Goal: Information Seeking & Learning: Learn about a topic

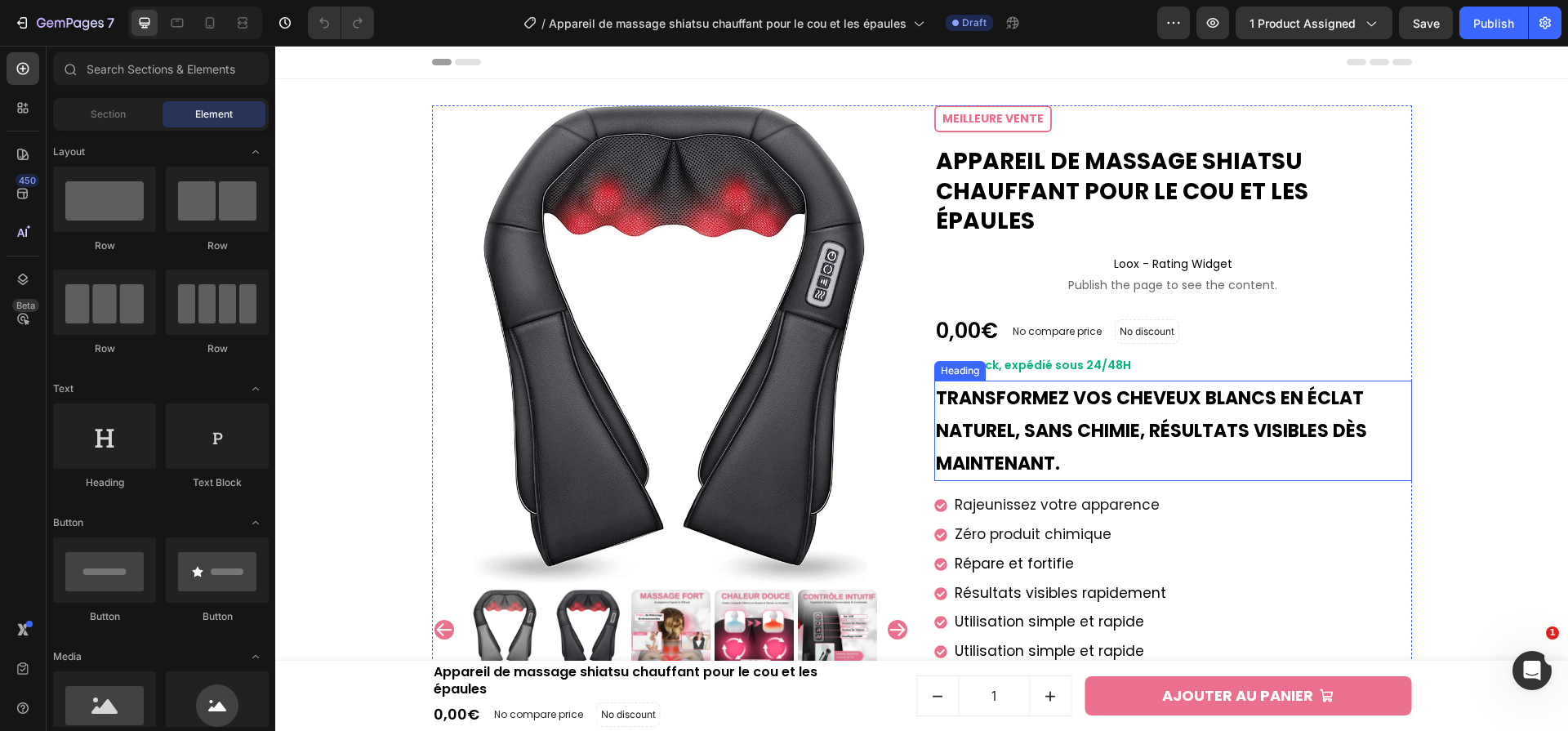
click at [1140, 386] on strong "Transformez vos cheveux blancs en éclat naturel, sans chimie, résultats visible…" at bounding box center [1152, 430] width 431 height 90
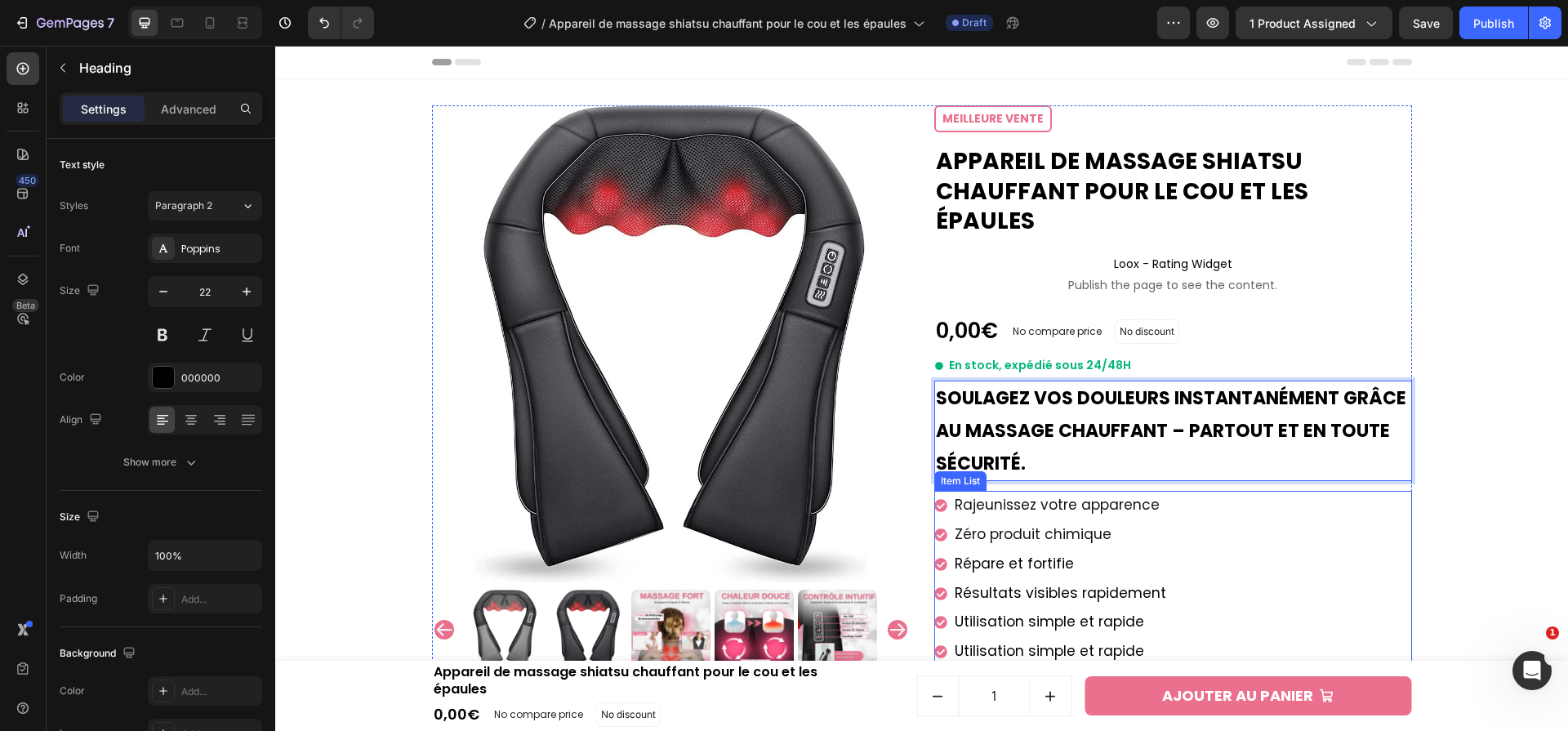
click at [1032, 495] on span "Rajeunissez votre apparence" at bounding box center [1057, 504] width 205 height 19
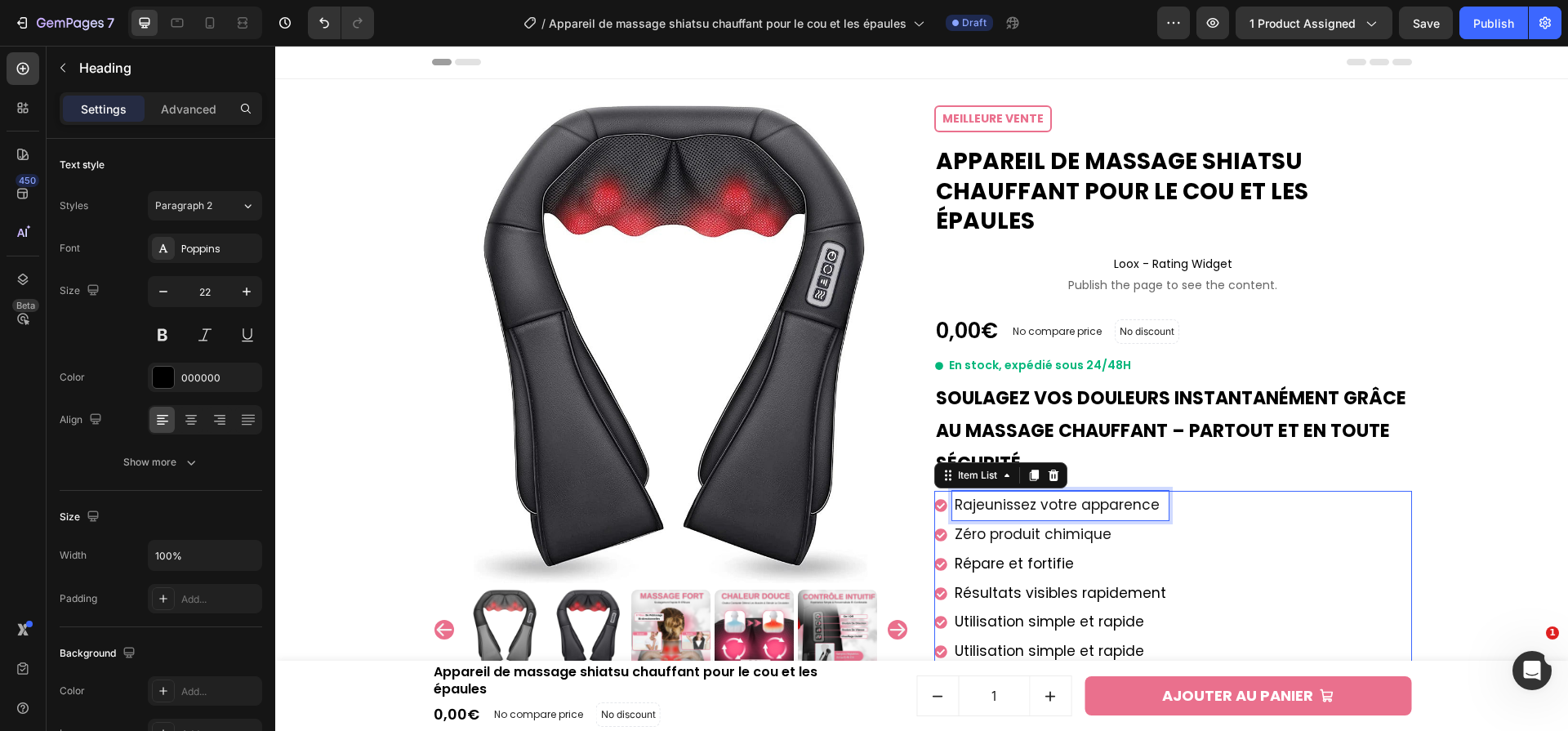
click at [1032, 495] on span "Rajeunissez votre apparence" at bounding box center [1057, 504] width 205 height 19
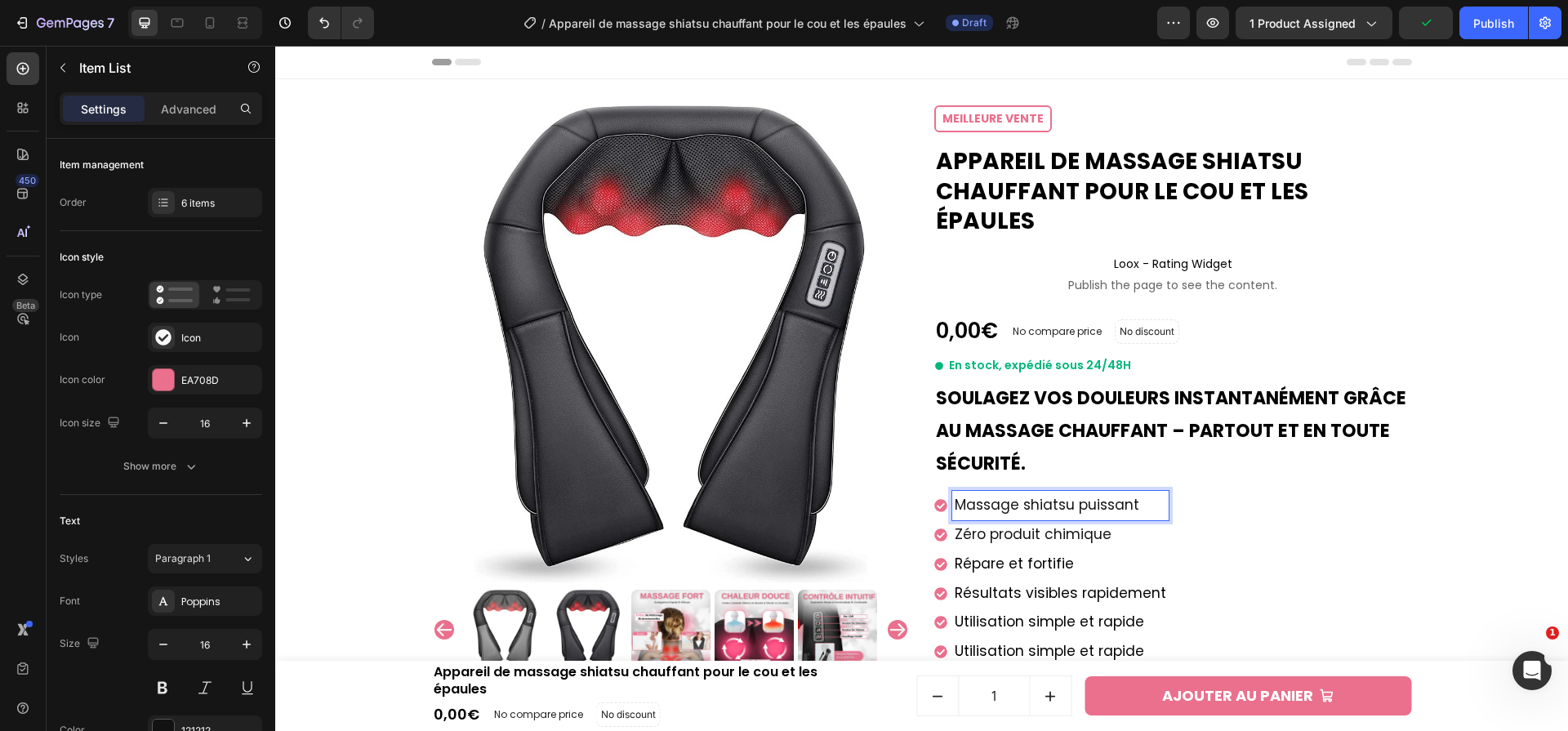
click at [1063, 524] on span "Zéro produit chimique" at bounding box center [1033, 534] width 157 height 19
click at [1023, 554] on span "Répare et fortifie" at bounding box center [1014, 564] width 120 height 19
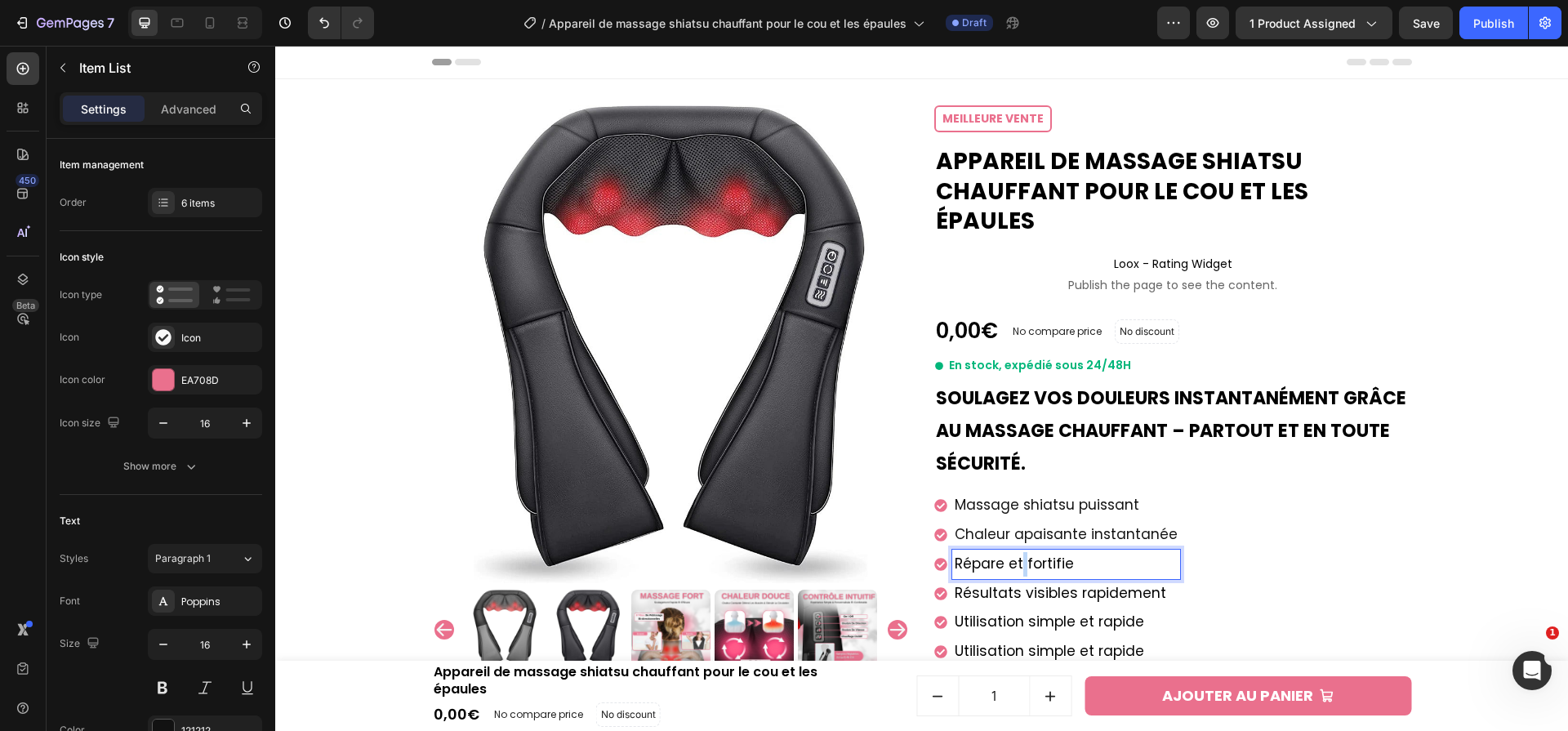
click at [1023, 554] on span "Répare et fortifie" at bounding box center [1014, 564] width 120 height 19
click at [1061, 582] on p "Résultats visibles rapidement" at bounding box center [1072, 594] width 234 height 24
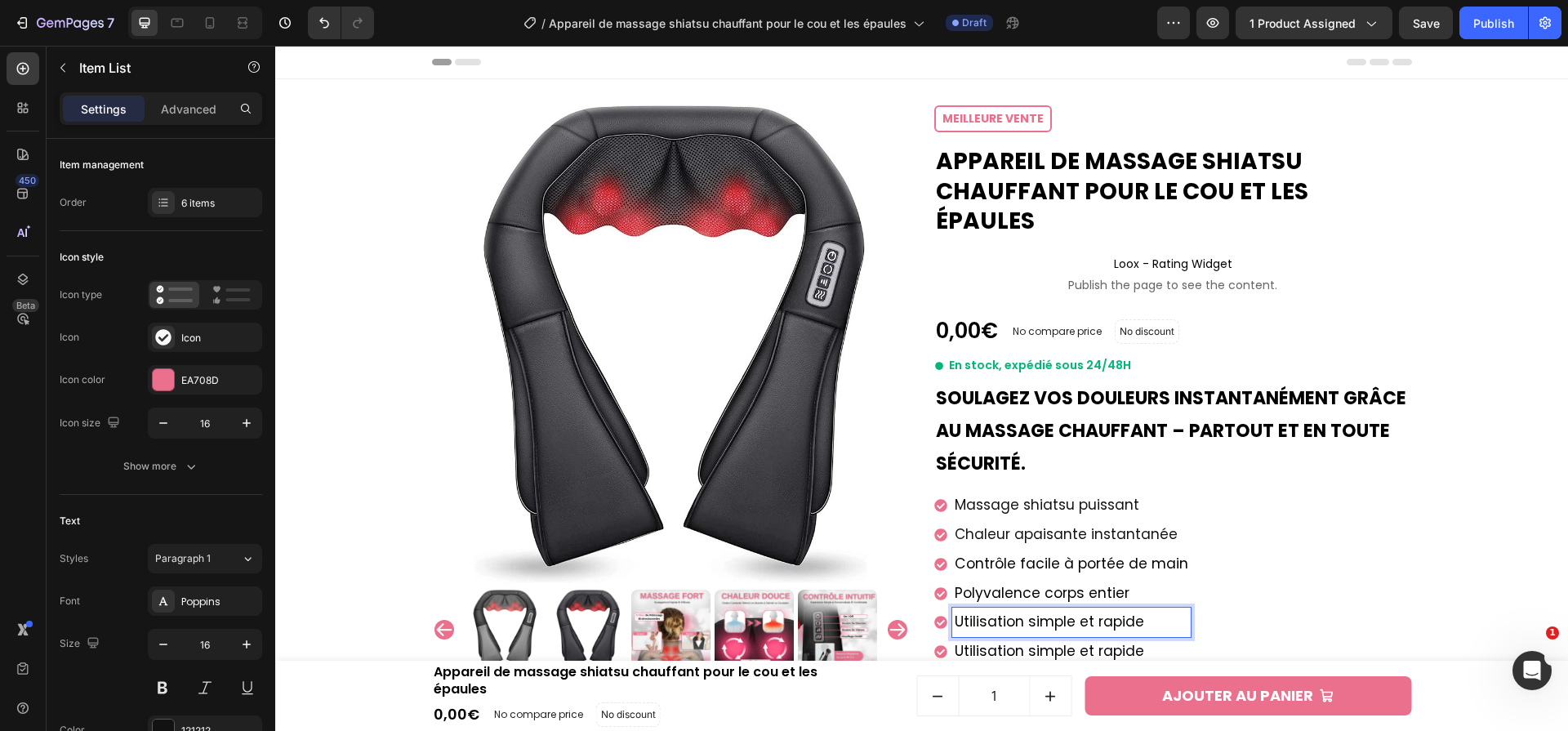
click at [1078, 611] on span "Utilisation simple et rapide" at bounding box center [1049, 621] width 189 height 19
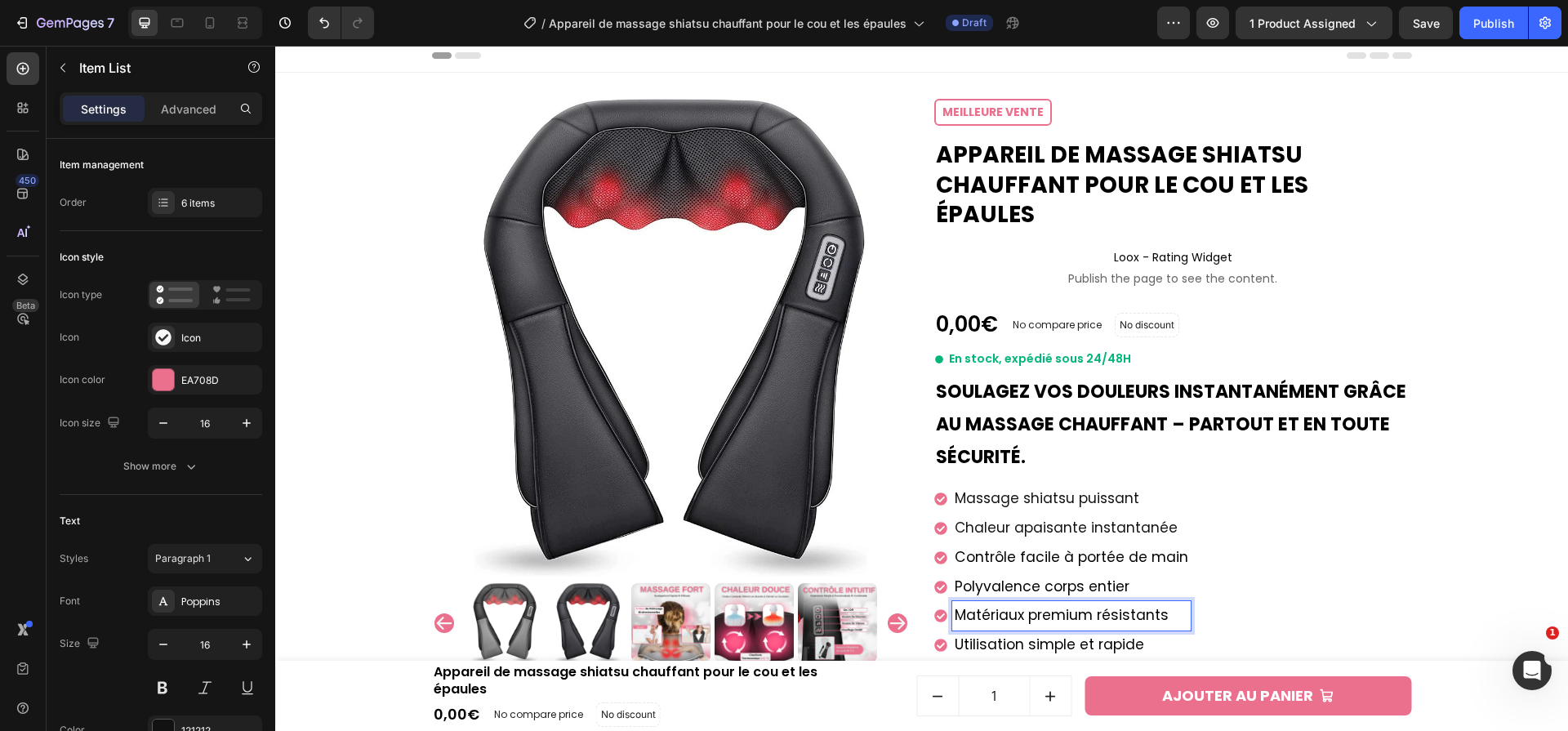
scroll to position [38, 0]
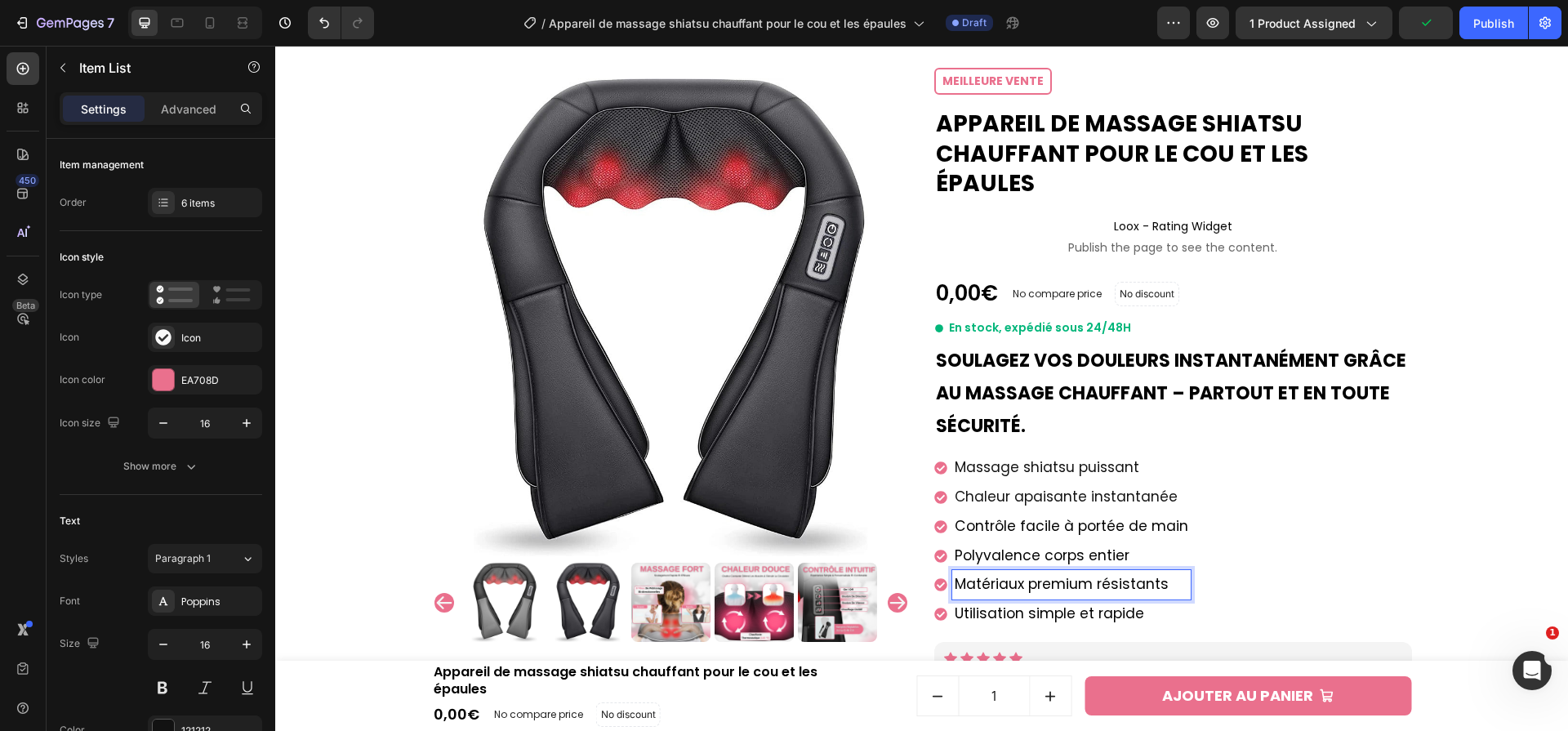
click at [1095, 604] on span "Utilisation simple et rapide" at bounding box center [1049, 613] width 189 height 19
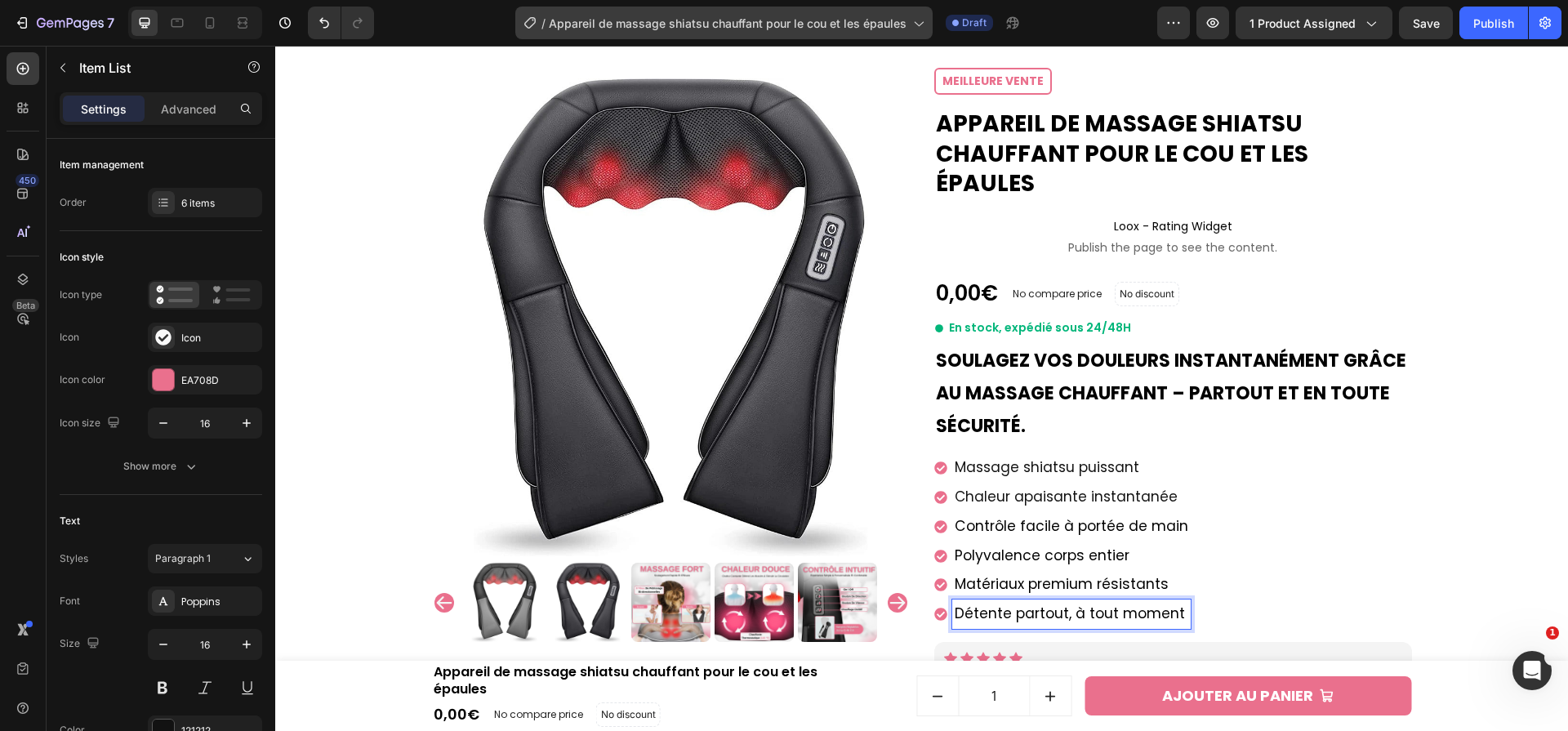
scroll to position [300, 0]
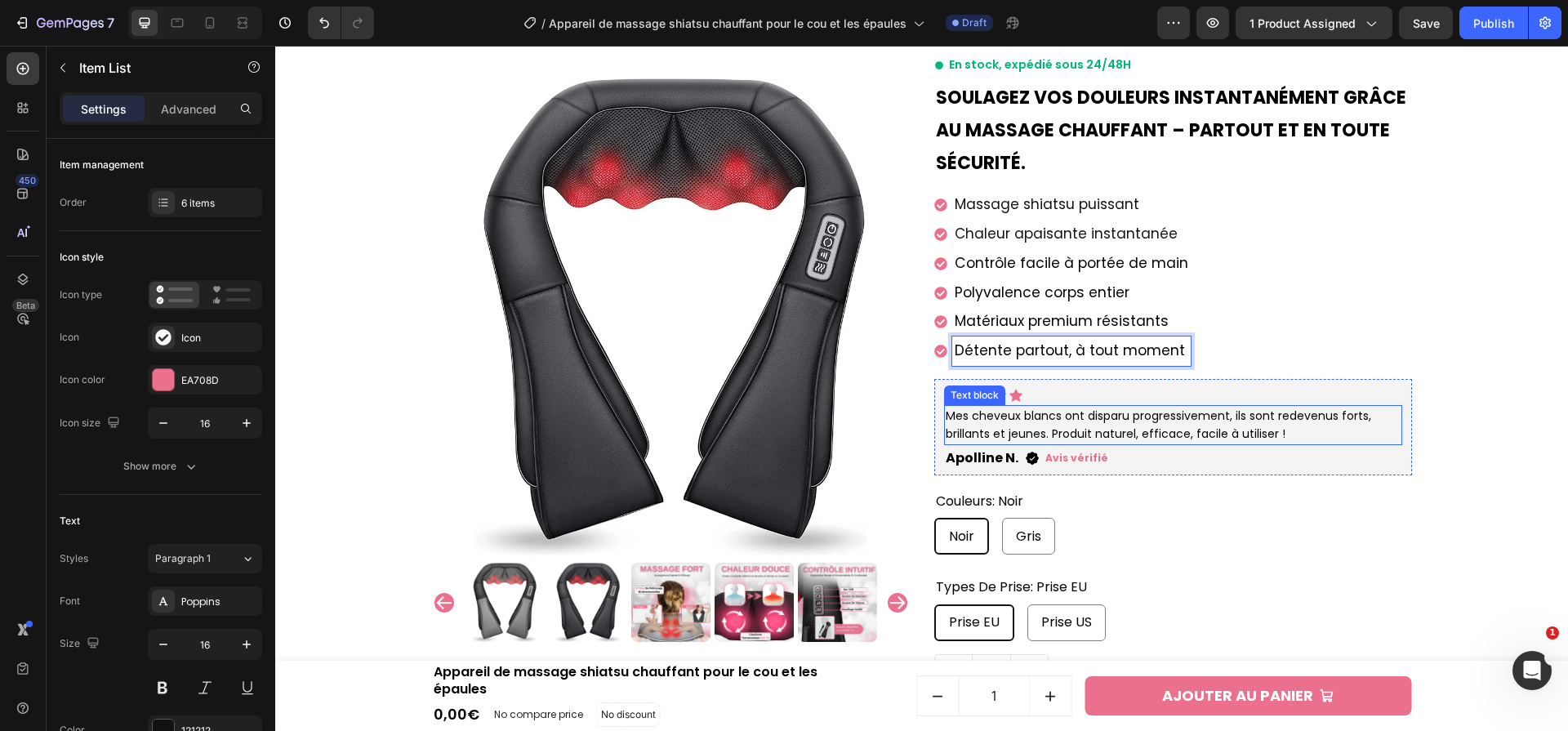
click at [1170, 406] on p "Mes cheveux blancs ont disparu progressivement, ils sont redevenus forts, brill…" at bounding box center [1173, 425] width 455 height 37
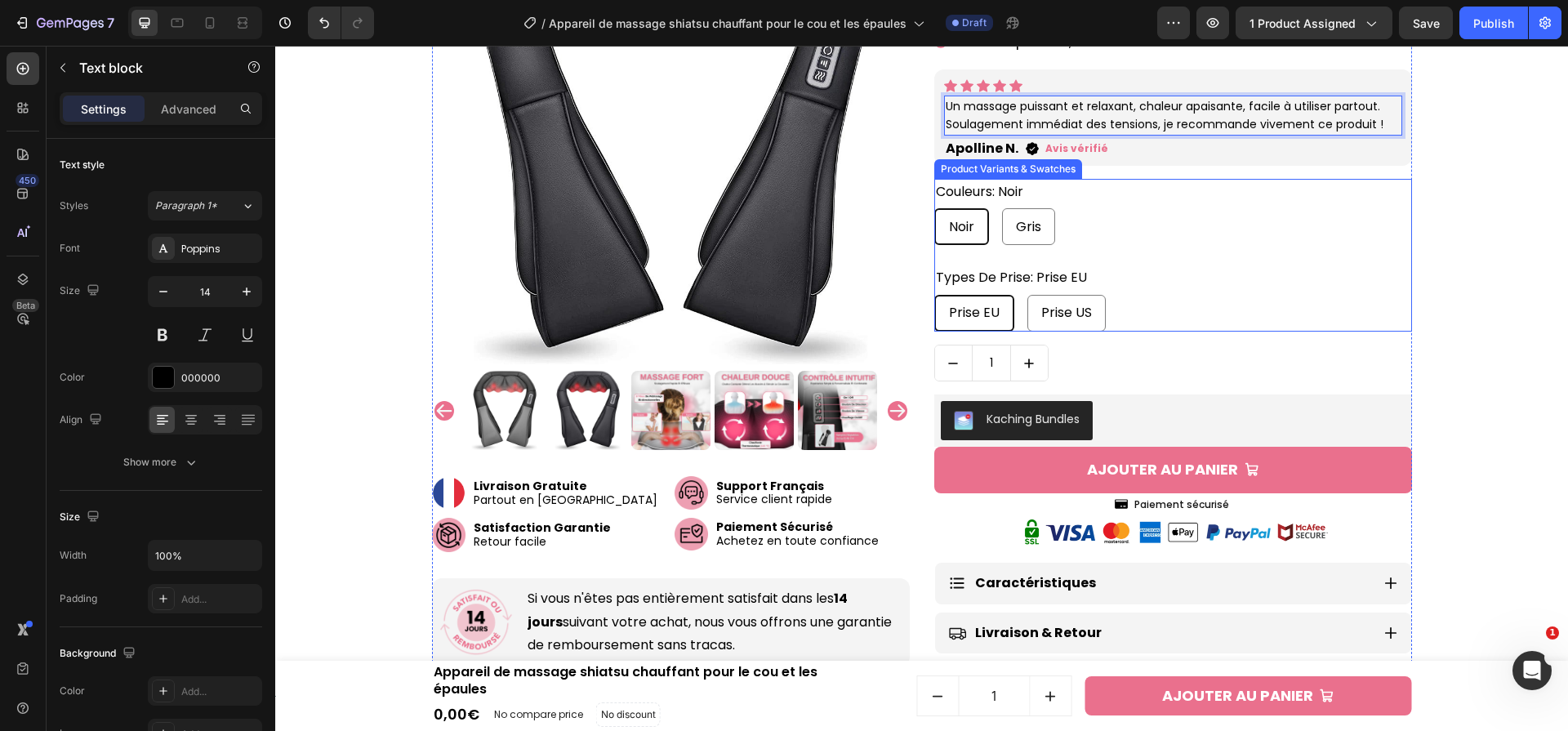
scroll to position [618, 0]
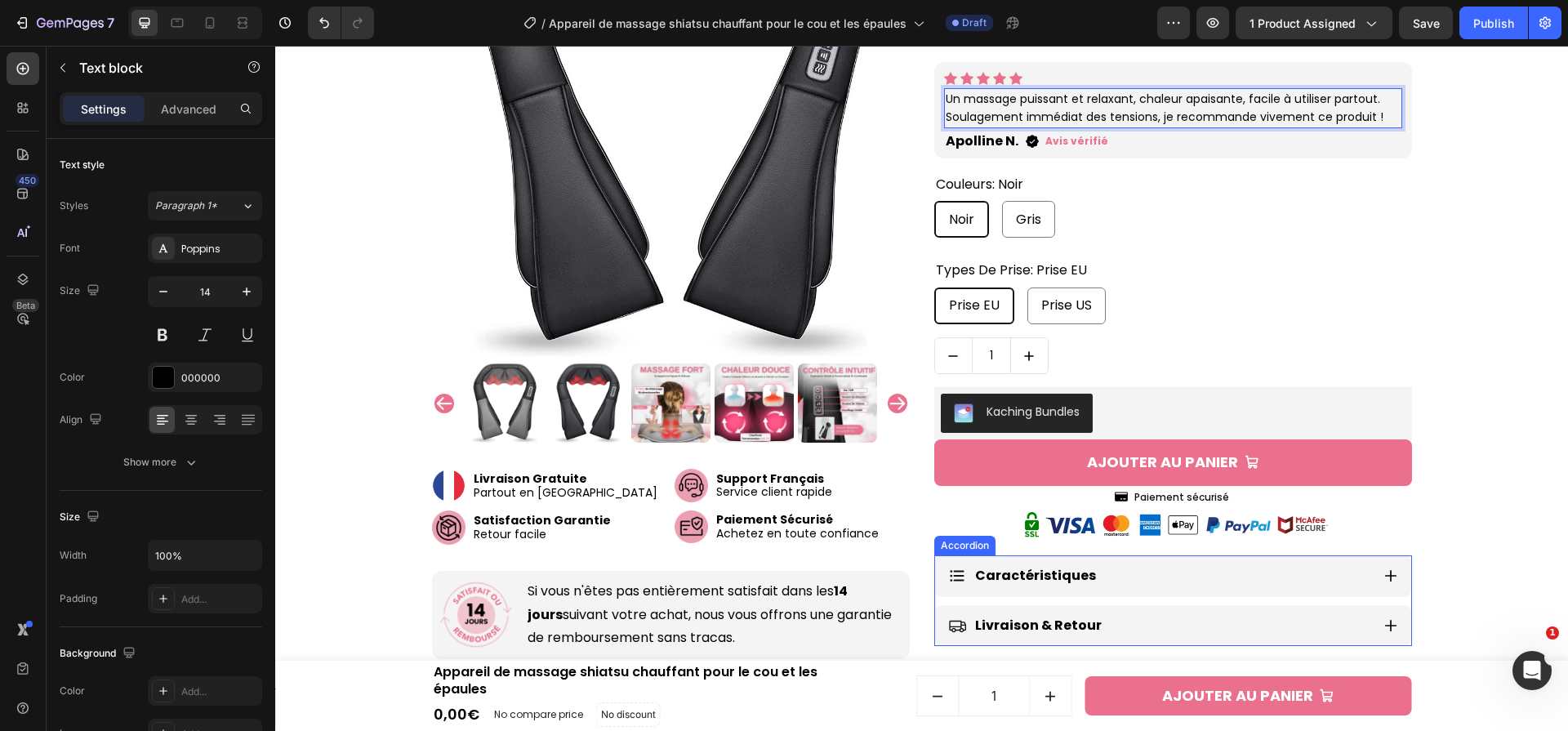
click at [1170, 562] on div "Caractéristiques" at bounding box center [1160, 576] width 422 height 29
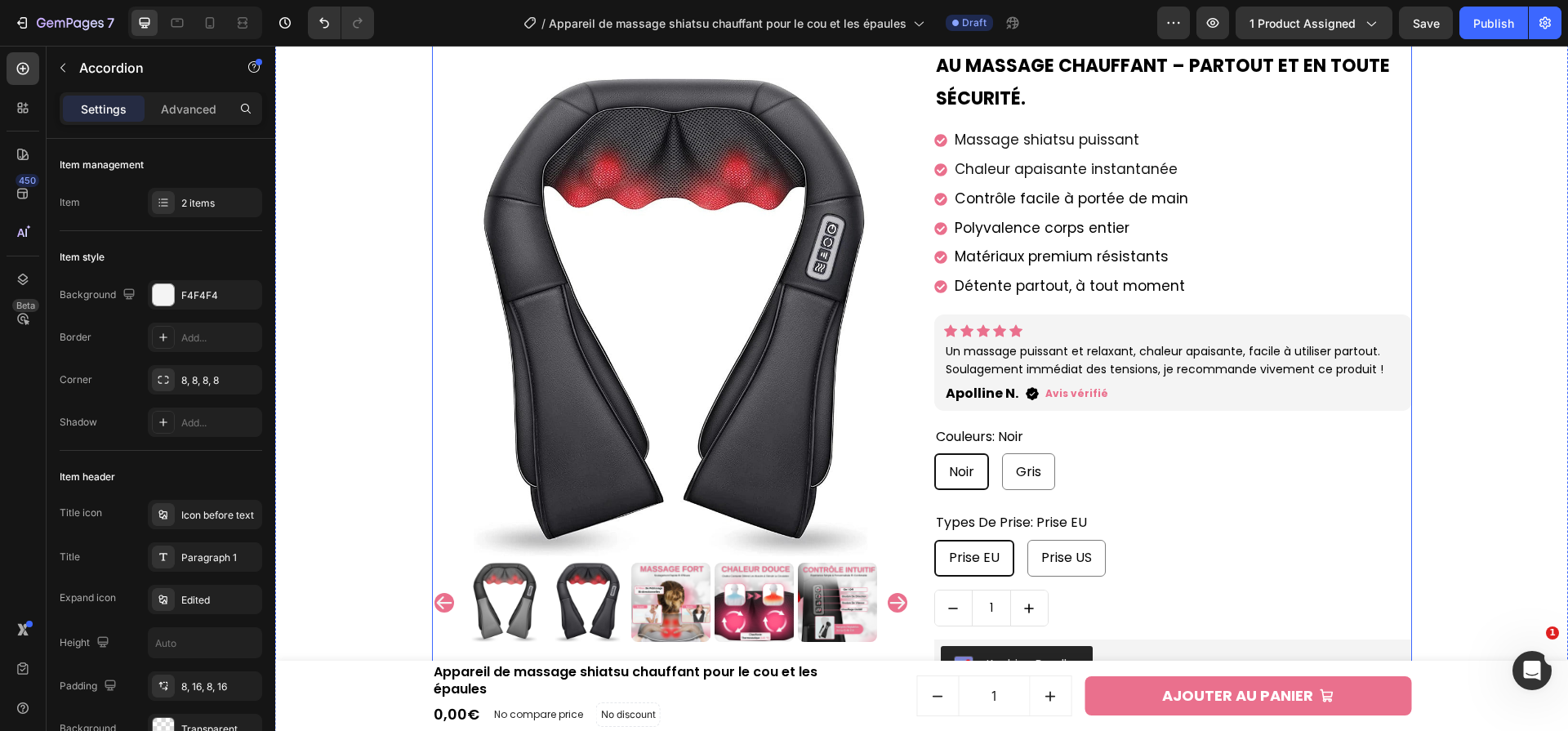
scroll to position [586, 0]
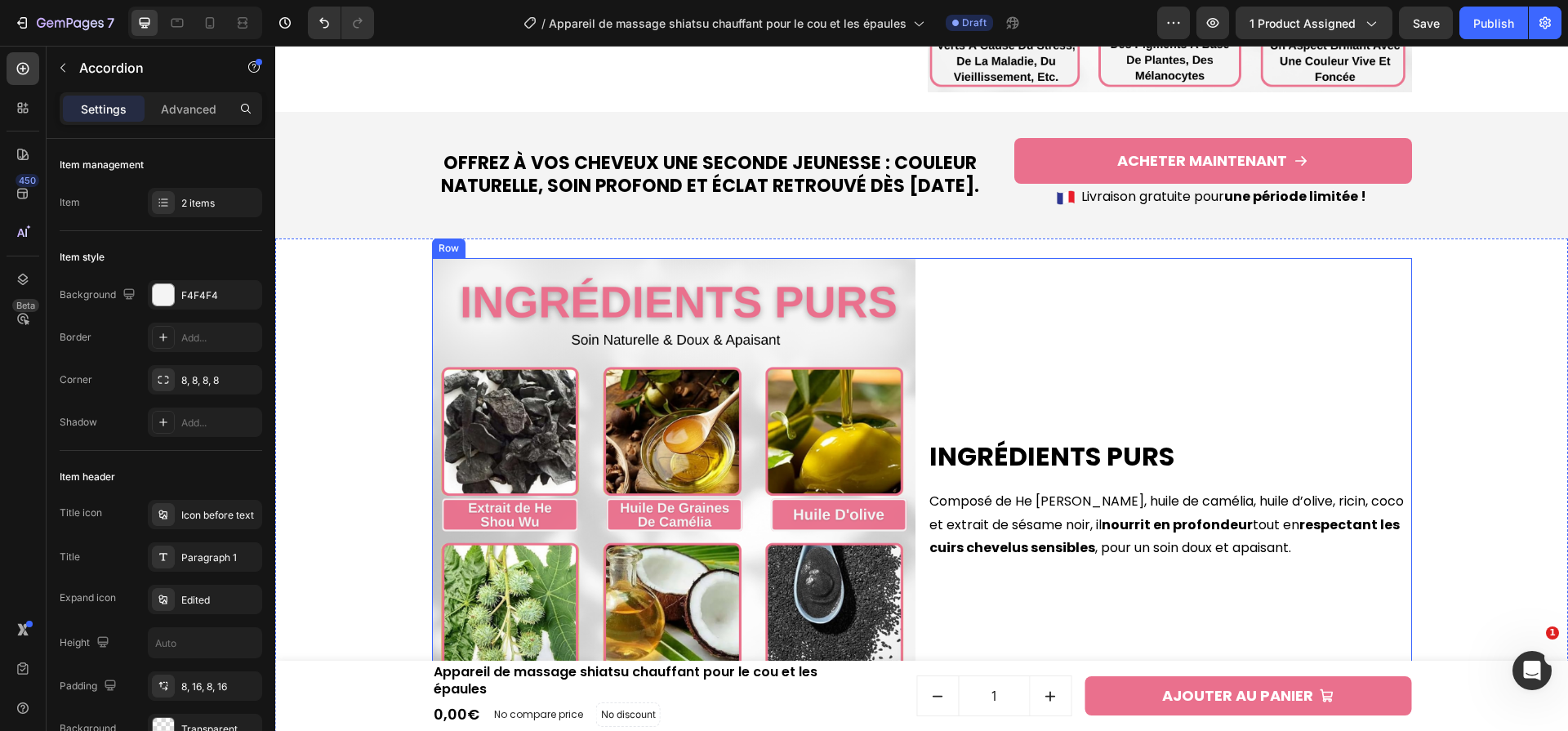
click at [813, 160] on h2 "Offrez à vos cheveux une seconde jeunesse : couleur naturelle, soin profond et …" at bounding box center [709, 174] width 556 height 50
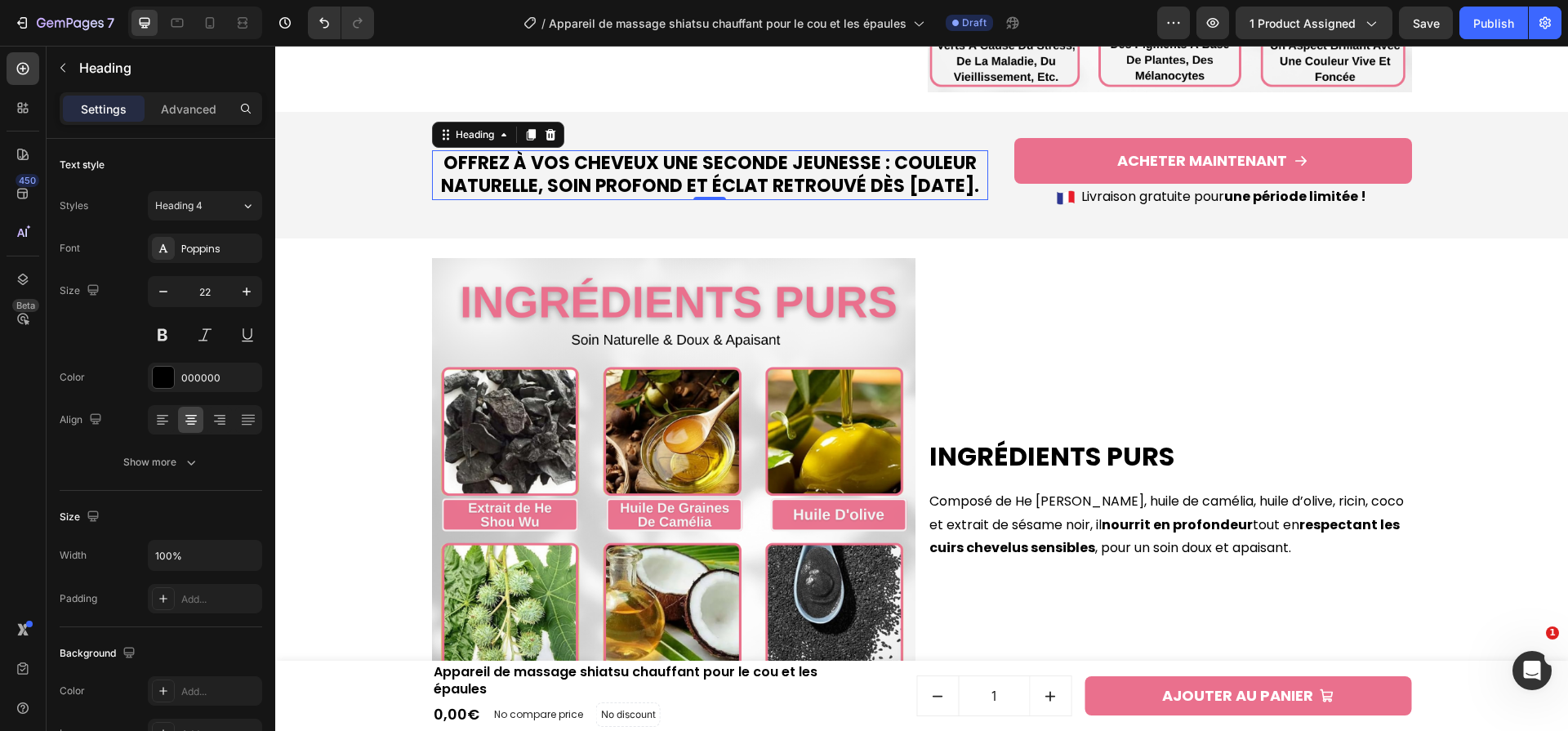
click at [813, 160] on p "Offrez à vos cheveux une seconde jeunesse : couleur naturelle, soin profond et …" at bounding box center [710, 174] width 553 height 46
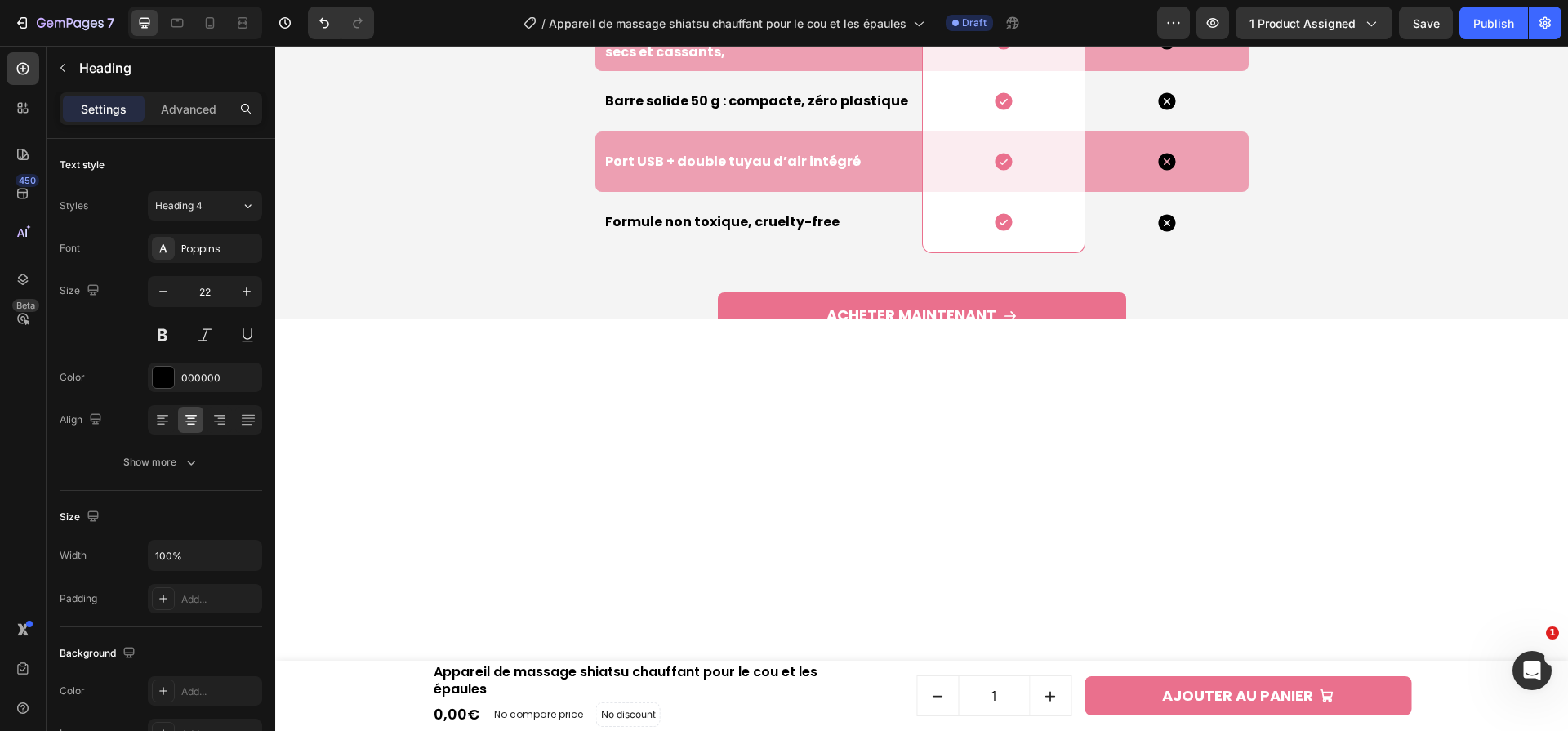
scroll to position [4058, 0]
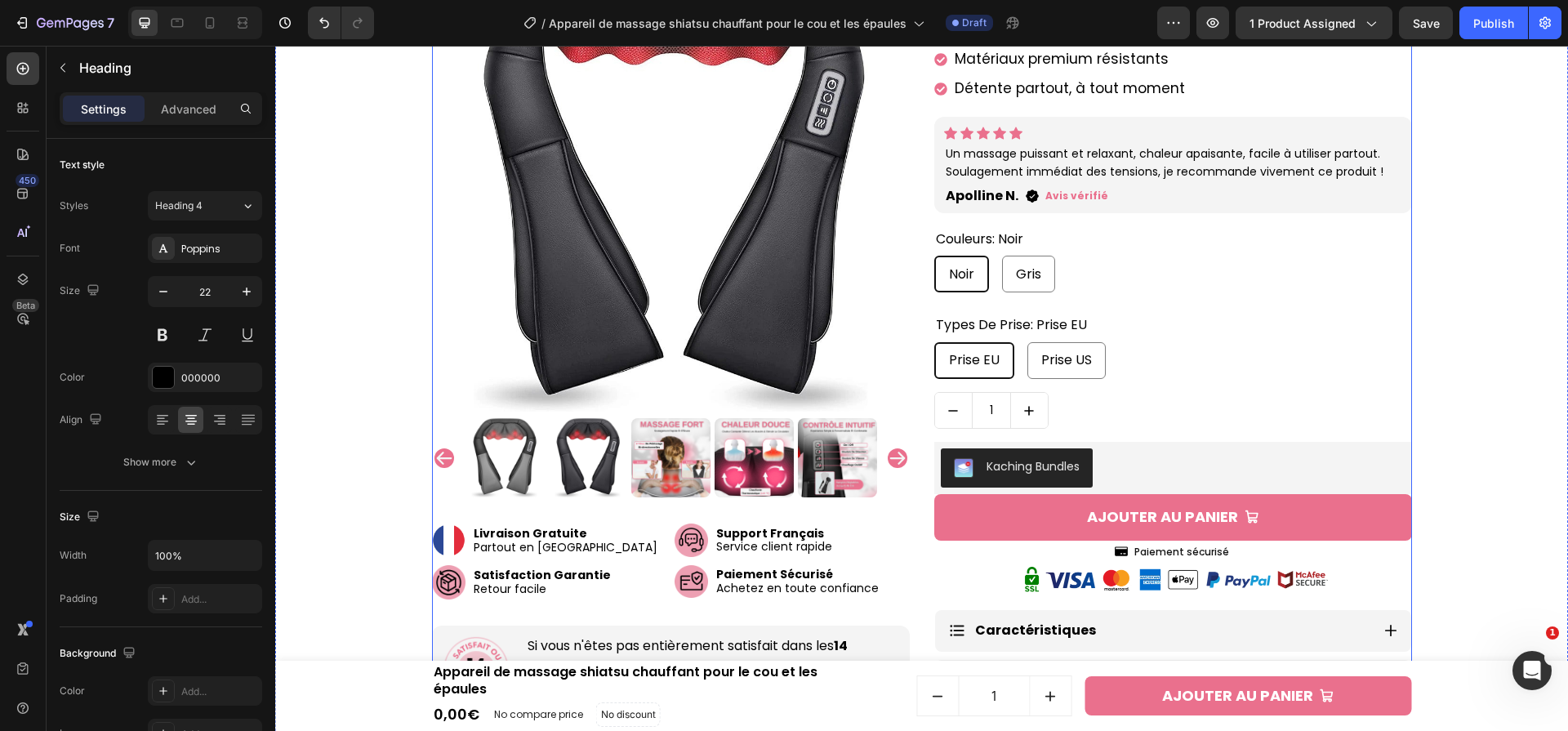
scroll to position [952, 0]
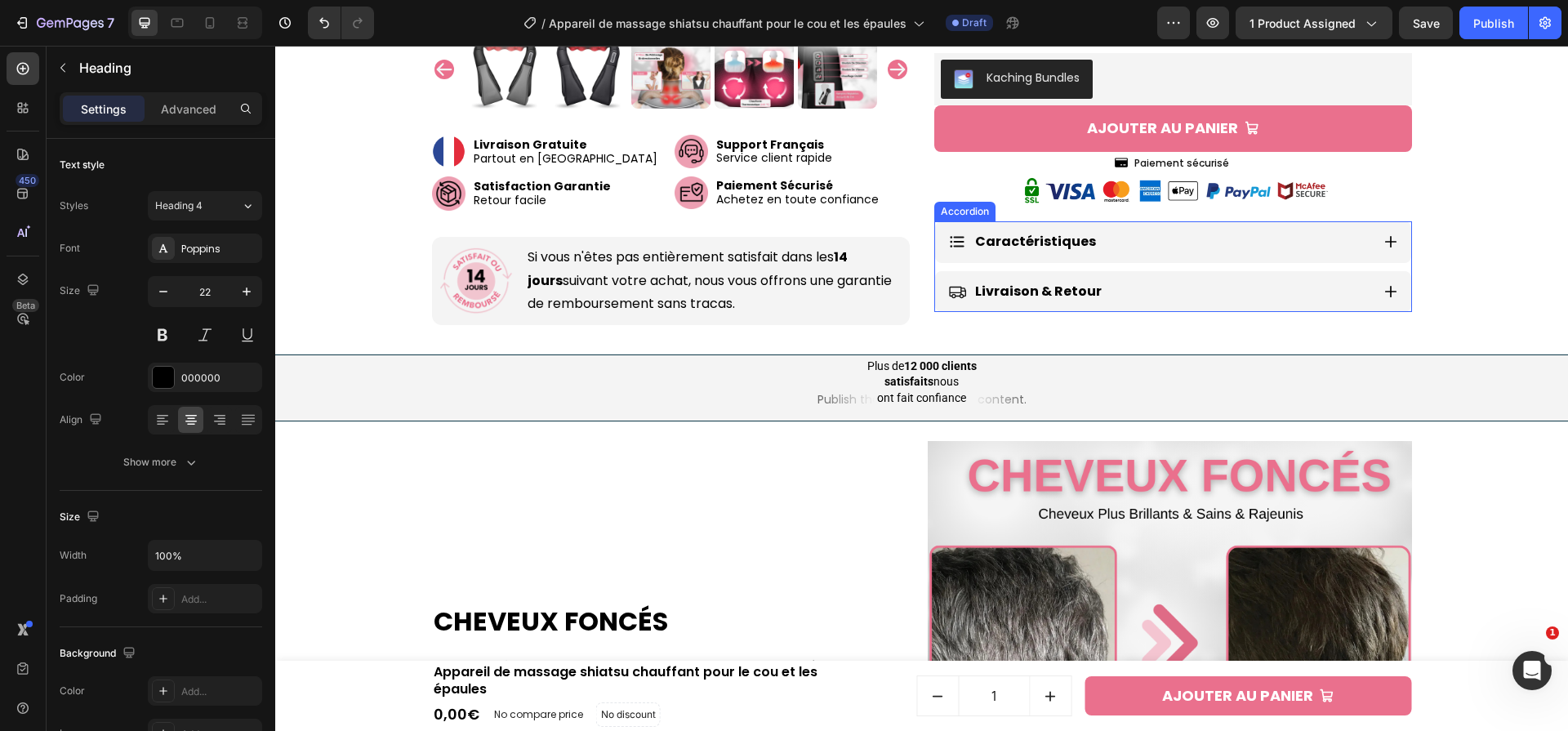
click at [1297, 228] on div "Caractéristiques" at bounding box center [1160, 242] width 422 height 29
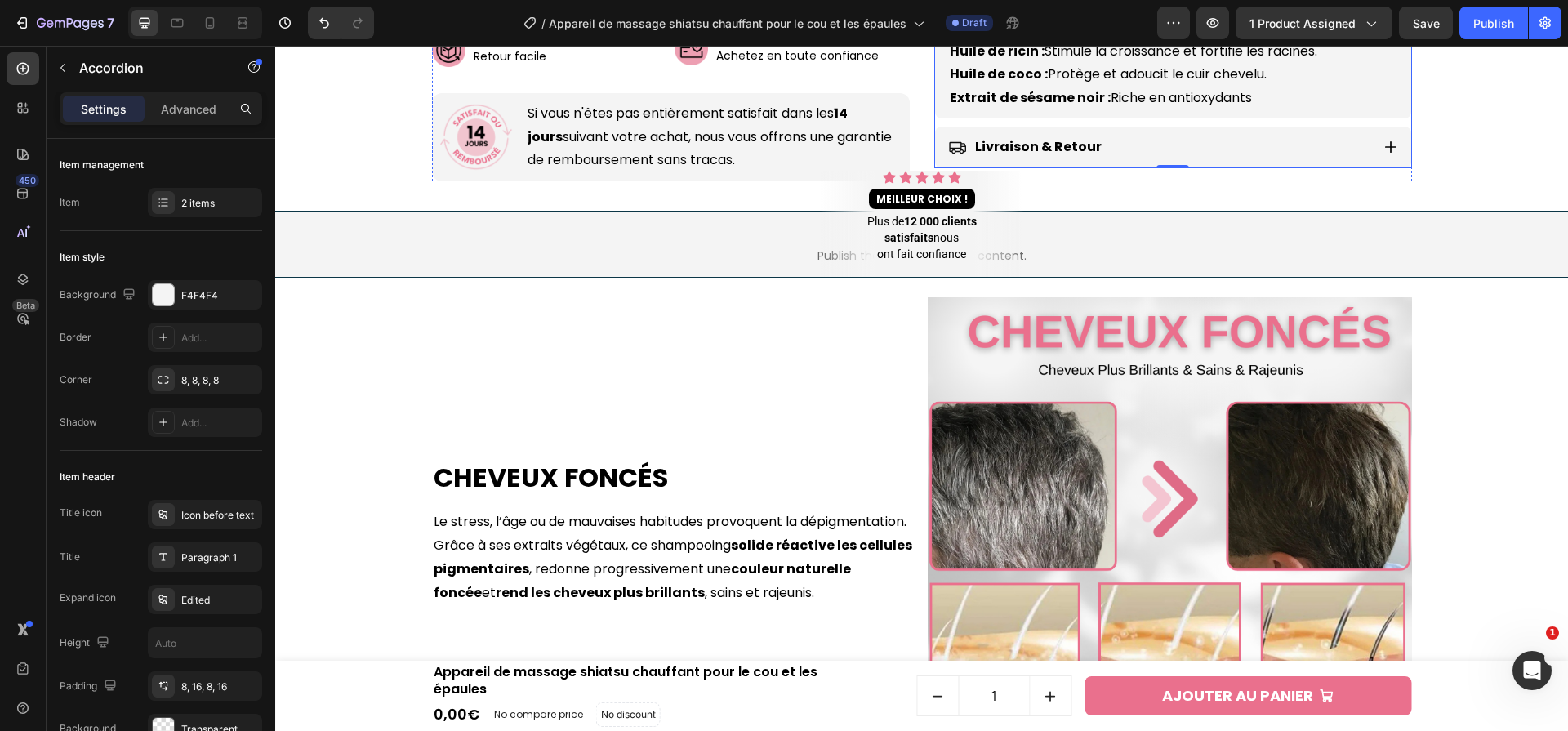
scroll to position [1318, 0]
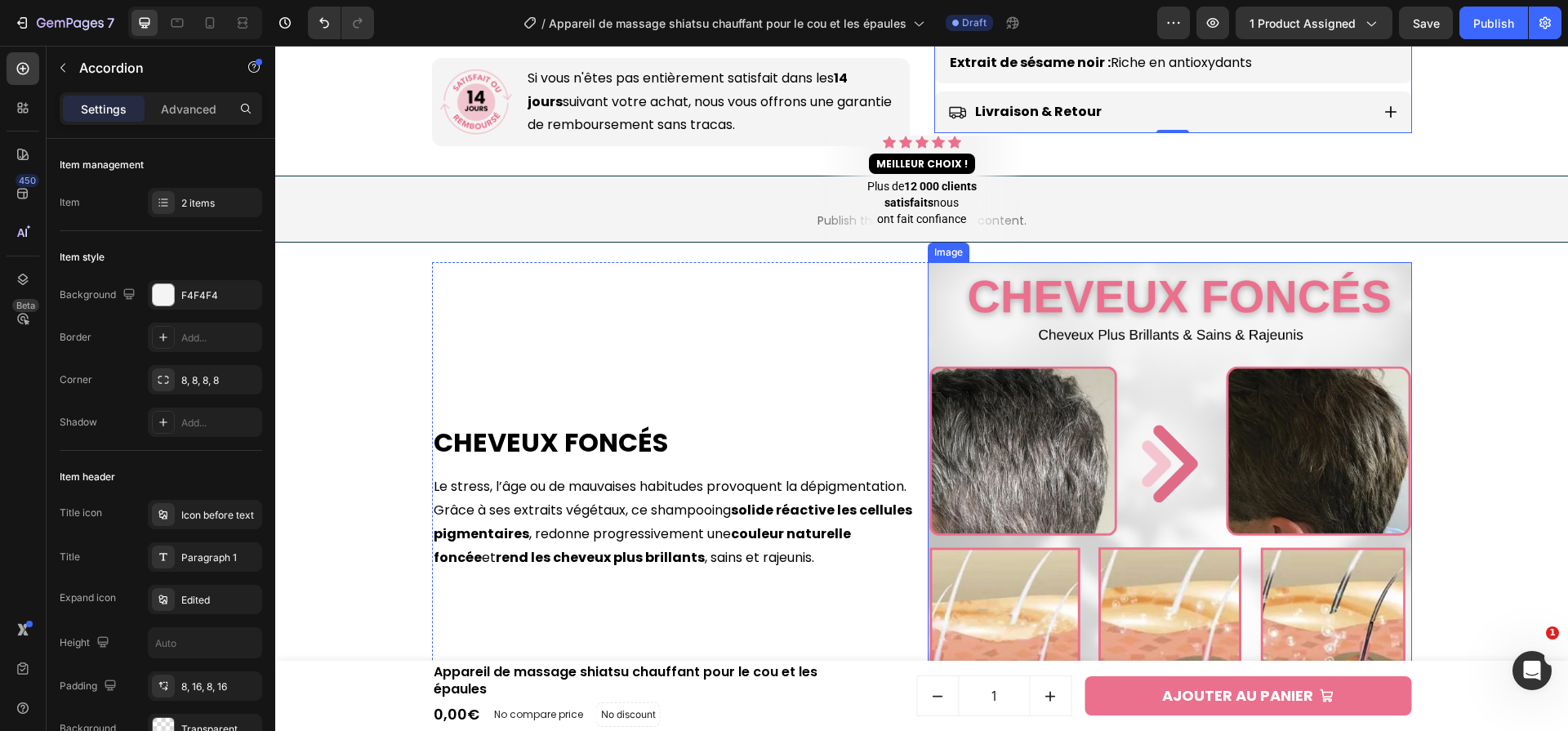
click at [1030, 286] on img at bounding box center [1169, 503] width 484 height 484
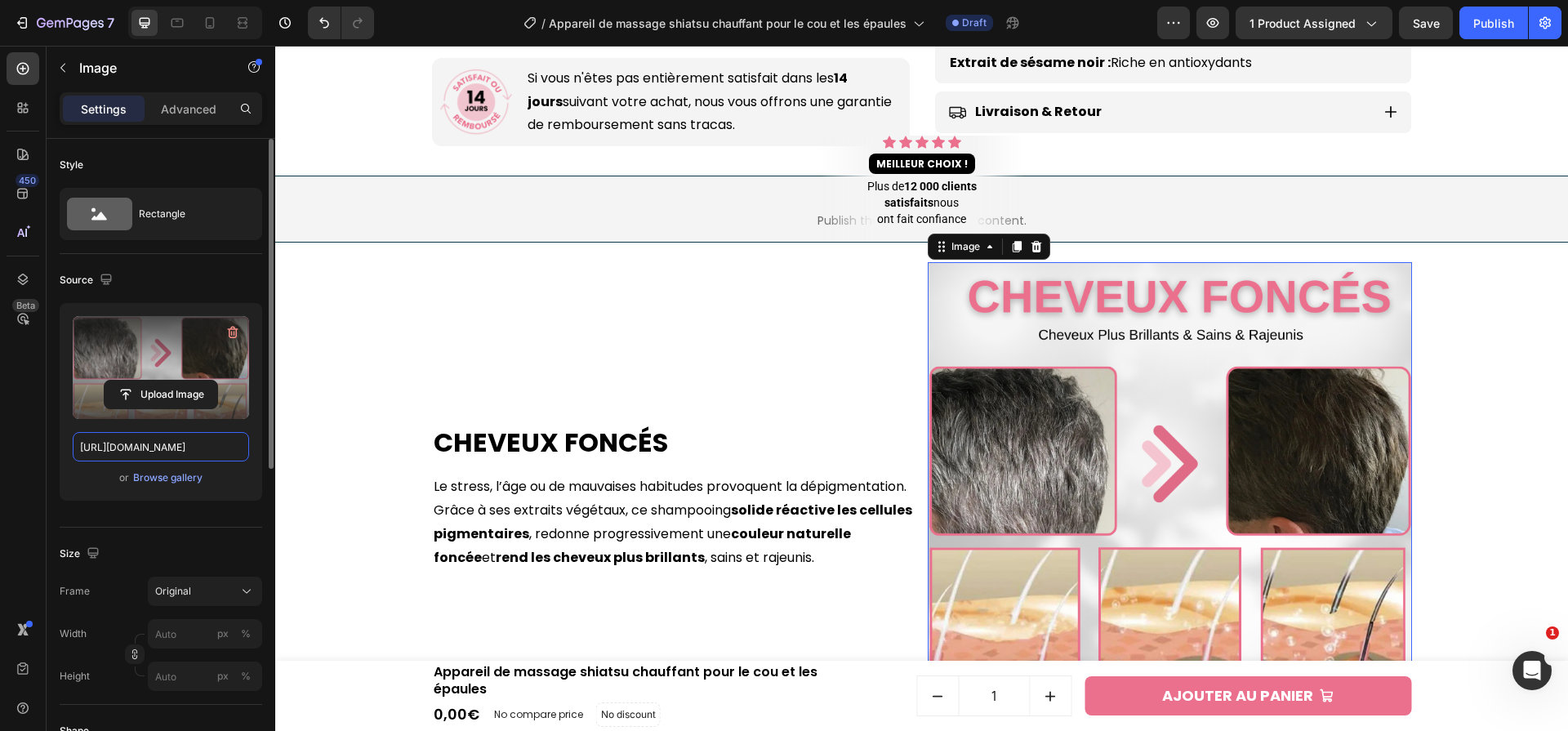
click at [198, 445] on input "https://cdn.shopify.com/s/files/1/0658/9304/0305/files/1_d917cb9f-5d46-4b61-8a2…" at bounding box center [161, 447] width 176 height 30
paste input "0a6966a8-186e-48e5-9b8f-daf446f6759d.png?v=175914145"
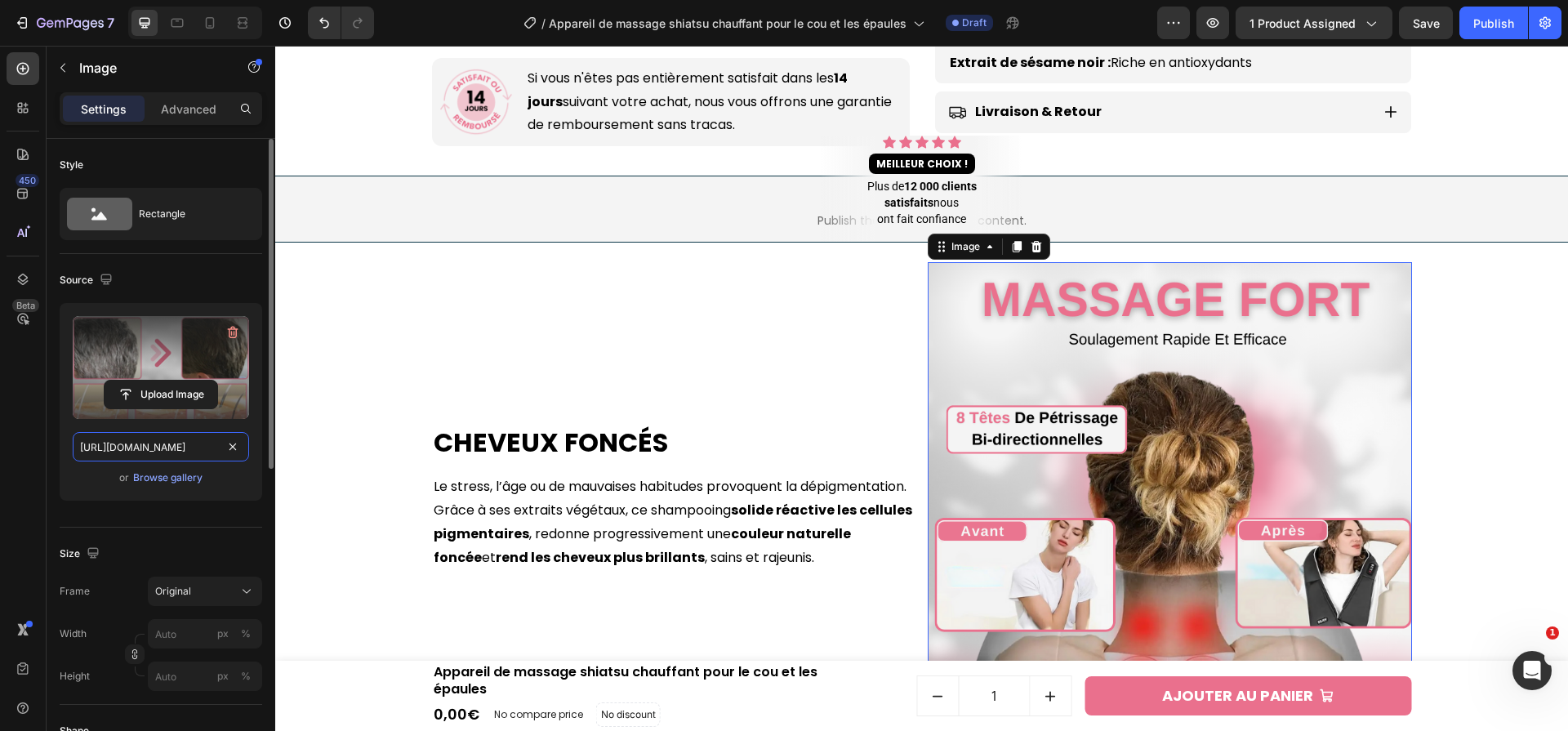
scroll to position [0, 421]
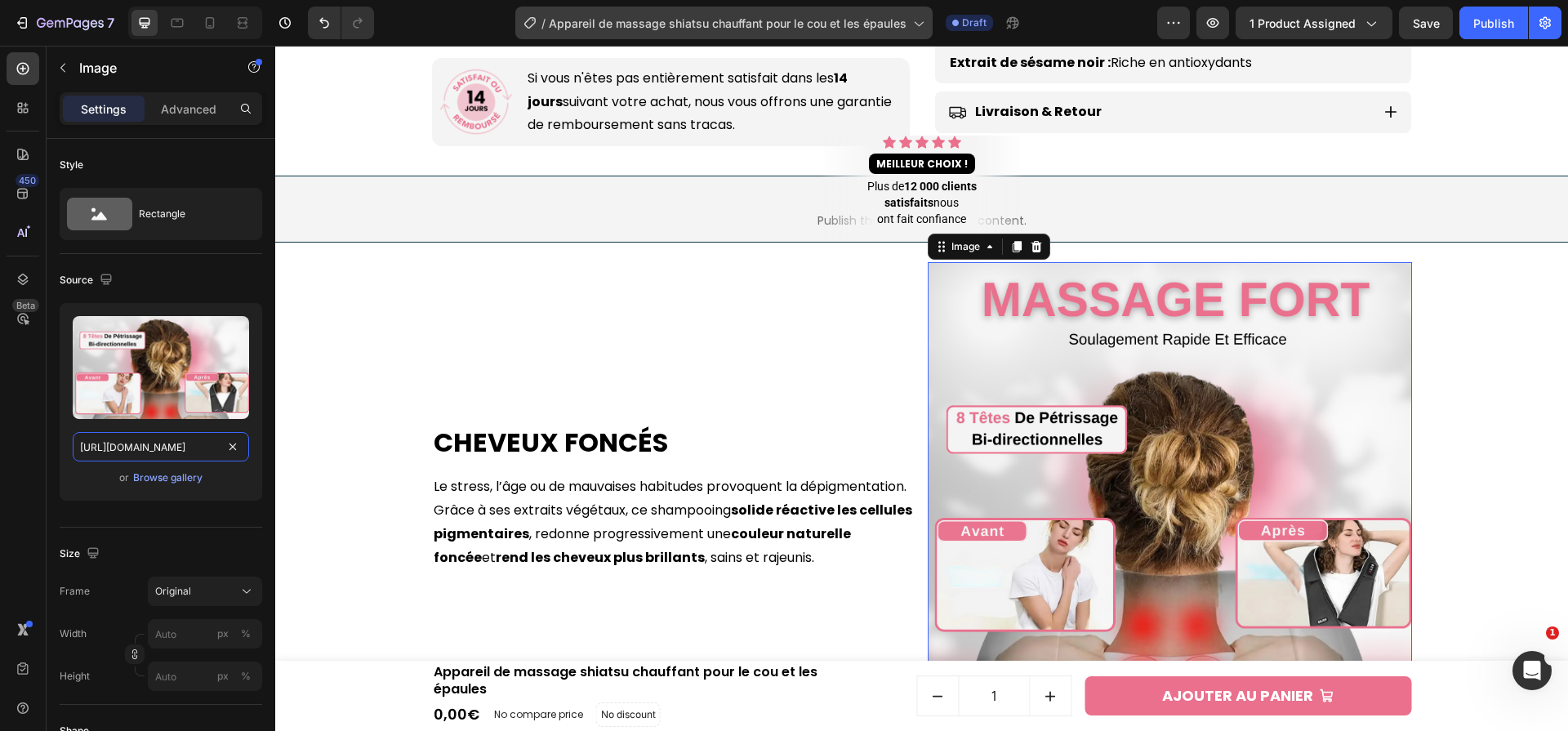
type input "https://cdn.shopify.com/s/files/1/0658/9304/0305/files/1_0a6966a8-186e-48e5-9b8…"
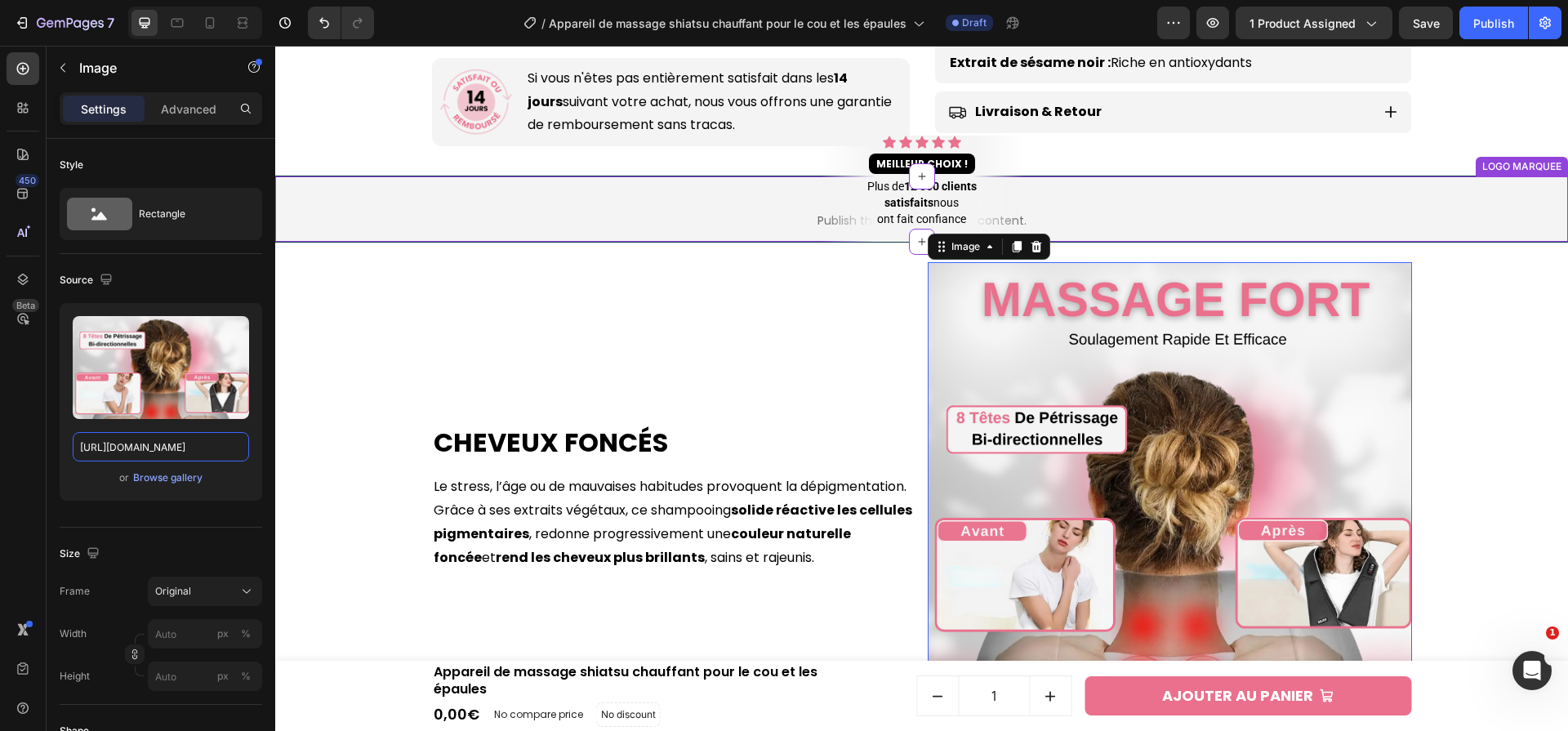
scroll to position [2114, 0]
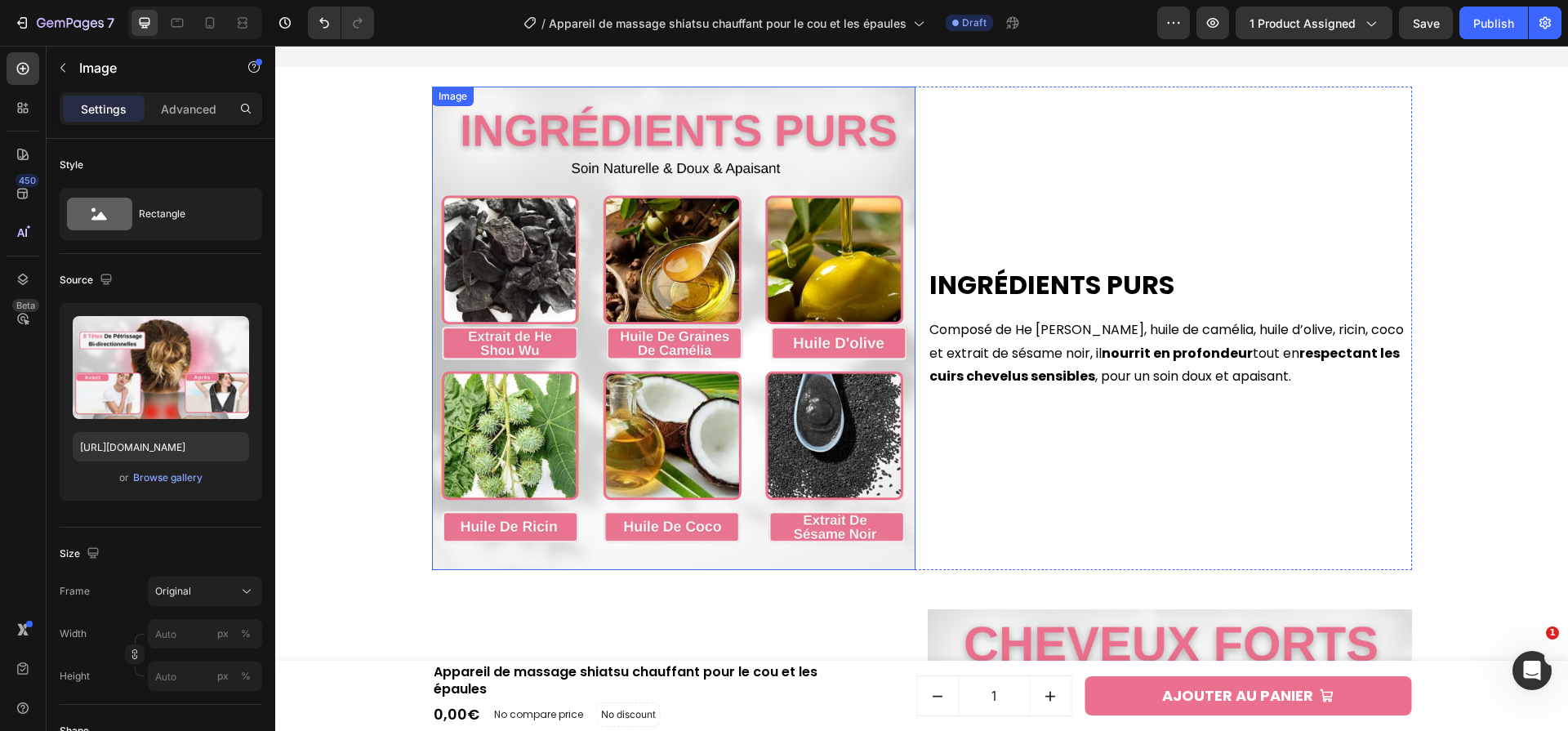
click at [660, 188] on img at bounding box center [674, 328] width 484 height 484
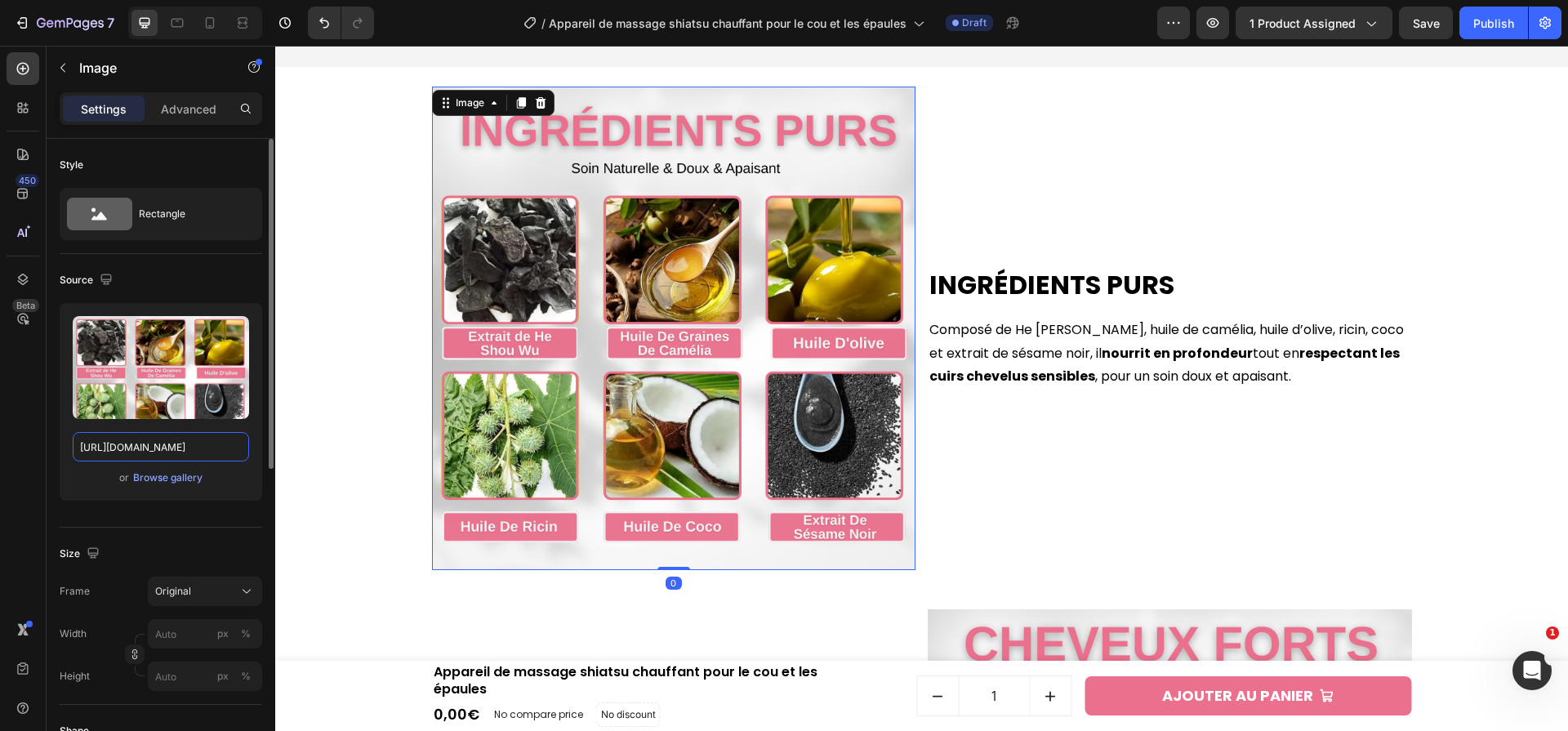
click at [168, 451] on input "https://cdn.shopify.com/s/files/1/0658/9304/0305/files/2_4be42055-ee29-4456-bea…" at bounding box center [161, 447] width 176 height 30
paste input "31889ad6-7dca-487b-9c4b-0ddb131c4adb.png?v=175914145"
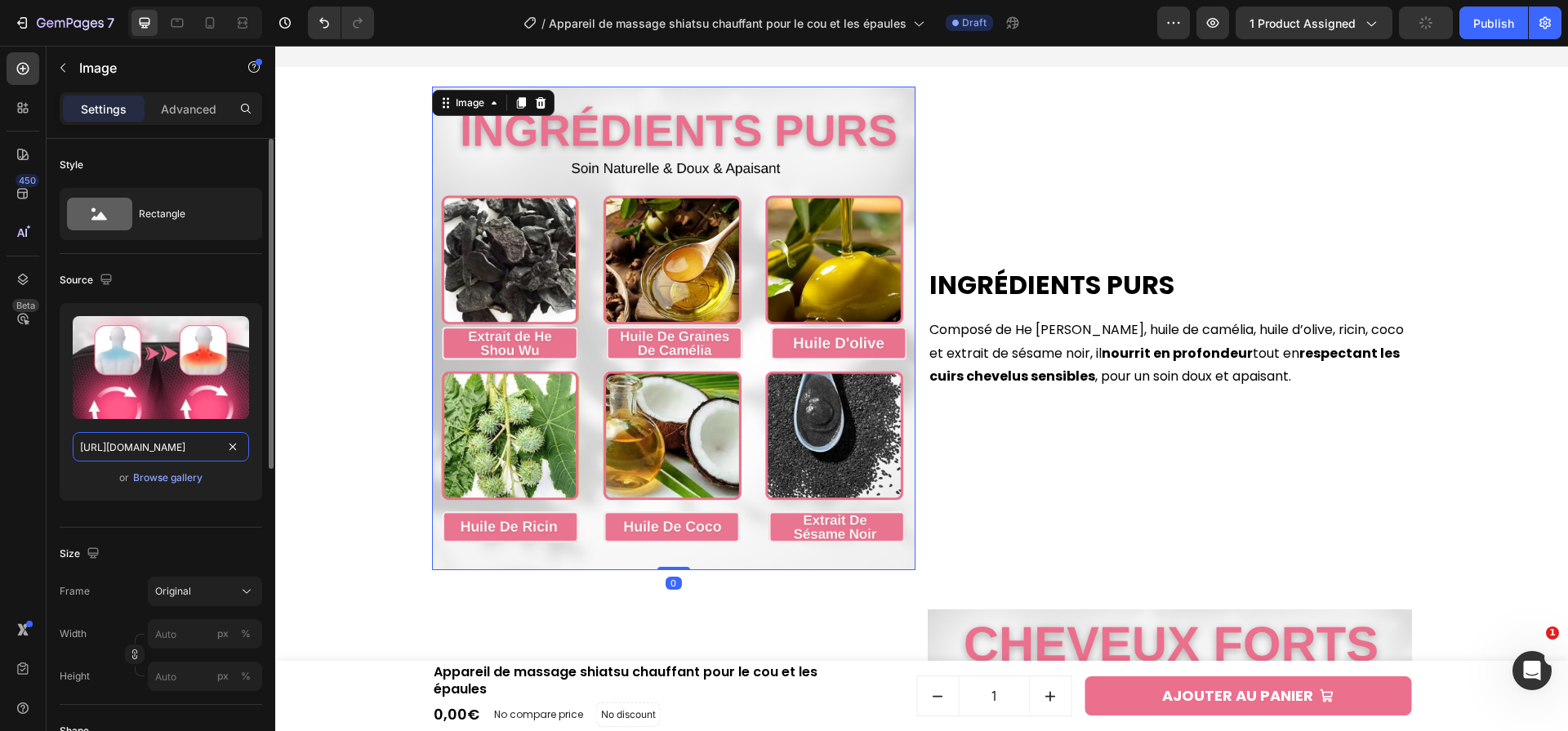
scroll to position [0, 425]
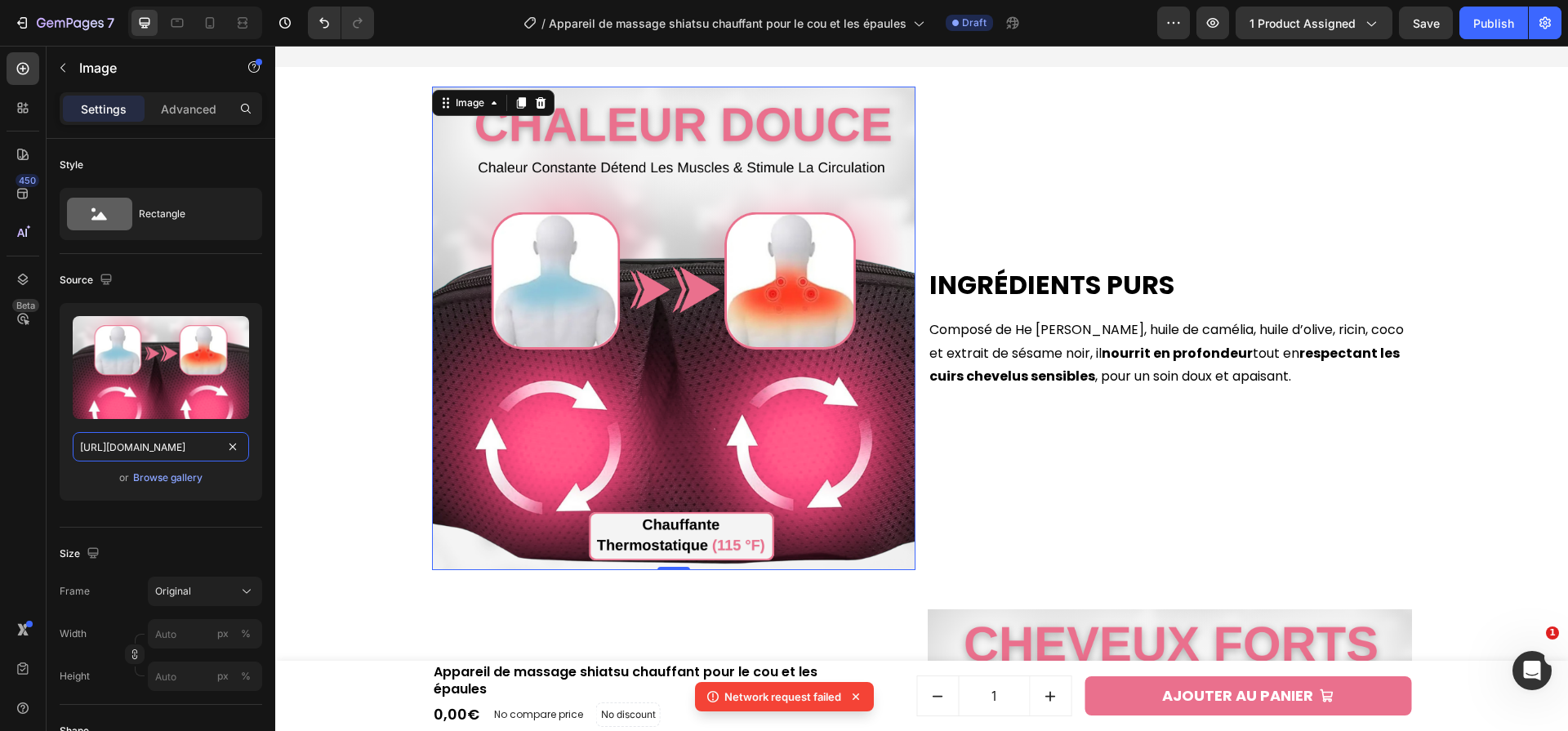
type input "https://cdn.shopify.com/s/files/1/0658/9304/0305/files/2_31889ad6-7dca-487b-9c4…"
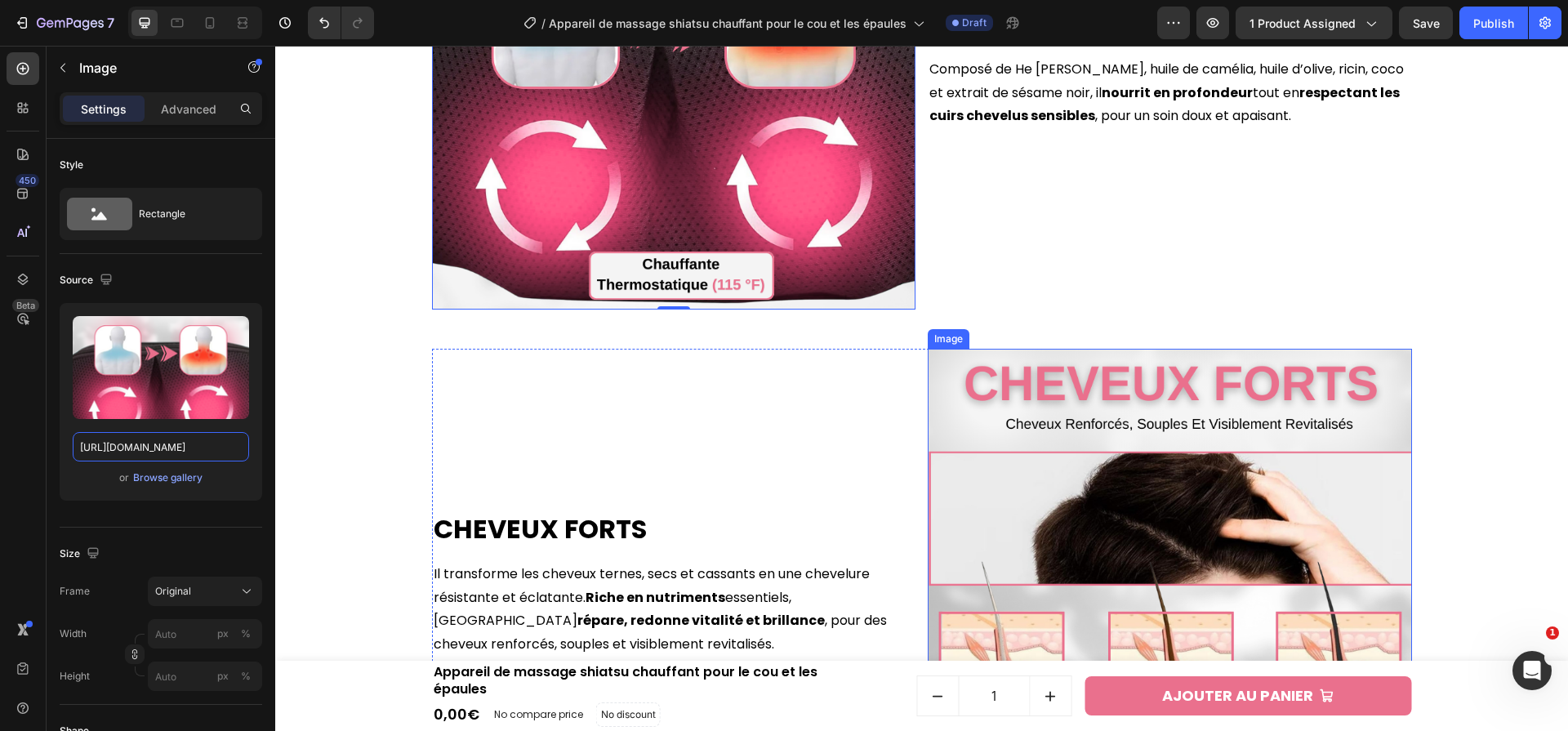
scroll to position [2571, 0]
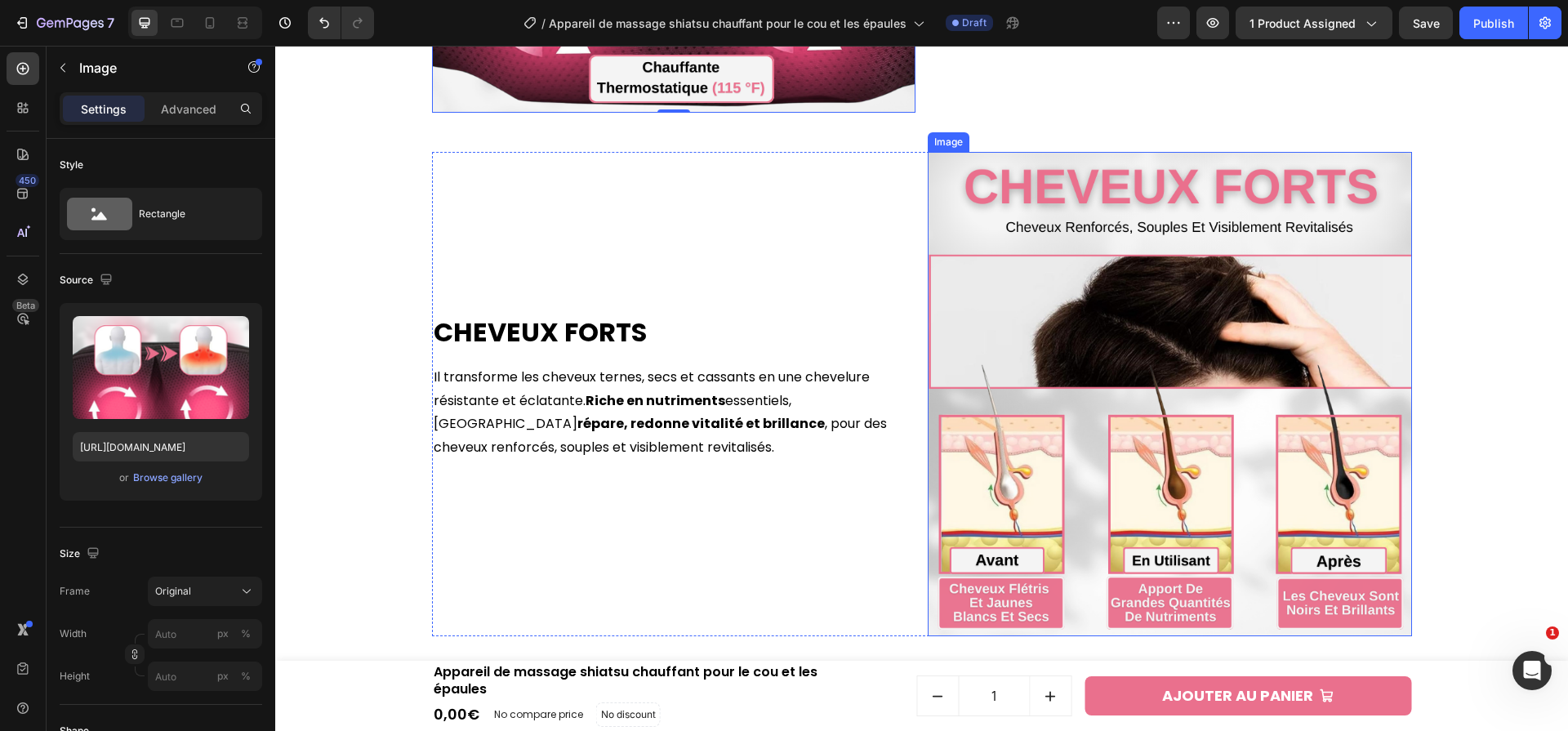
click at [1043, 336] on img at bounding box center [1169, 393] width 484 height 484
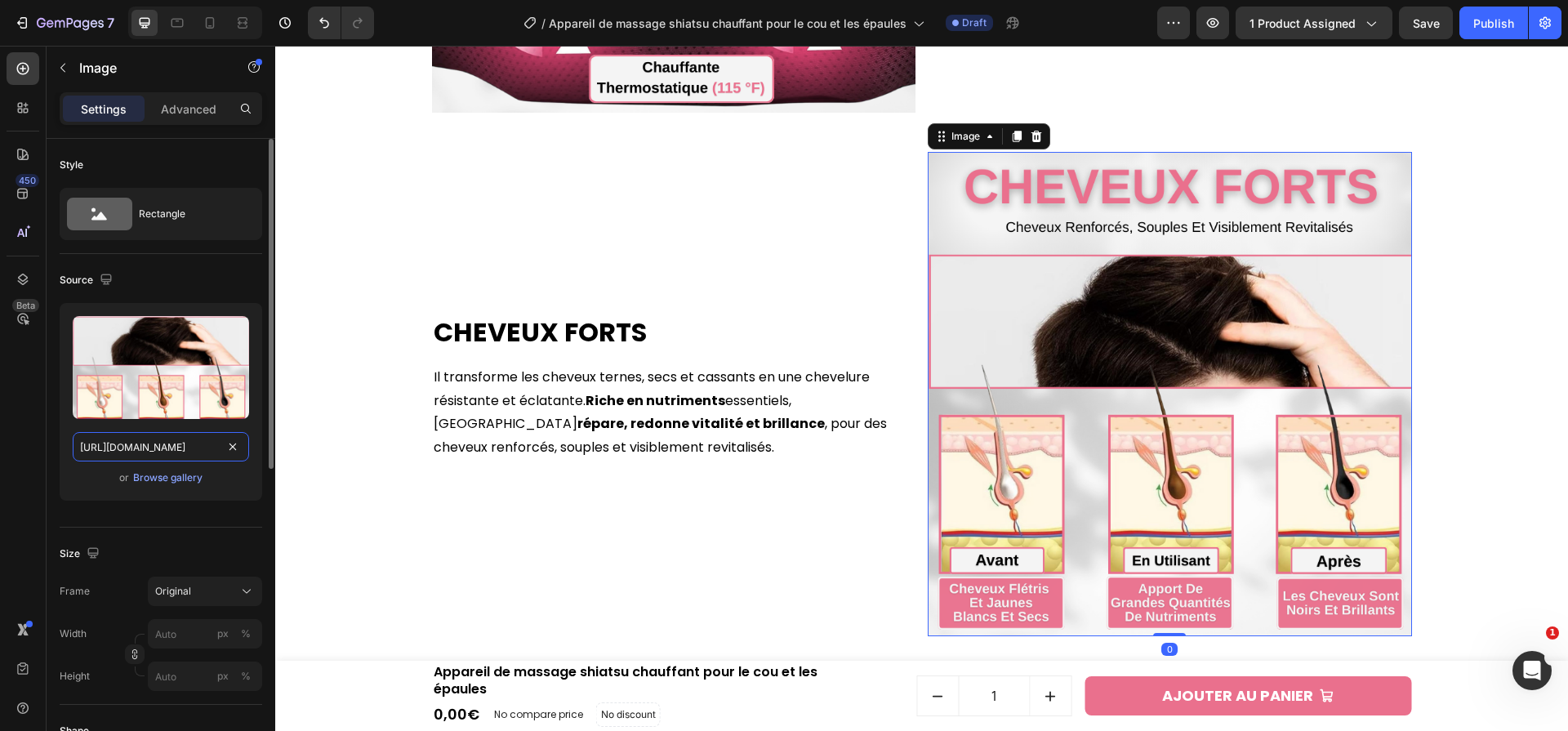
click at [175, 448] on input "https://cdn.shopify.com/s/files/1/0658/9304/0305/files/3_79ea0b90-774f-4846-9d1…" at bounding box center [161, 447] width 176 height 30
paste input "eac7a72-12ec-48f8-bad2-41e02b1793c6.png?v=175914145"
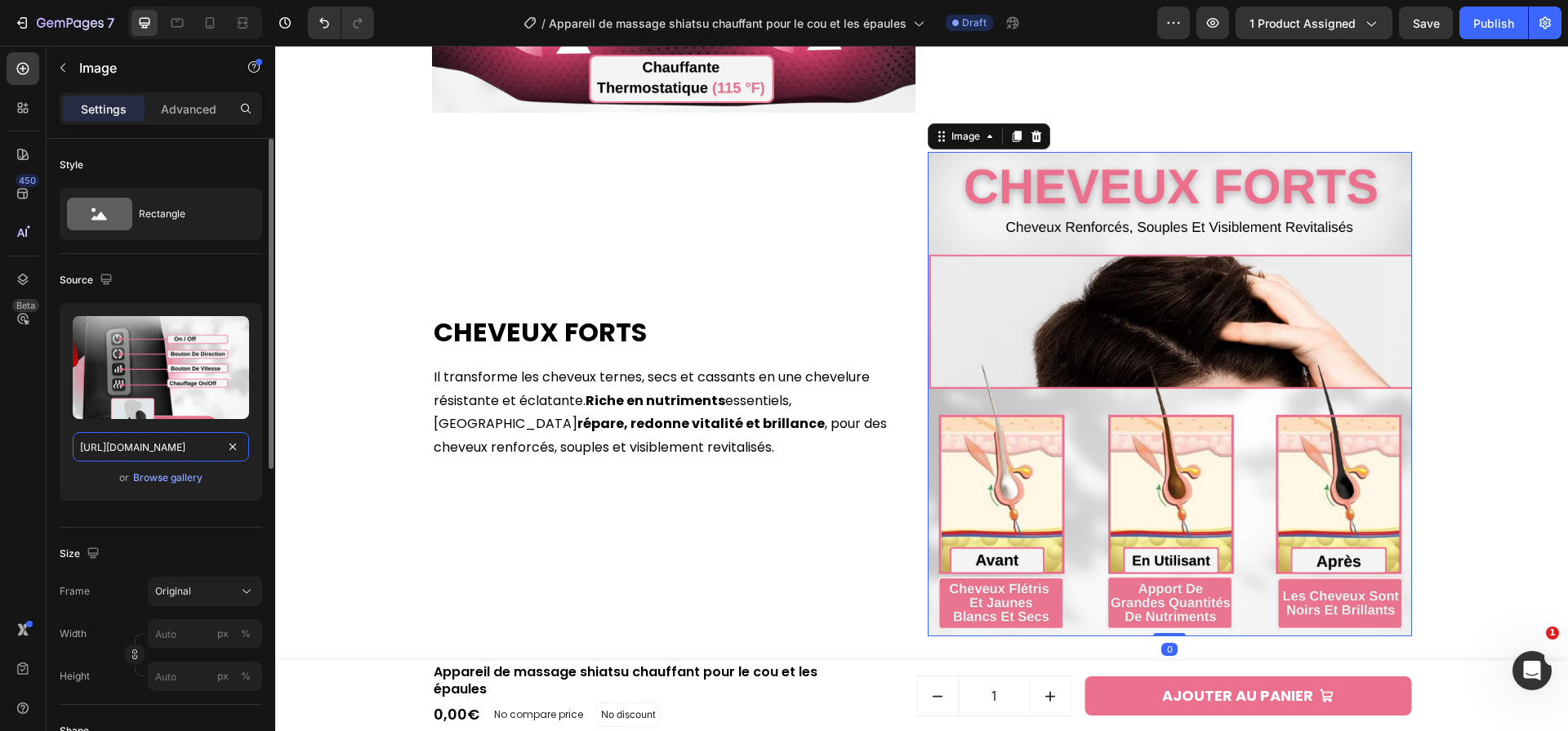
scroll to position [0, 420]
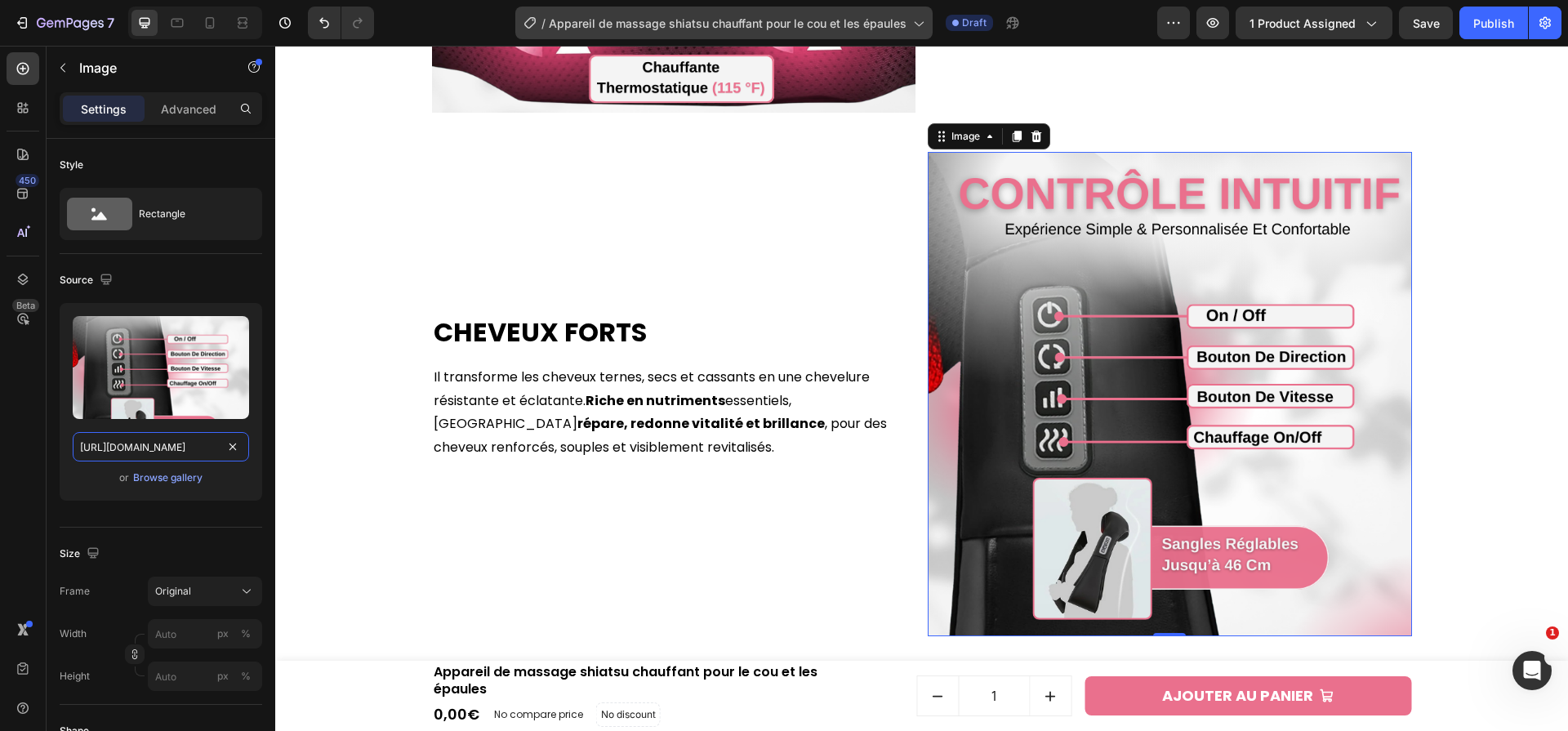
type input "https://cdn.shopify.com/s/files/1/0658/9304/0305/files/3_7eac7a72-12ec-48f8-bad…"
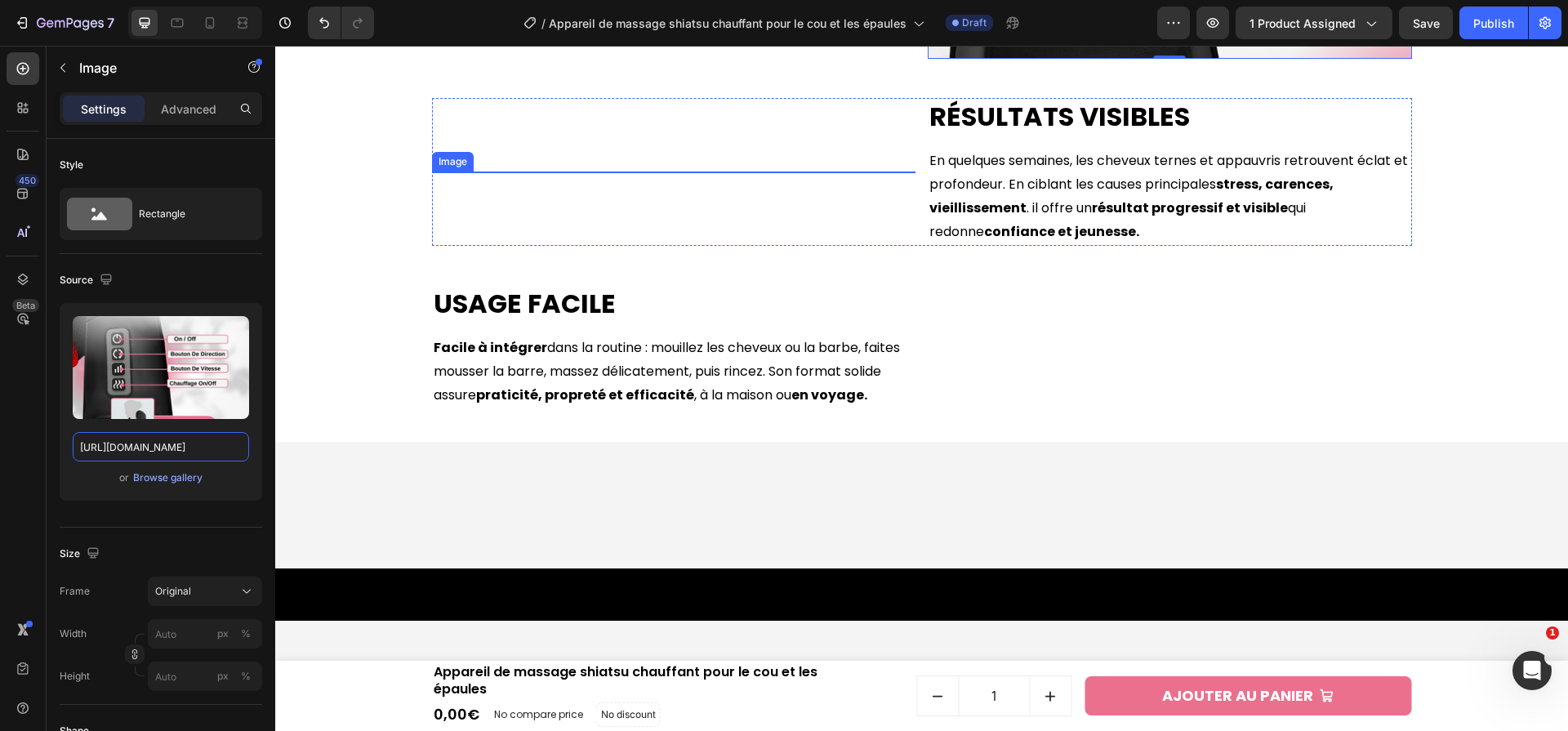
scroll to position [3149, 0]
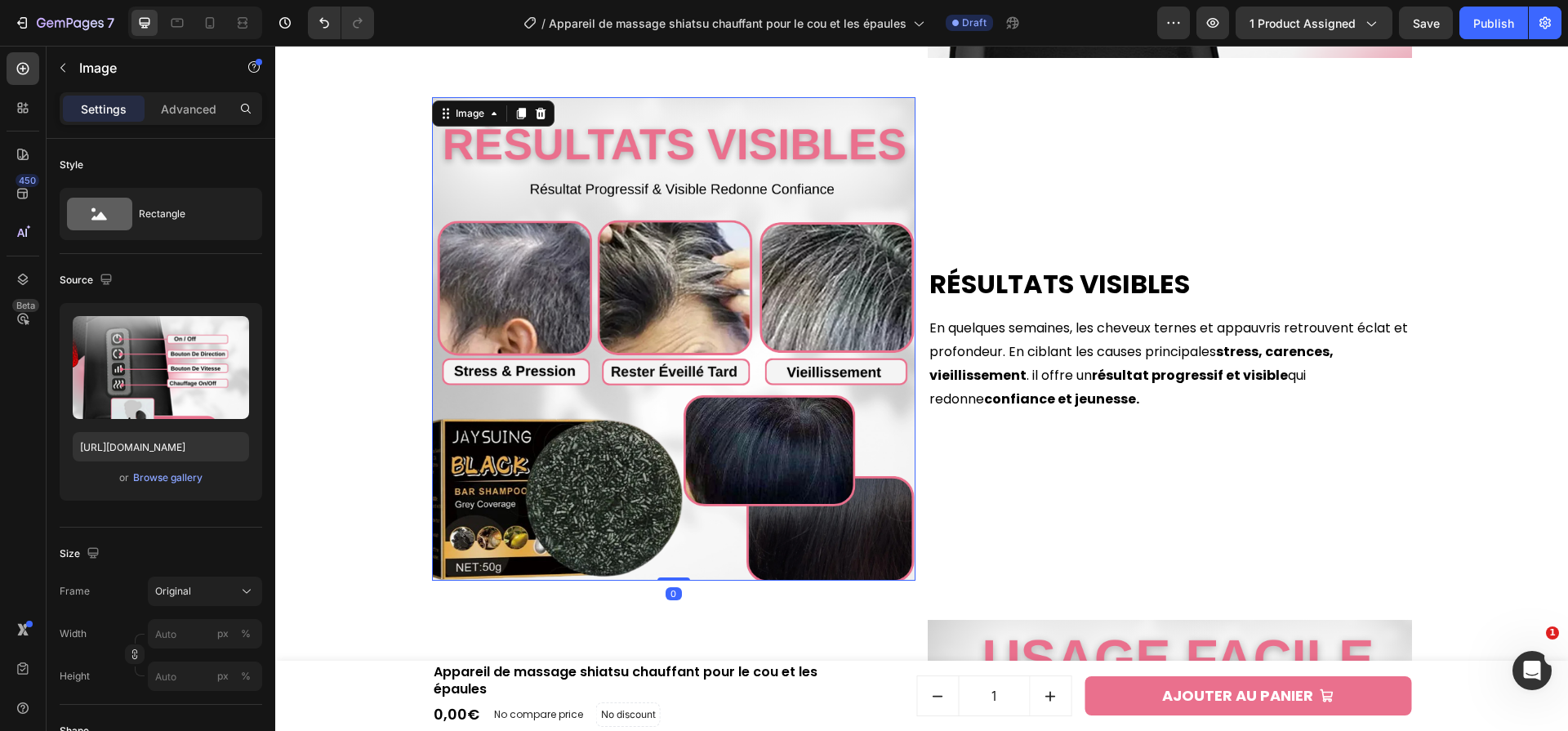
click at [731, 347] on img at bounding box center [674, 338] width 484 height 484
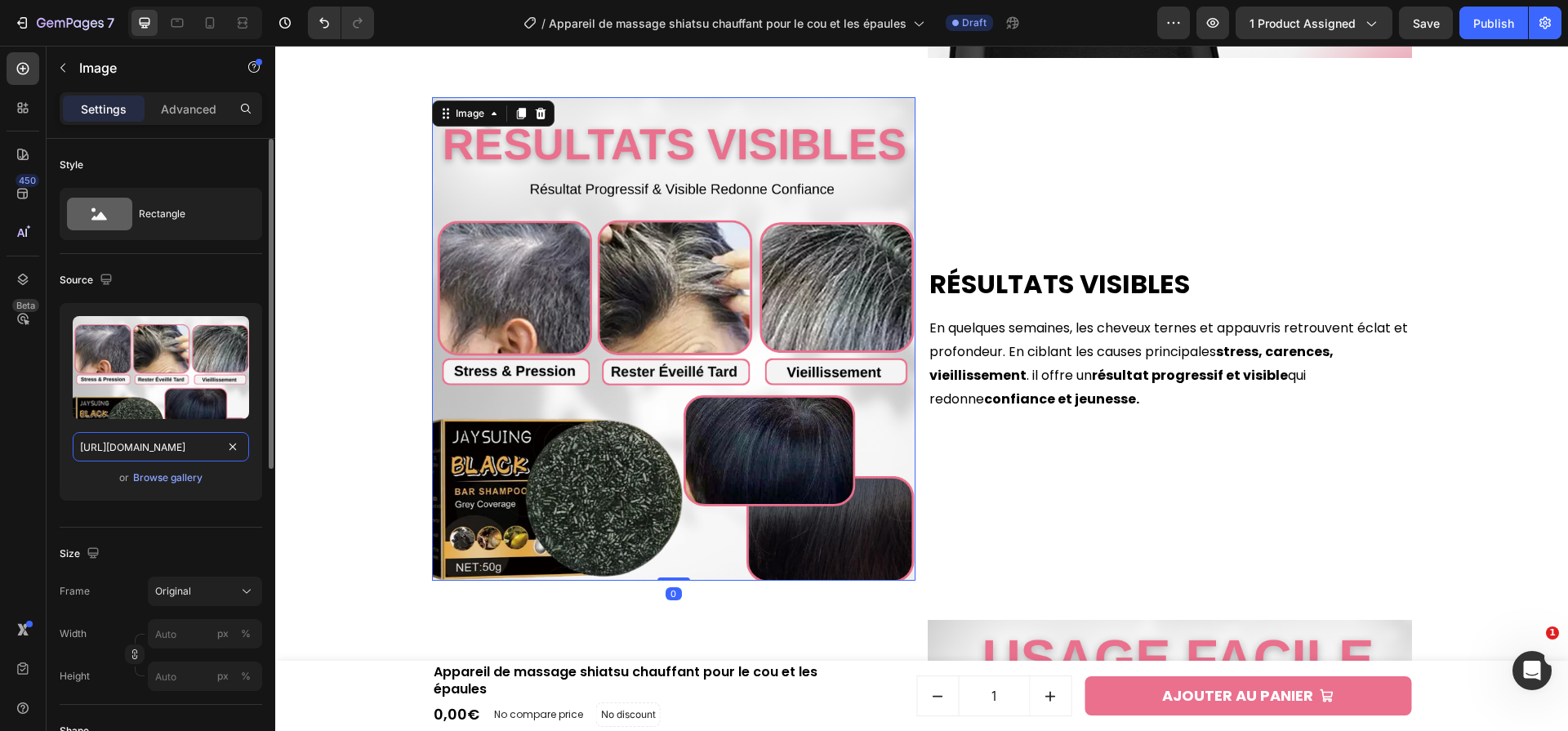
click at [195, 447] on input "https://cdn.shopify.com/s/files/1/0658/9304/0305/files/4_093b7ab1-5403-4883-a8a…" at bounding box center [161, 447] width 176 height 30
paste input "edbd16b2-f3ba-4b94-bbb9-08bcabe83899.png?v=1759141456"
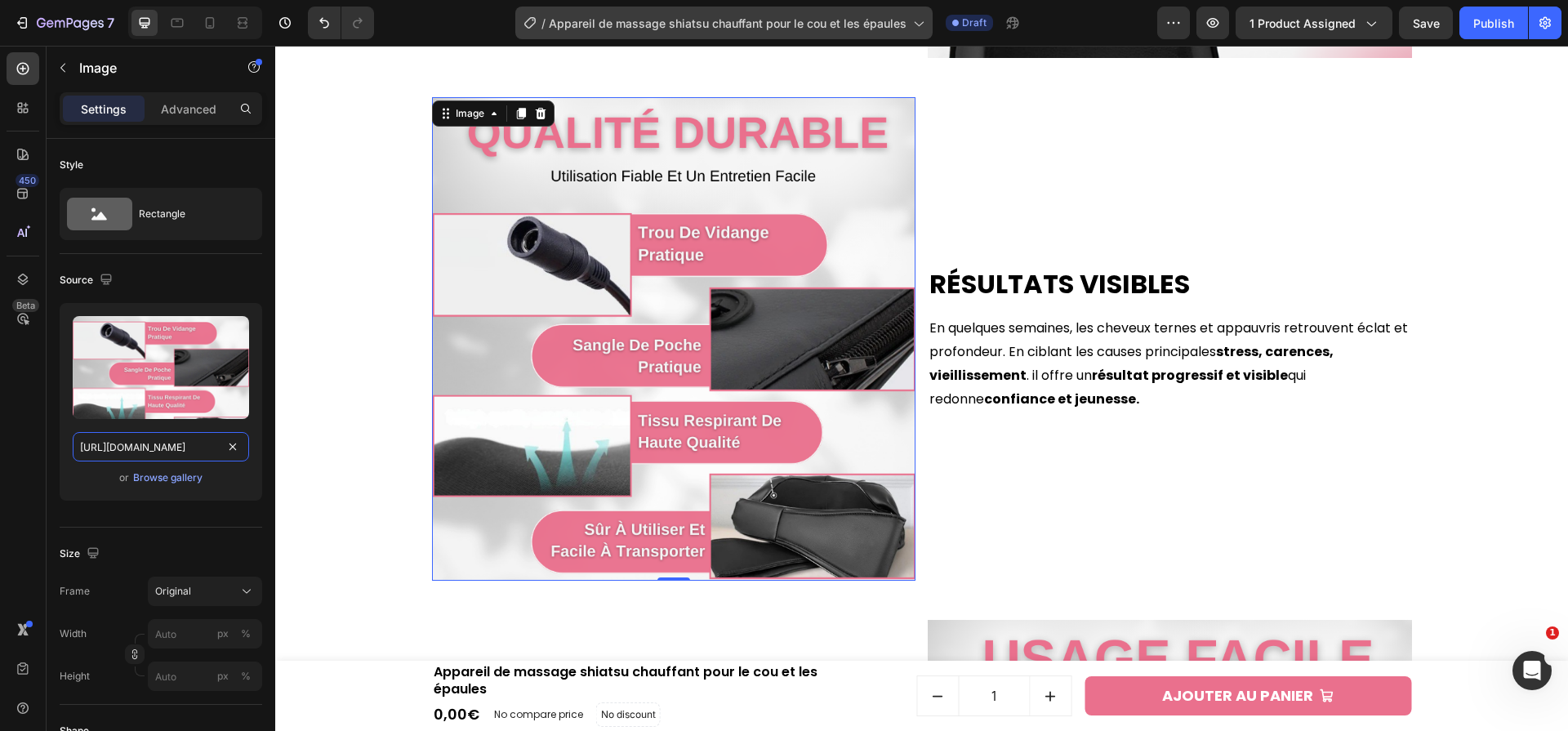
type input "https://cdn.shopify.com/s/files/1/0658/9304/0305/files/4_edbd16b2-f3ba-4b94-bbb…"
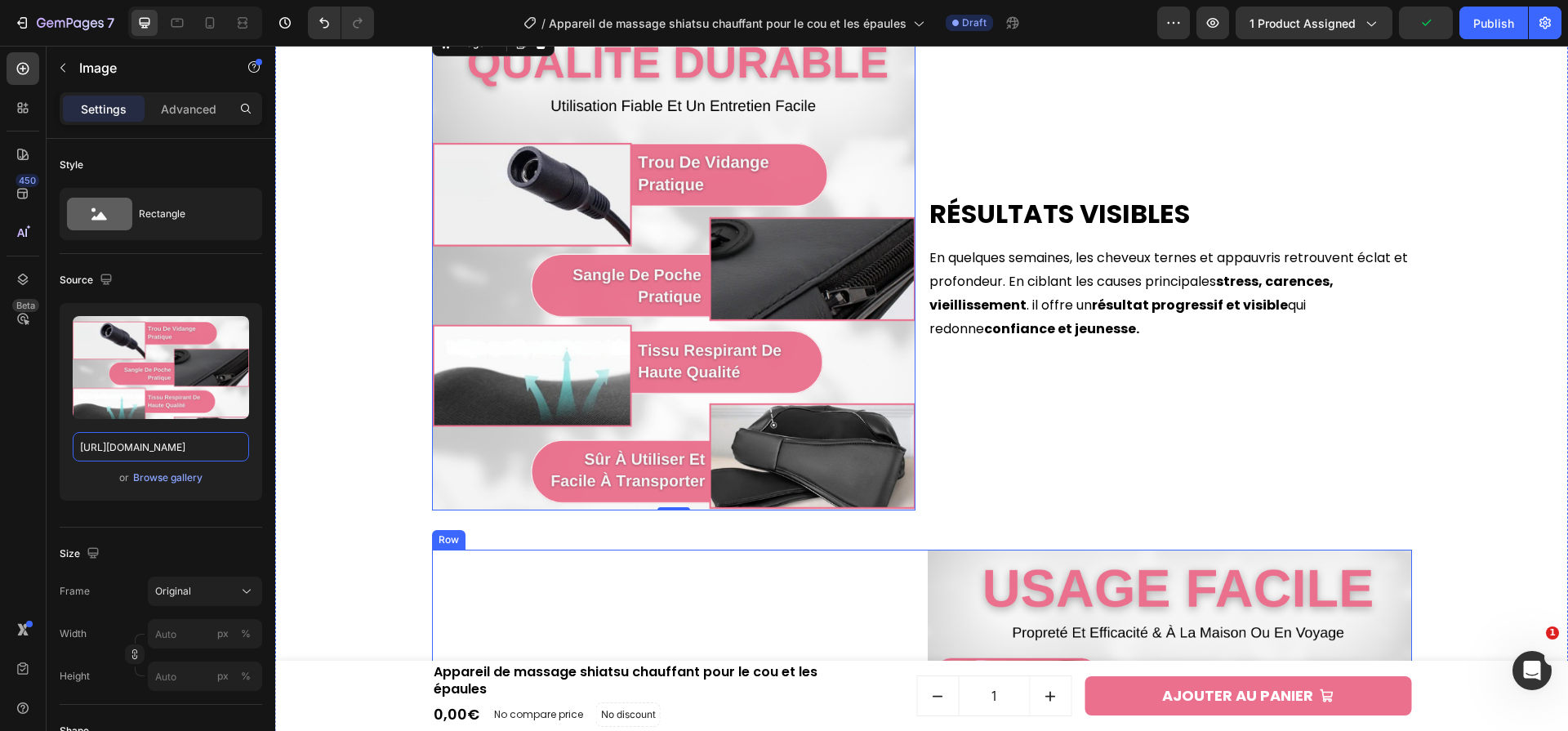
scroll to position [3640, 0]
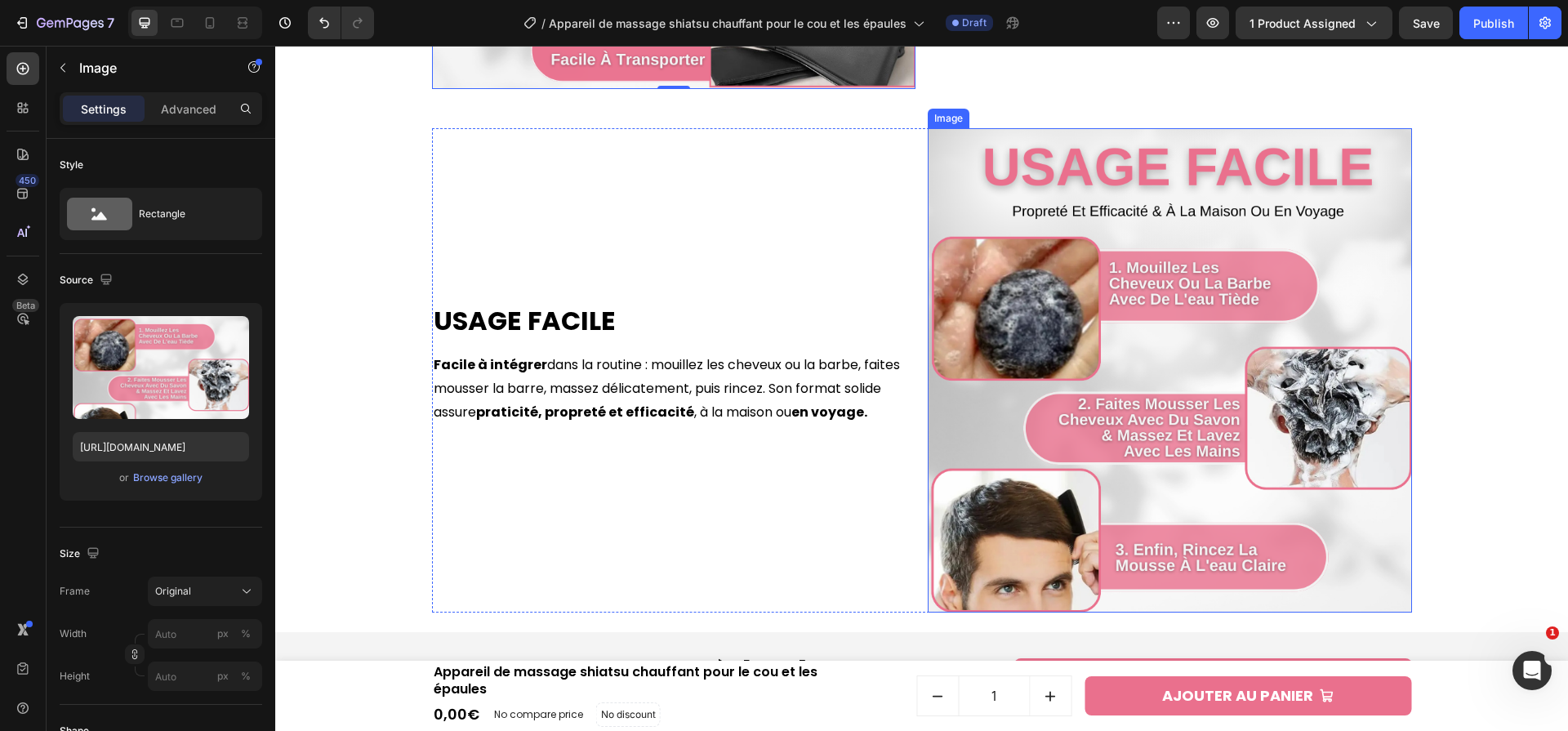
click at [1042, 269] on img at bounding box center [1169, 370] width 484 height 484
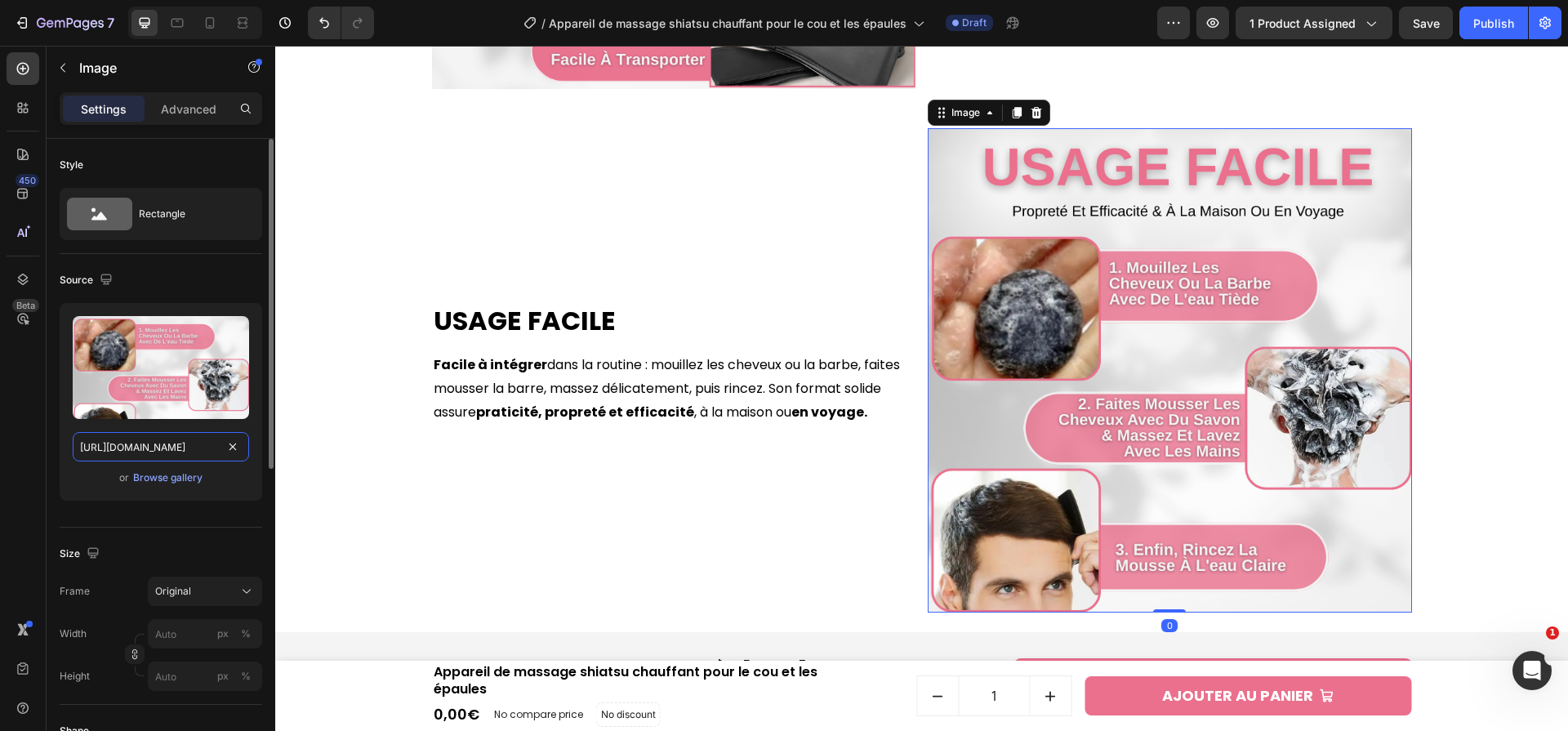
click at [132, 454] on input "https://cdn.shopify.com/s/files/1/0658/9304/0305/files/5_970d1a14-851e-42b6-bf7…" at bounding box center [161, 447] width 176 height 30
paste input "c59bed99-c331-4298-8d2c-7a844664c00d.png?v=1759141456"
type input "https://cdn.shopify.com/s/files/1/0658/9304/0305/files/5_c59bed99-c331-4298-8d2…"
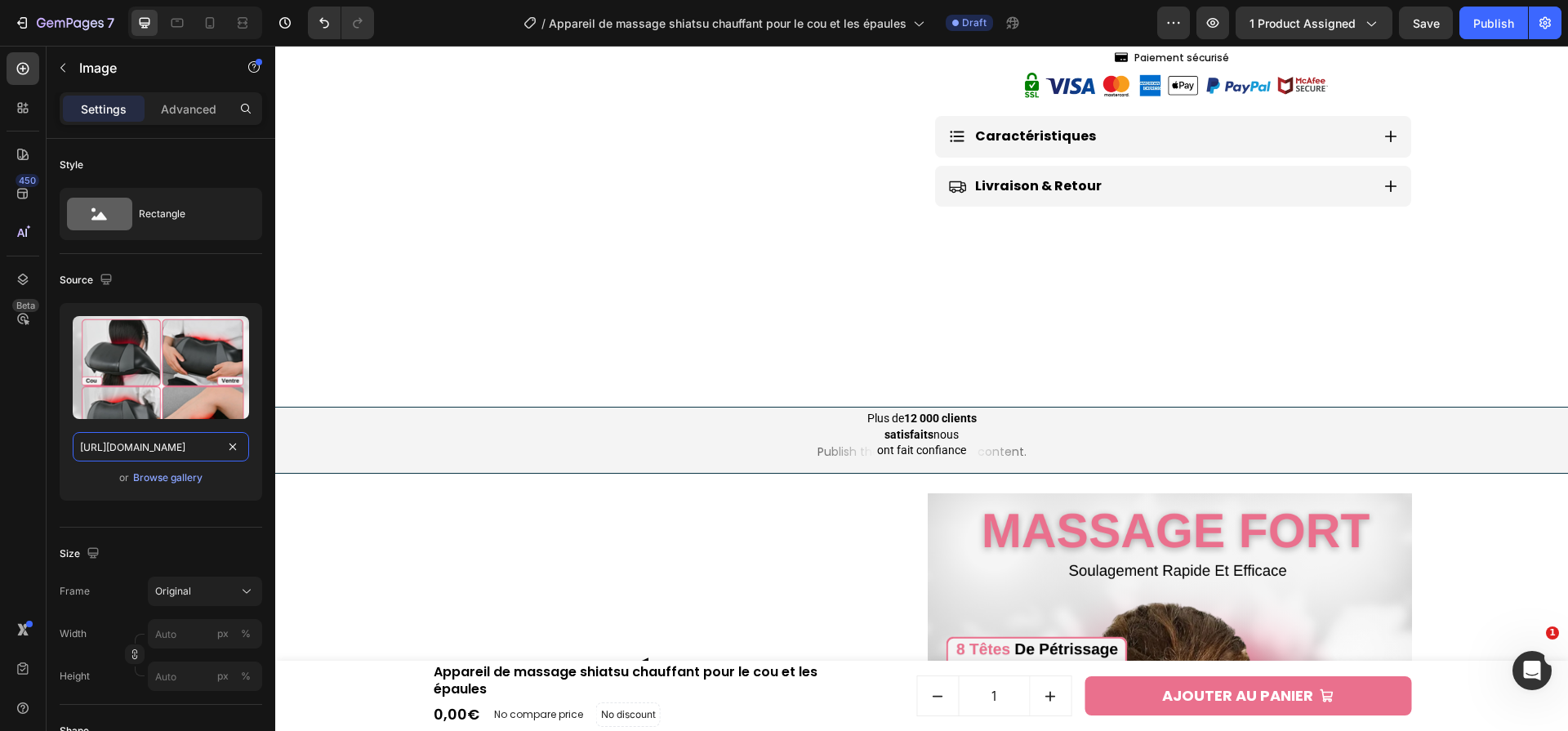
scroll to position [1054, 0]
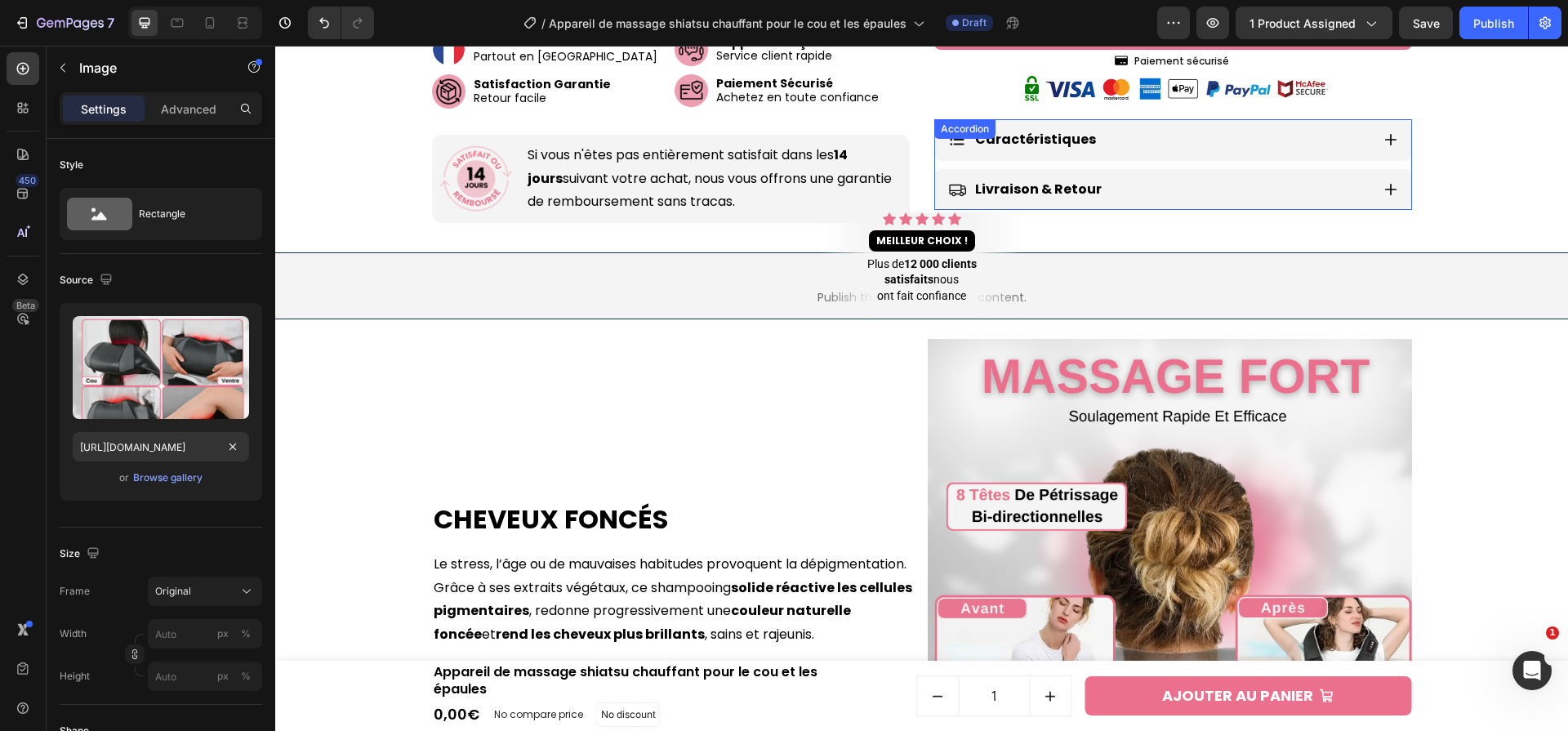
click at [1400, 120] on div "Caractéristiques" at bounding box center [1174, 140] width 476 height 42
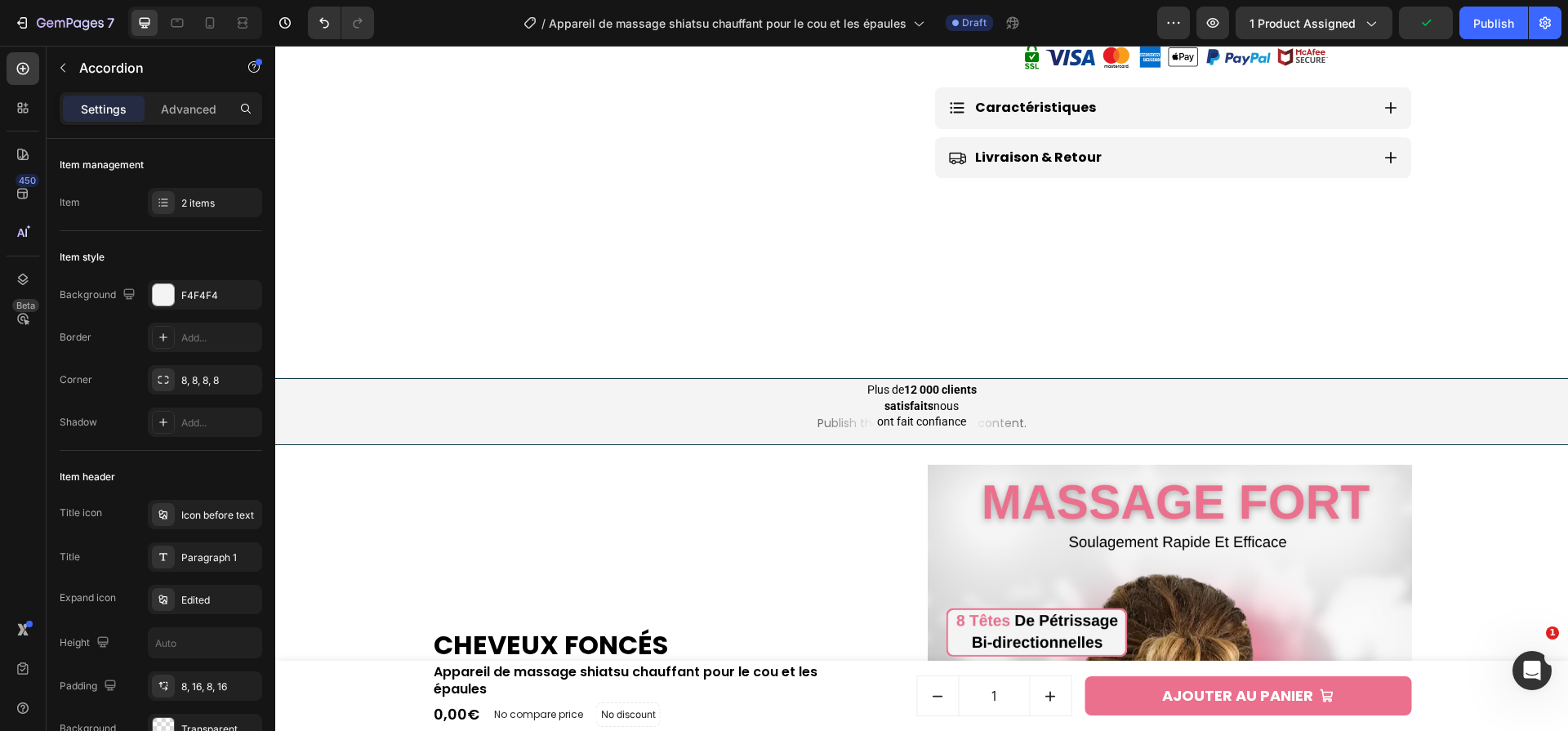
scroll to position [898, 0]
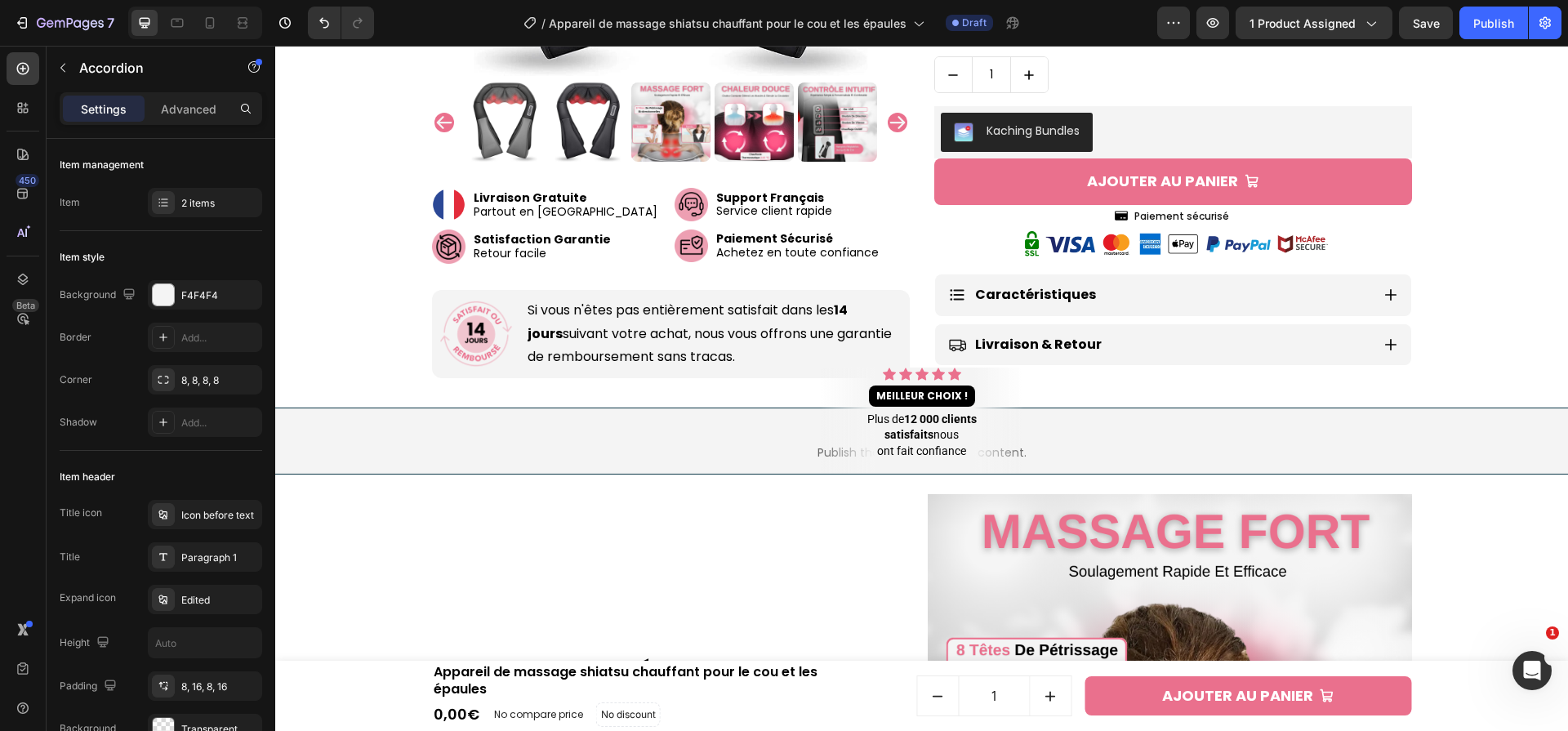
click at [1380, 275] on div "Caractéristiques" at bounding box center [1174, 296] width 476 height 42
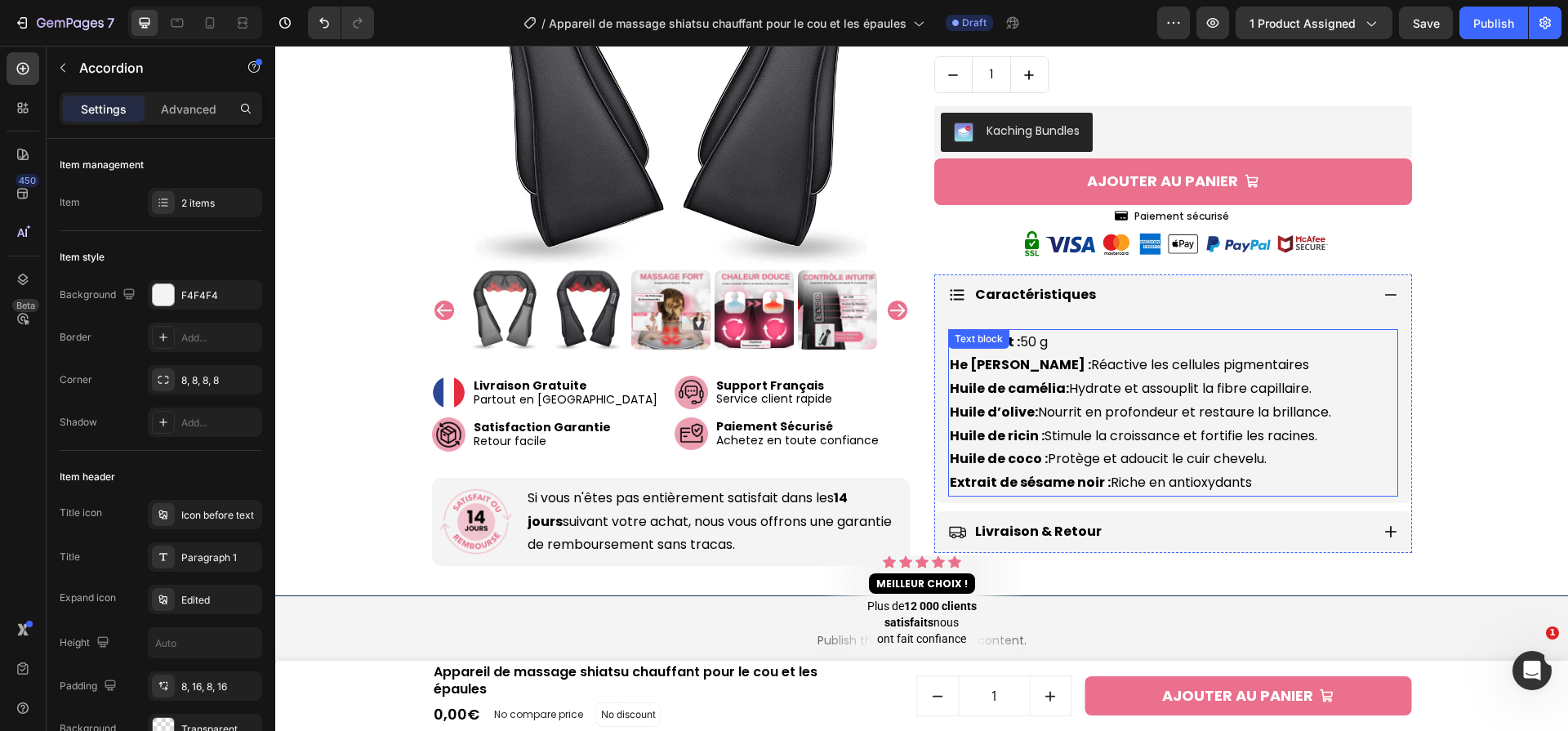
click at [1098, 354] on p "Poids net : 50 g He Shou Wu : Réactive les cellules pigmentaires Huile de camél…" at bounding box center [1174, 413] width 447 height 165
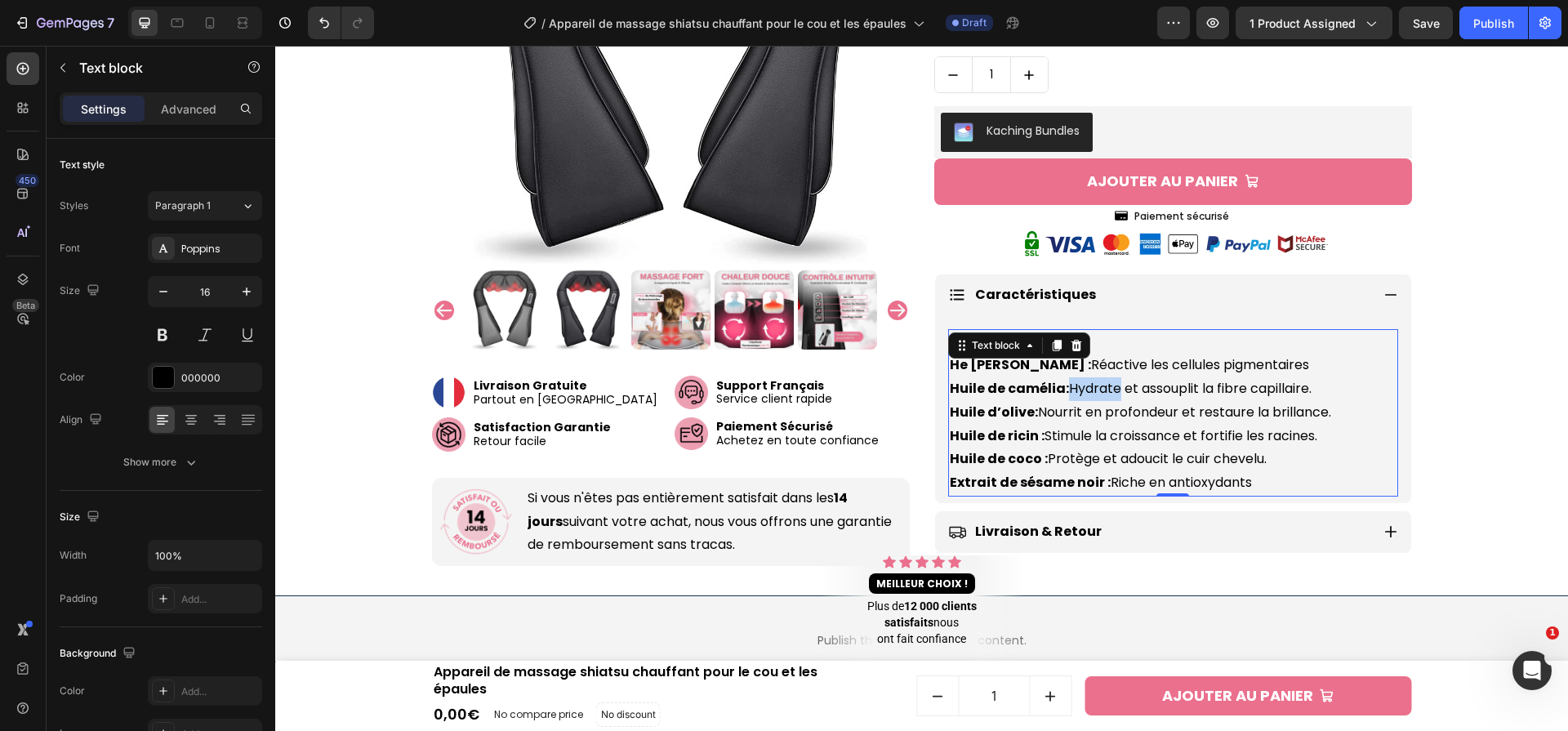
click at [1098, 354] on p "Poids net : 50 g He Shou Wu : Réactive les cellules pigmentaires Huile de camél…" at bounding box center [1174, 413] width 447 height 165
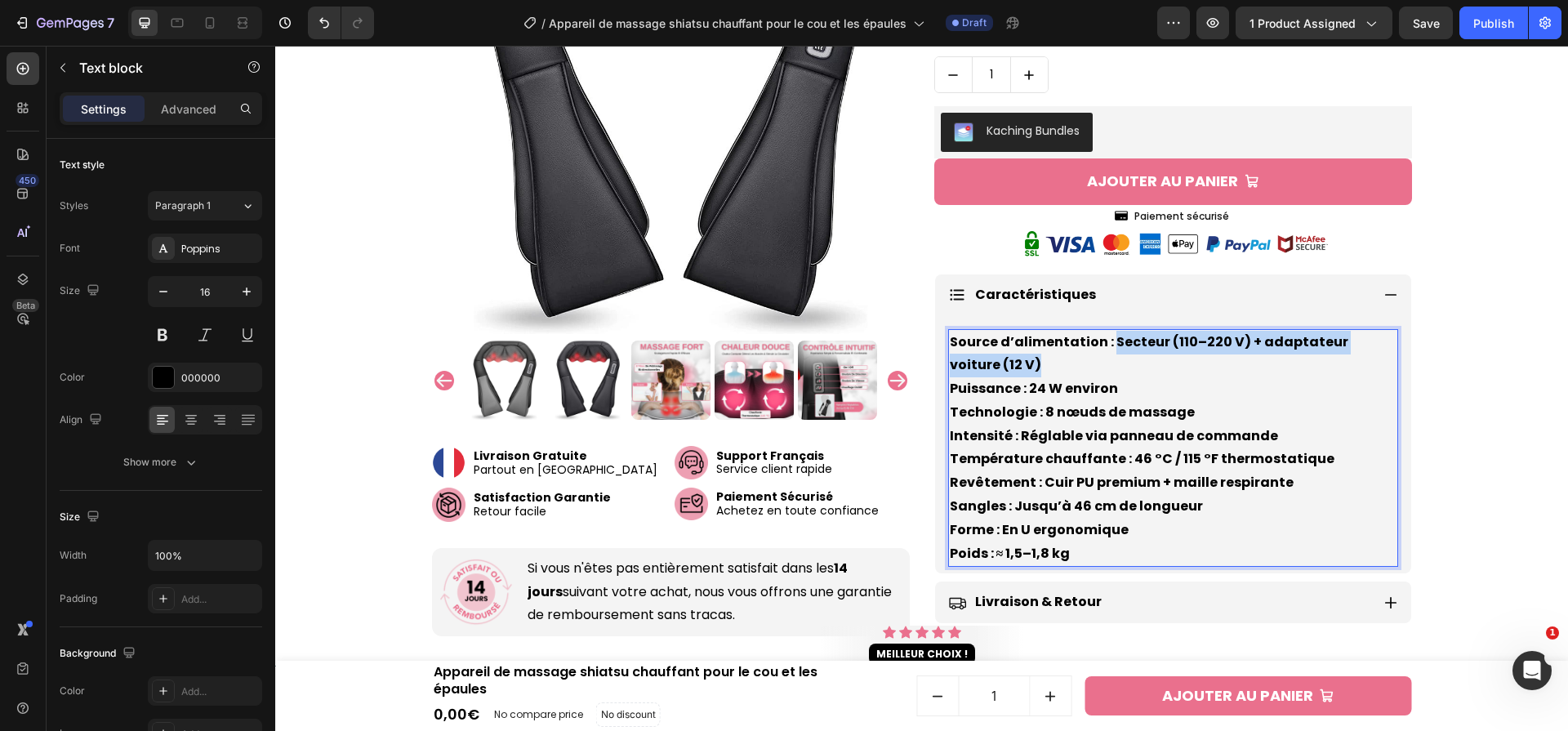
drag, startPoint x: 1108, startPoint y: 310, endPoint x: 1123, endPoint y: 334, distance: 28.3
click at [1123, 334] on p "Source d’alimentation : Secteur (110–220 V) + adaptateur voiture (12 V) Puissan…" at bounding box center [1174, 448] width 447 height 236
drag, startPoint x: 1120, startPoint y: 354, endPoint x: 1030, endPoint y: 356, distance: 90.0
click at [1030, 356] on p "Source d’alimentation : Secteur (110–220 V) + adaptateur voiture (12 V) Puissan…" at bounding box center [1174, 448] width 447 height 236
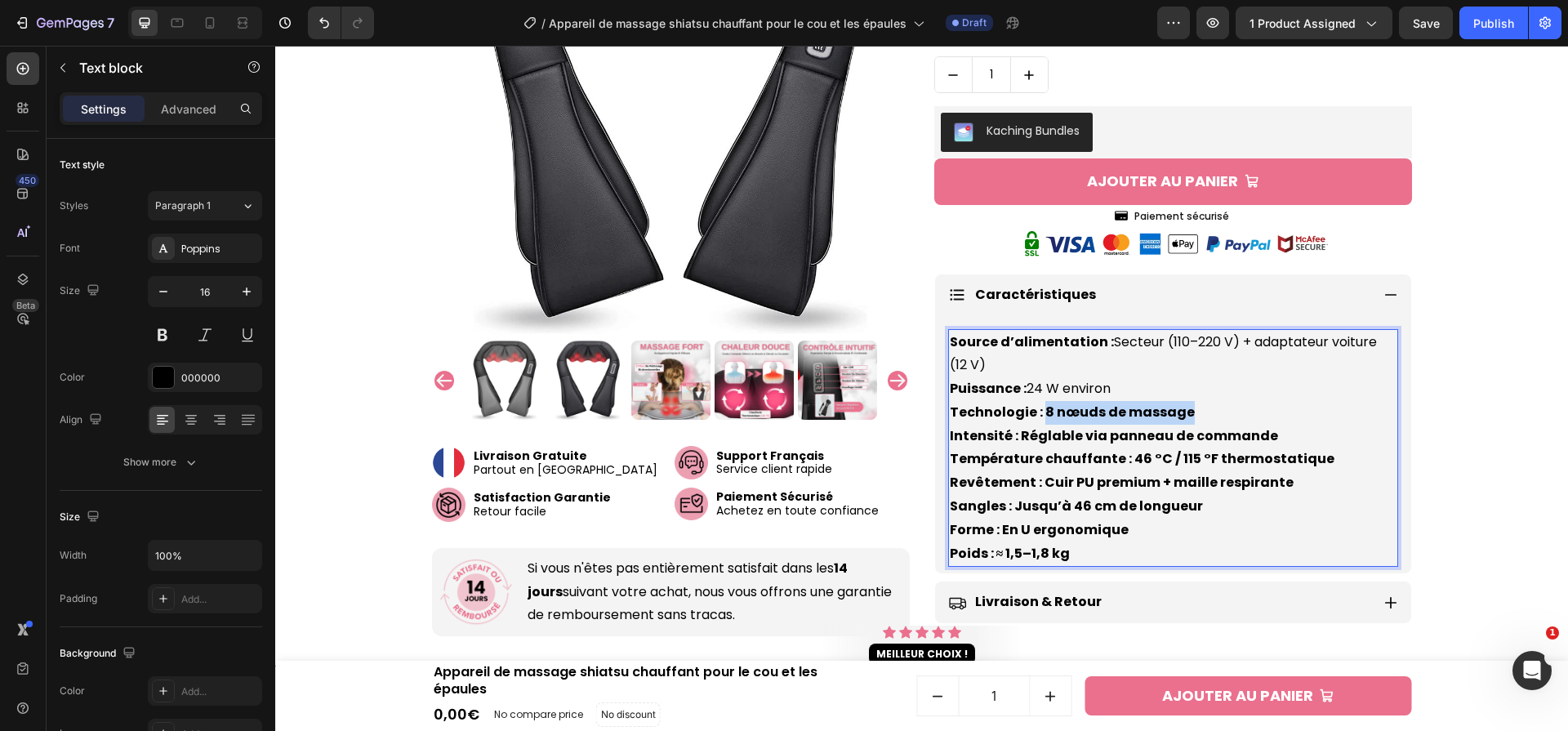
drag, startPoint x: 1044, startPoint y: 377, endPoint x: 1243, endPoint y: 386, distance: 199.2
click at [1243, 386] on p "Source d’alimentation : Secteur (110–220 V) + adaptateur voiture (12 V) Puissan…" at bounding box center [1174, 448] width 447 height 236
drag, startPoint x: 1018, startPoint y: 407, endPoint x: 1274, endPoint y: 397, distance: 256.2
click at [1274, 397] on p "Source d’alimentation : Secteur (110–220 V) + adaptateur voiture (12 V) Puissan…" at bounding box center [1174, 448] width 447 height 236
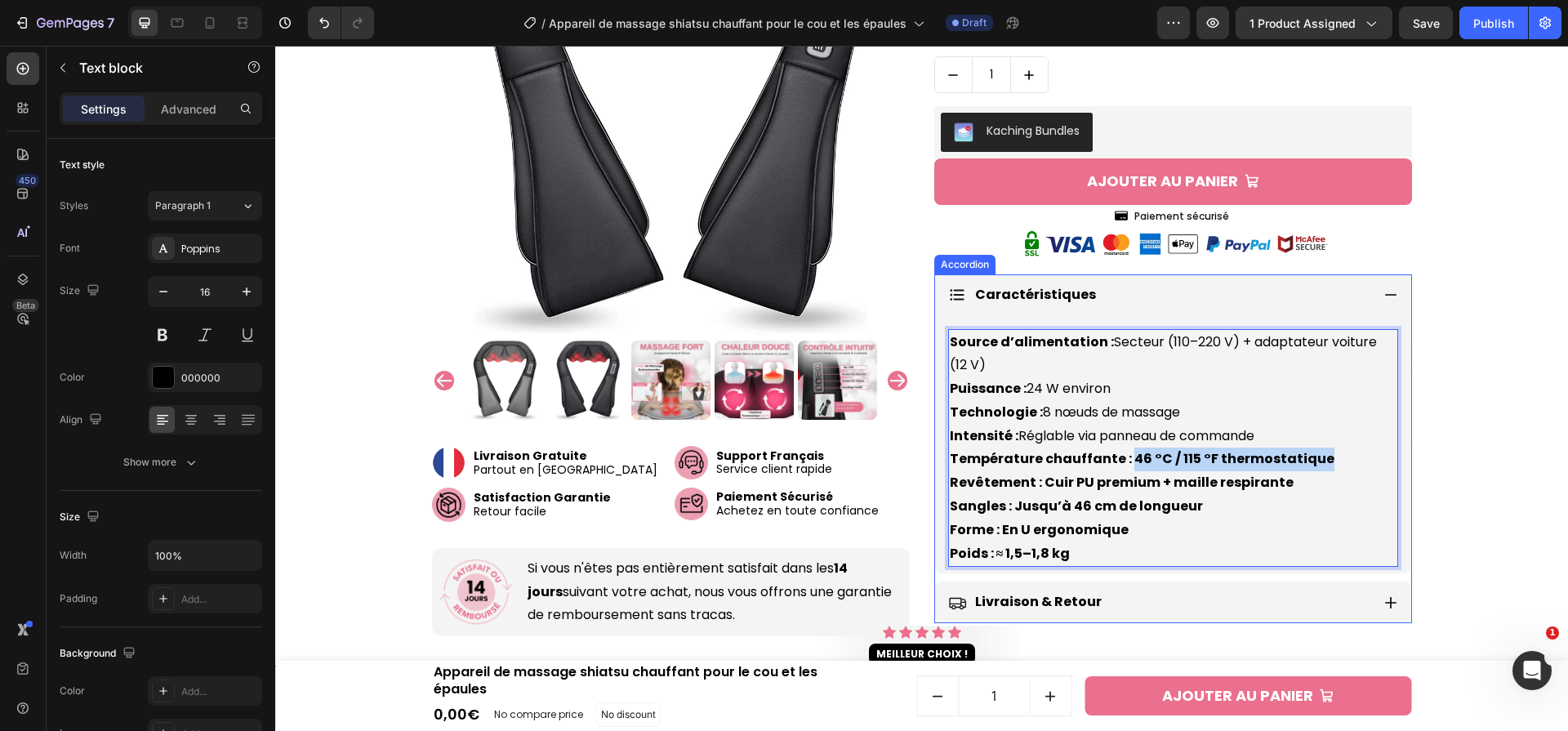
drag, startPoint x: 1126, startPoint y: 427, endPoint x: 1400, endPoint y: 427, distance: 274.0
click at [1400, 427] on div "Source d’alimentation : Secteur (110–220 V) + adaptateur voiture (12 V) Puissan…" at bounding box center [1174, 445] width 476 height 258
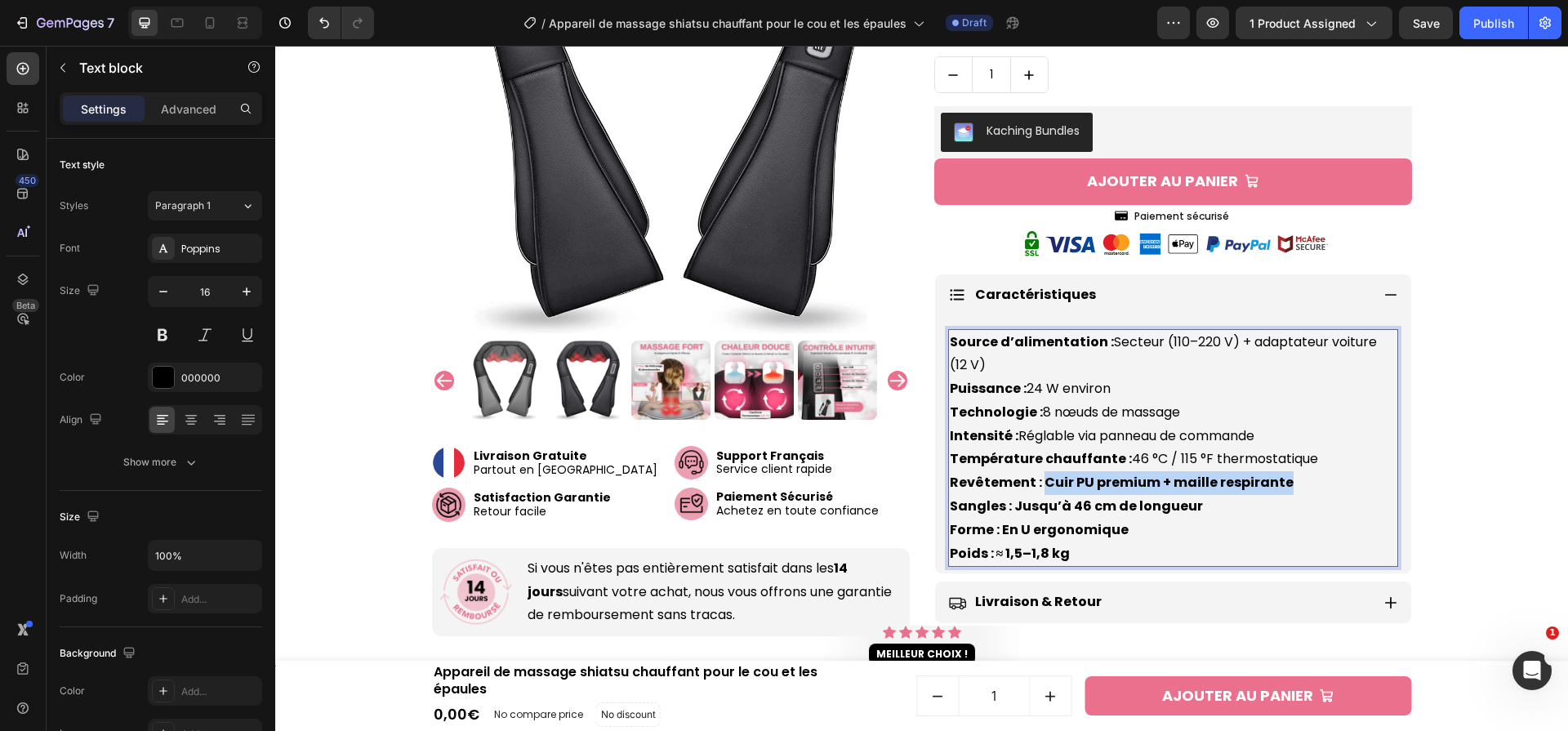
click at [1042, 454] on p "Source d’alimentation : Secteur (110–220 V) + adaptateur voiture (12 V) Puissan…" at bounding box center [1174, 448] width 447 height 236
drag, startPoint x: 1014, startPoint y: 473, endPoint x: 1236, endPoint y: 471, distance: 222.0
click at [1236, 471] on p "Source d’alimentation : Secteur (110–220 V) + adaptateur voiture (12 V) Puissan…" at bounding box center [1174, 448] width 447 height 236
click at [1153, 490] on p "Source d’alimentation : Secteur (110–220 V) + adaptateur voiture (12 V) Puissan…" at bounding box center [1174, 448] width 447 height 236
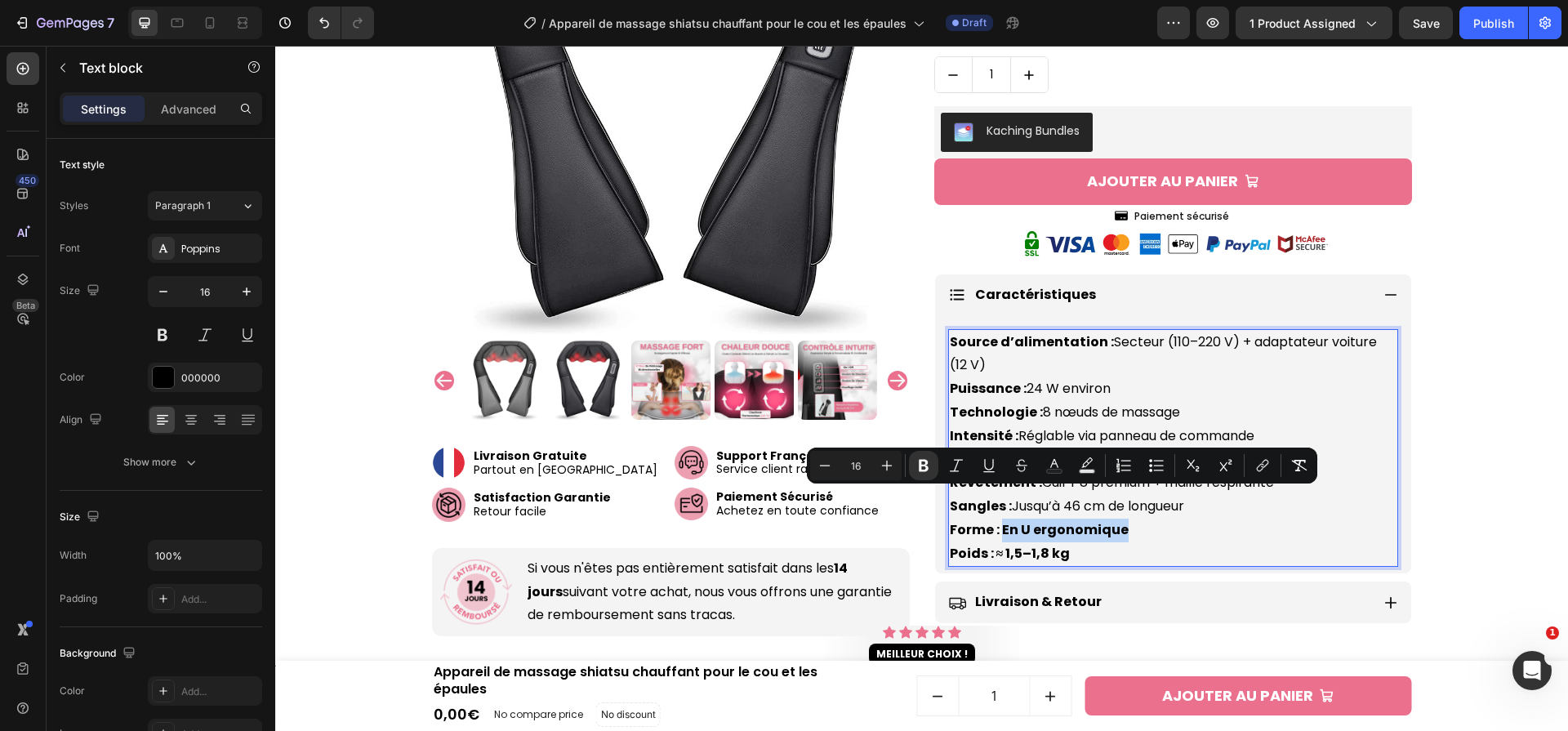
drag, startPoint x: 1122, startPoint y: 493, endPoint x: 1003, endPoint y: 498, distance: 119.1
click at [1003, 498] on p "Source d’alimentation : Secteur (110–220 V) + adaptateur voiture (12 V) Puissan…" at bounding box center [1174, 448] width 447 height 236
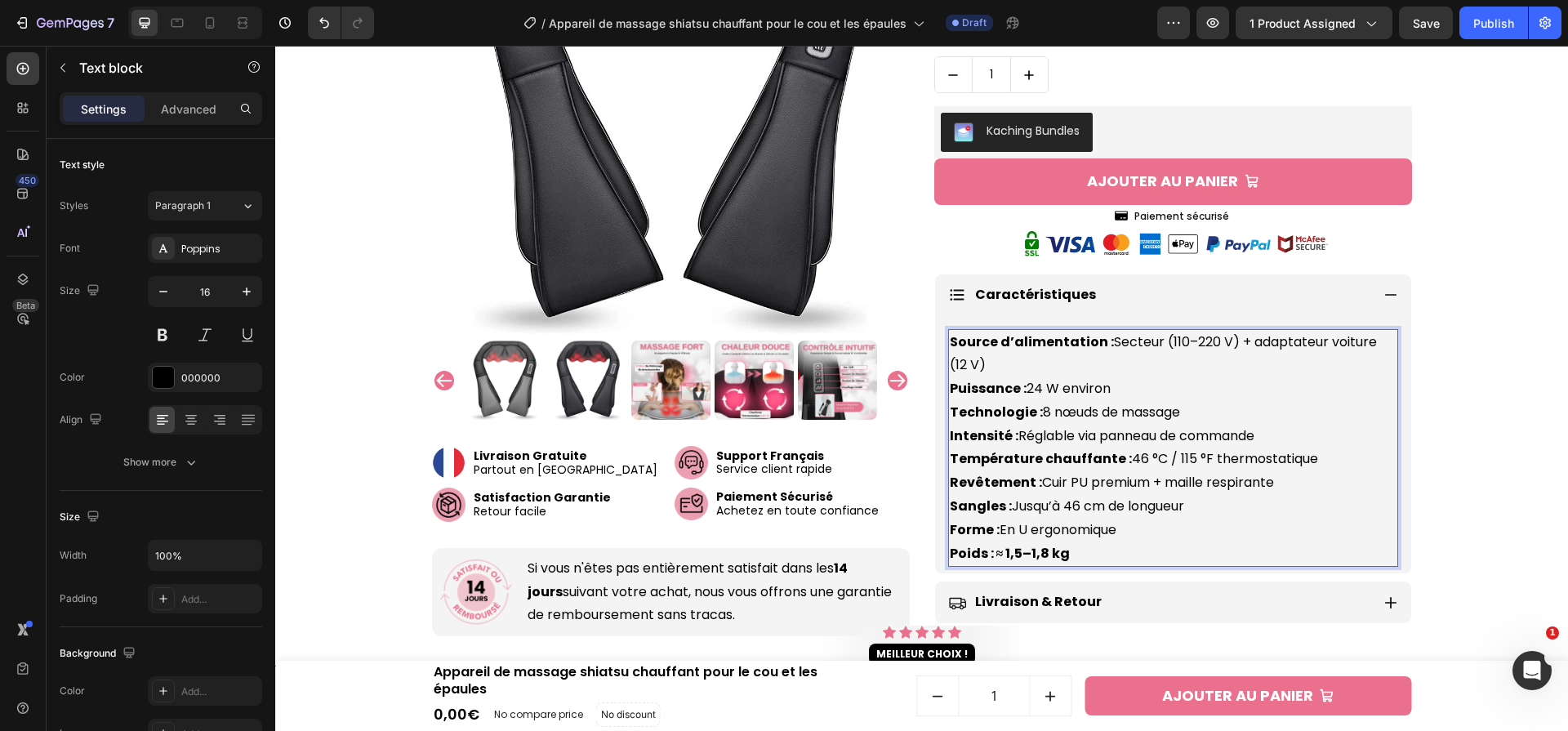
click at [1004, 543] on strong "Poids : ≈ 1,5–1,8 kg" at bounding box center [1010, 553] width 121 height 19
drag, startPoint x: 996, startPoint y: 523, endPoint x: 1117, endPoint y: 532, distance: 121.3
click at [1117, 532] on p "Source d’alimentation : Secteur (110–220 V) + adaptateur voiture (12 V) Puissan…" at bounding box center [1174, 448] width 447 height 236
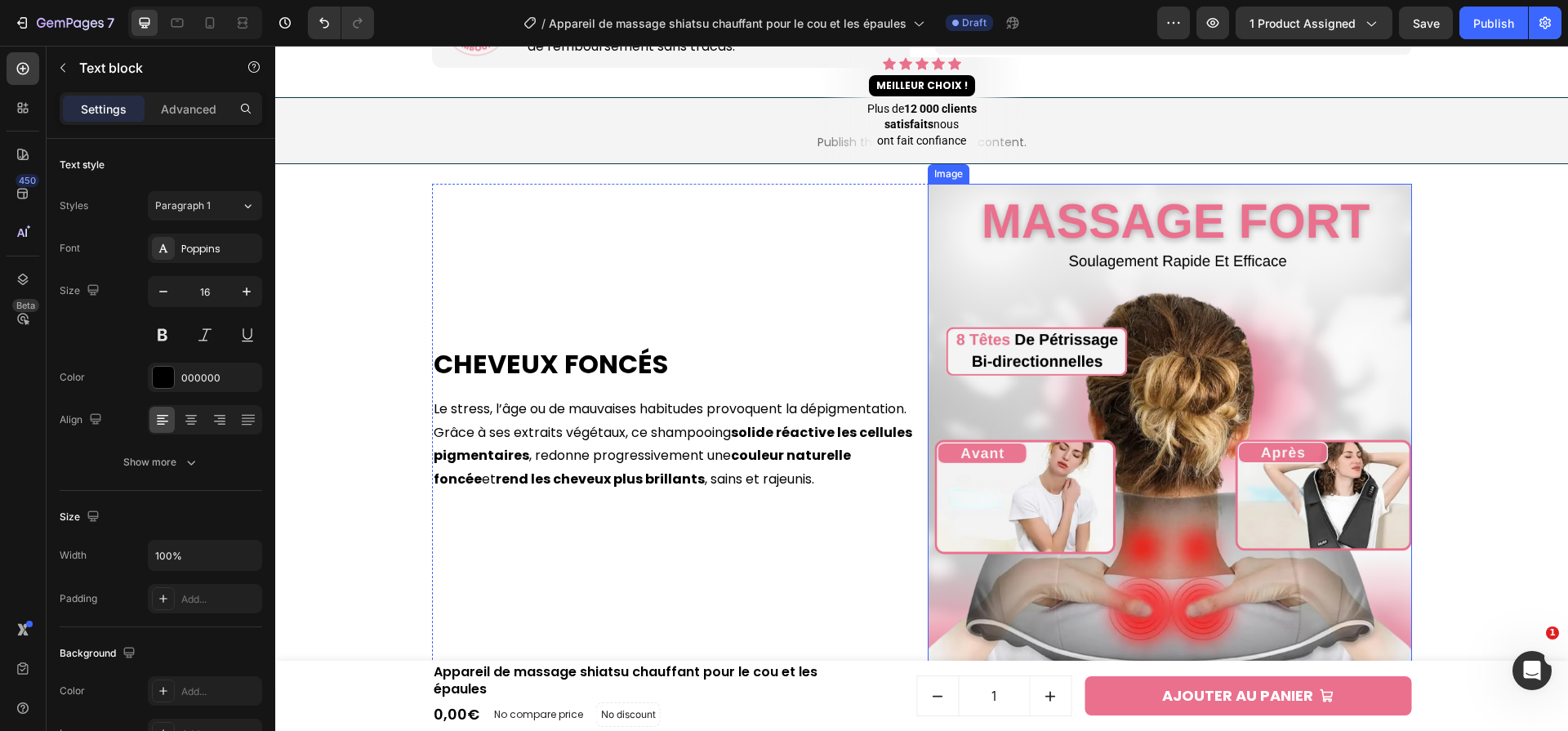
scroll to position [1479, 0]
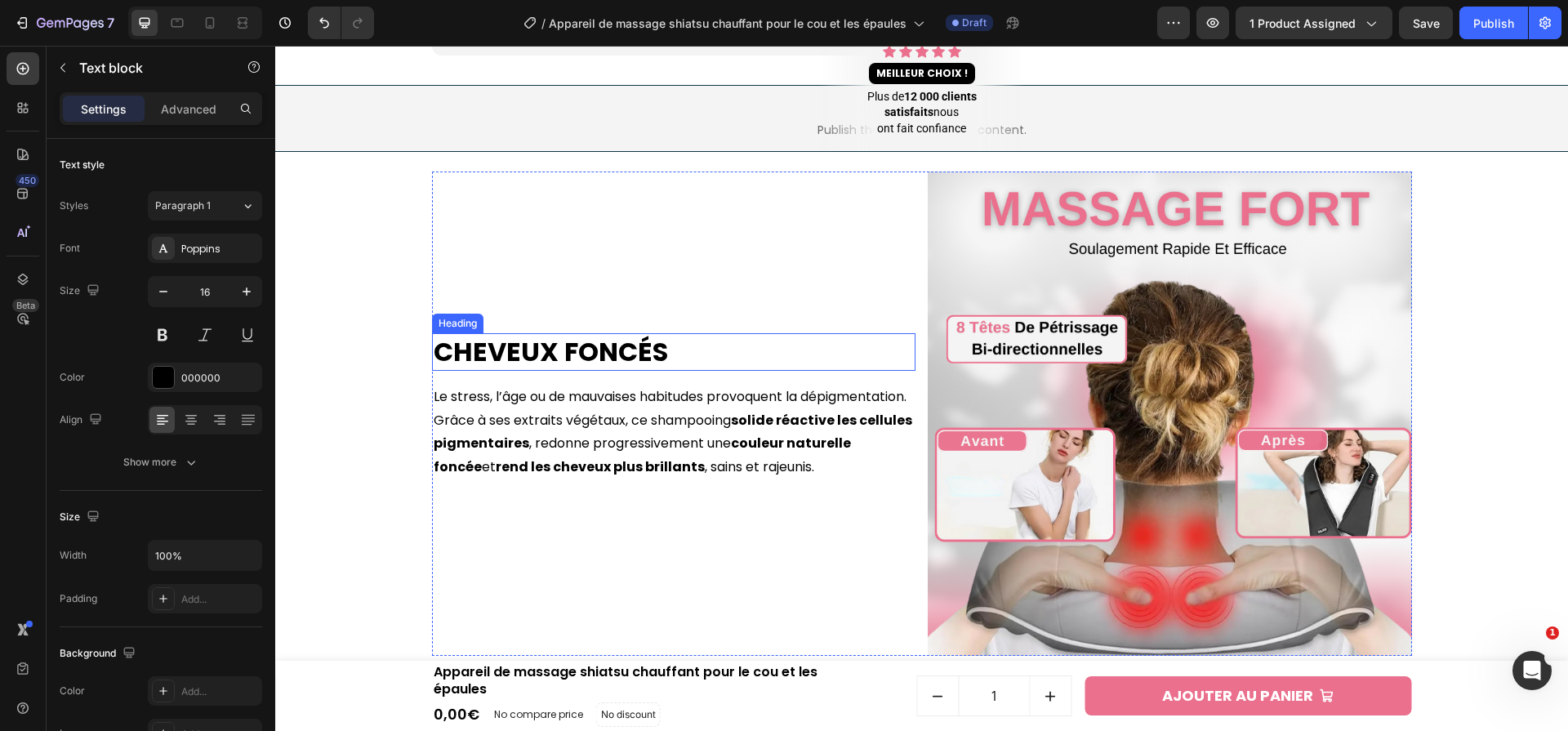
click at [590, 333] on h2 "Cheveux Foncés" at bounding box center [674, 352] width 484 height 38
click at [590, 335] on p "Cheveux Foncés" at bounding box center [674, 352] width 481 height 34
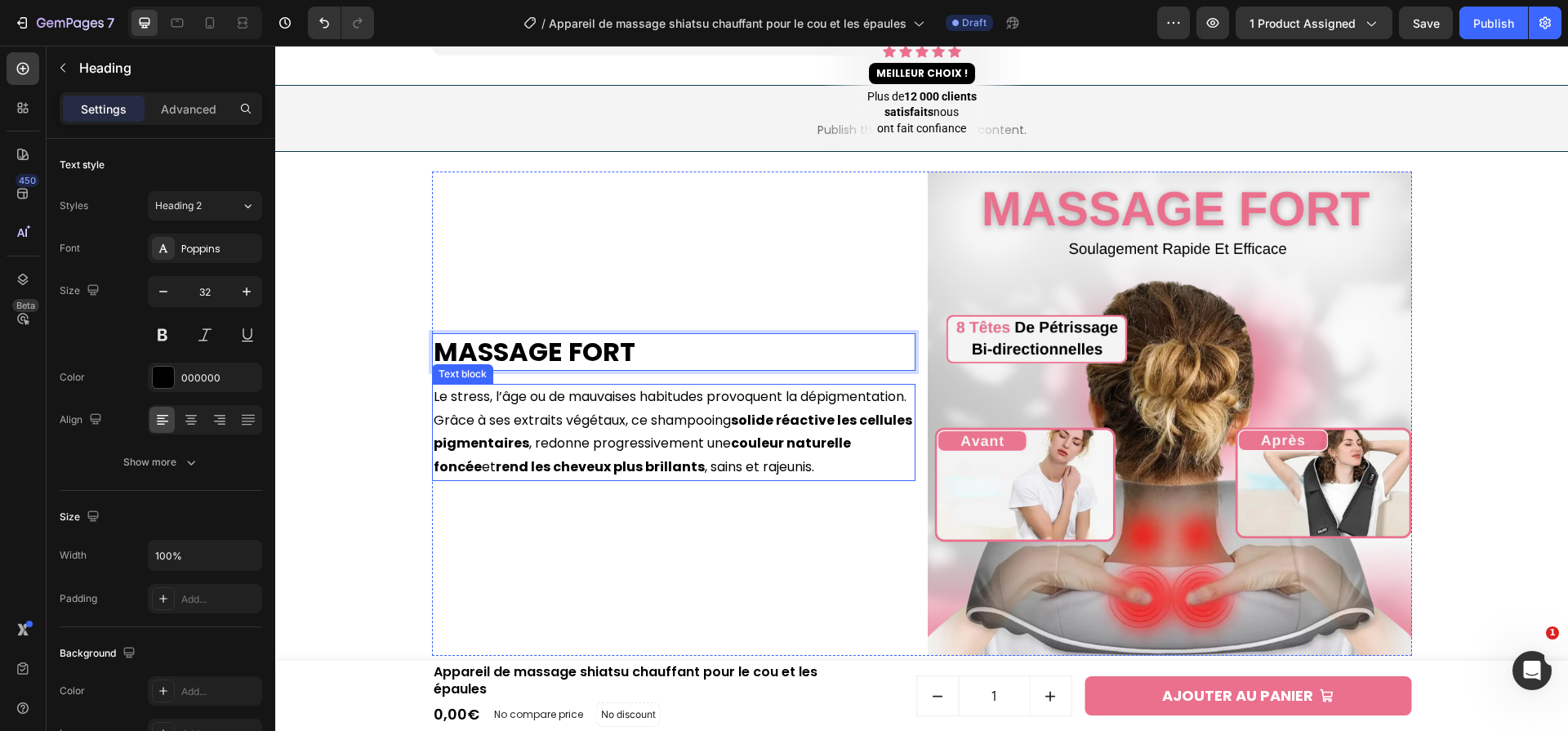
click at [679, 402] on p "Le stress, l’âge ou de mauvaises habitudes provoquent la dépigmentation. Grâce …" at bounding box center [674, 433] width 481 height 94
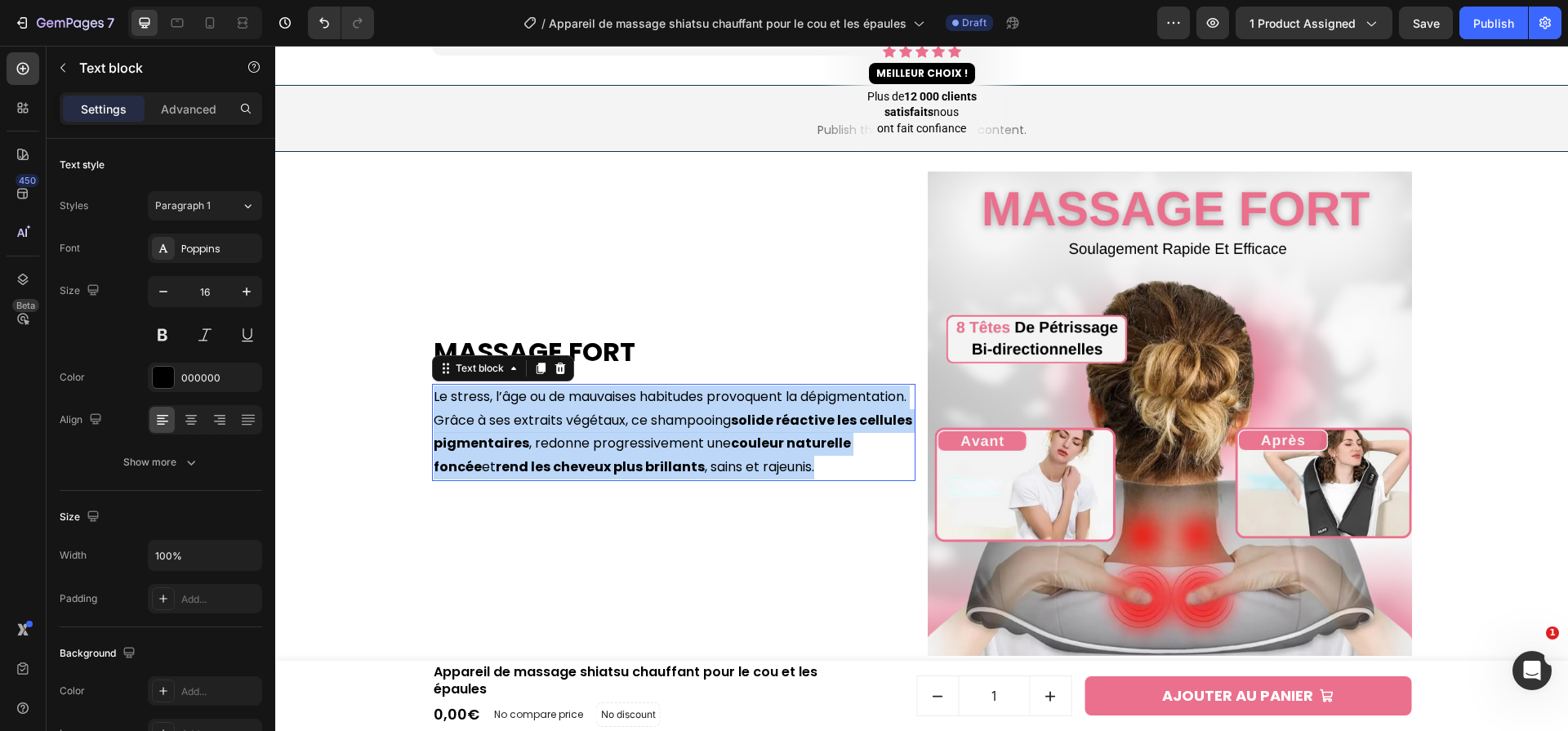
click at [679, 402] on p "Le stress, l’âge ou de mauvaises habitudes provoquent la dépigmentation. Grâce …" at bounding box center [674, 433] width 481 height 94
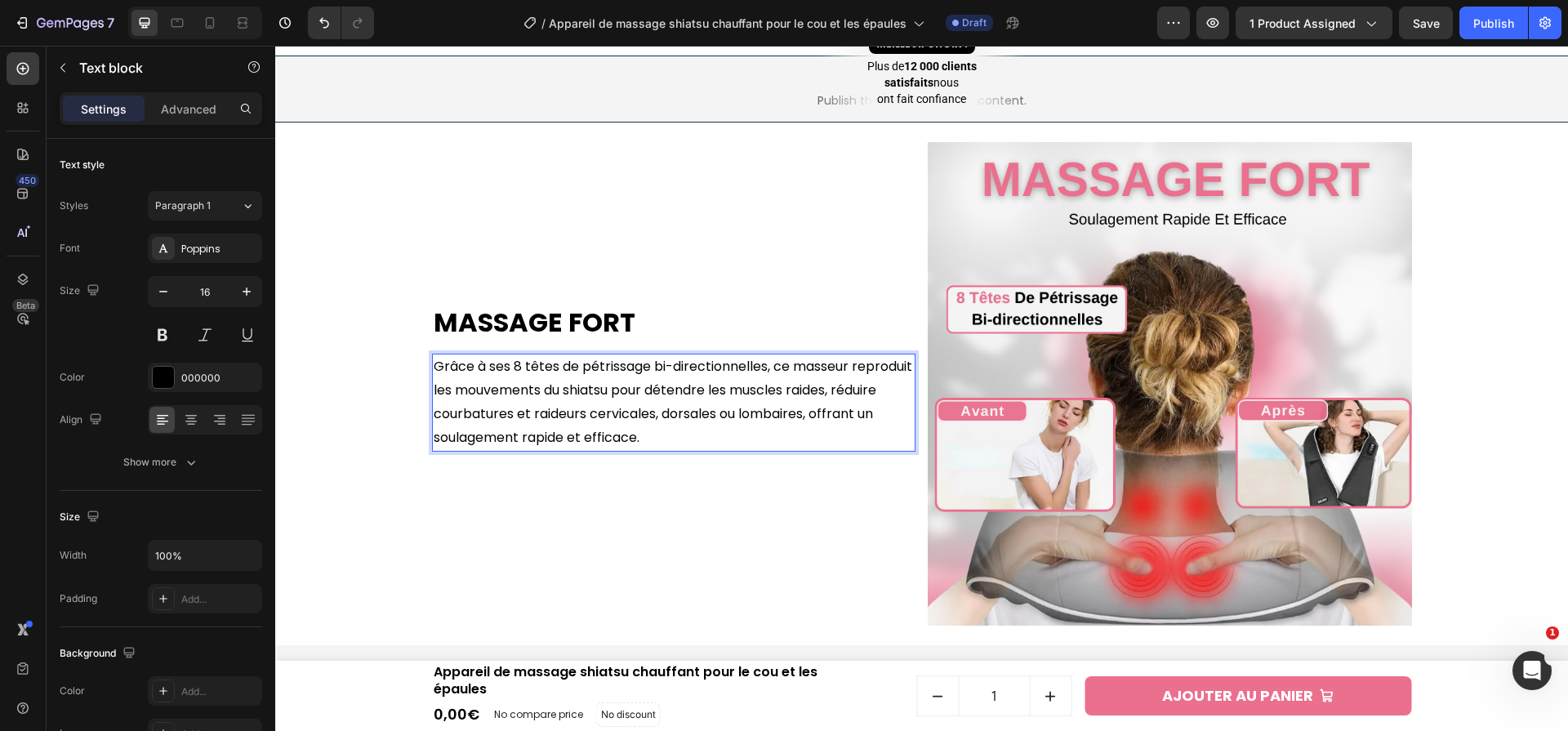
scroll to position [1490, 0]
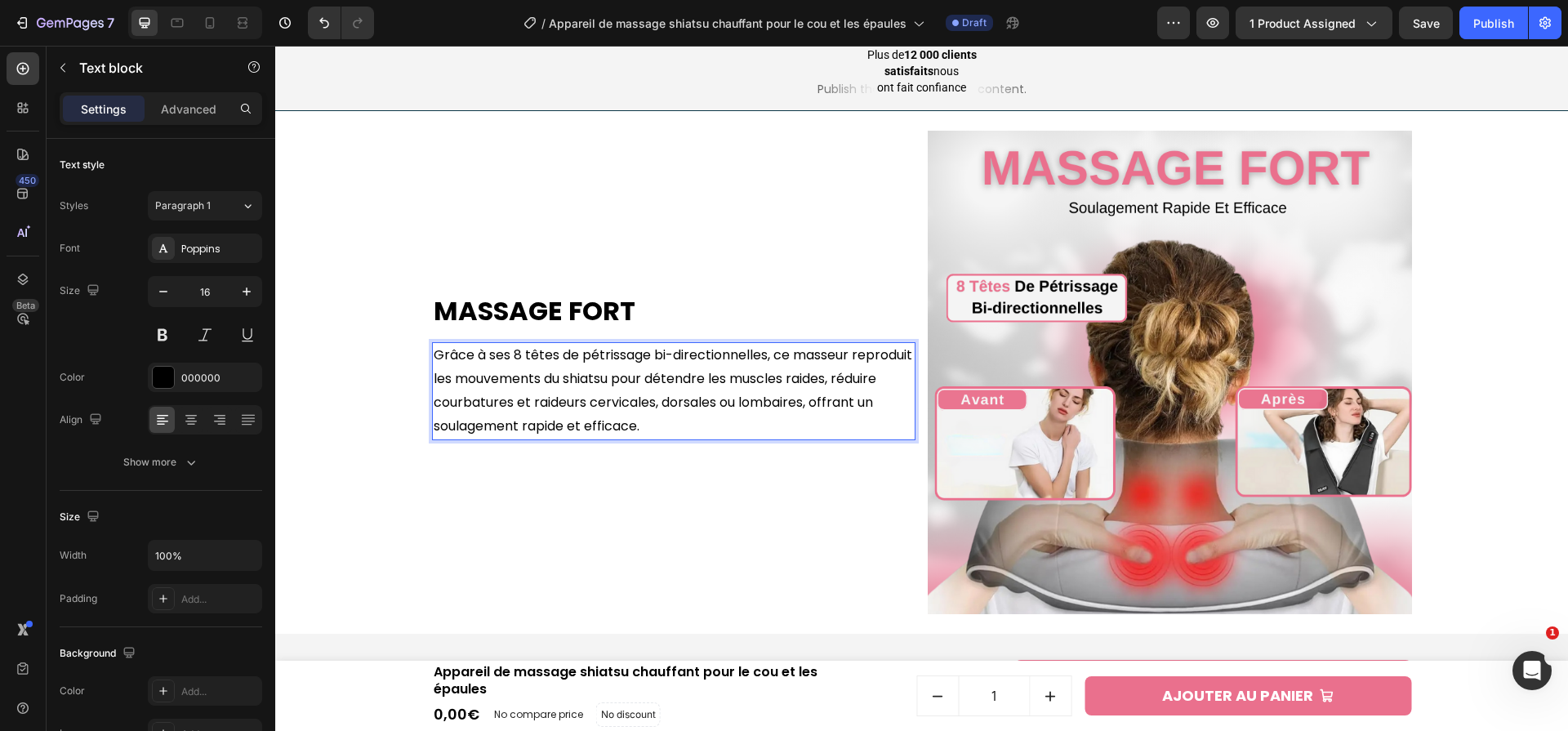
drag, startPoint x: 512, startPoint y: 352, endPoint x: 609, endPoint y: 355, distance: 97.0
click at [609, 355] on p "Grâce à ses 8 têtes de pétrissage bi-directionnelles, ce masseur reproduit les …" at bounding box center [674, 391] width 481 height 94
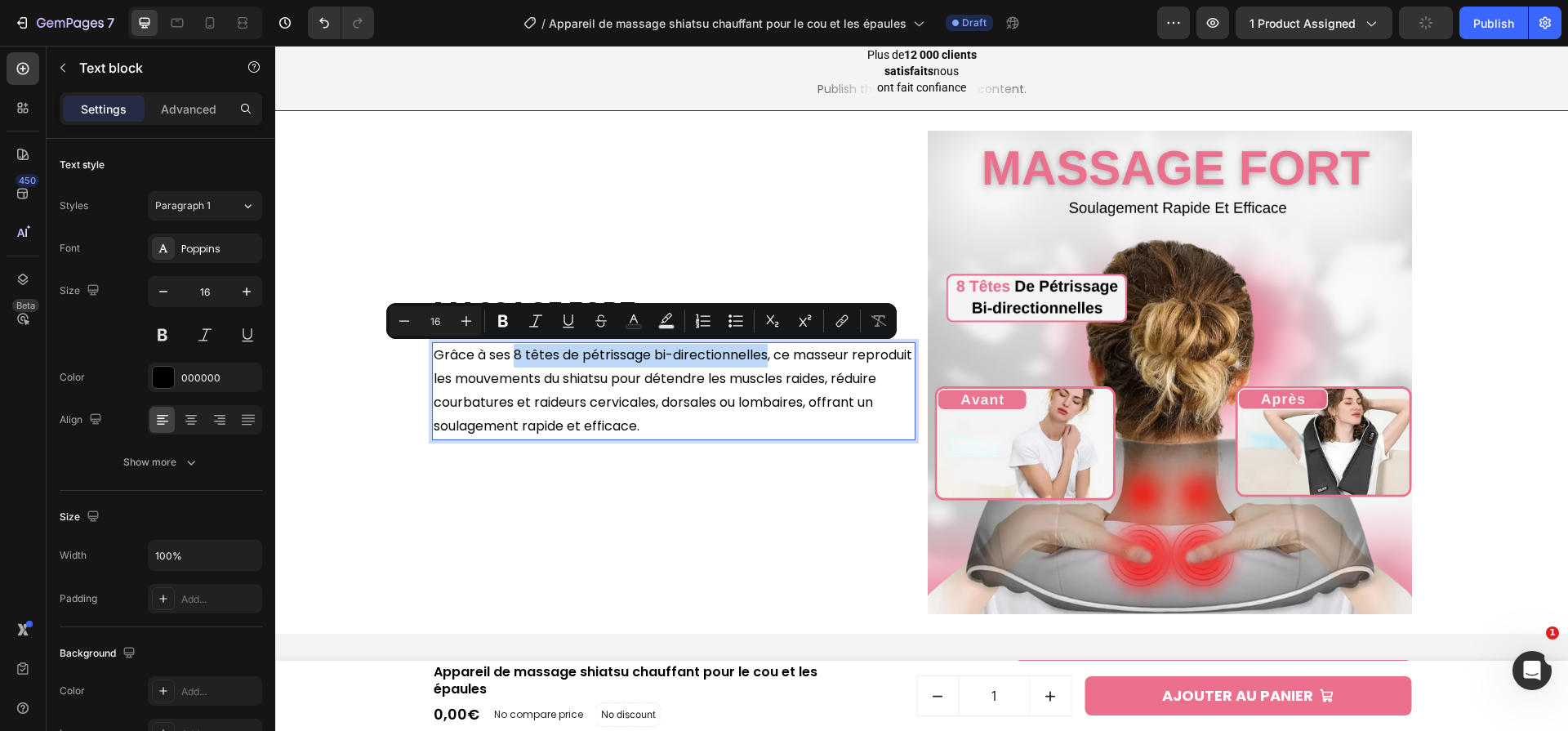
drag, startPoint x: 515, startPoint y: 359, endPoint x: 770, endPoint y: 360, distance: 255.0
click at [770, 360] on p "Grâce à ses 8 têtes de pétrissage bi-directionnelles, ce masseur reproduit les …" at bounding box center [674, 391] width 481 height 94
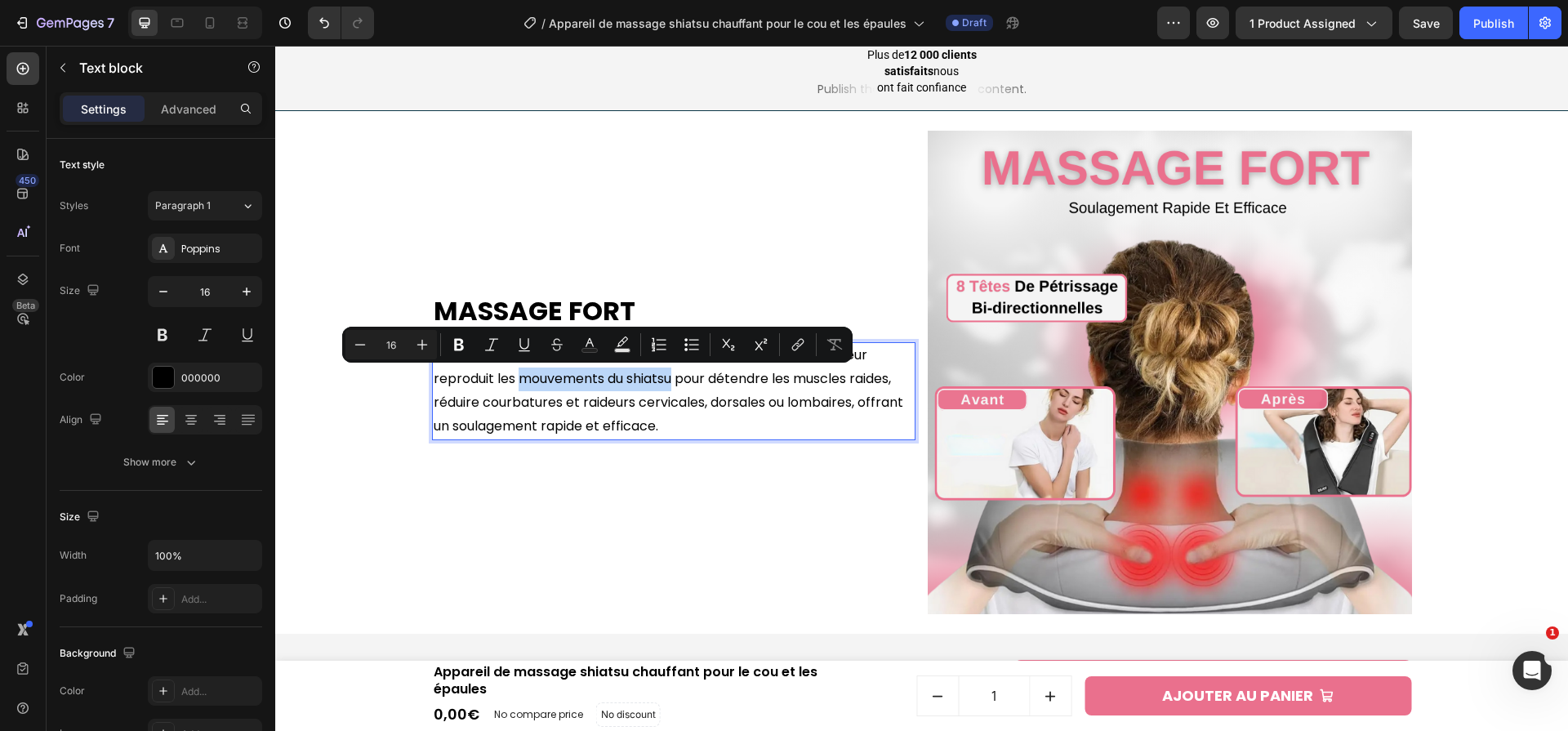
drag, startPoint x: 675, startPoint y: 383, endPoint x: 521, endPoint y: 382, distance: 154.0
click at [521, 382] on p "Grâce à ses 8 têtes de pétrissage bi-directionnelles , ce masseur reproduit les…" at bounding box center [674, 391] width 481 height 94
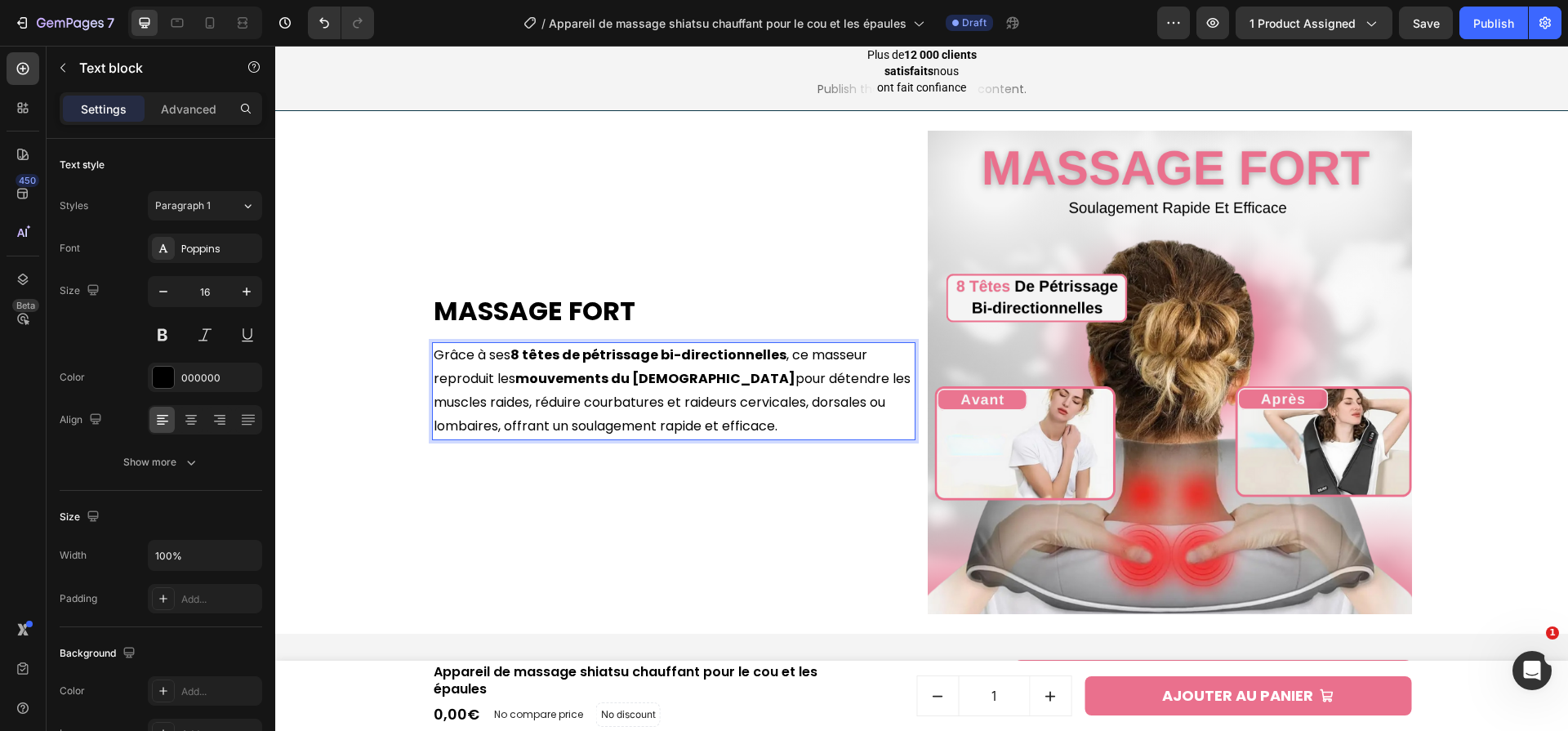
drag, startPoint x: 453, startPoint y: 427, endPoint x: 661, endPoint y: 433, distance: 208.1
click at [661, 433] on p "Grâce à ses 8 têtes de pétrissage bi-directionnelles , ce masseur reproduit les…" at bounding box center [674, 391] width 481 height 94
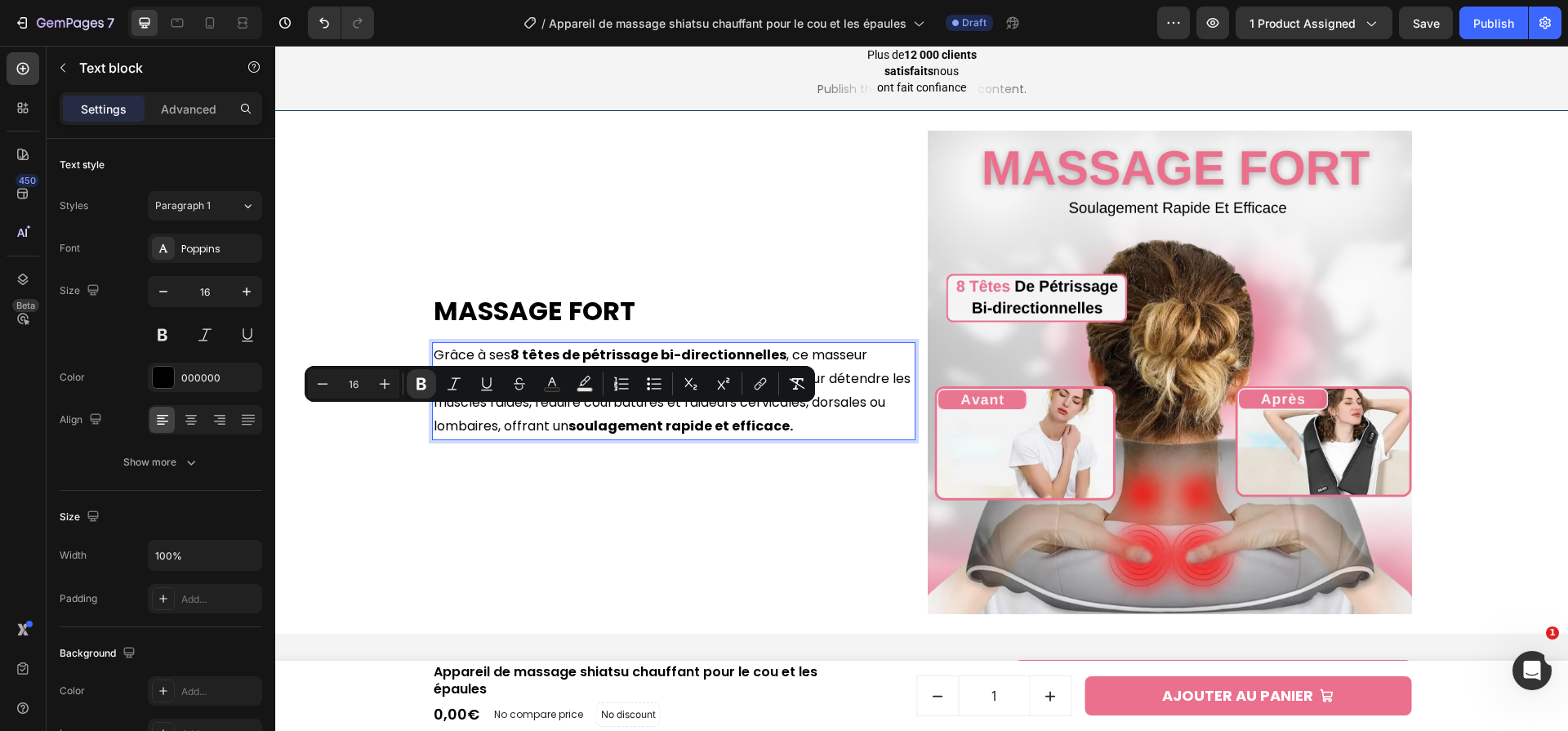
scroll to position [1985, 0]
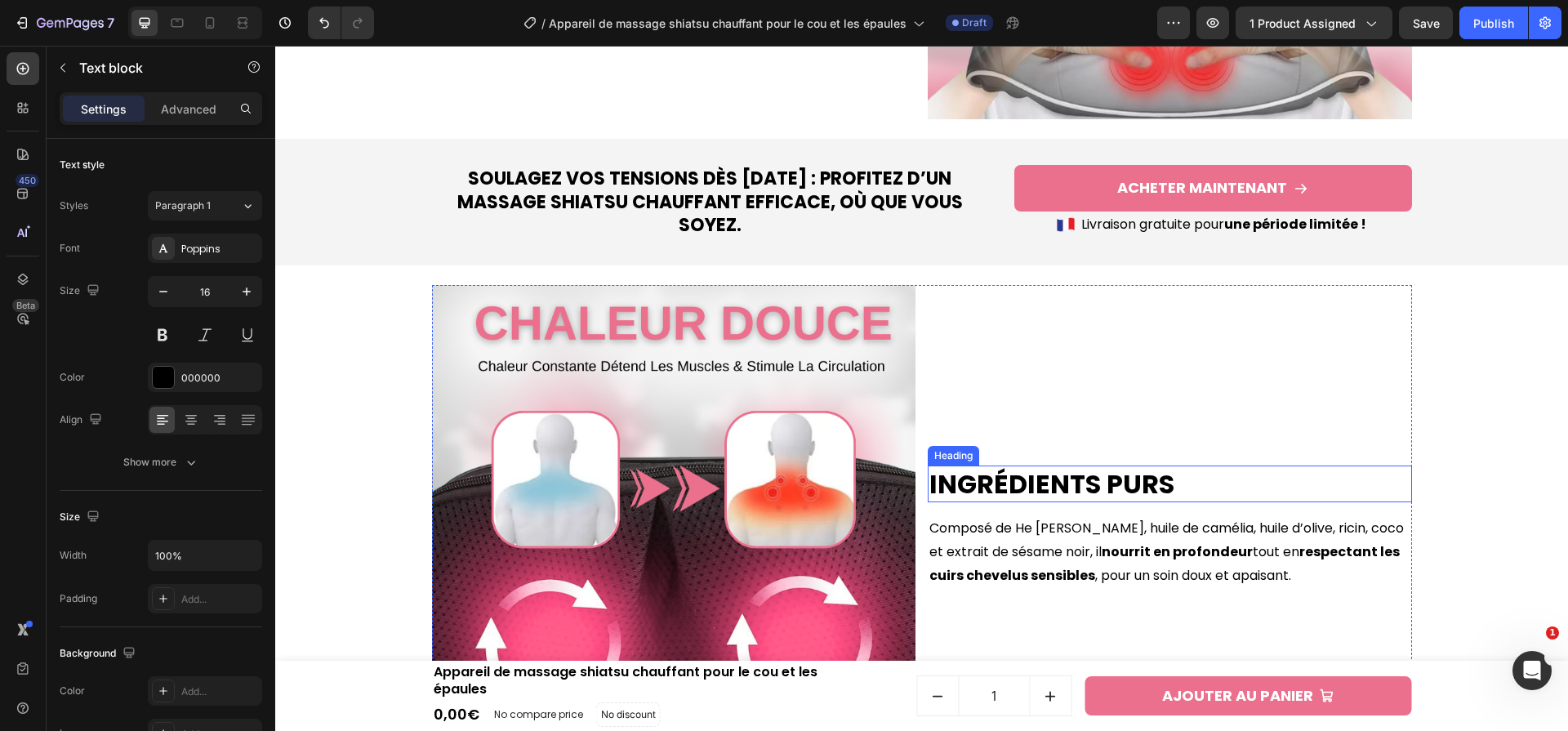
click at [964, 480] on h2 "Ingrédients Purs" at bounding box center [1169, 484] width 484 height 38
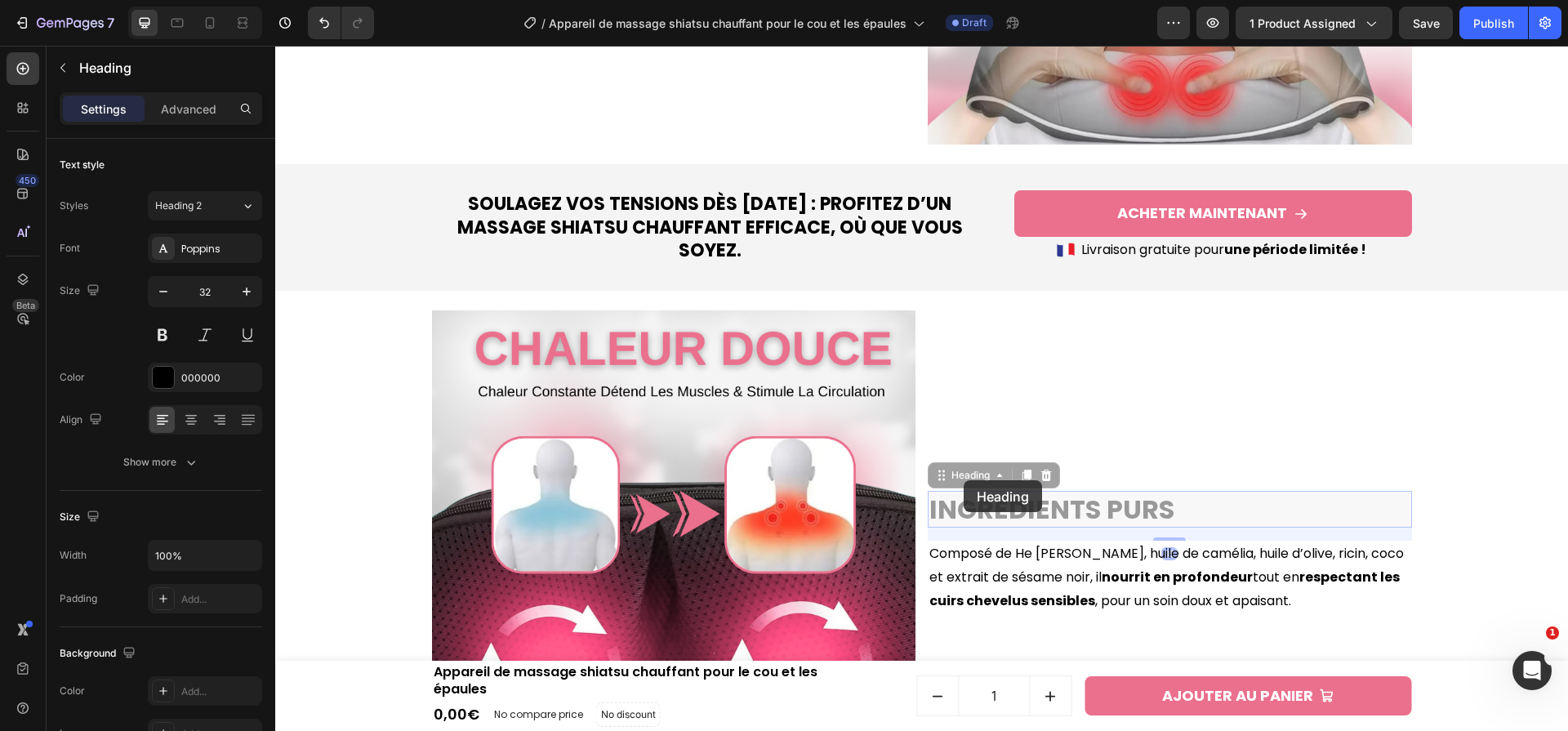
click at [275, 45] on div "Heading" at bounding box center [275, 45] width 0 height 0
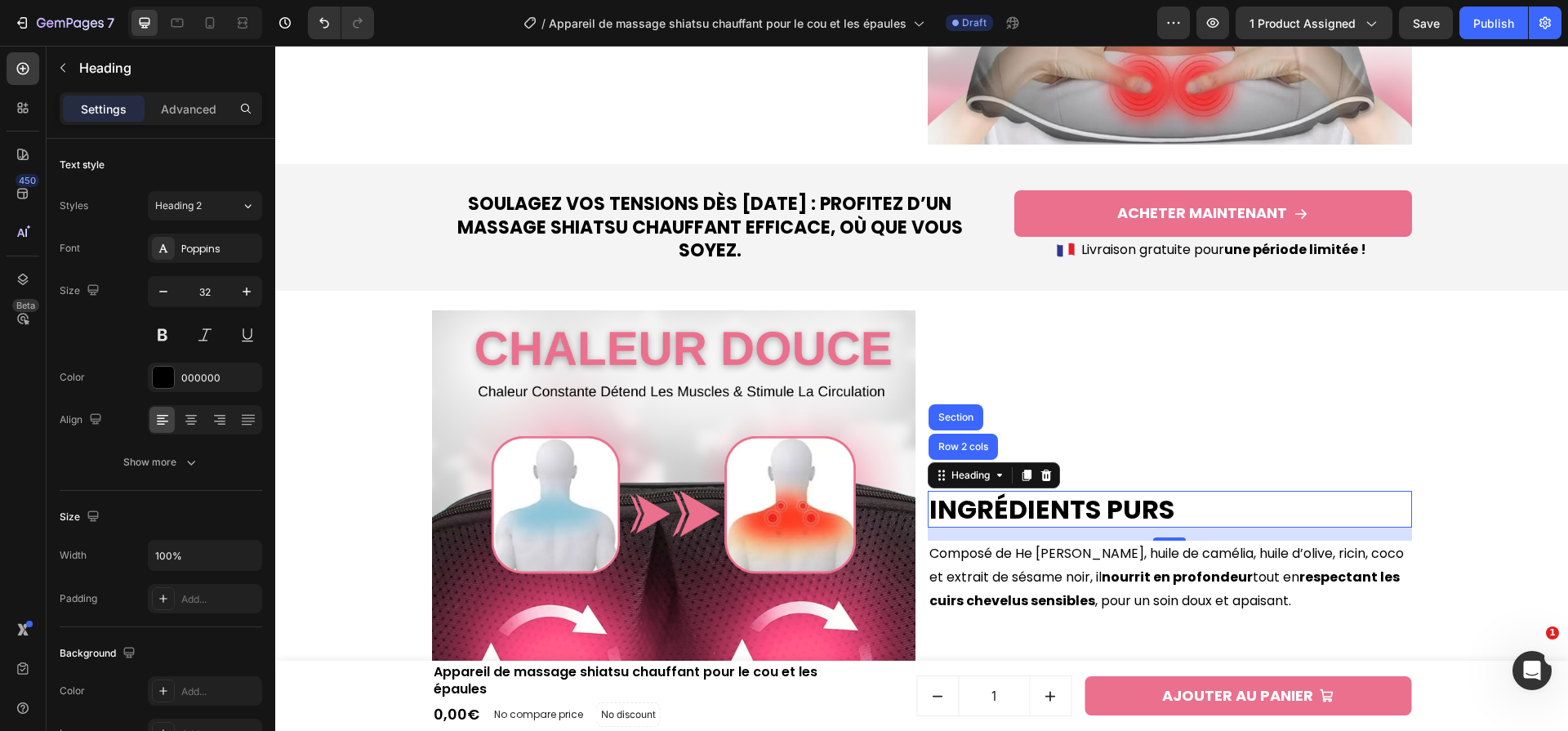
scroll to position [2071, 0]
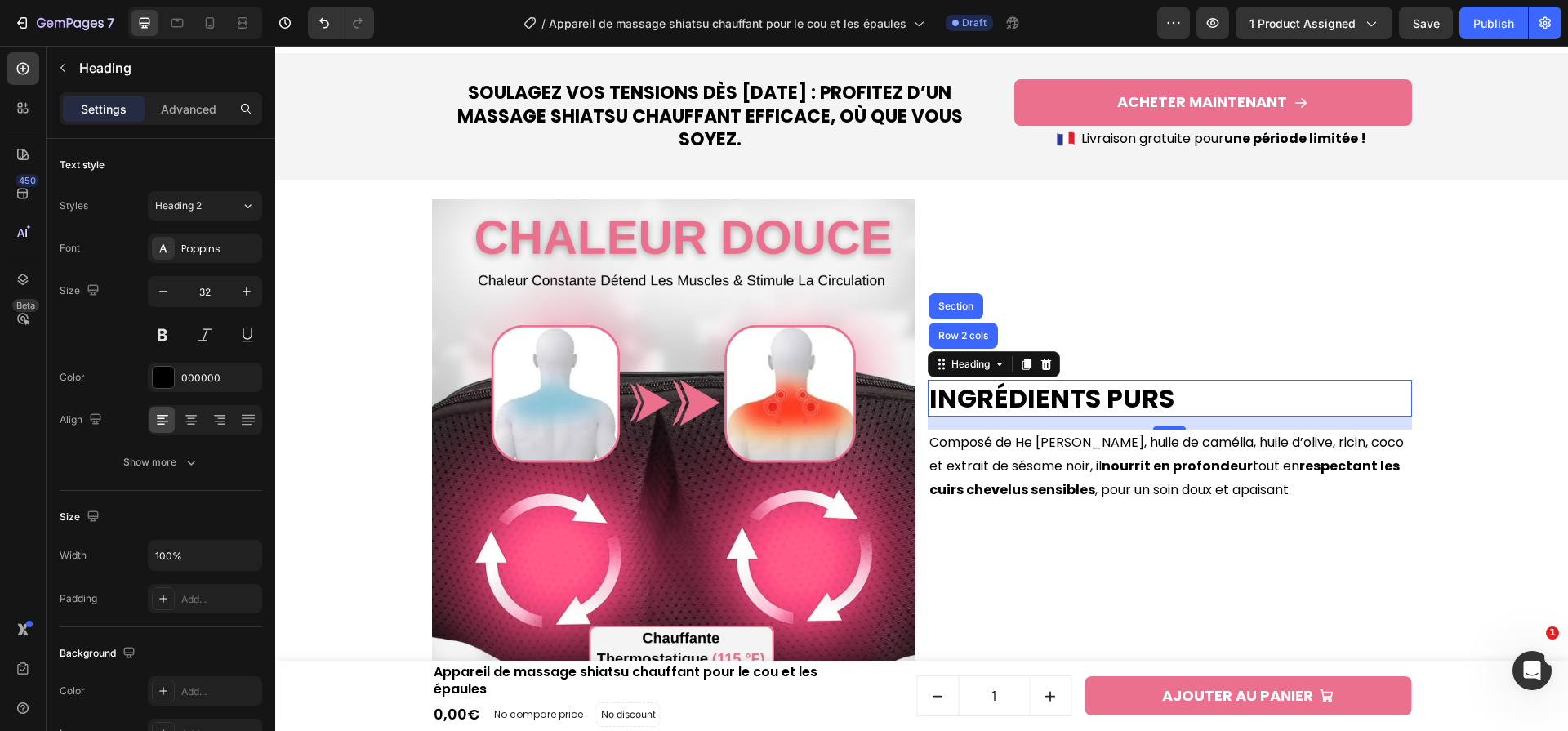
click at [1097, 415] on p "Ingrédients Purs" at bounding box center [1169, 398] width 481 height 34
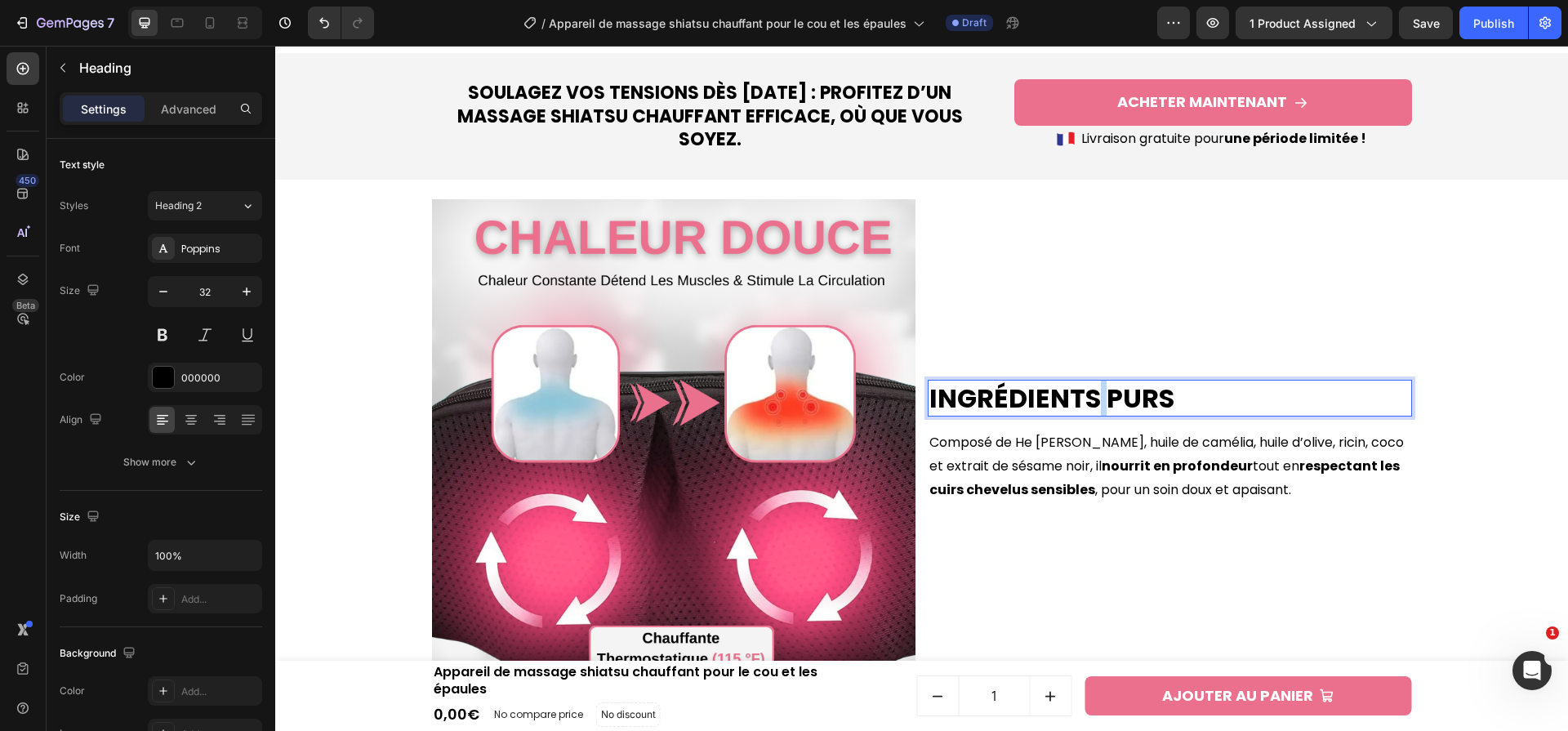
click at [1097, 415] on p "Ingrédients Purs" at bounding box center [1169, 398] width 481 height 34
click at [1035, 495] on strong "respectant les cuirs chevelus sensibles" at bounding box center [1164, 477] width 470 height 43
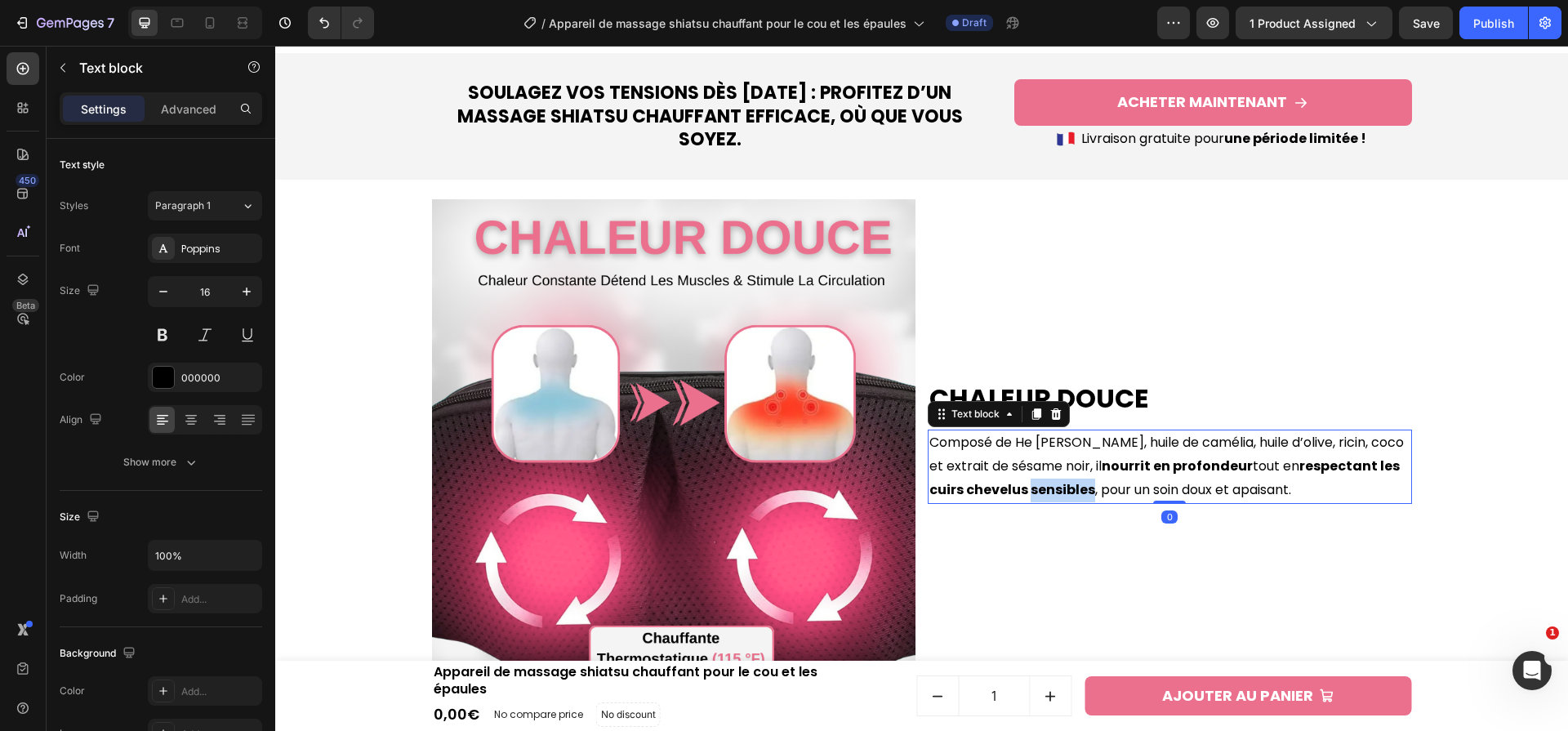
click at [1035, 495] on strong "respectant les cuirs chevelus sensibles" at bounding box center [1164, 477] width 470 height 43
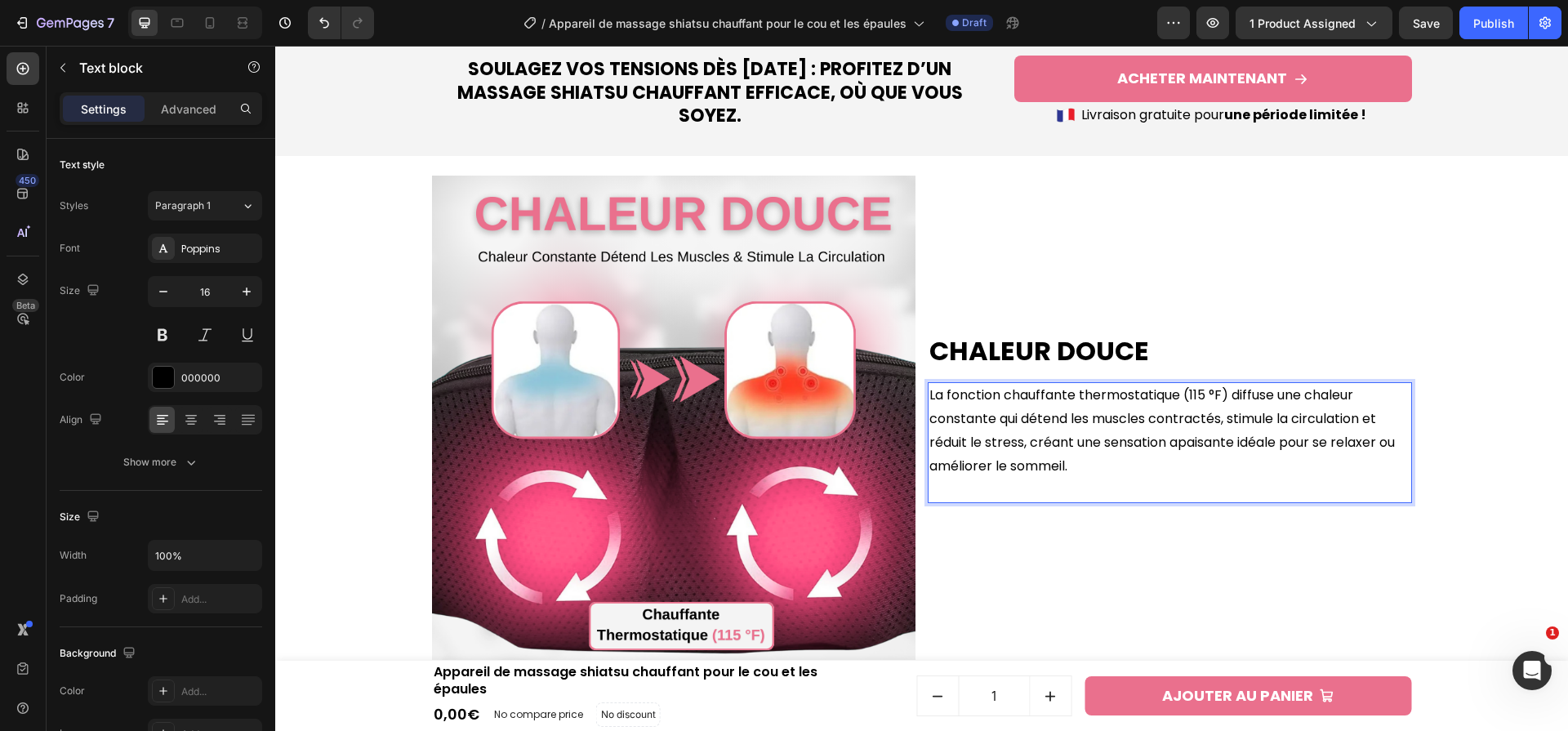
scroll to position [2107, 0]
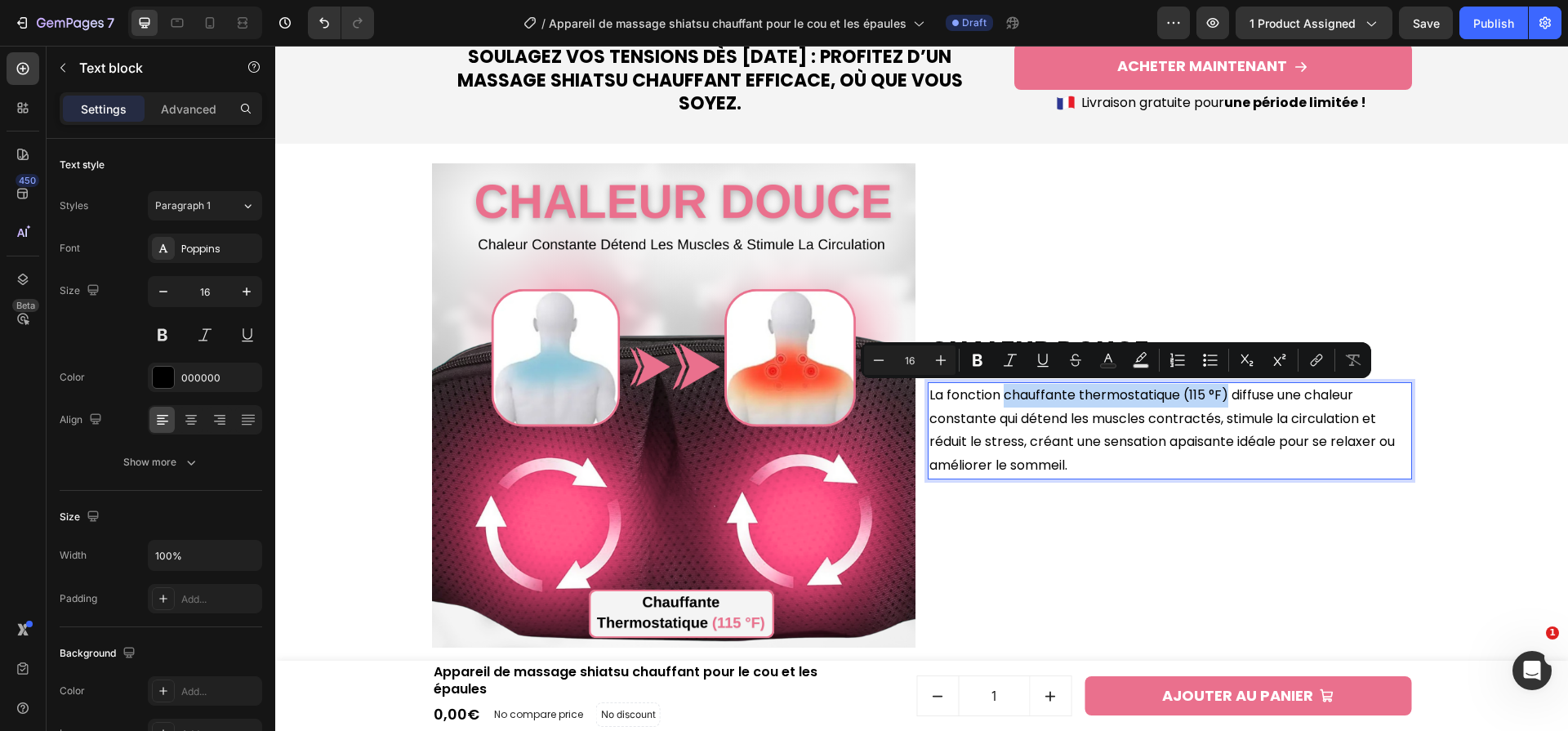
drag, startPoint x: 1230, startPoint y: 398, endPoint x: 1003, endPoint y: 398, distance: 227.0
click at [1003, 398] on p "La fonction chauffante thermostatique (115 °F) diffuse une chaleur constante qu…" at bounding box center [1169, 431] width 481 height 94
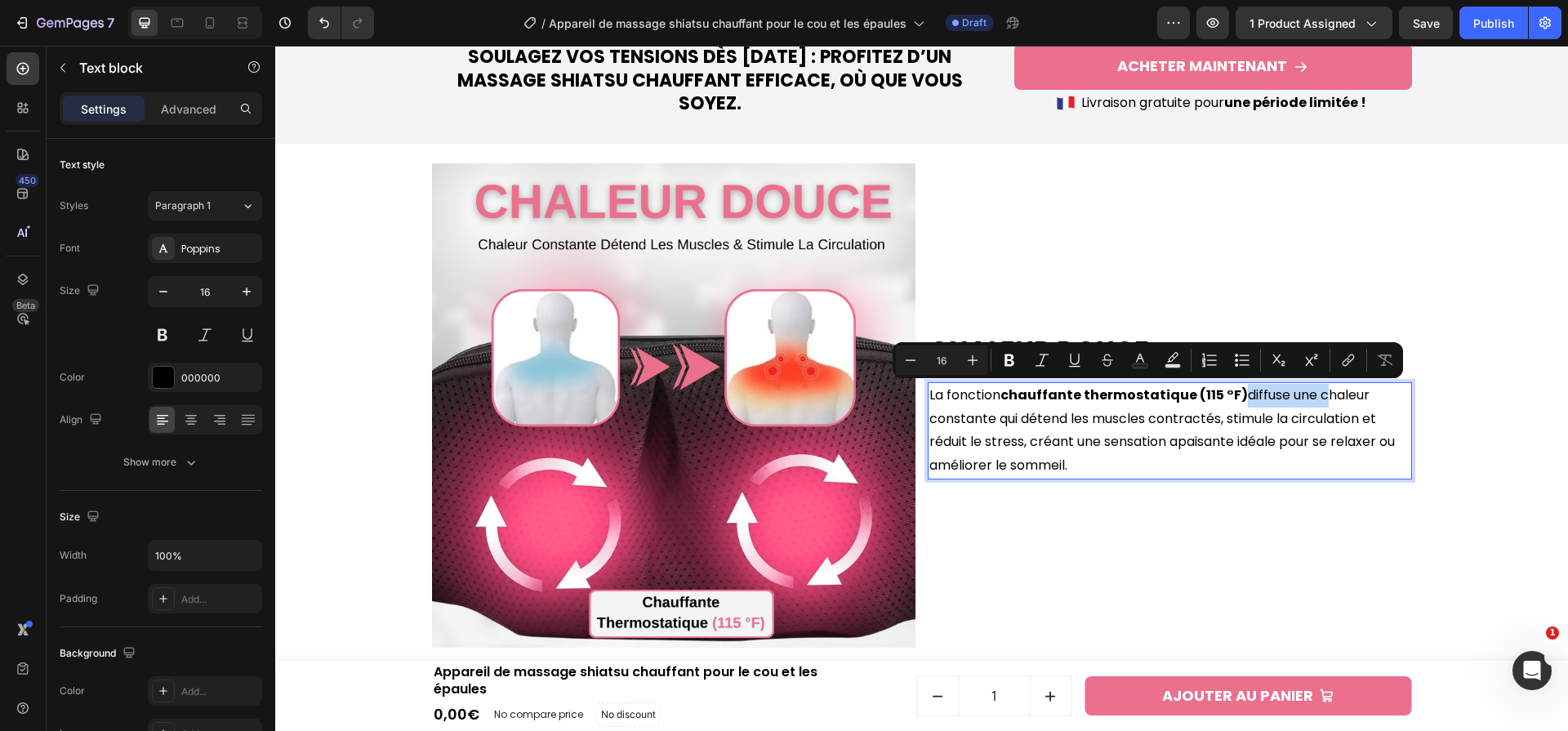
click at [995, 415] on p "La fonction chauffante thermostatique (115 °F) diffuse une chaleur constante qu…" at bounding box center [1169, 431] width 481 height 94
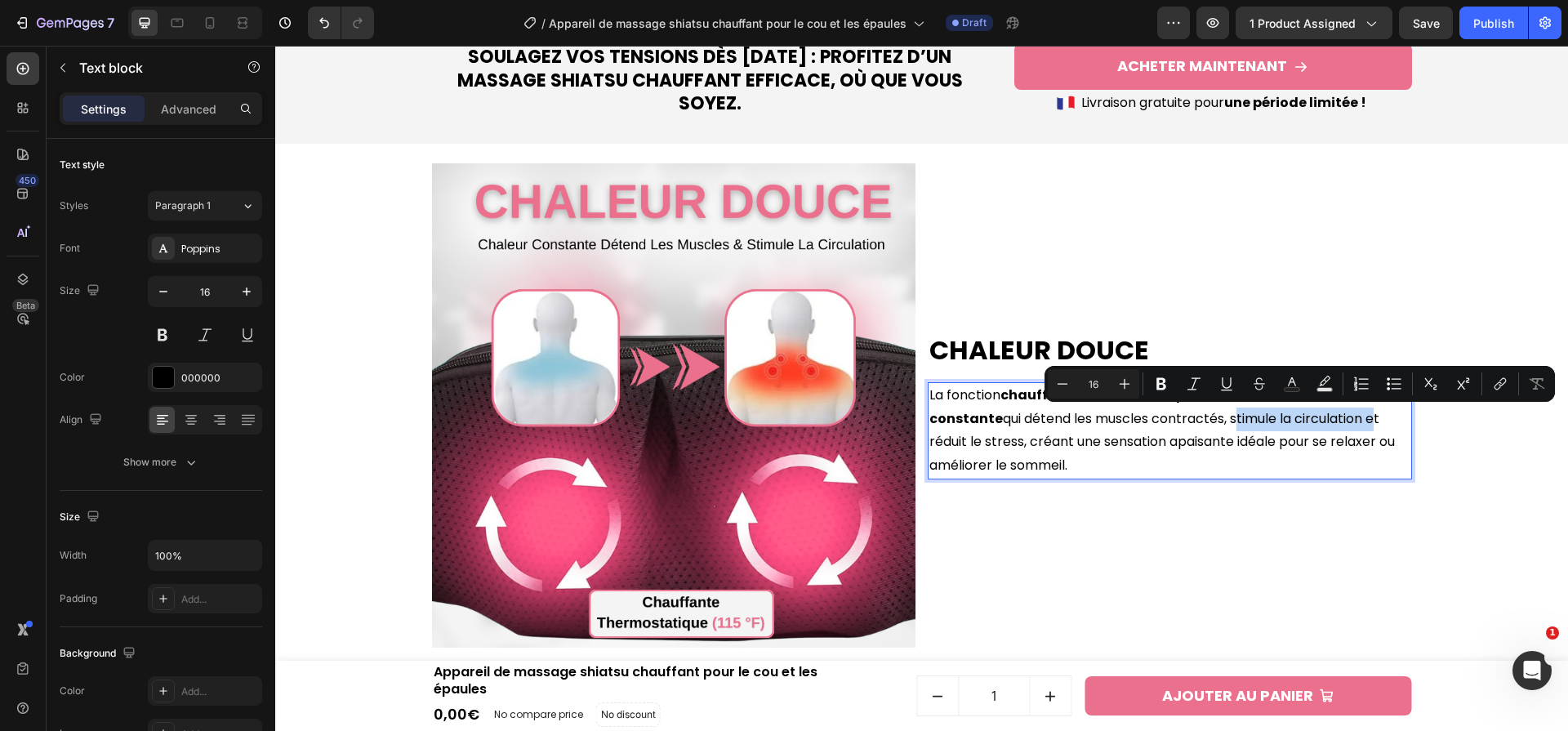
drag, startPoint x: 1232, startPoint y: 420, endPoint x: 1372, endPoint y: 418, distance: 140.0
click at [1372, 418] on p "La fonction chauffante thermostatique (115 °F) diffuse une chaleur constante qu…" at bounding box center [1169, 431] width 481 height 94
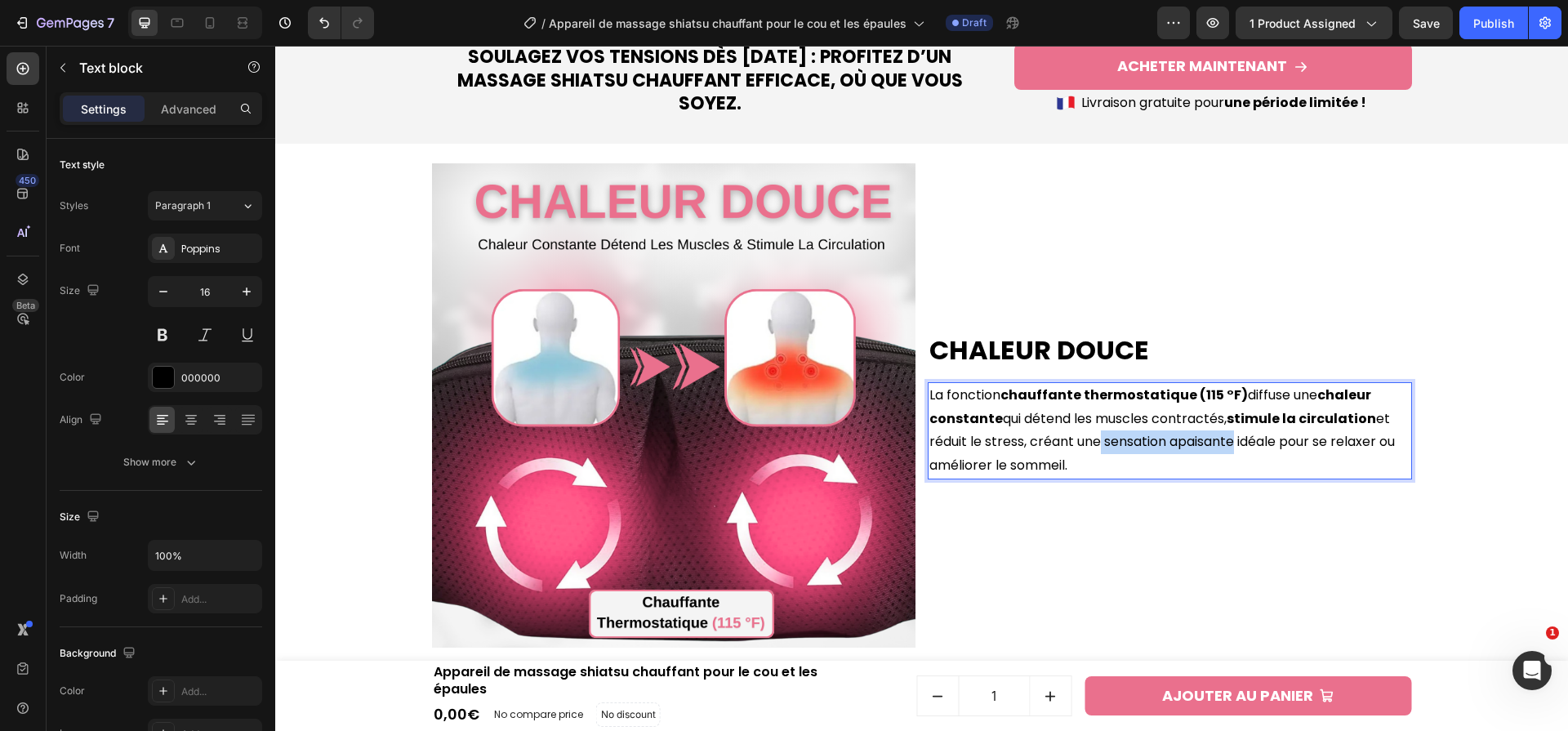
drag, startPoint x: 1102, startPoint y: 446, endPoint x: 1239, endPoint y: 447, distance: 137.0
click at [1239, 447] on p "La fonction chauffante thermostatique (115 °F) diffuse une chaleur constante qu…" at bounding box center [1169, 431] width 481 height 94
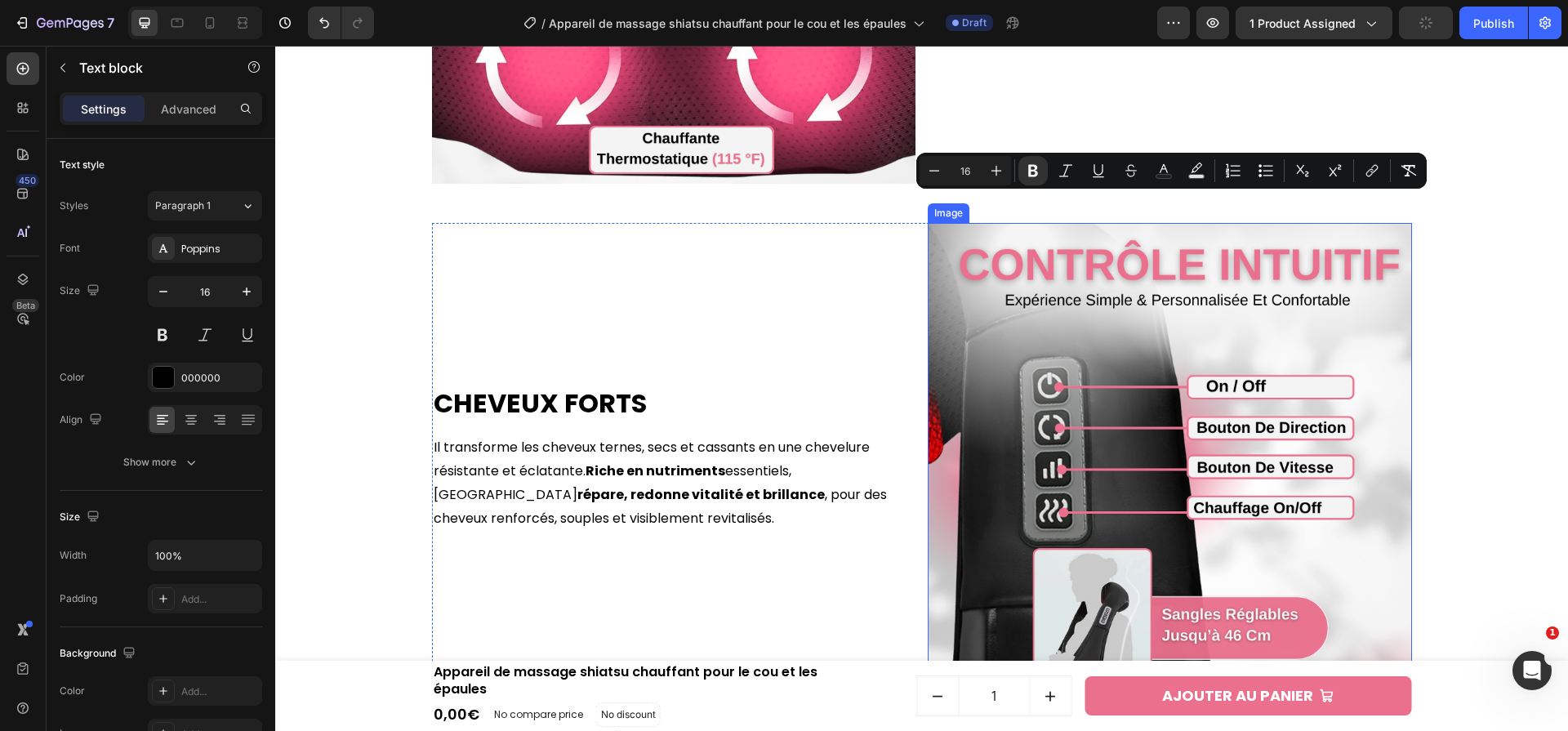
scroll to position [2575, 0]
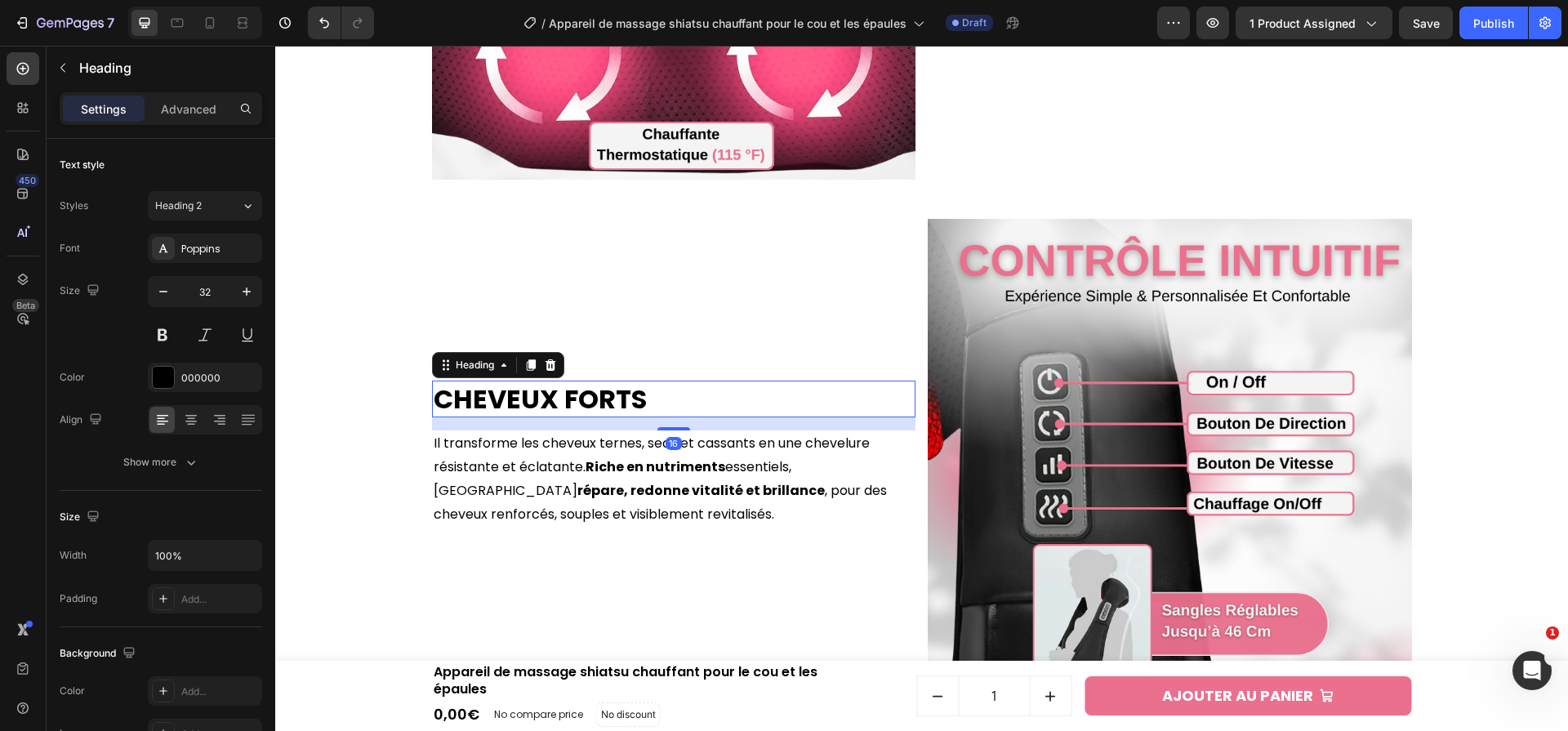
click at [549, 412] on h2 "Cheveux Forts" at bounding box center [674, 399] width 484 height 38
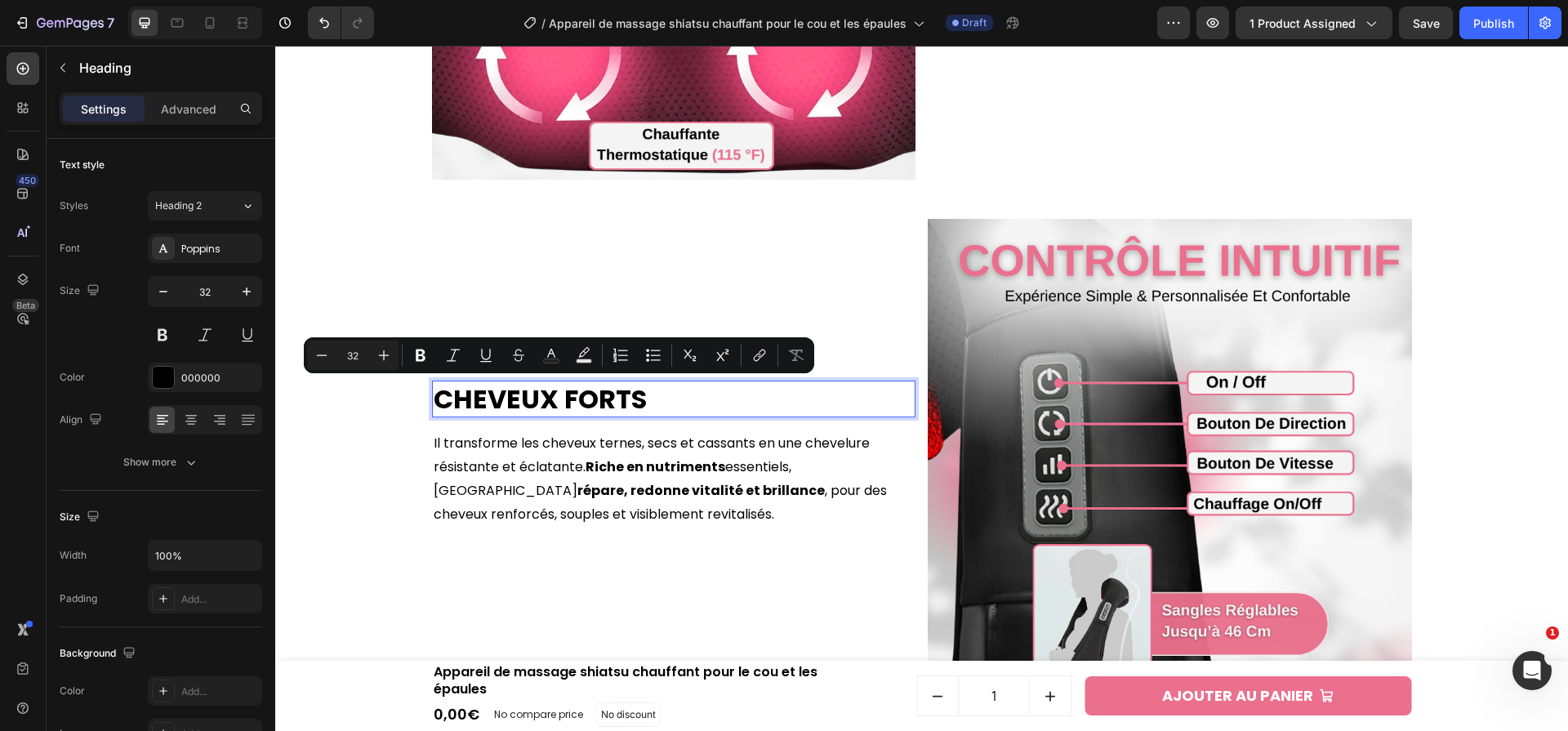
click at [549, 412] on p "Cheveux Forts" at bounding box center [674, 399] width 481 height 34
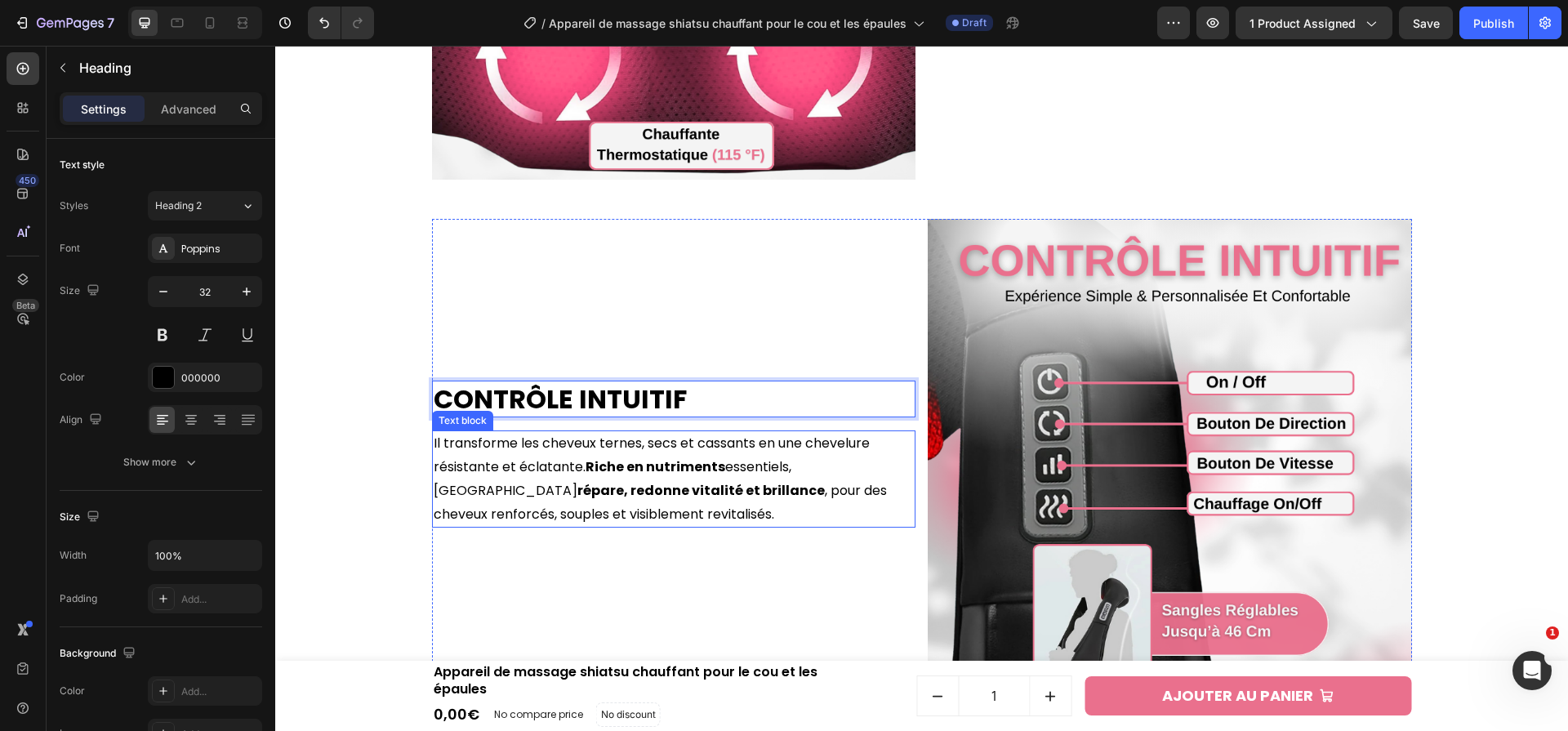
click at [697, 467] on strong "Riche en nutriments" at bounding box center [655, 467] width 140 height 19
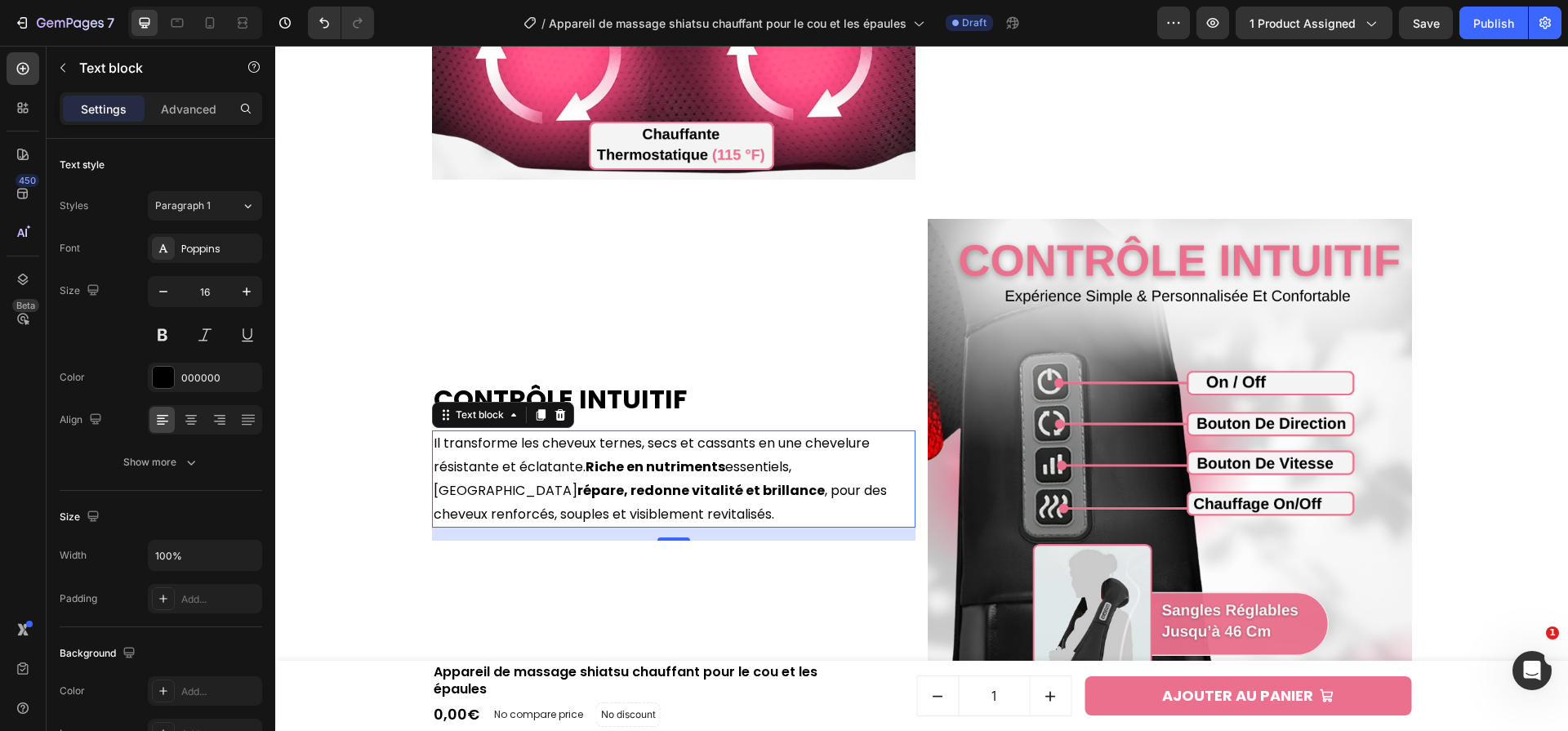
click at [697, 467] on strong "Riche en nutriments" at bounding box center [655, 467] width 140 height 19
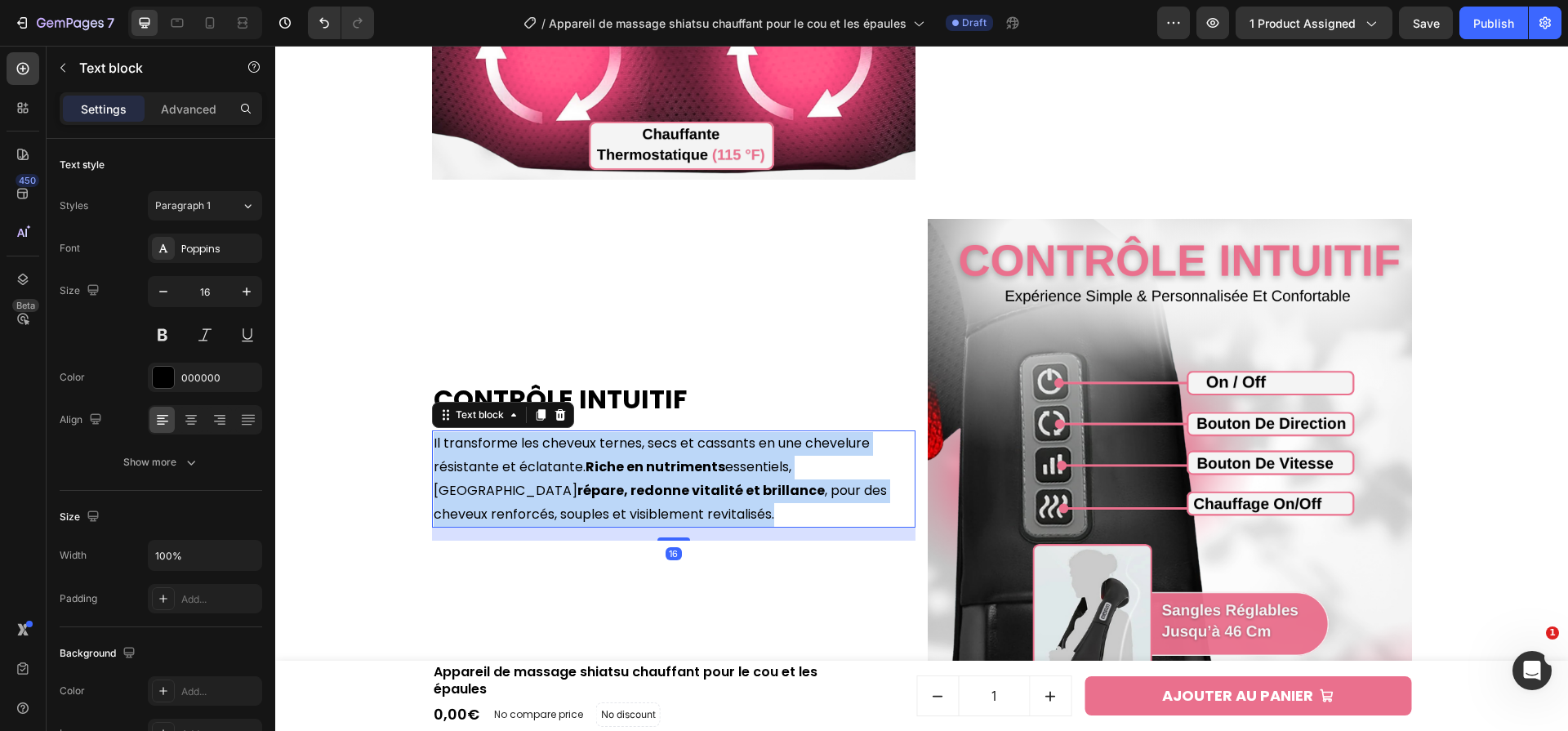
click at [697, 467] on strong "Riche en nutriments" at bounding box center [655, 467] width 140 height 19
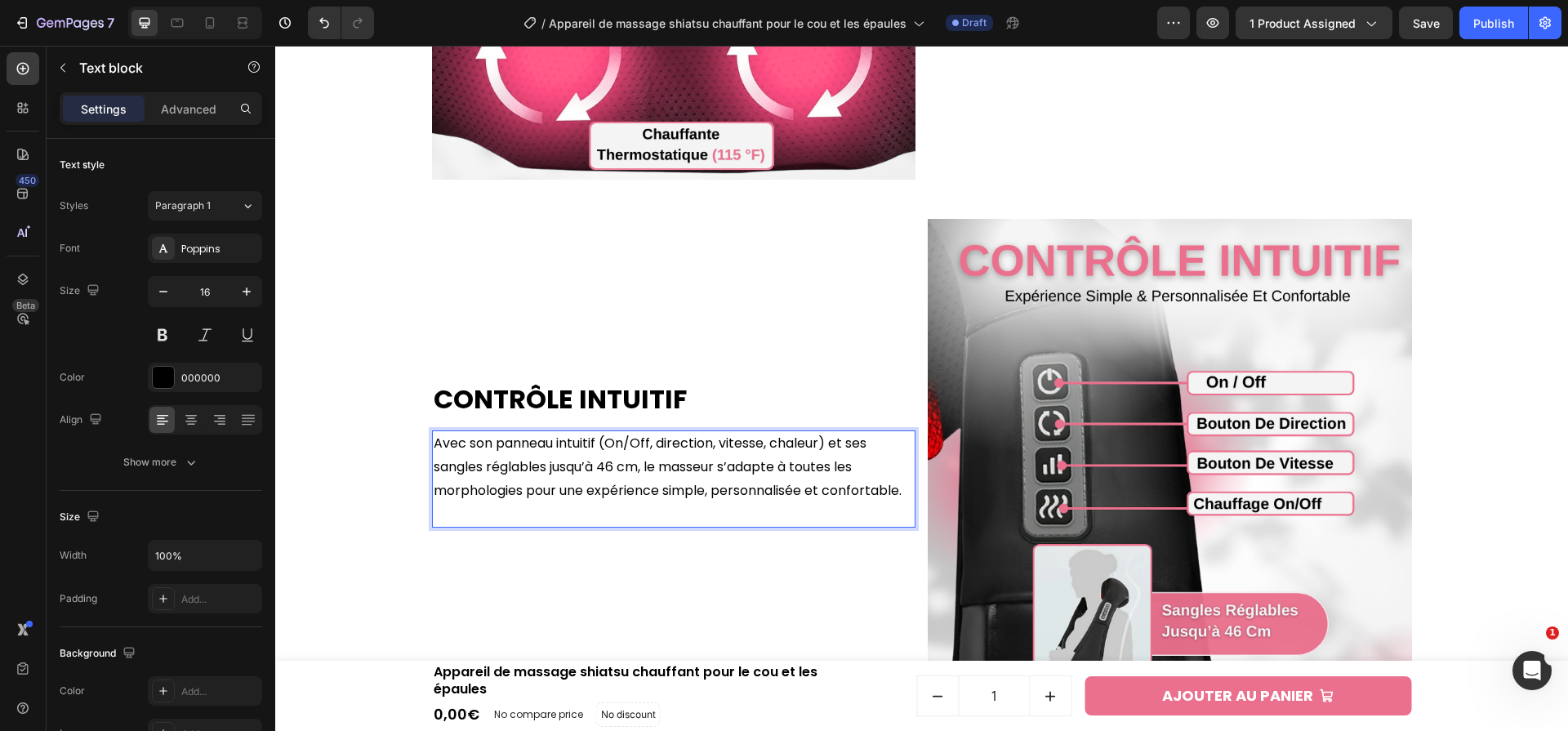
scroll to position [2587, 0]
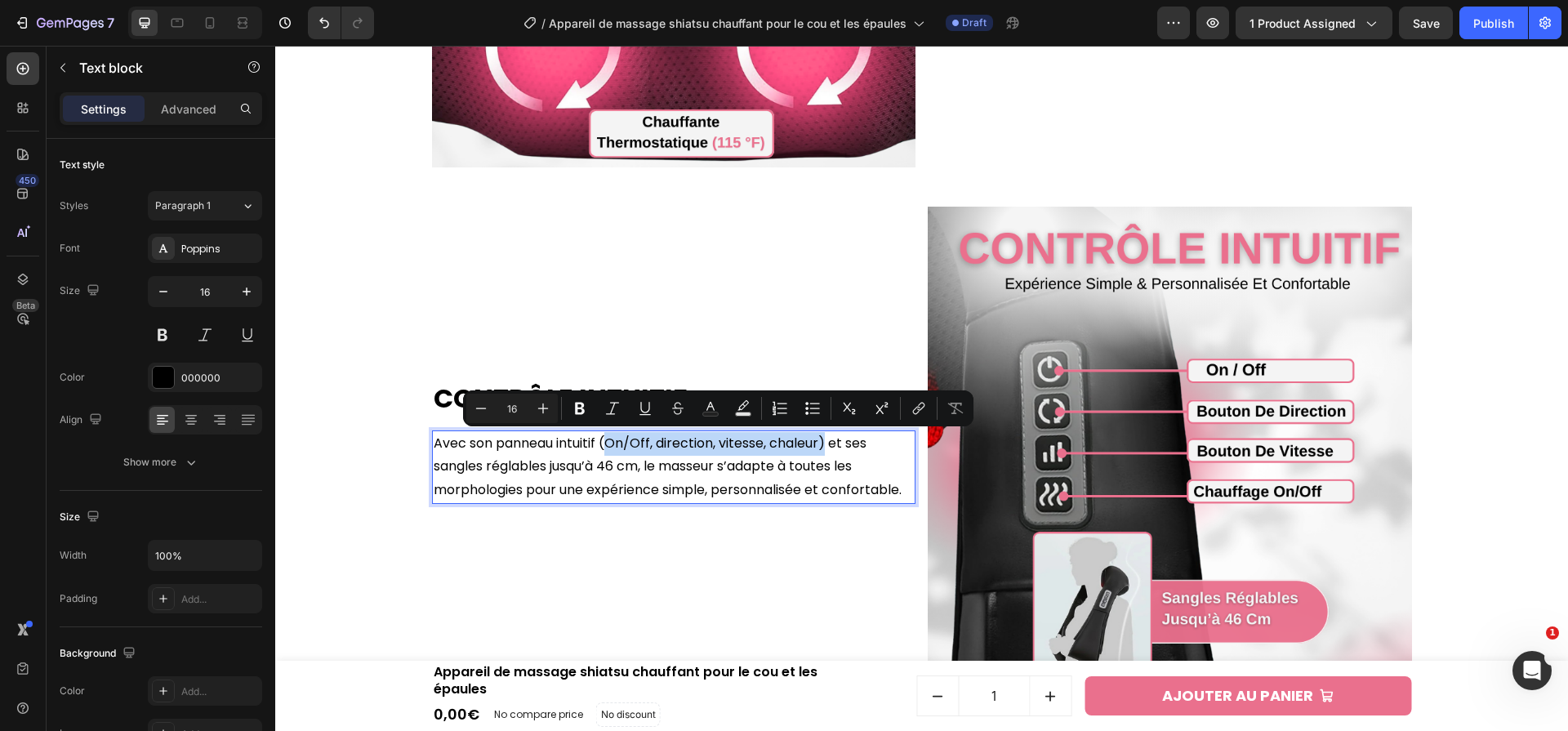
drag, startPoint x: 801, startPoint y: 447, endPoint x: 831, endPoint y: 449, distance: 30.1
click at [831, 449] on p "Avec son panneau intuitif (On/Off, direction, vitesse, chaleur) et ses sangles …" at bounding box center [674, 467] width 481 height 71
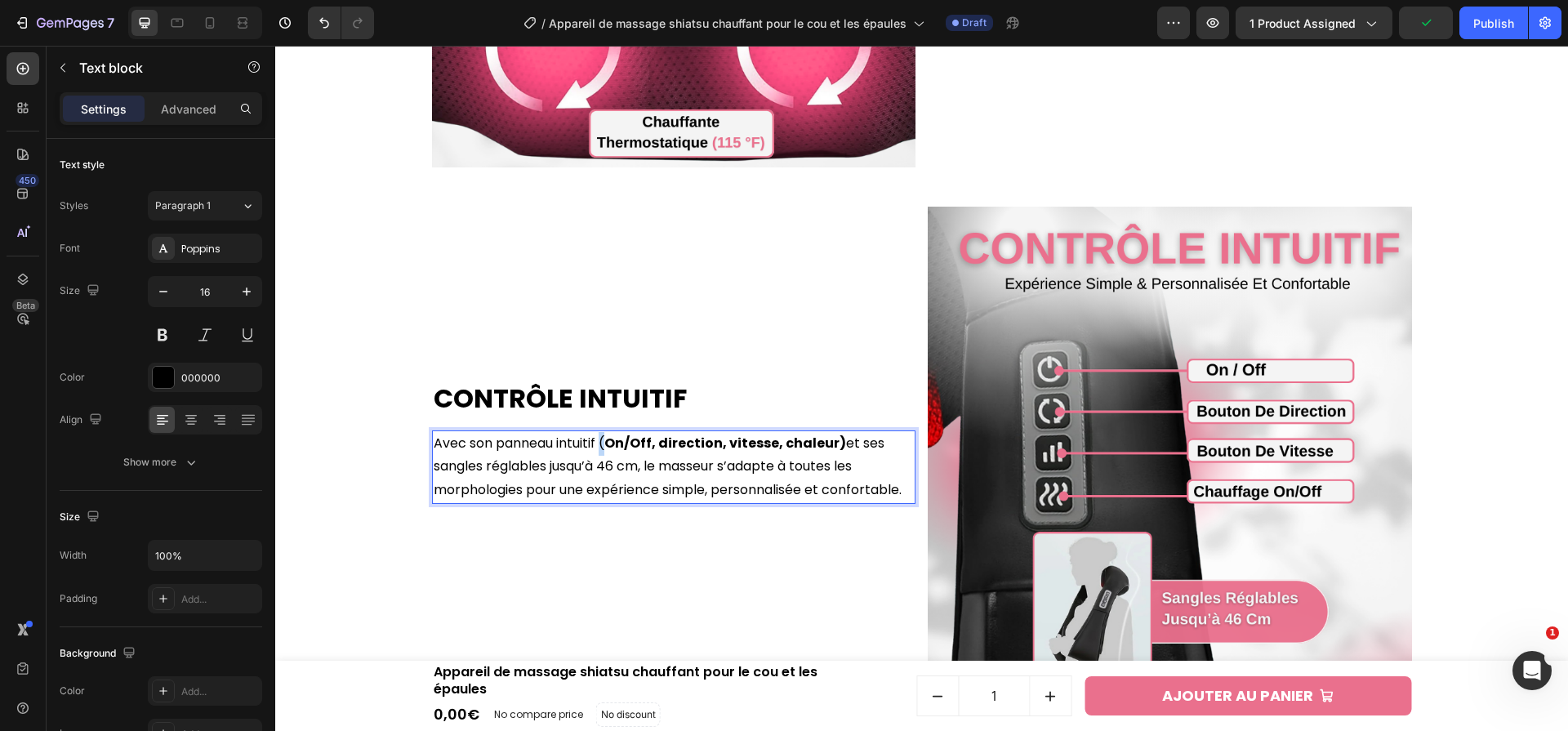
click at [607, 451] on p "Avec son panneau intuitif ( On/Off, direction, vitesse, chaleur) et ses sangles…" at bounding box center [674, 467] width 481 height 71
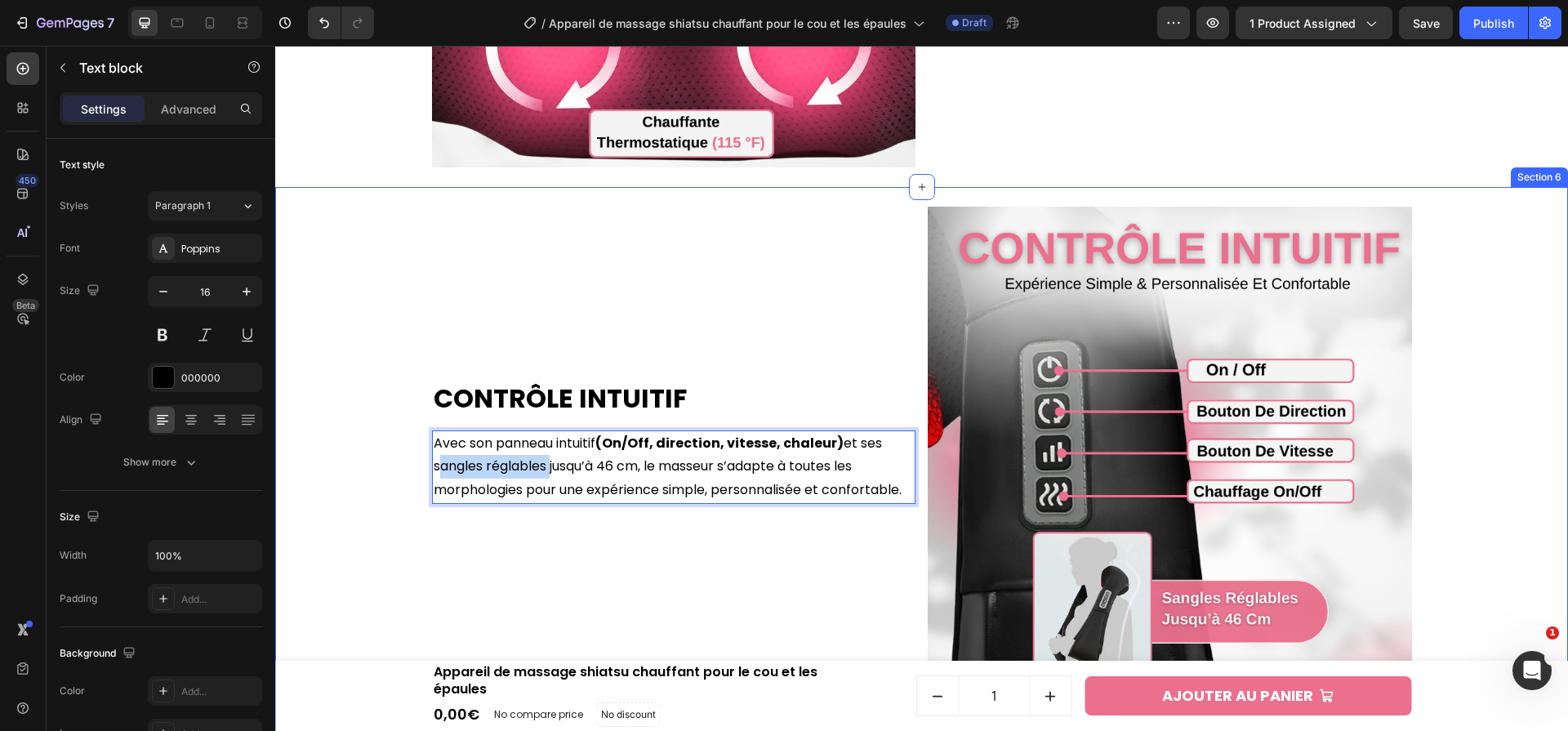
drag, startPoint x: 545, startPoint y: 467, endPoint x: 422, endPoint y: 464, distance: 123.0
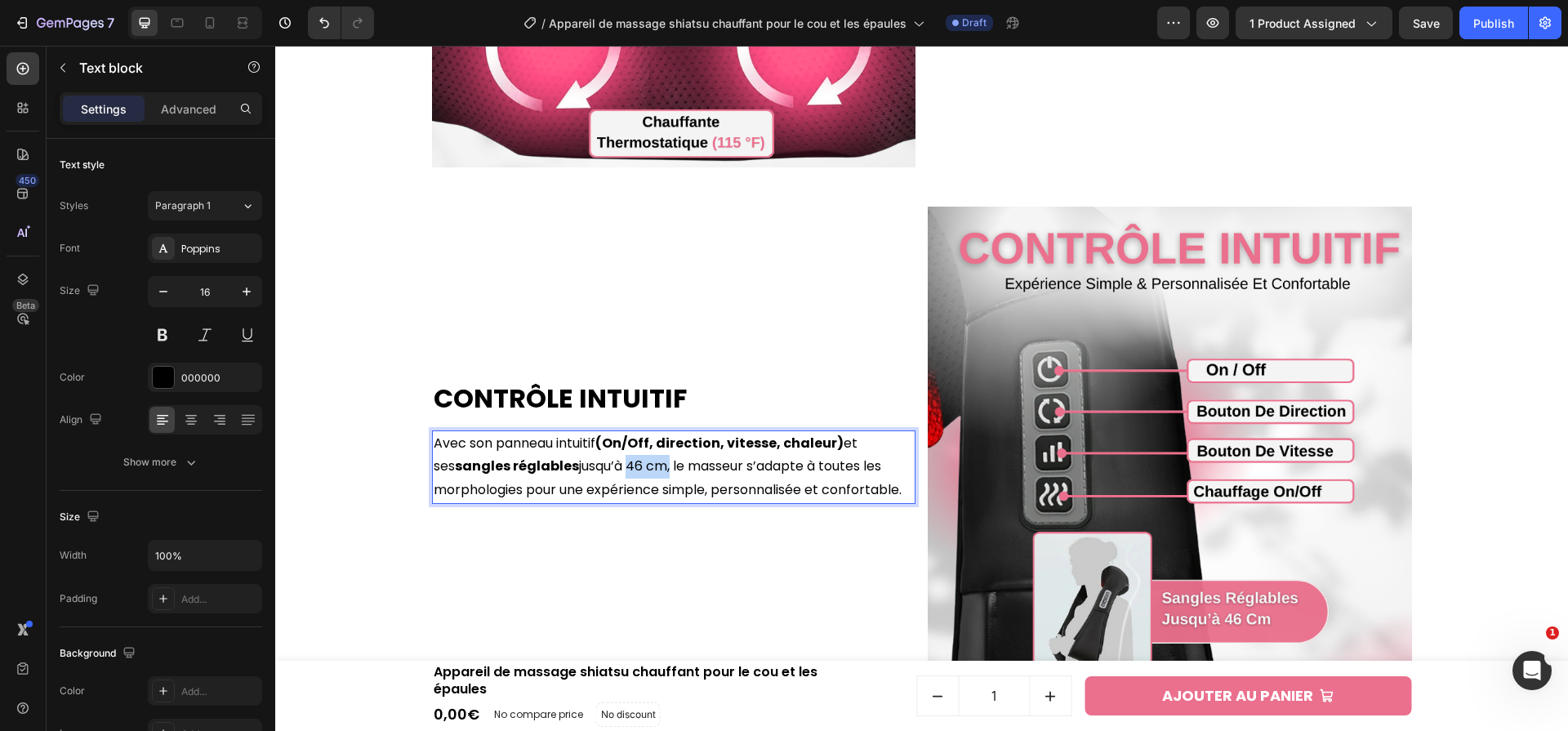
drag, startPoint x: 604, startPoint y: 471, endPoint x: 642, endPoint y: 473, distance: 38.1
click at [642, 473] on p "Avec son panneau intuitif (On/Off, direction, vitesse, chaleur) et ses sangles …" at bounding box center [674, 467] width 481 height 71
drag, startPoint x: 592, startPoint y: 483, endPoint x: 808, endPoint y: 482, distance: 216.0
click at [808, 482] on p "Avec son panneau intuitif (On/Off, direction, vitesse, chaleur) et ses sangles …" at bounding box center [674, 467] width 481 height 71
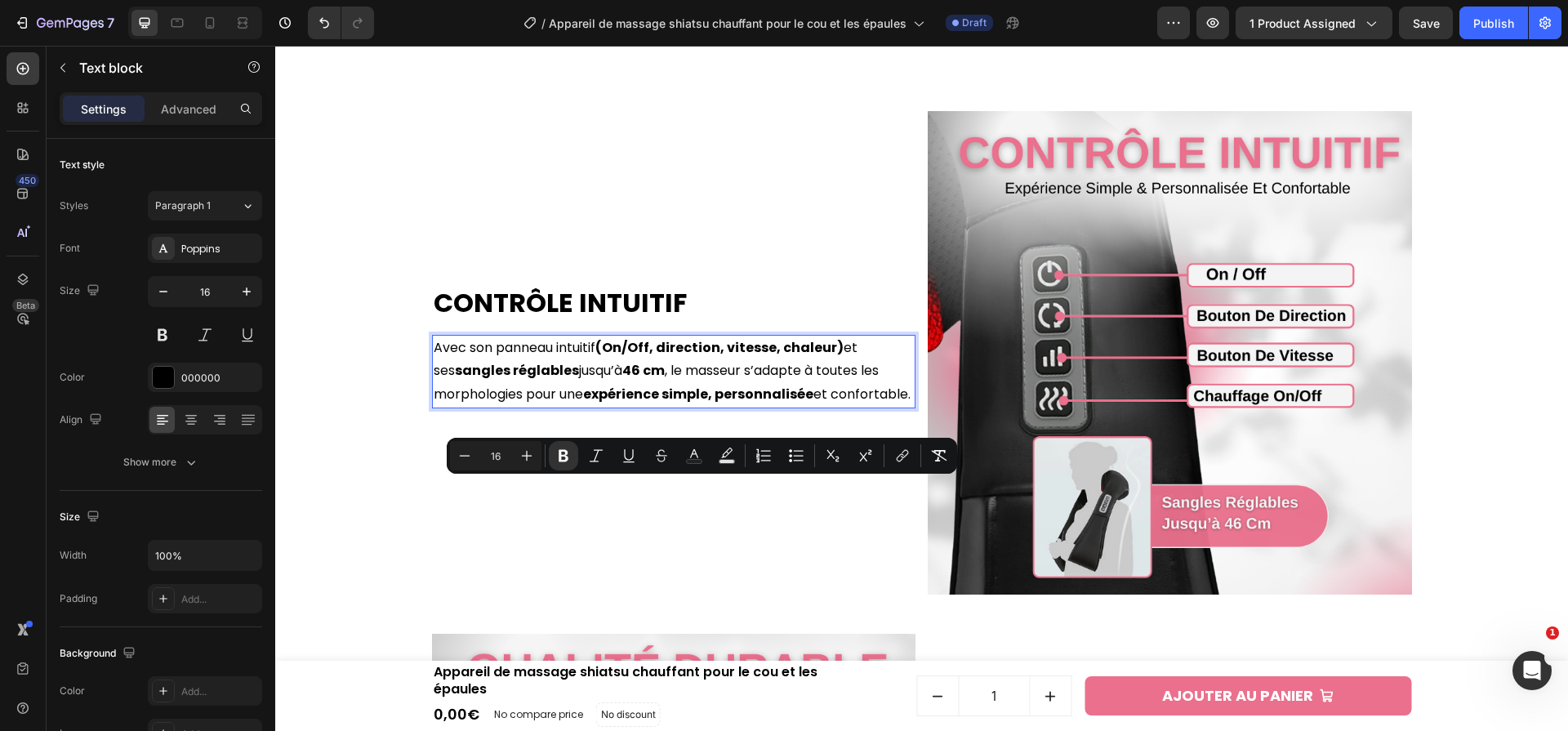
scroll to position [3078, 0]
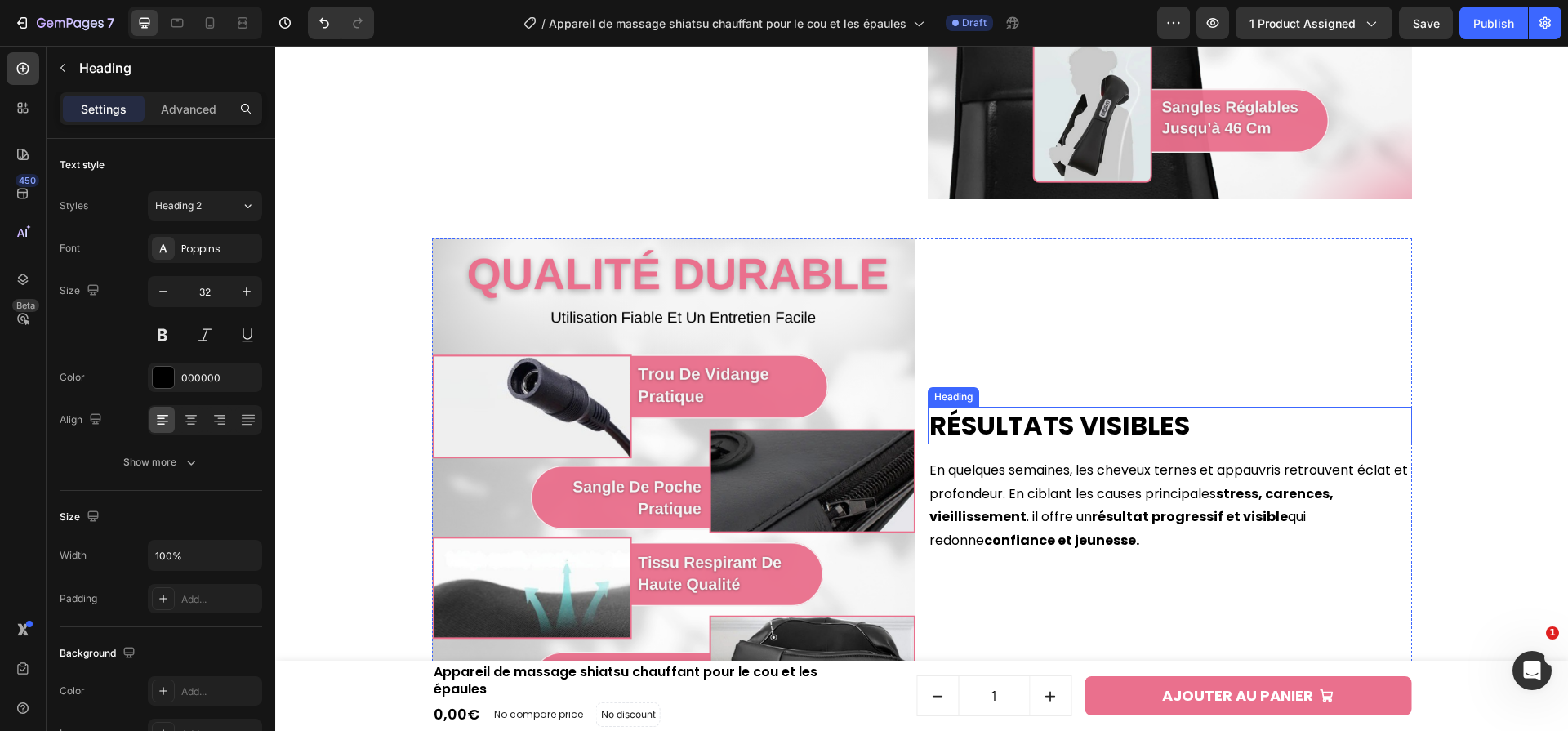
click at [1030, 439] on h2 "Résultats Visibles" at bounding box center [1169, 425] width 484 height 38
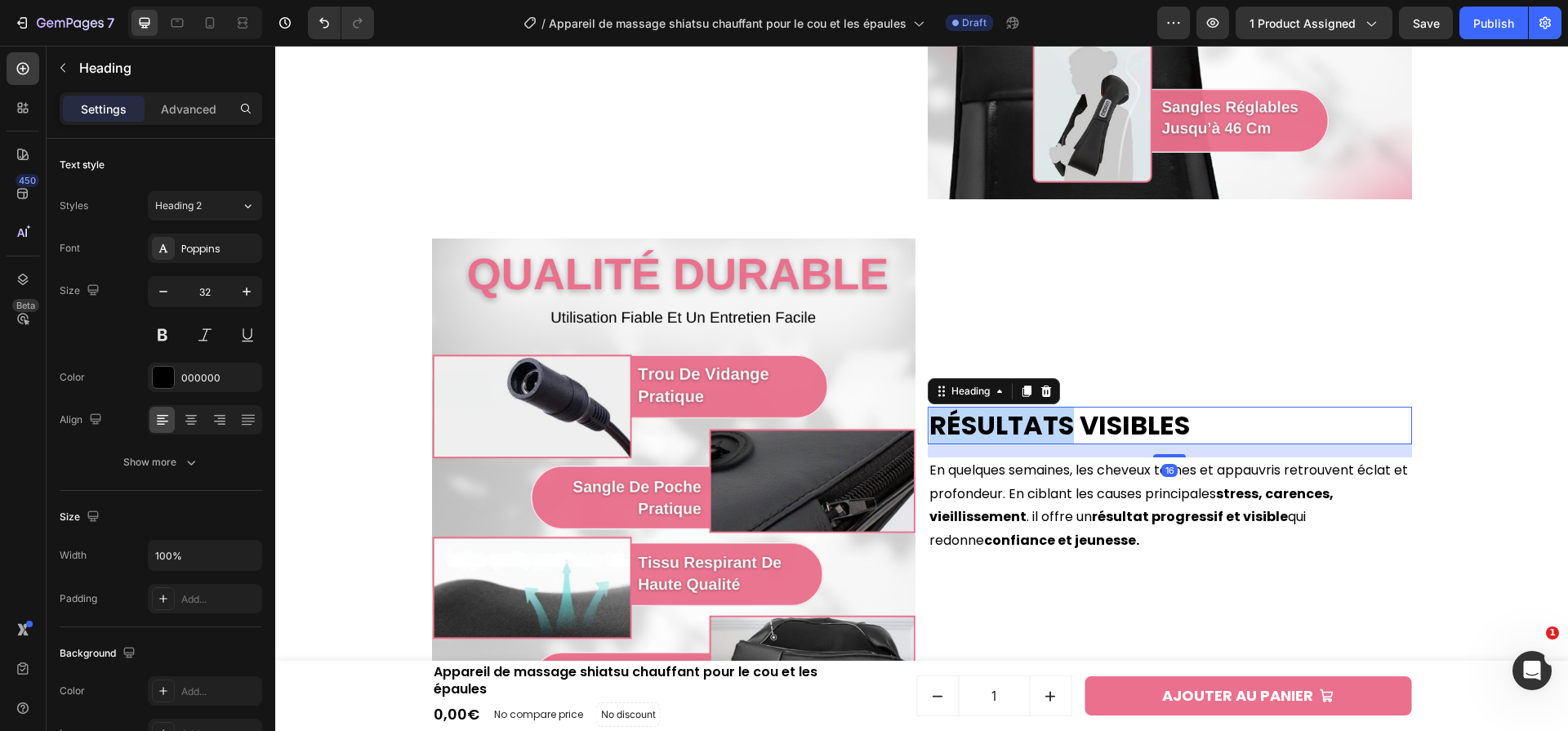
click at [1030, 439] on h2 "Résultats Visibles" at bounding box center [1169, 425] width 484 height 38
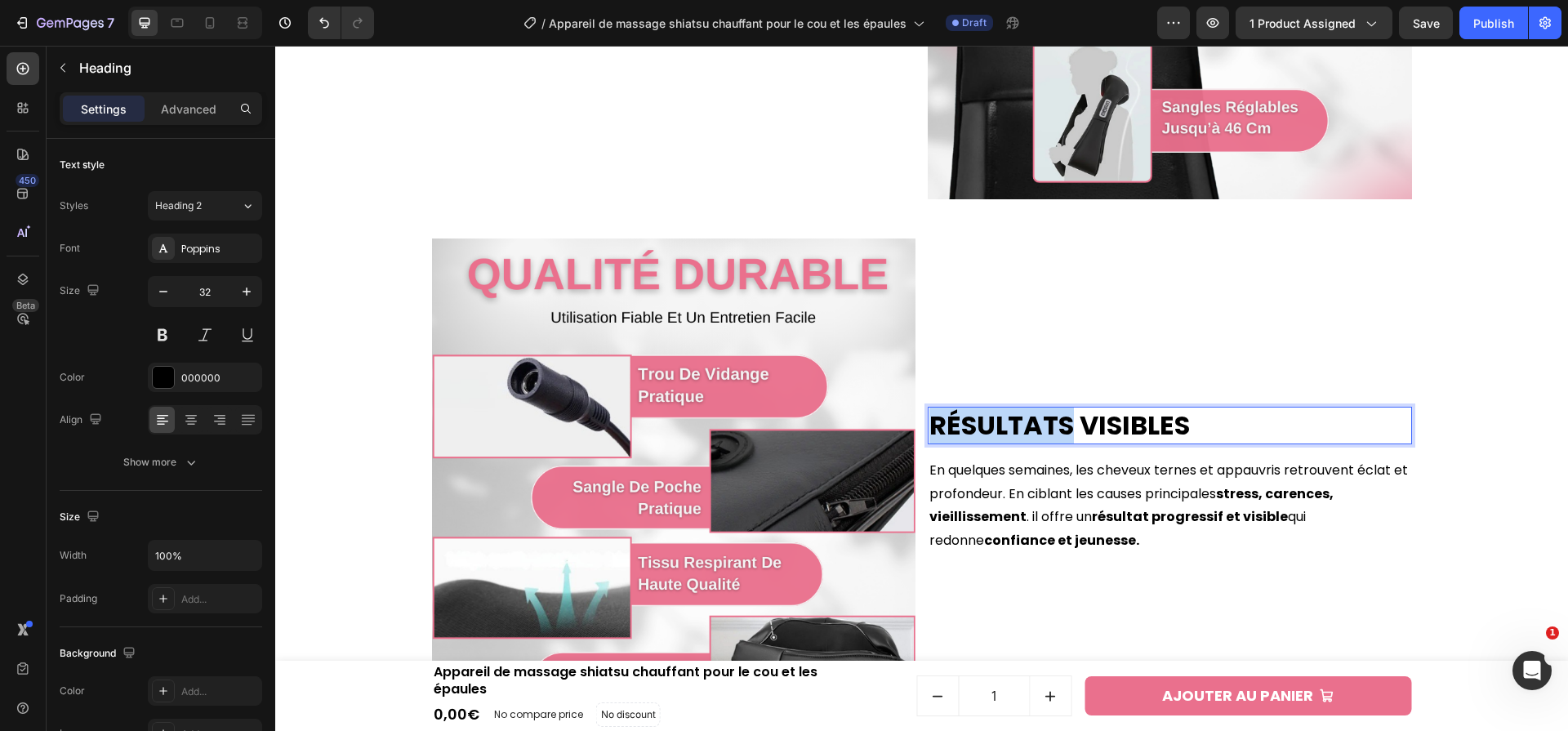
click at [1030, 439] on p "Résultats Visibles" at bounding box center [1169, 425] width 481 height 34
click at [1003, 498] on p "En quelques semaines, les cheveux ternes et appauvris retrouvent éclat et profo…" at bounding box center [1169, 506] width 481 height 94
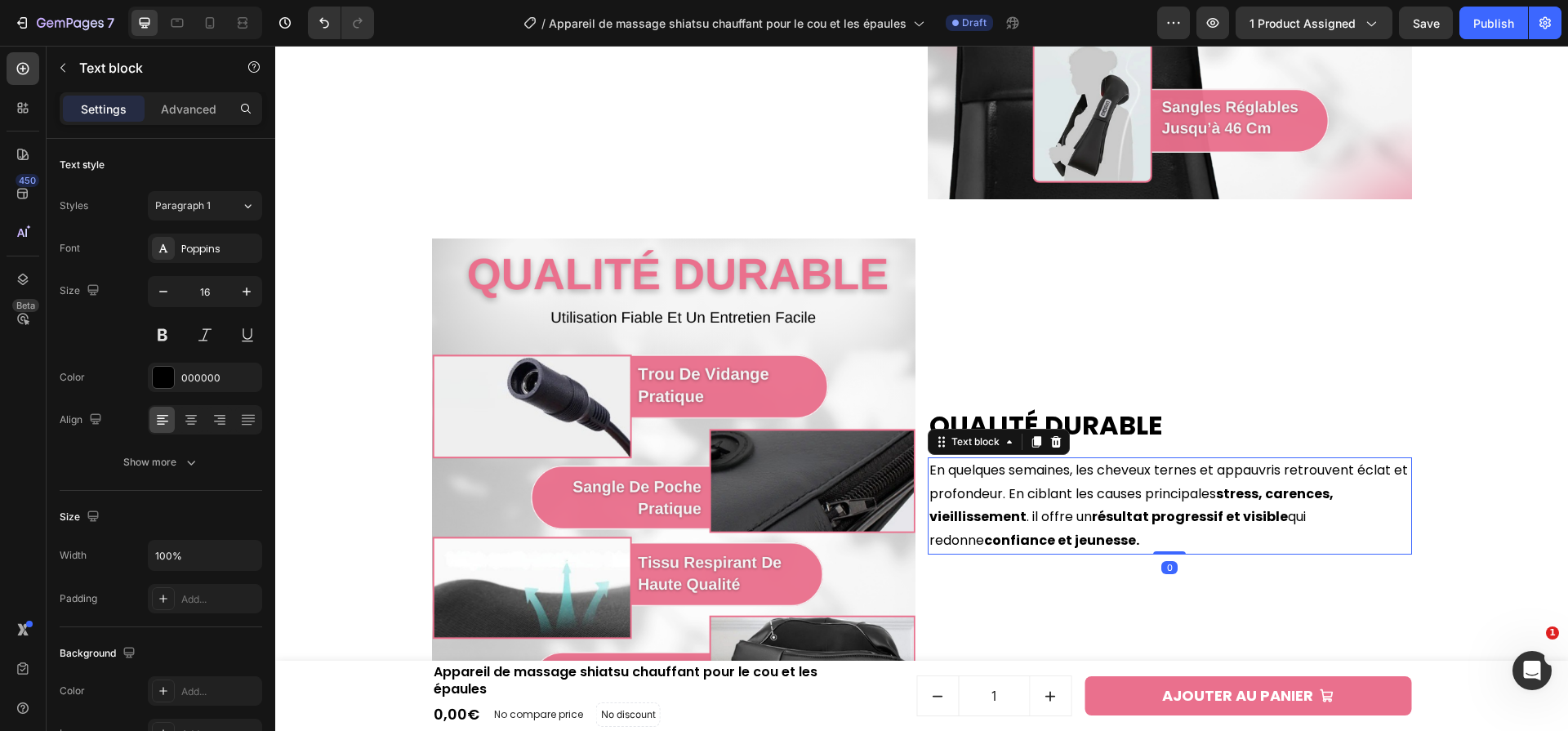
click at [1003, 498] on p "En quelques semaines, les cheveux ternes et appauvris retrouvent éclat et profo…" at bounding box center [1169, 506] width 481 height 94
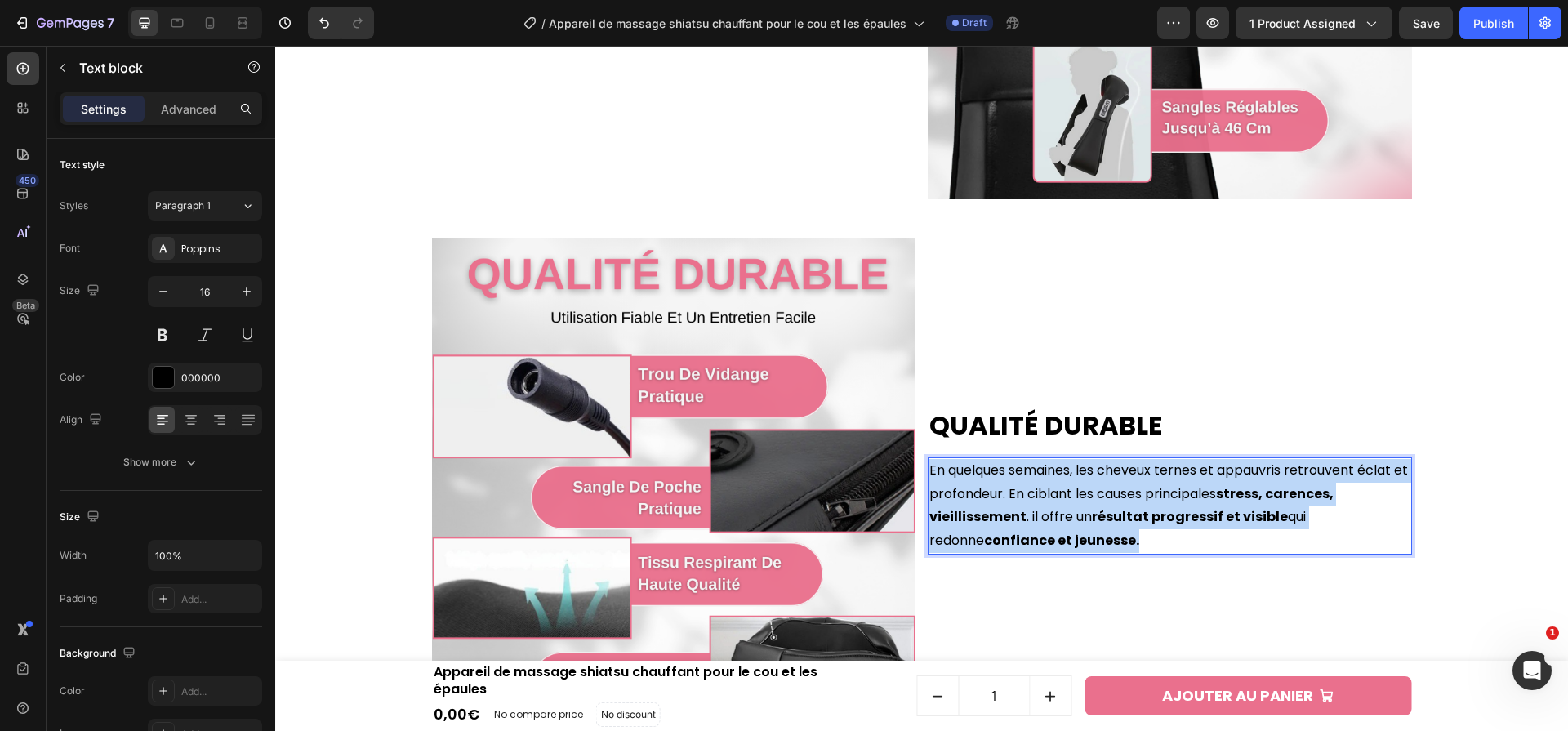
click at [1003, 498] on p "En quelques semaines, les cheveux ternes et appauvris retrouvent éclat et profo…" at bounding box center [1169, 506] width 481 height 94
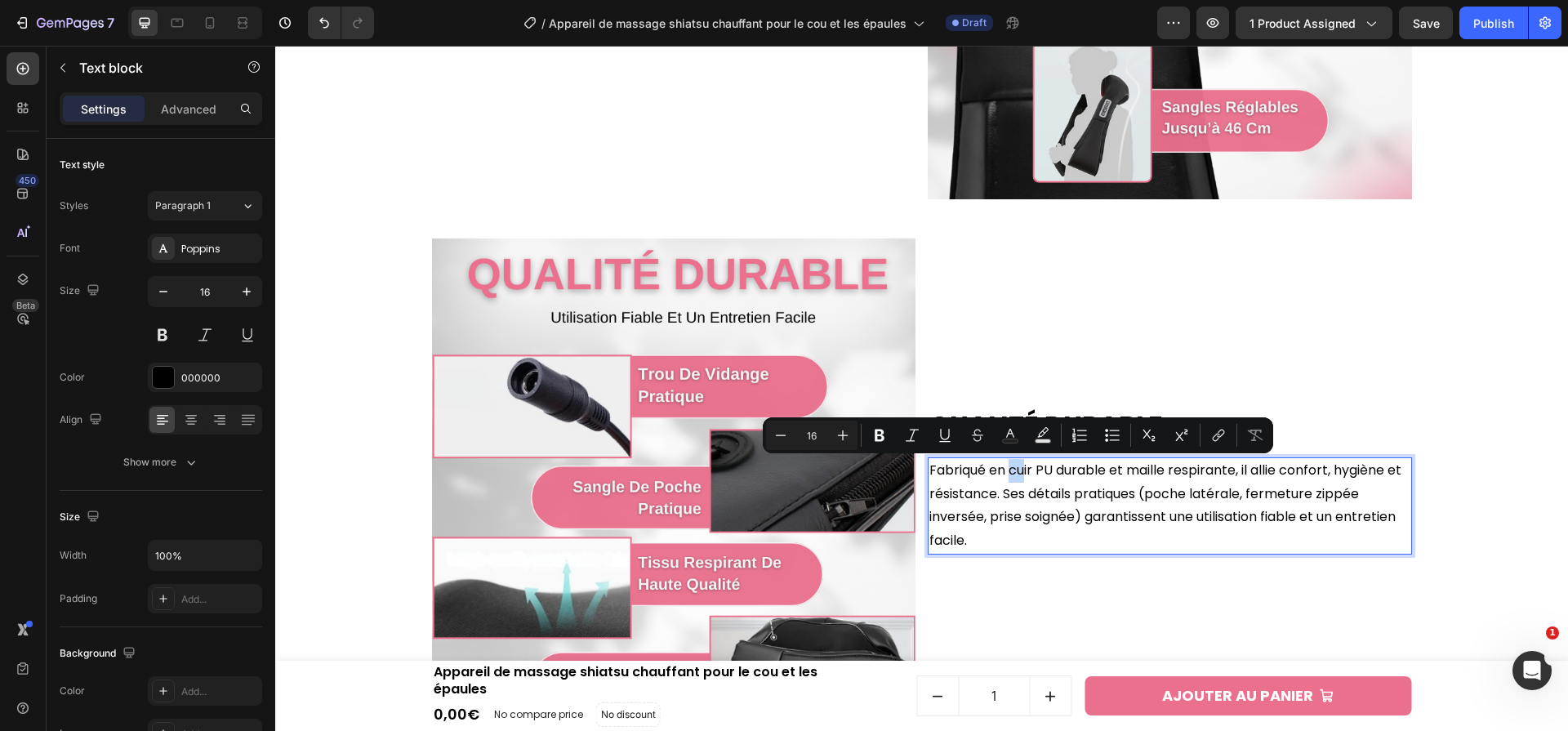
drag, startPoint x: 1012, startPoint y: 470, endPoint x: 1108, endPoint y: 470, distance: 96.0
click at [1108, 470] on p "Fabriqué en cuir PU durable et maille respirante, il allie confort, hygiène et …" at bounding box center [1169, 506] width 481 height 94
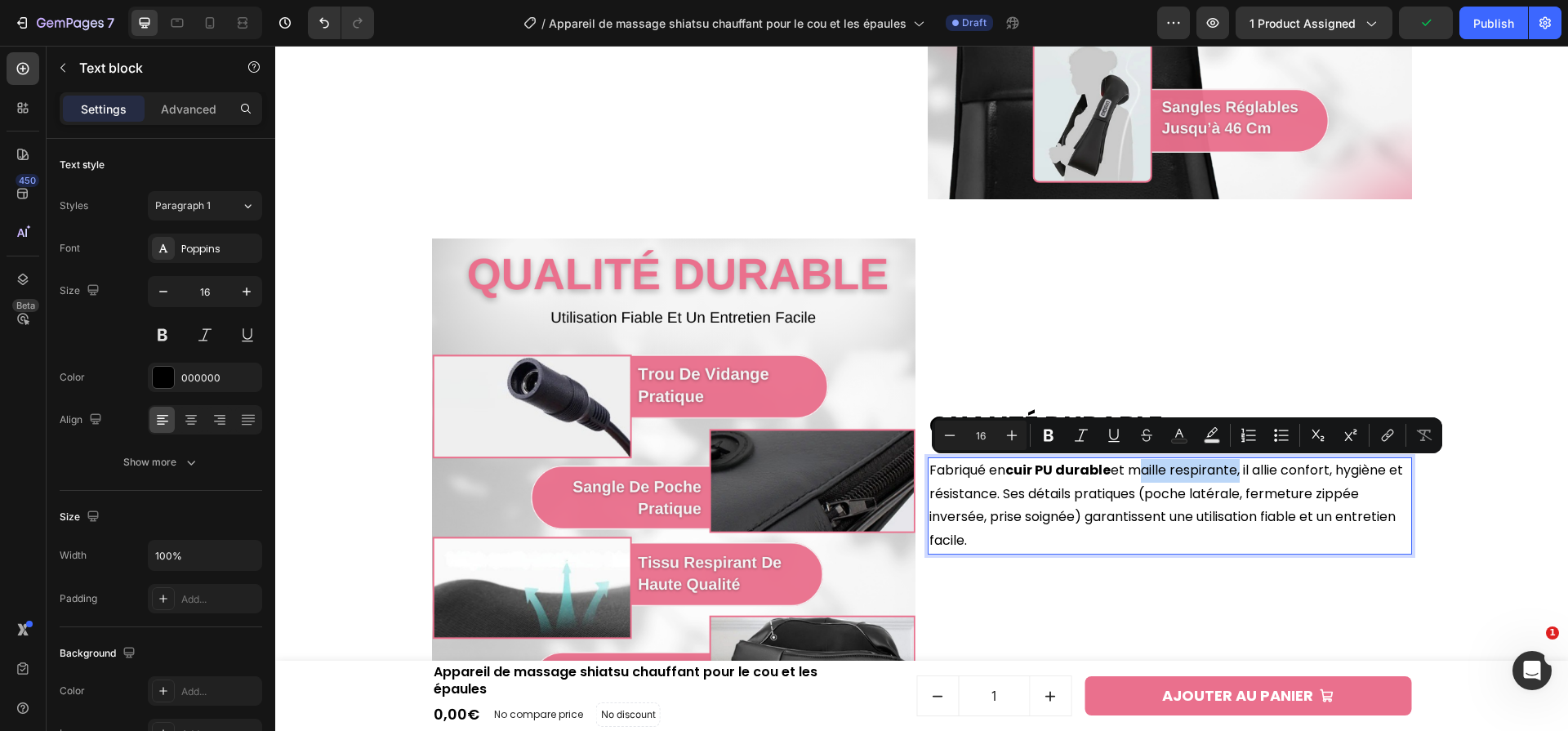
drag, startPoint x: 1135, startPoint y: 469, endPoint x: 1243, endPoint y: 471, distance: 108.0
click at [1243, 471] on p "Fabriqué en cuir PU durable et maille respirante, il allie confort, hygiène et …" at bounding box center [1169, 506] width 481 height 94
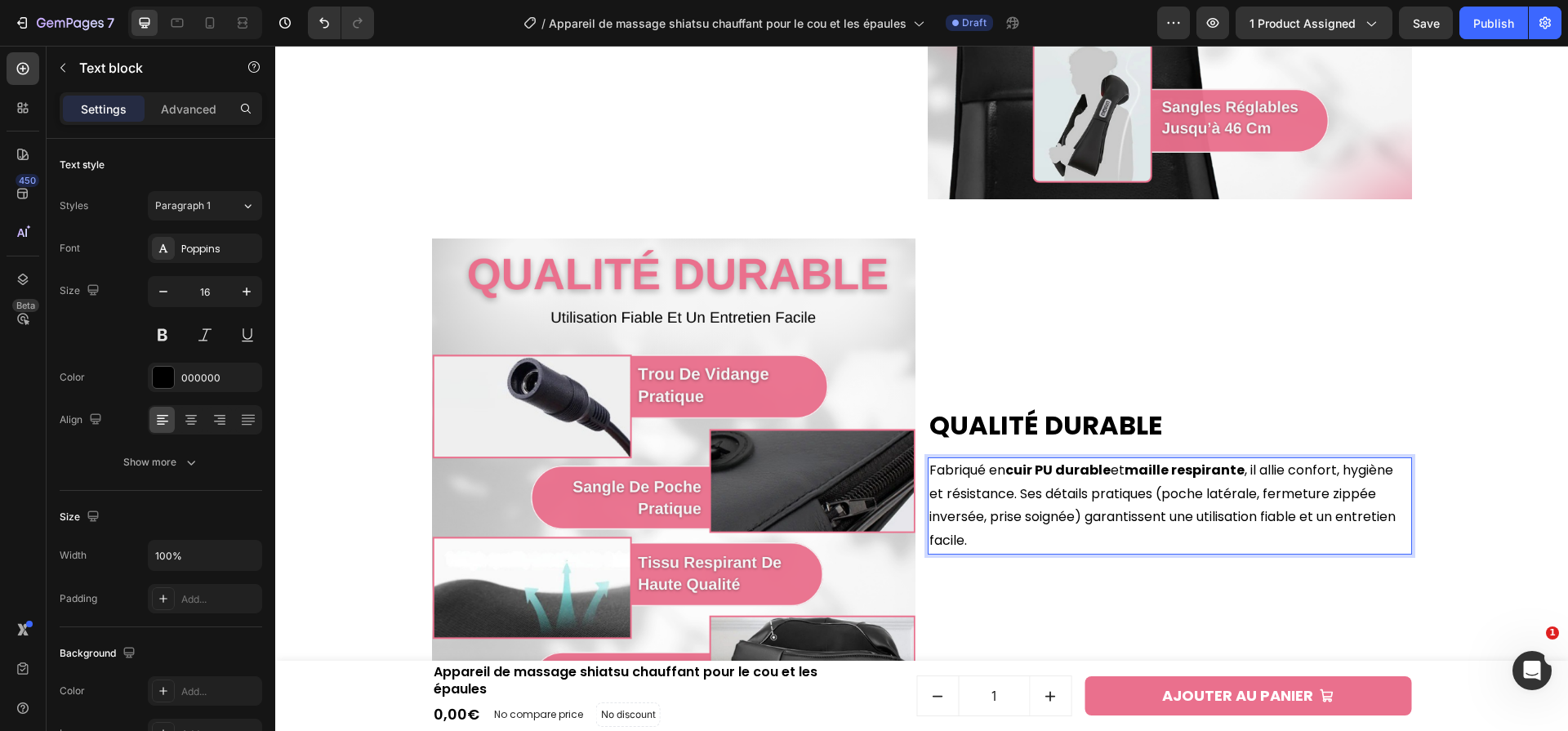
click at [1311, 523] on p "Fabriqué en cuir PU durable et maille respirante , il allie confort, hygiène et…" at bounding box center [1169, 506] width 481 height 94
drag, startPoint x: 1349, startPoint y: 517, endPoint x: 1358, endPoint y: 536, distance: 21.0
click at [1358, 536] on p "Fabriqué en cuir PU durable et maille respirante , il allie confort, hygiène et…" at bounding box center [1169, 506] width 481 height 94
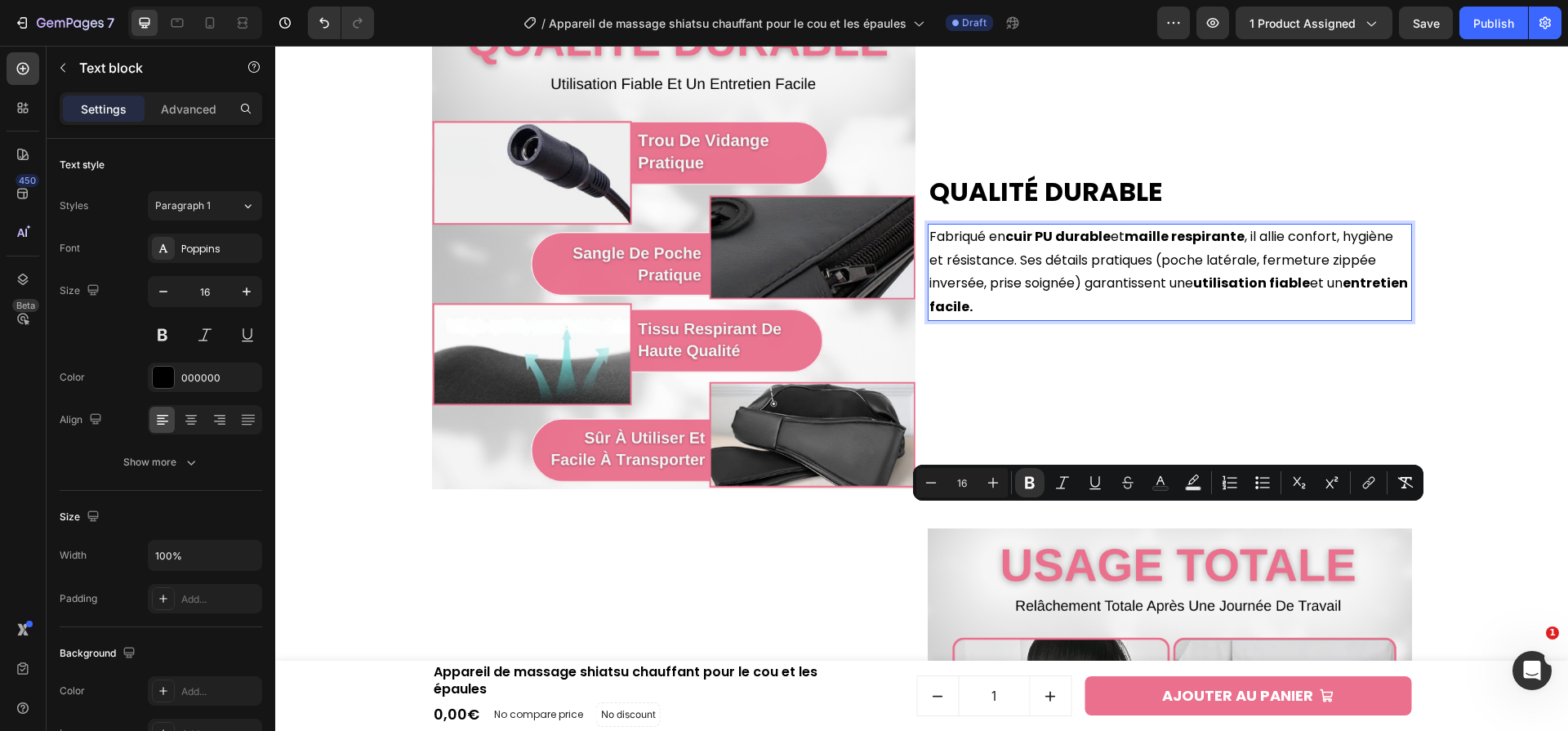
scroll to position [3761, 0]
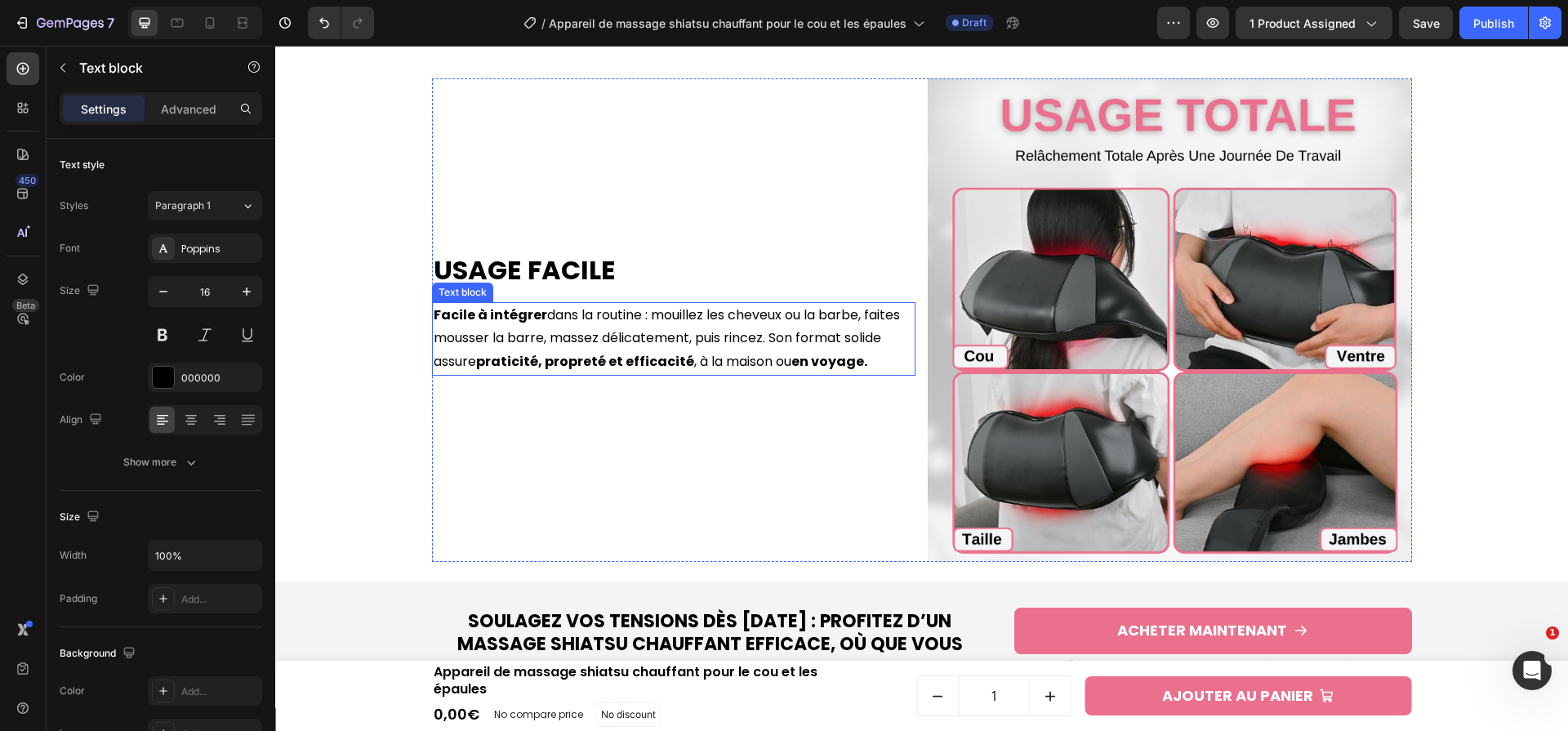
click at [580, 223] on div "Usage Facile Heading Facile à intégrer dans la routine : mouillez les cheveux o…" at bounding box center [674, 320] width 484 height 484
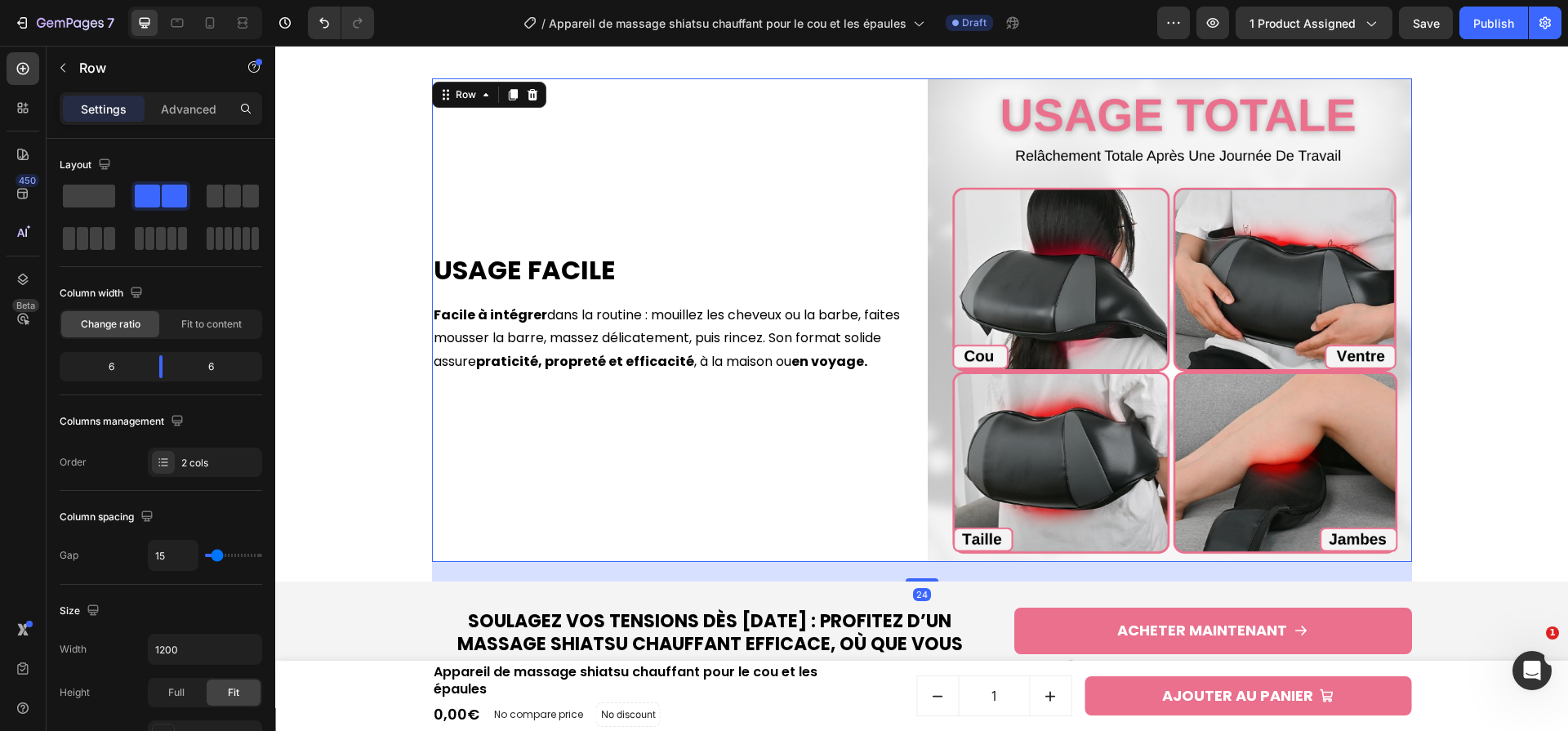
click at [585, 256] on h2 "Usage Facile" at bounding box center [674, 270] width 484 height 38
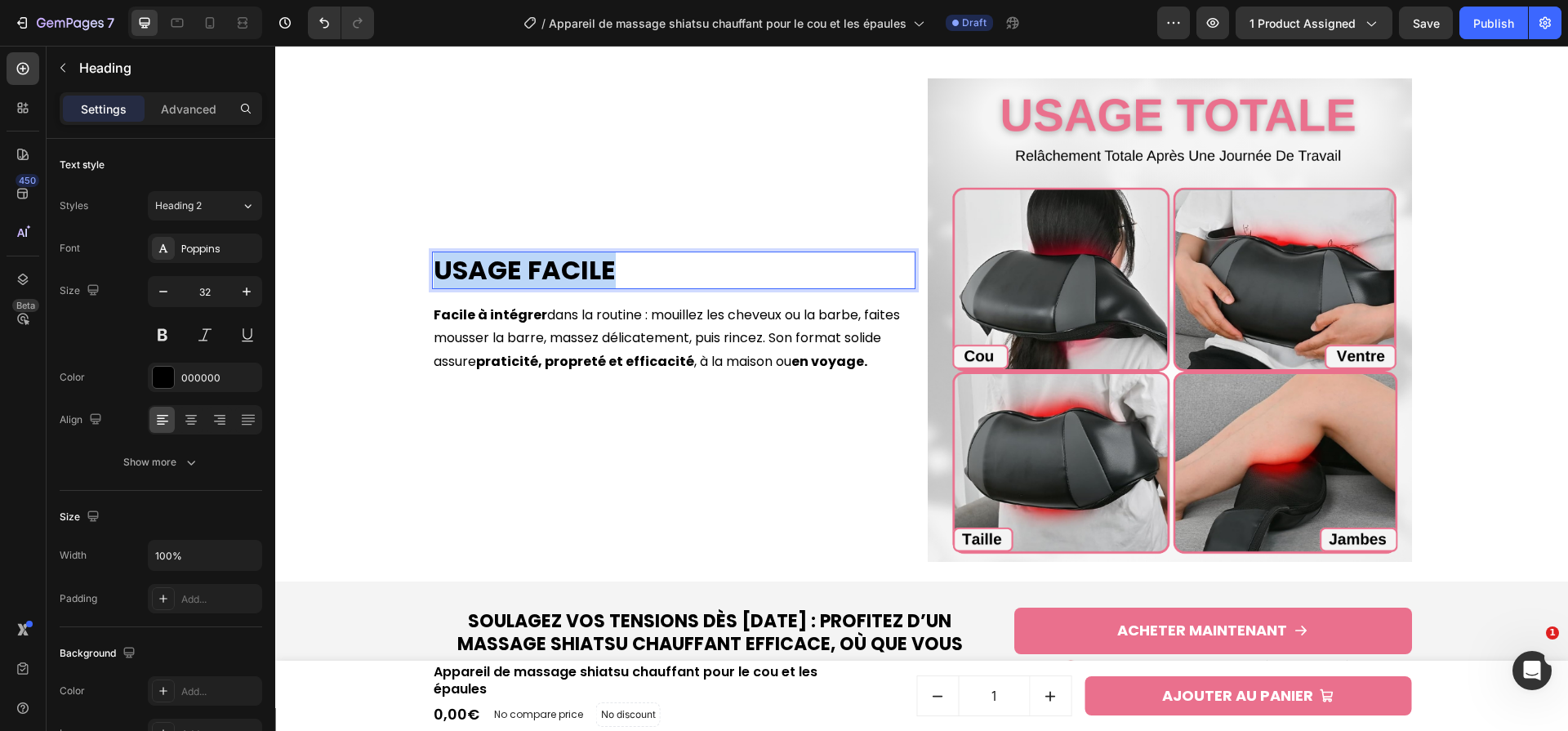
click at [585, 256] on p "Usage Facile" at bounding box center [674, 270] width 481 height 34
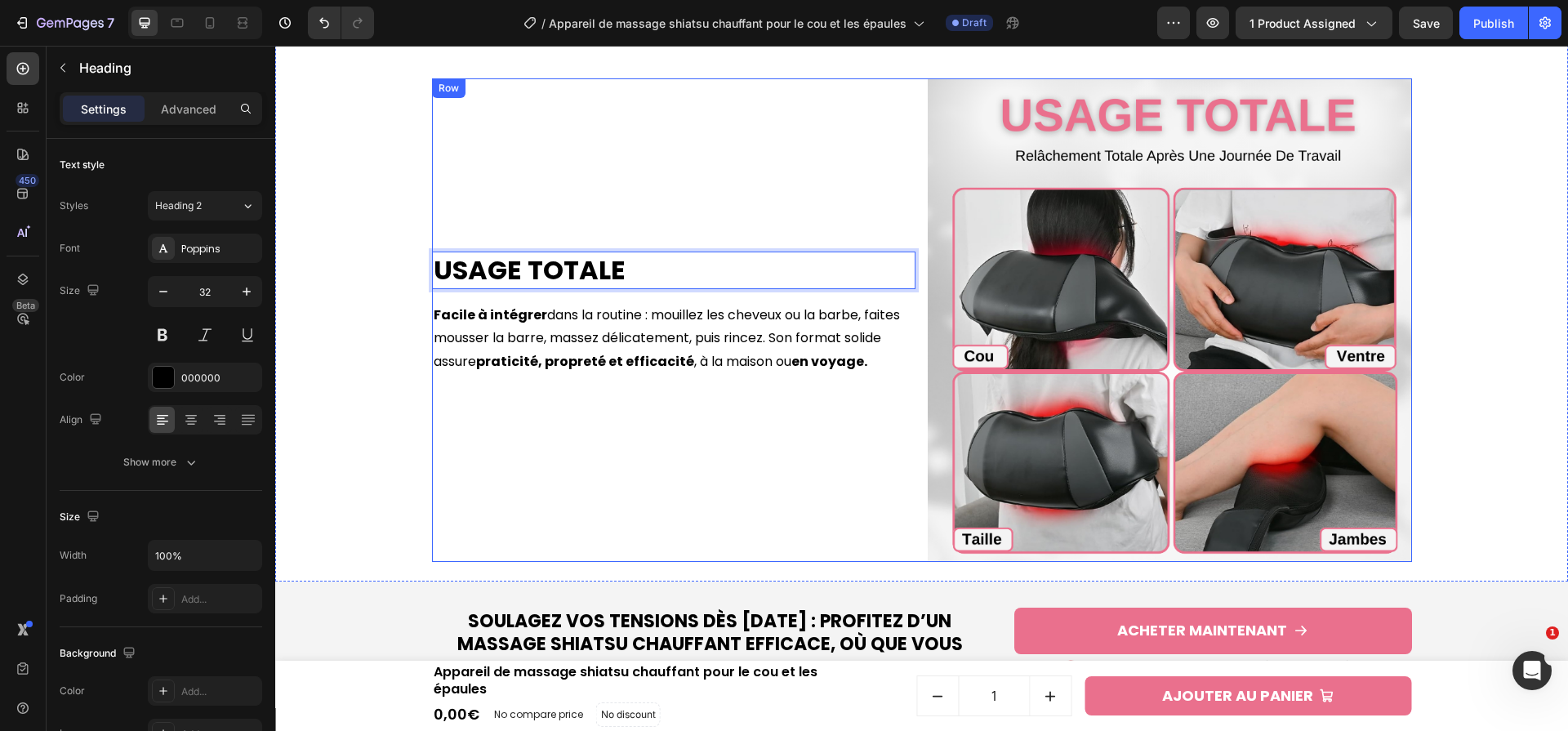
click at [674, 365] on strong "praticité, propreté et efficacité" at bounding box center [585, 361] width 218 height 19
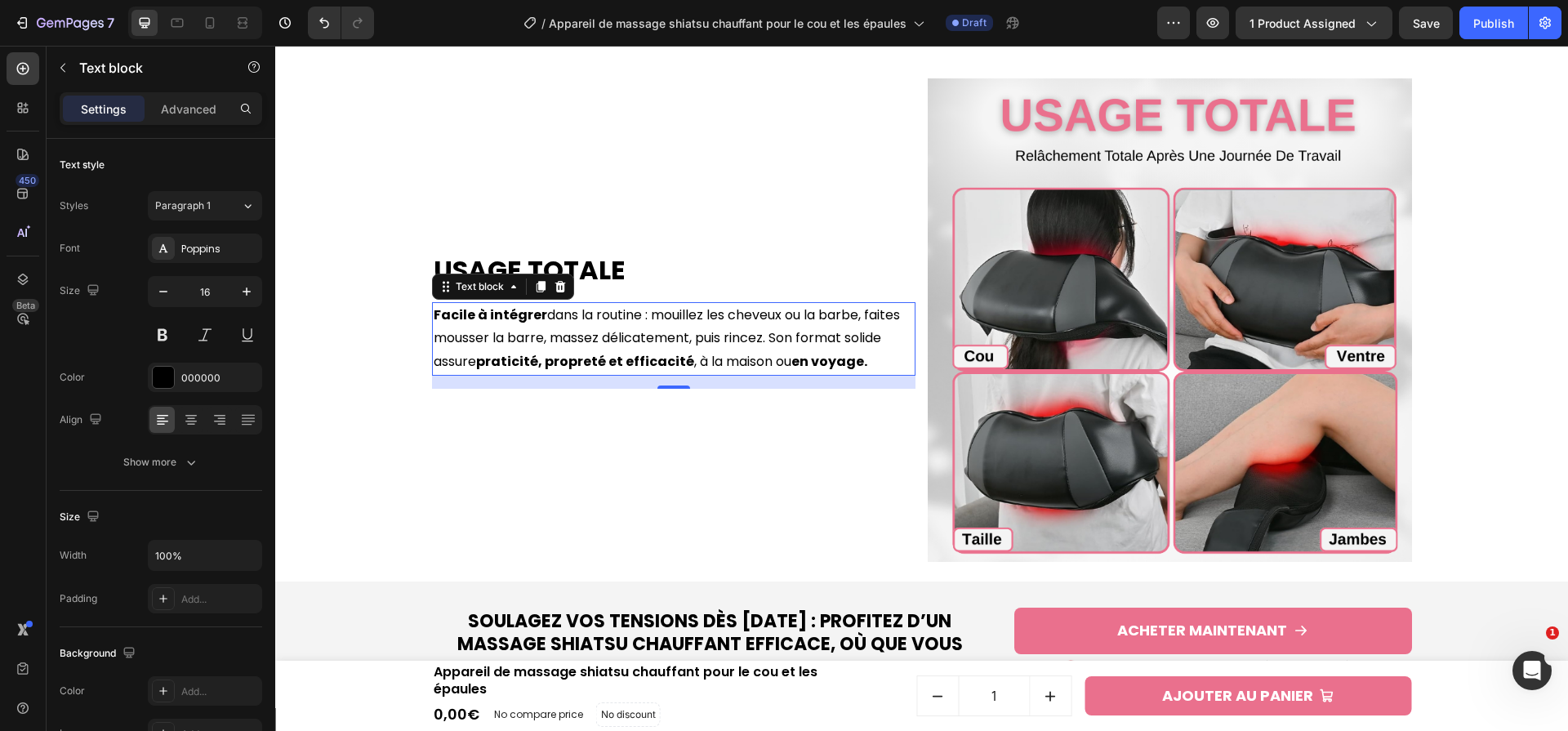
click at [674, 365] on strong "praticité, propreté et efficacité" at bounding box center [585, 361] width 218 height 19
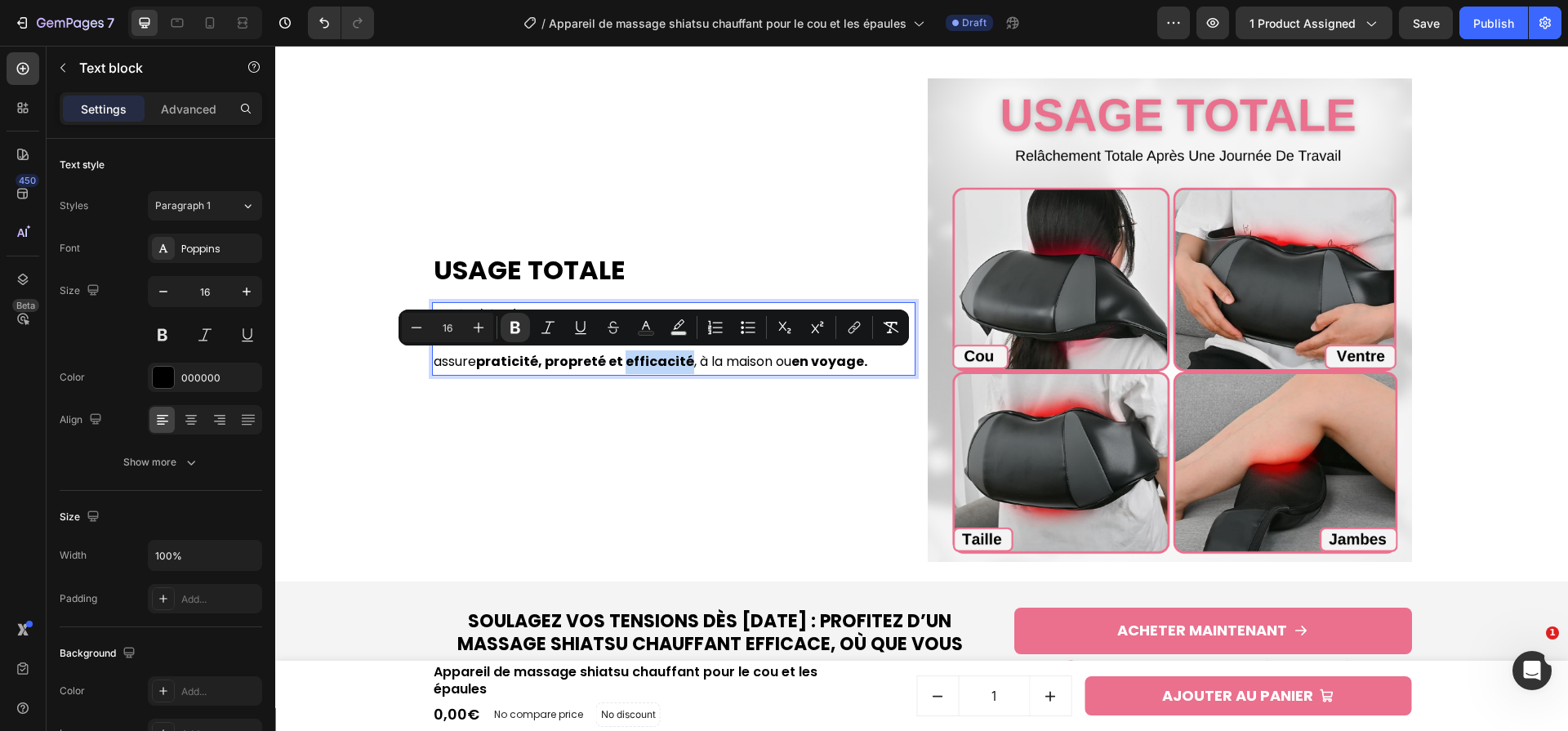
click at [674, 365] on strong "praticité, propreté et efficacité" at bounding box center [585, 361] width 218 height 19
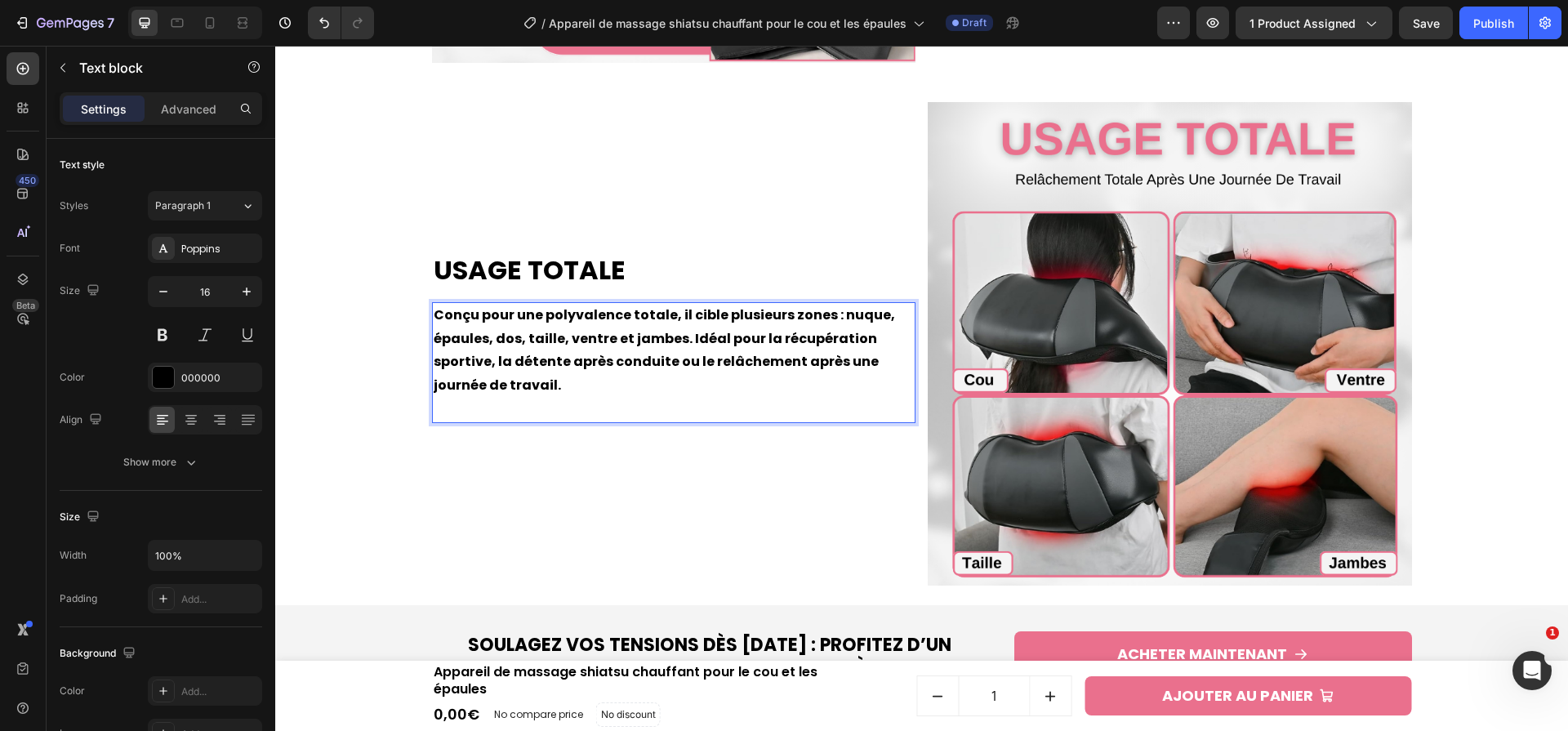
scroll to position [3749, 0]
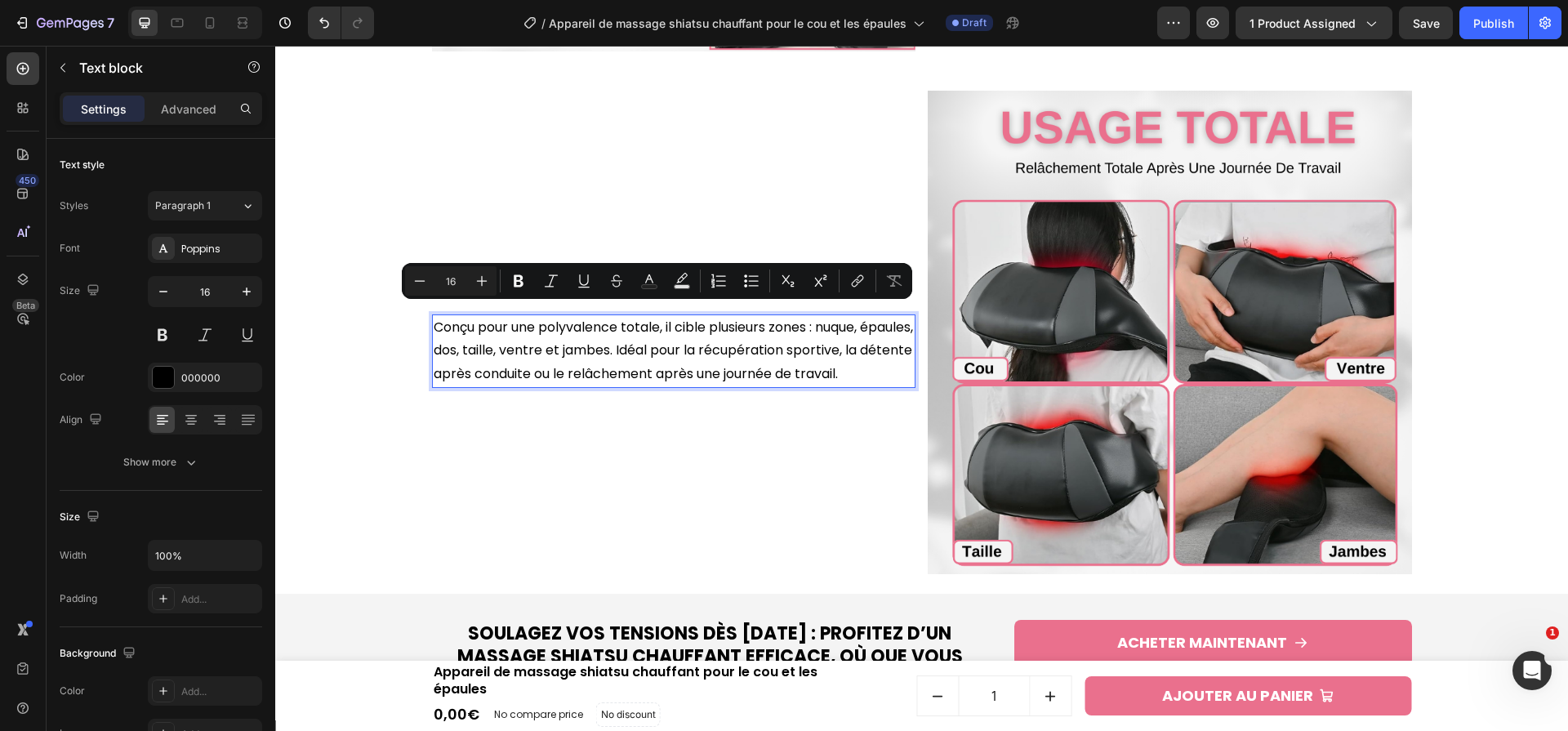
click at [624, 373] on p "Conçu pour une polyvalence totale, il cible plusieurs zones : nuque, épaules, d…" at bounding box center [674, 351] width 481 height 71
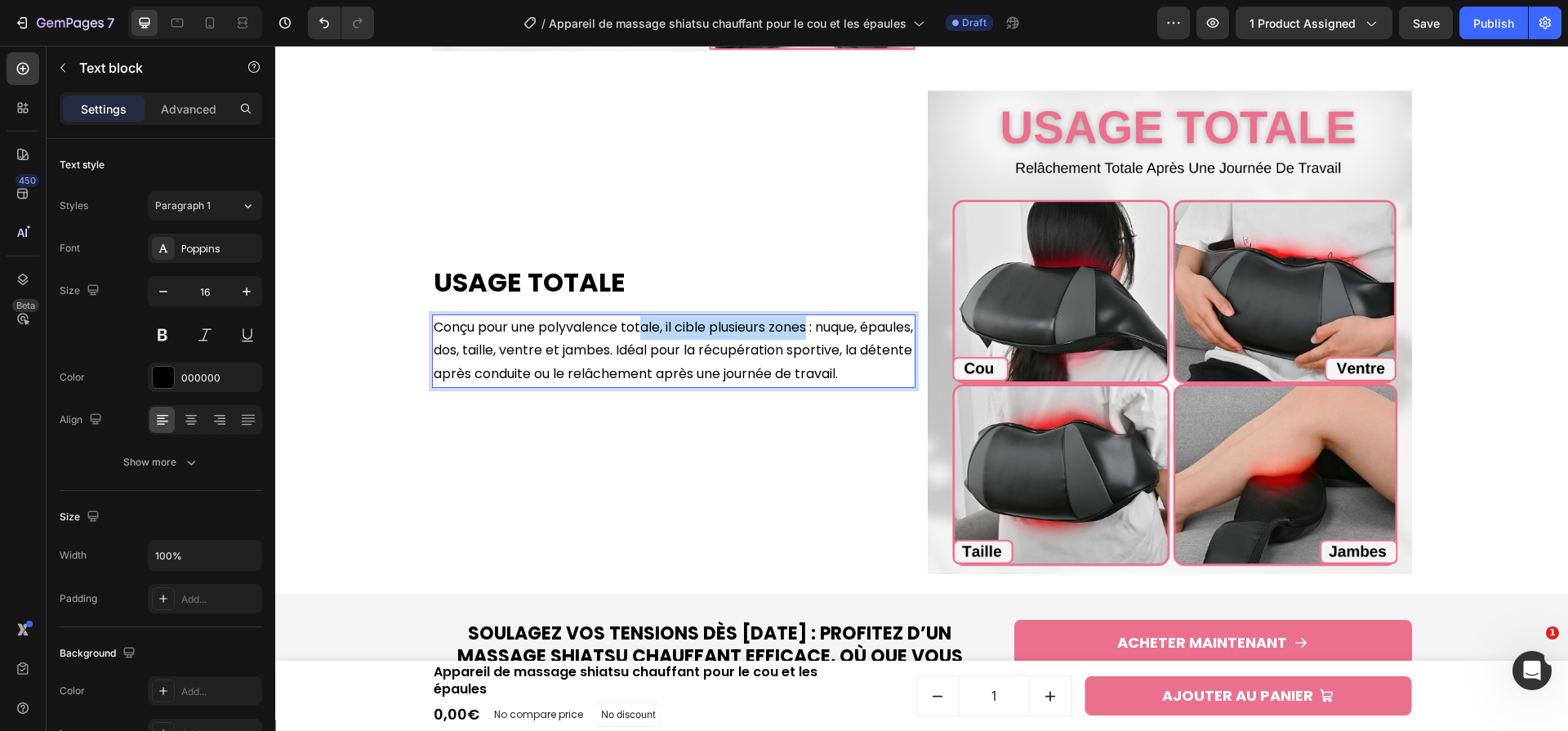
drag, startPoint x: 815, startPoint y: 322, endPoint x: 647, endPoint y: 322, distance: 168.0
click at [647, 322] on p "Conçu pour une polyvalence totale, il cible plusieurs zones : nuque, épaules, d…" at bounding box center [674, 351] width 481 height 71
drag, startPoint x: 545, startPoint y: 321, endPoint x: 697, endPoint y: 318, distance: 152.0
click at [703, 318] on p "Conçu pour une polyvalence totale, il cible plusieurs zones : nuque, épaules, d…" at bounding box center [674, 351] width 481 height 71
drag, startPoint x: 663, startPoint y: 318, endPoint x: 544, endPoint y: 318, distance: 119.0
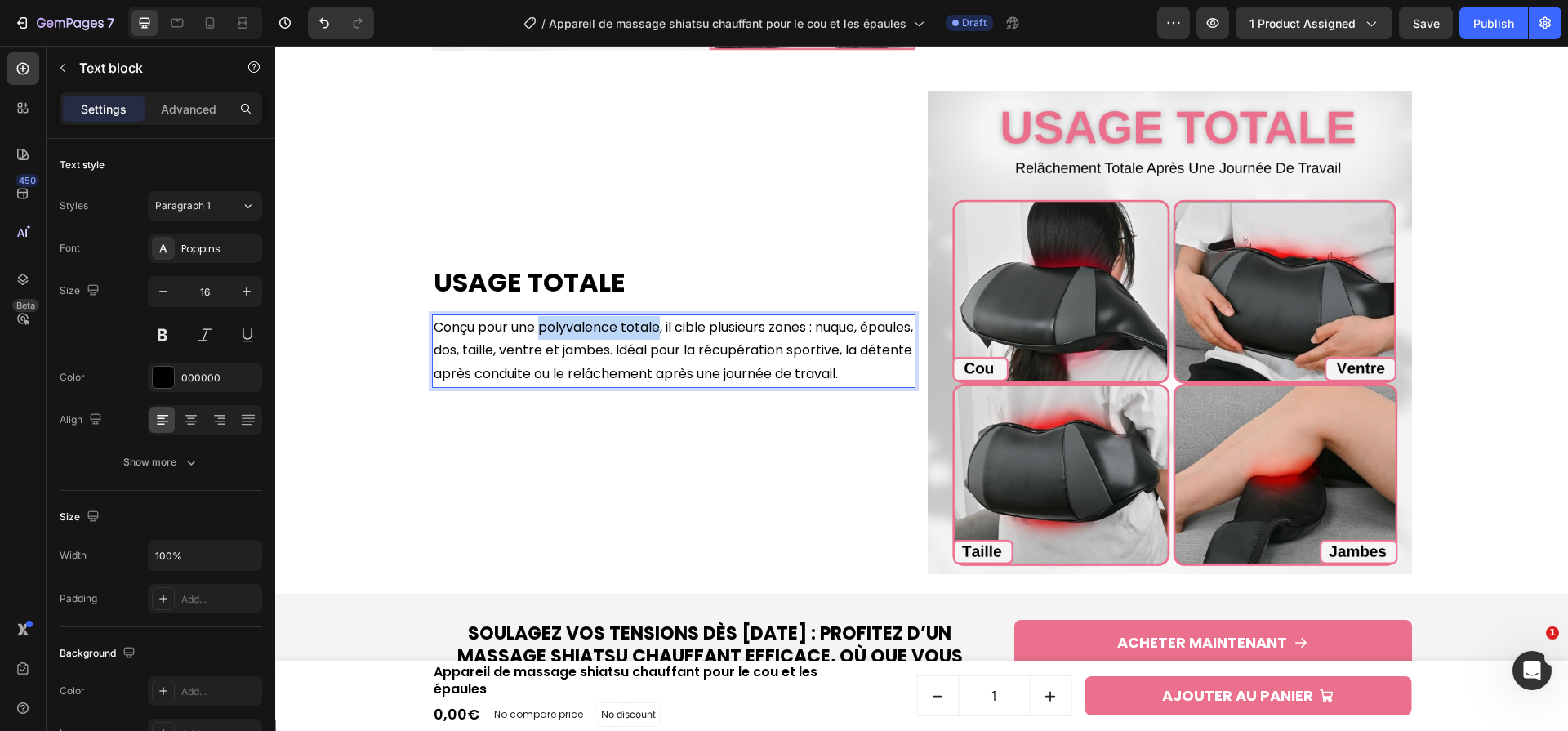
click at [544, 318] on p "Conçu pour une polyvalence totale, il cible plusieurs zones : nuque, épaules, d…" at bounding box center [674, 351] width 481 height 71
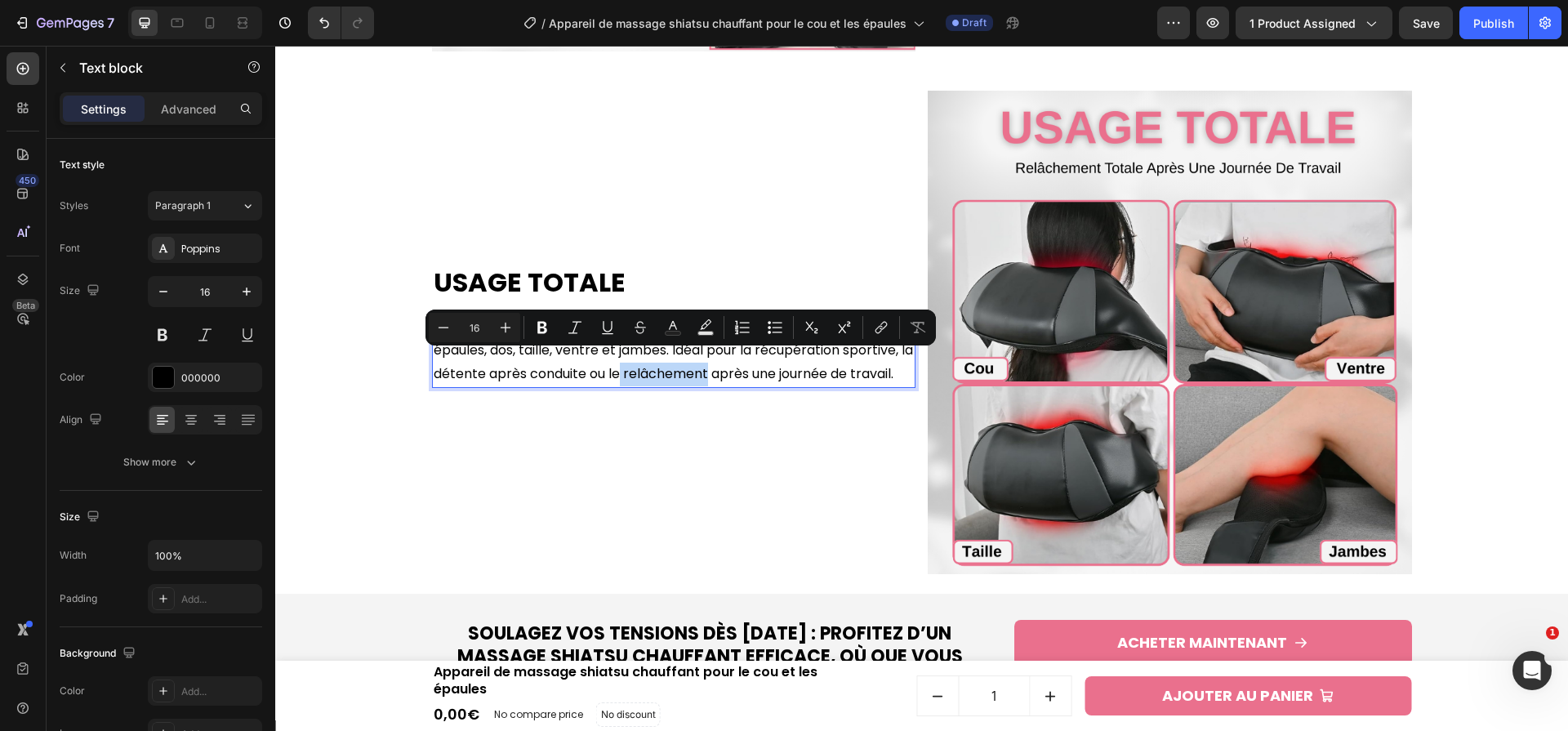
drag, startPoint x: 638, startPoint y: 362, endPoint x: 722, endPoint y: 366, distance: 84.1
click at [722, 366] on p "Conçu pour une polyvalence totale , il cible plusieurs zones : nuque, épaules, …" at bounding box center [674, 351] width 481 height 71
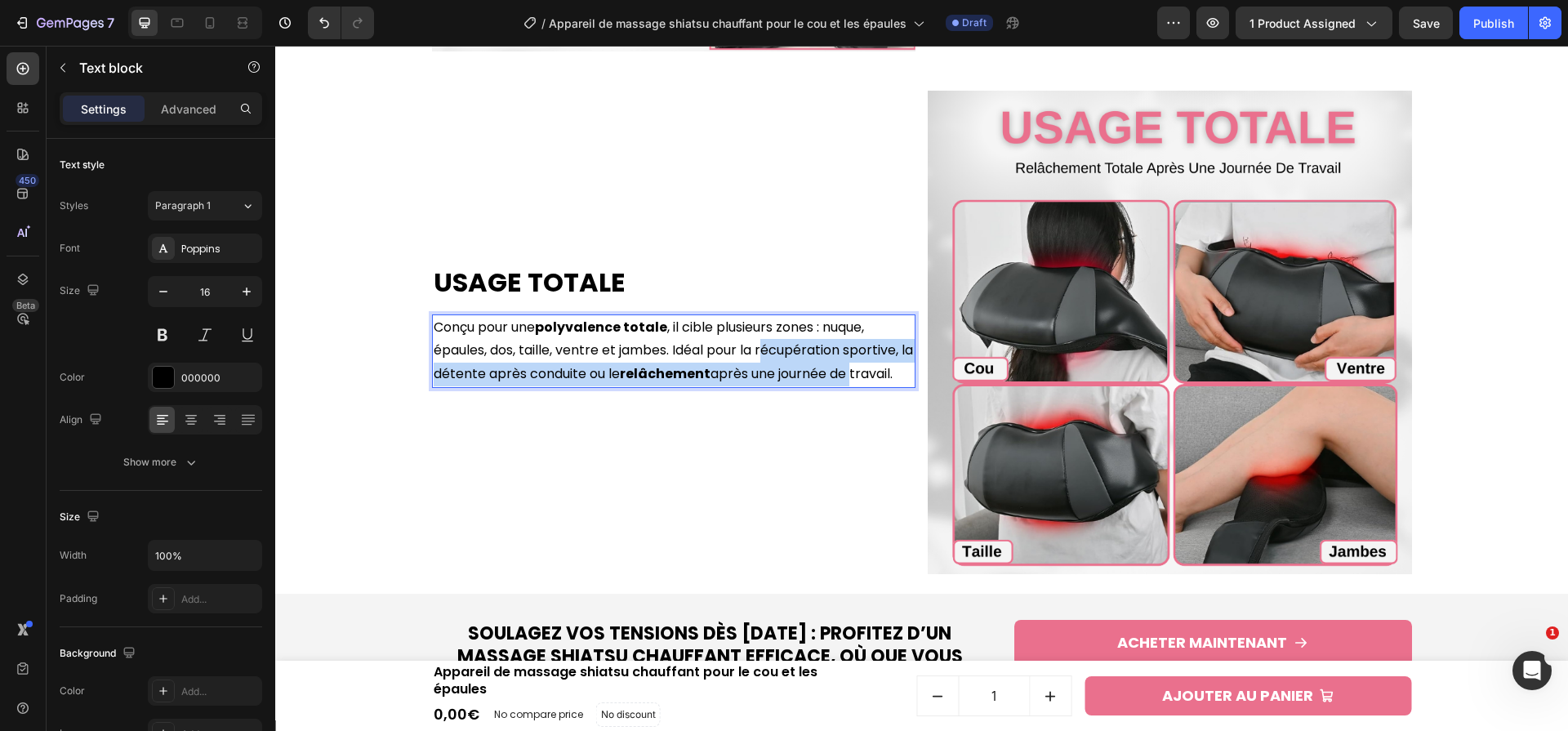
drag, startPoint x: 763, startPoint y: 339, endPoint x: 873, endPoint y: 355, distance: 111.2
click at [871, 359] on p "Conçu pour une polyvalence totale , il cible plusieurs zones : nuque, épaules, …" at bounding box center [674, 351] width 481 height 71
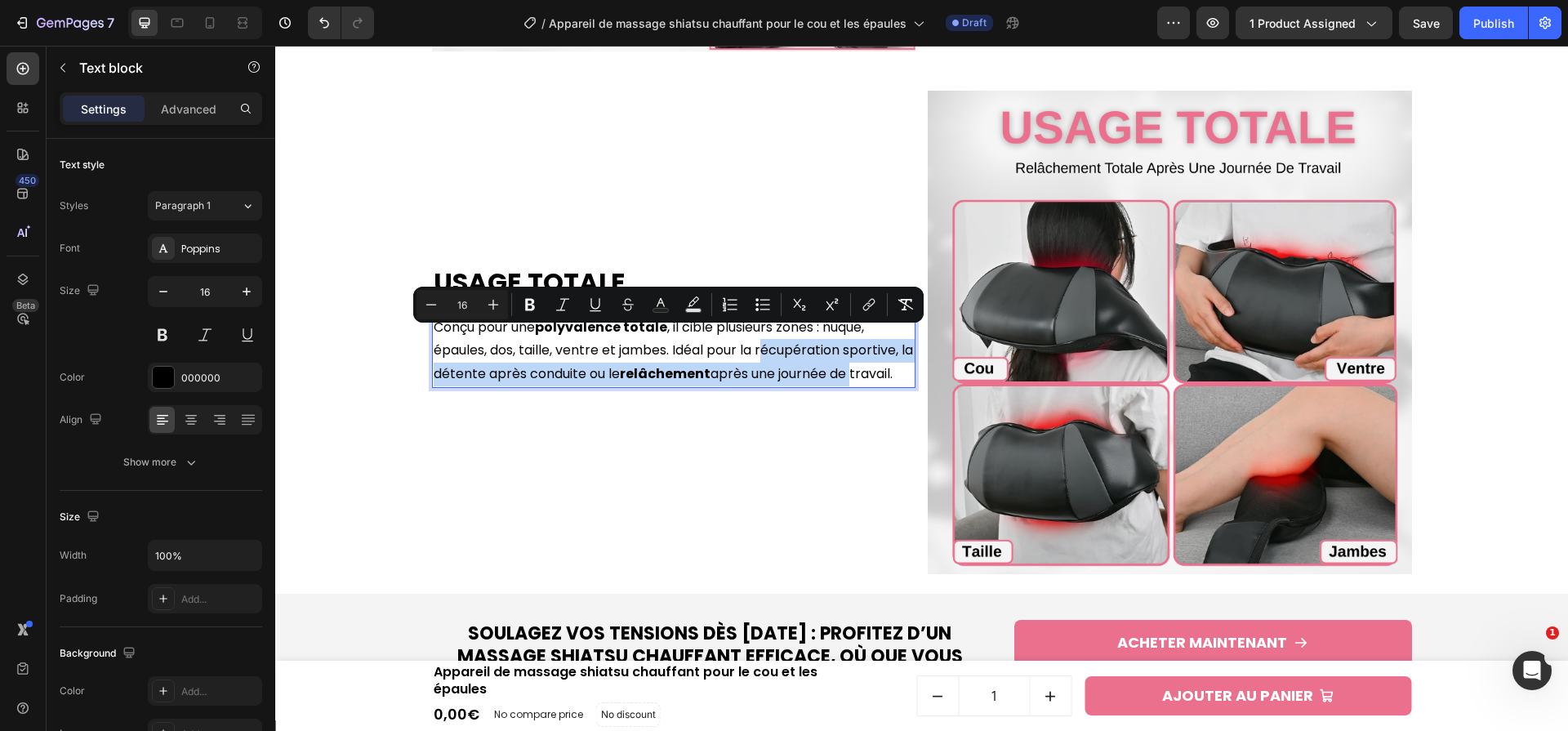
click at [849, 340] on p "Conçu pour une polyvalence totale , il cible plusieurs zones : nuque, épaules, …" at bounding box center [674, 351] width 481 height 71
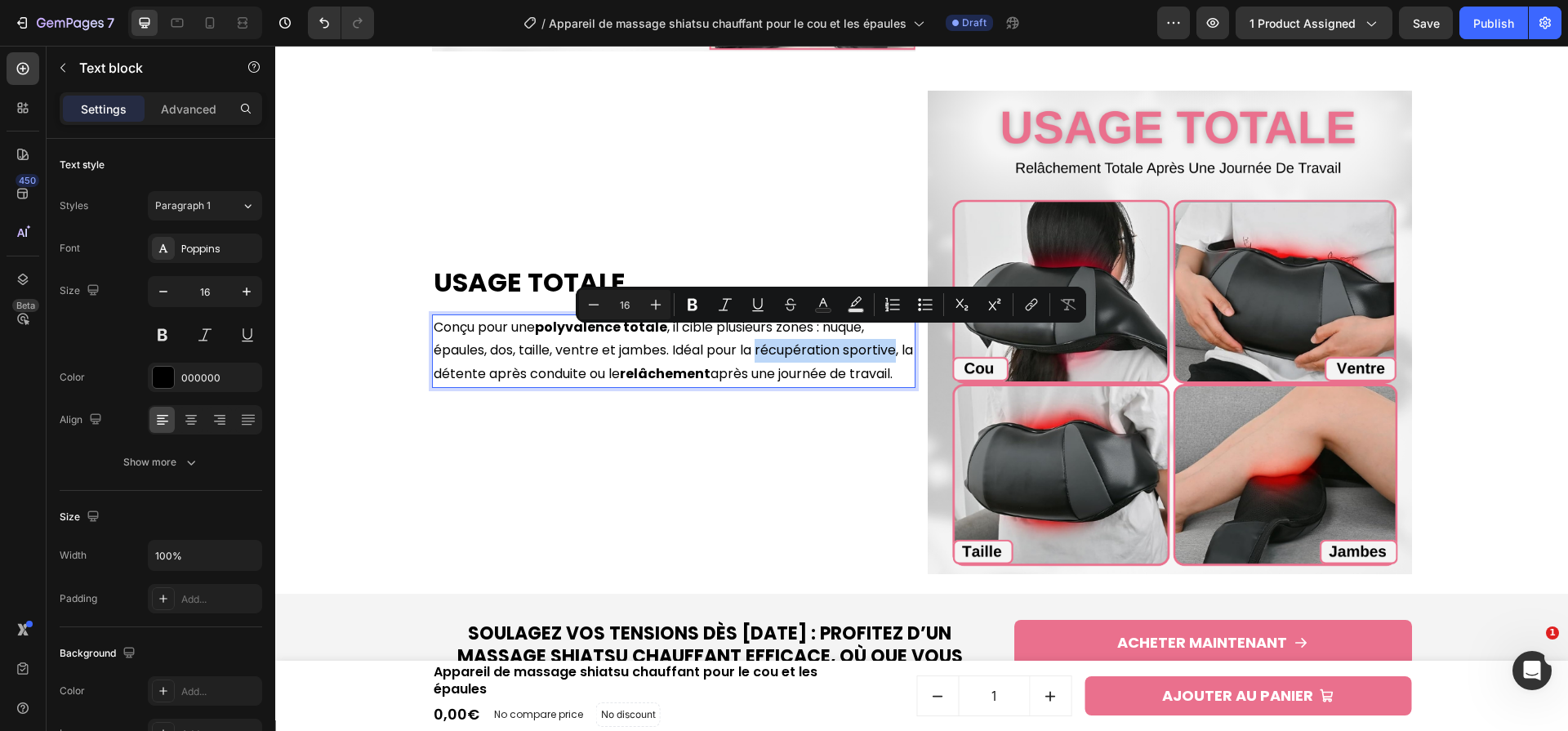
drag, startPoint x: 849, startPoint y: 340, endPoint x: 811, endPoint y: 340, distance: 38.0
click at [811, 340] on p "Conçu pour une polyvalence totale , il cible plusieurs zones : nuque, épaules, …" at bounding box center [674, 351] width 481 height 71
click at [811, 340] on p "Conçu pour une polyvalence totale , il cible plusieurs zones : nuque, épaules, …" at bounding box center [674, 351] width 481 height 71
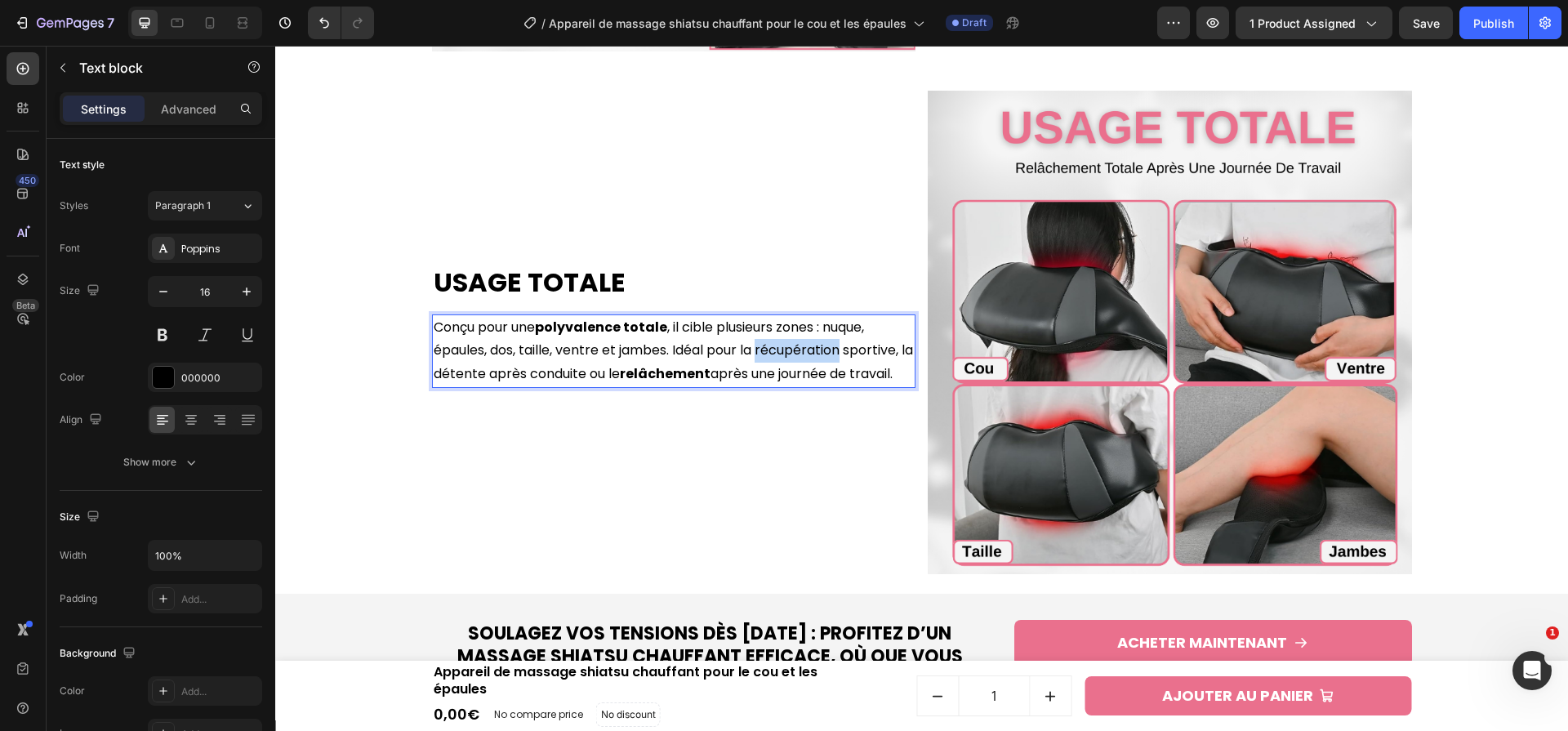
drag, startPoint x: 760, startPoint y: 338, endPoint x: 844, endPoint y: 342, distance: 84.1
click at [844, 342] on p "Conçu pour une polyvalence totale , il cible plusieurs zones : nuque, épaules, …" at bounding box center [674, 351] width 481 height 71
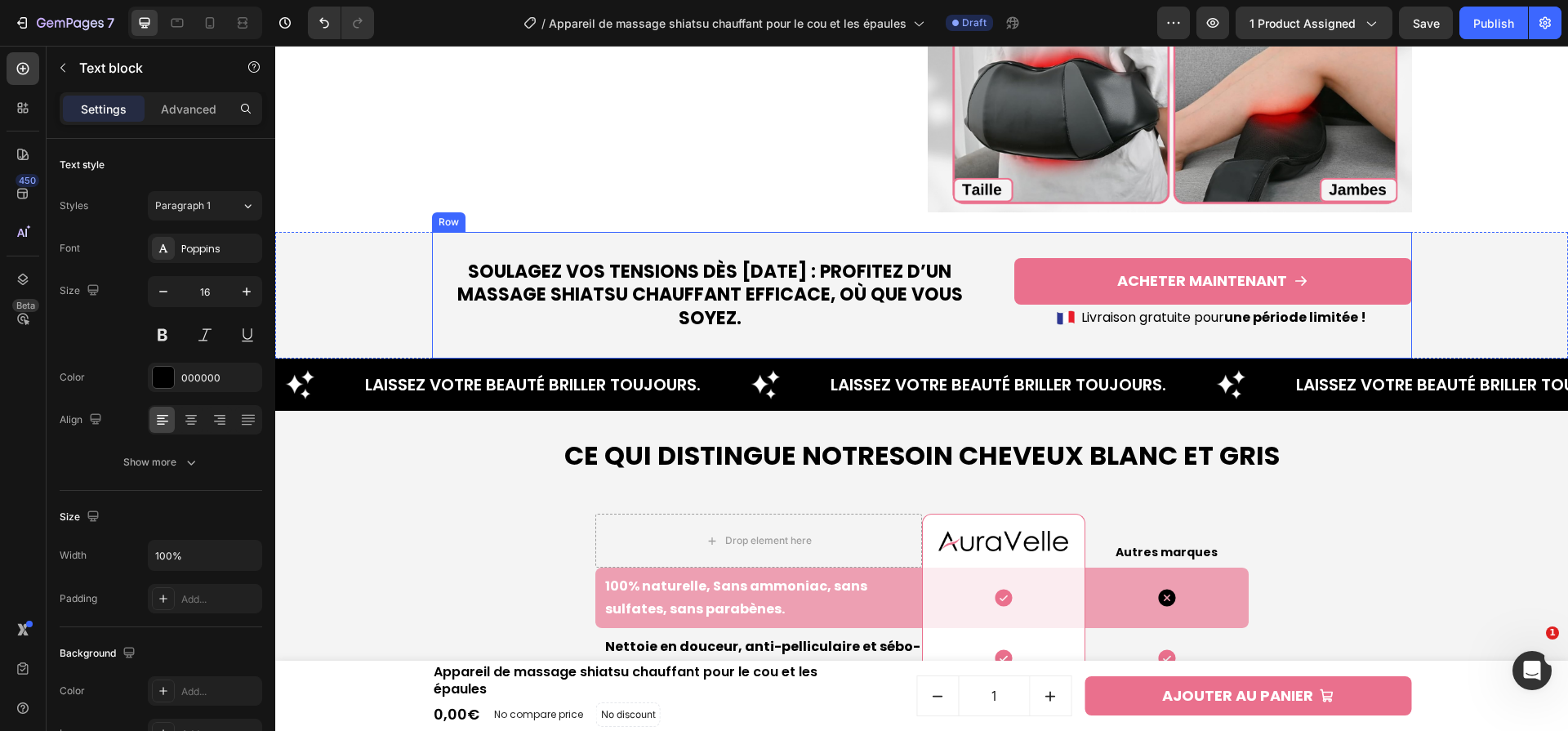
scroll to position [4120, 0]
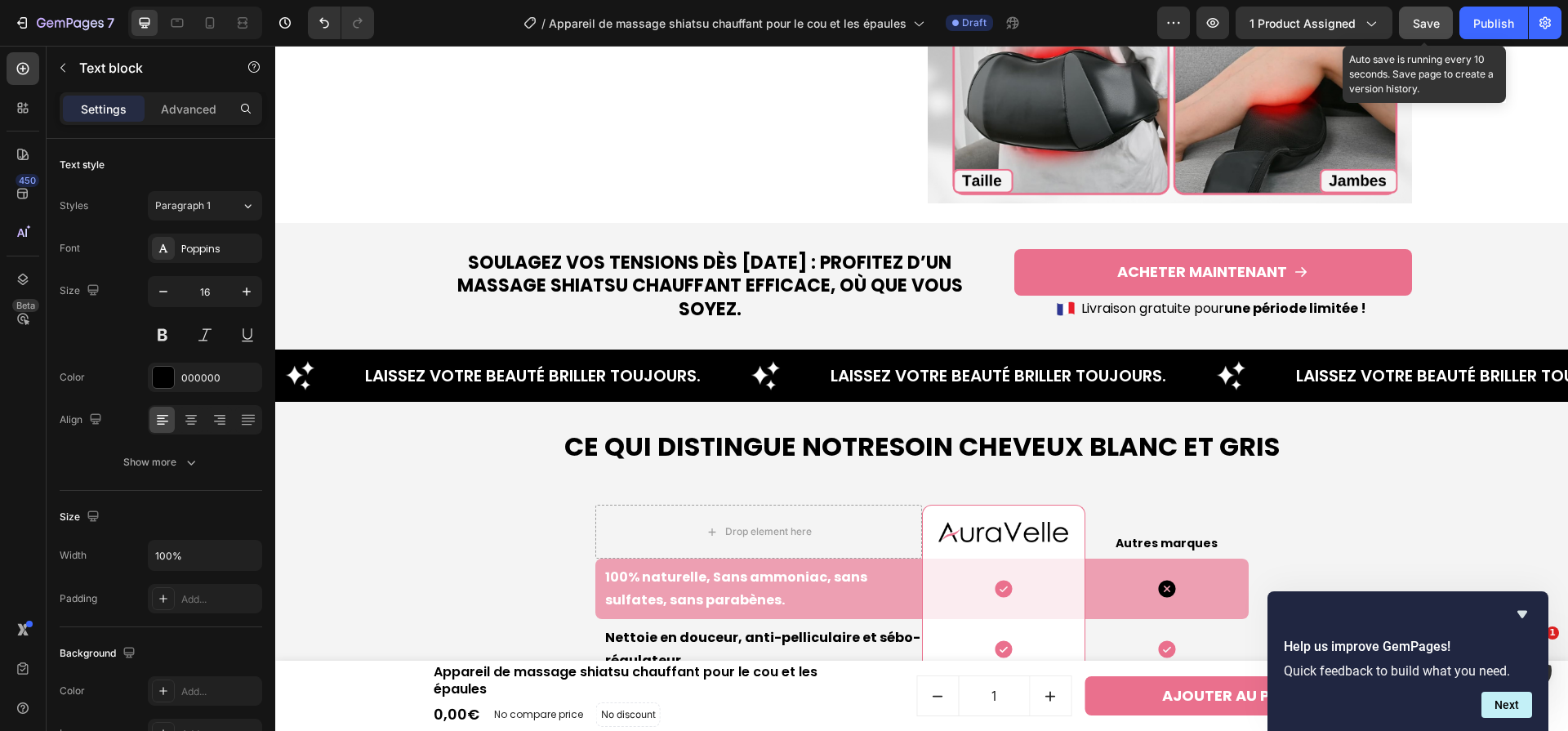
click at [1417, 17] on span "Save" at bounding box center [1426, 24] width 27 height 14
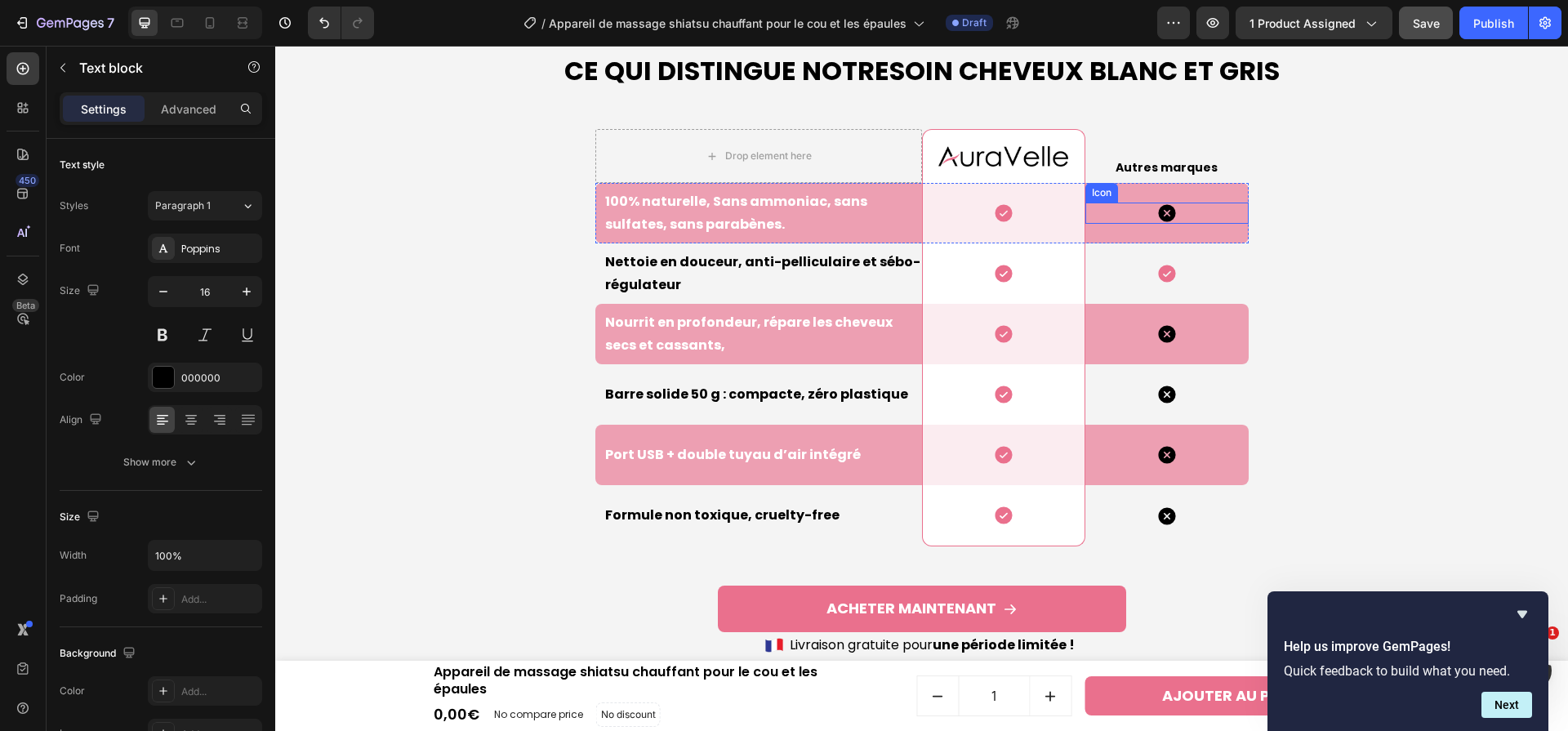
scroll to position [4173, 0]
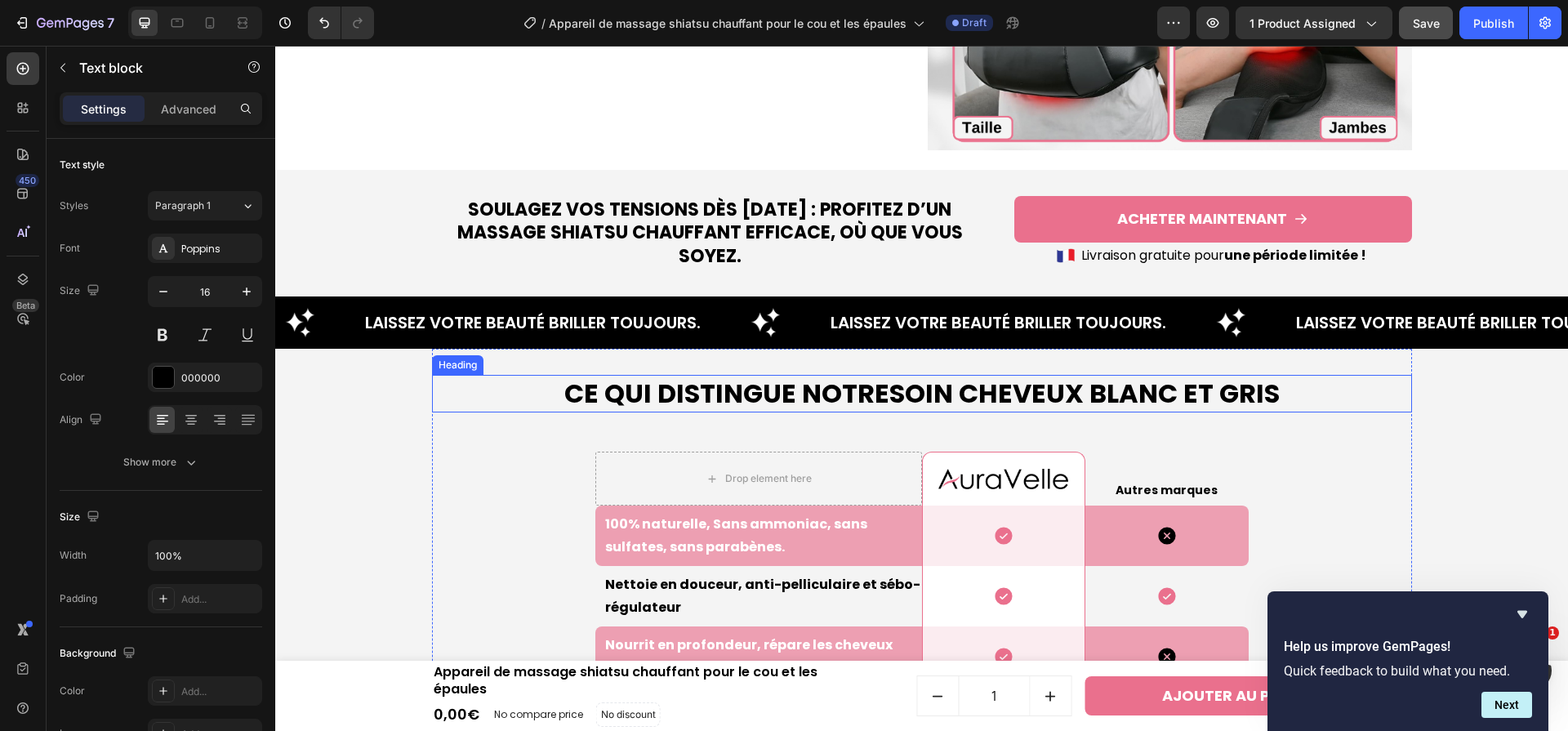
click at [985, 398] on strong "Soin Cheveux Blanc Et Gris" at bounding box center [1084, 393] width 390 height 37
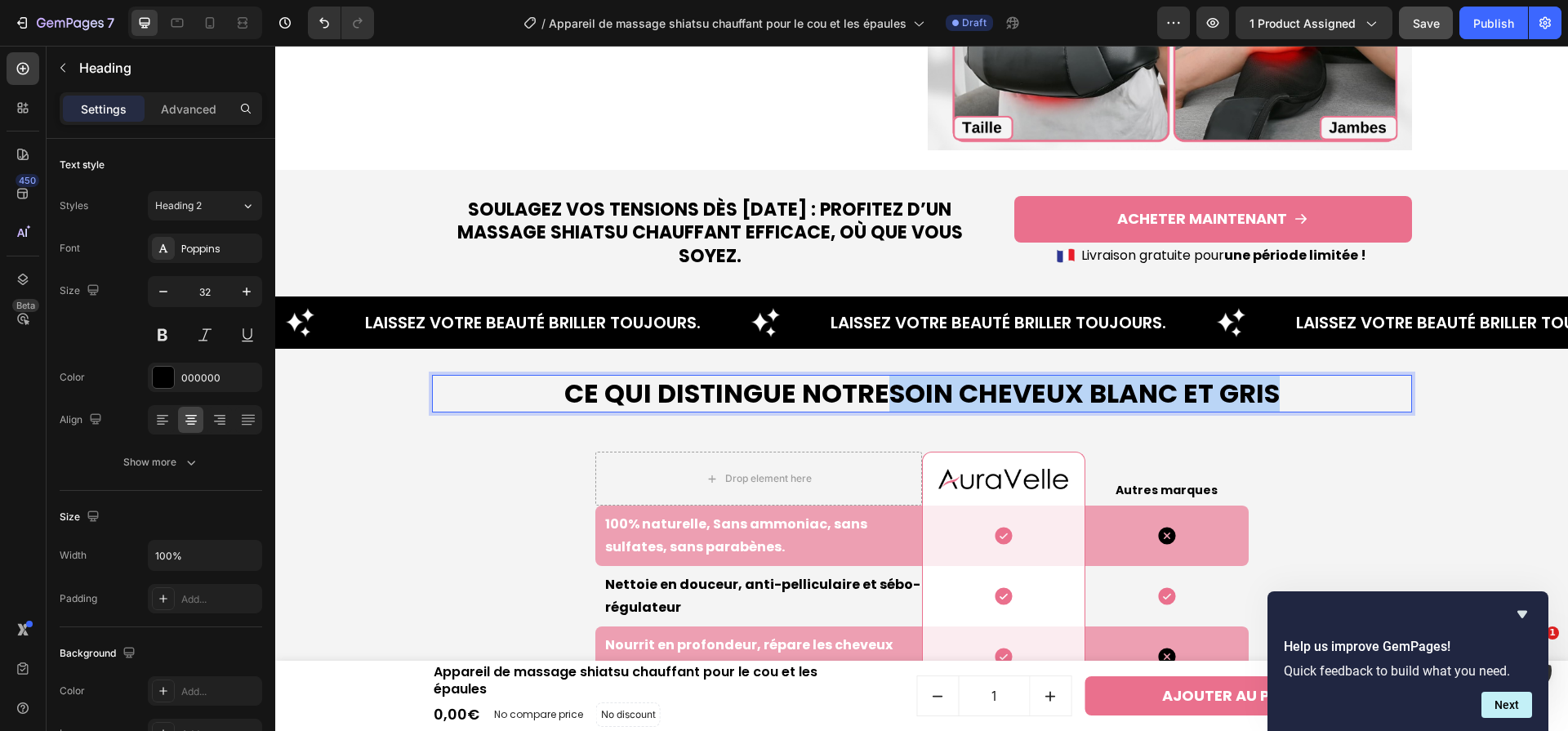
drag, startPoint x: 898, startPoint y: 390, endPoint x: 1311, endPoint y: 392, distance: 413.0
click at [1312, 390] on p "Ce qui Distingue Notre Soin Cheveux Blanc Et Gris" at bounding box center [922, 393] width 977 height 34
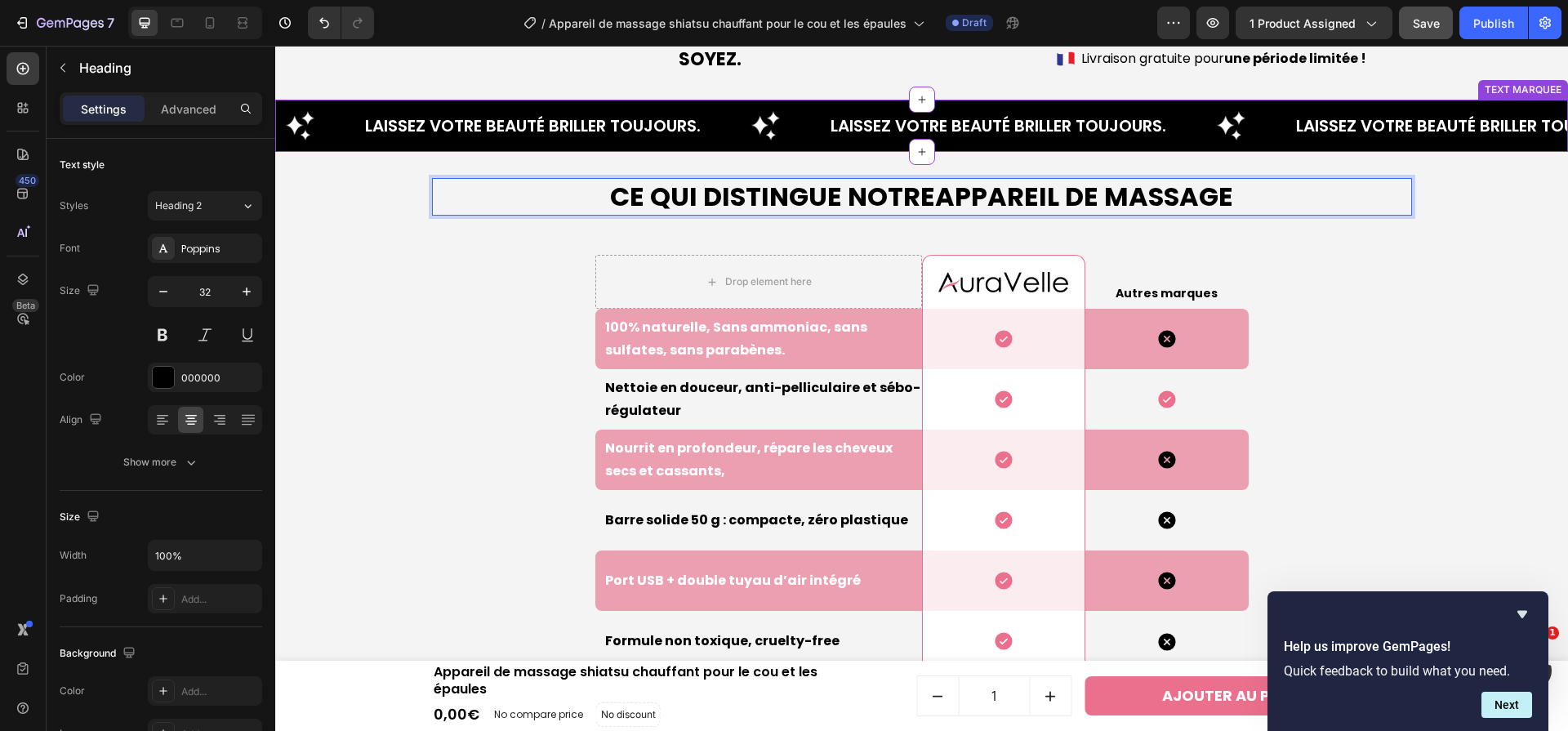
scroll to position [4377, 0]
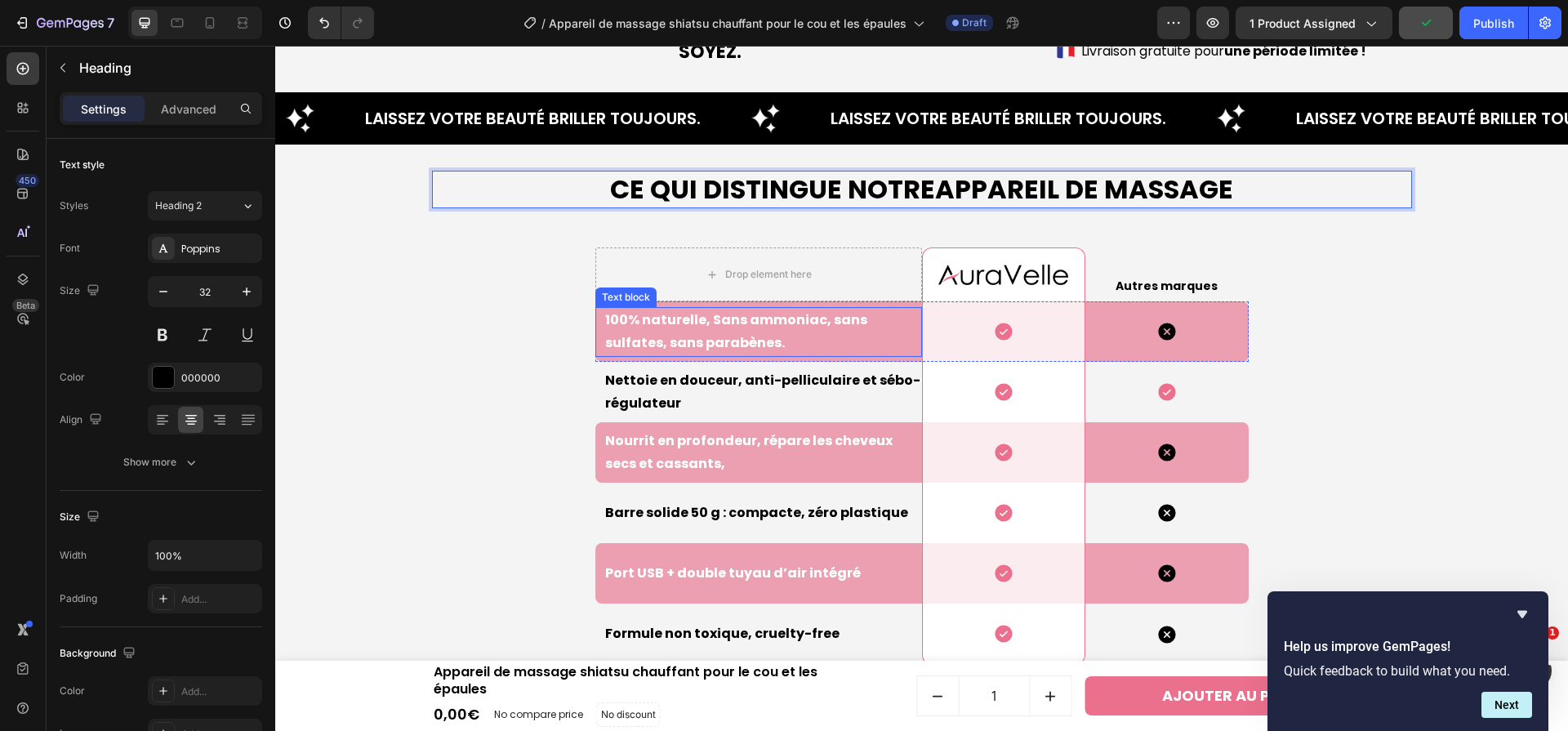
click at [820, 320] on p "100% naturelle, Sans ammoniac, sans sulfates, sans parabènes." at bounding box center [763, 332] width 315 height 47
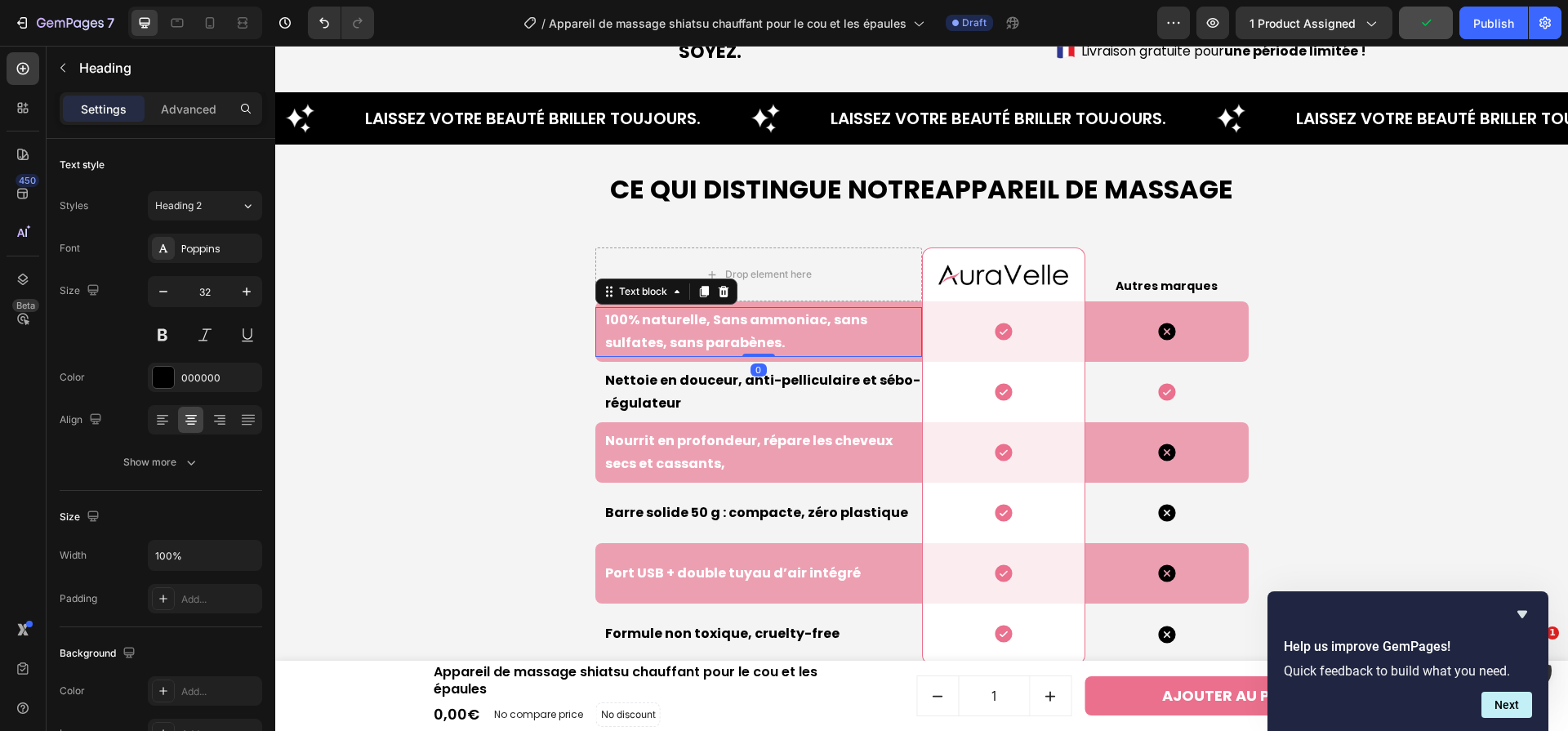
click at [820, 320] on p "100% naturelle, Sans ammoniac, sans sulfates, sans parabènes." at bounding box center [763, 332] width 315 height 47
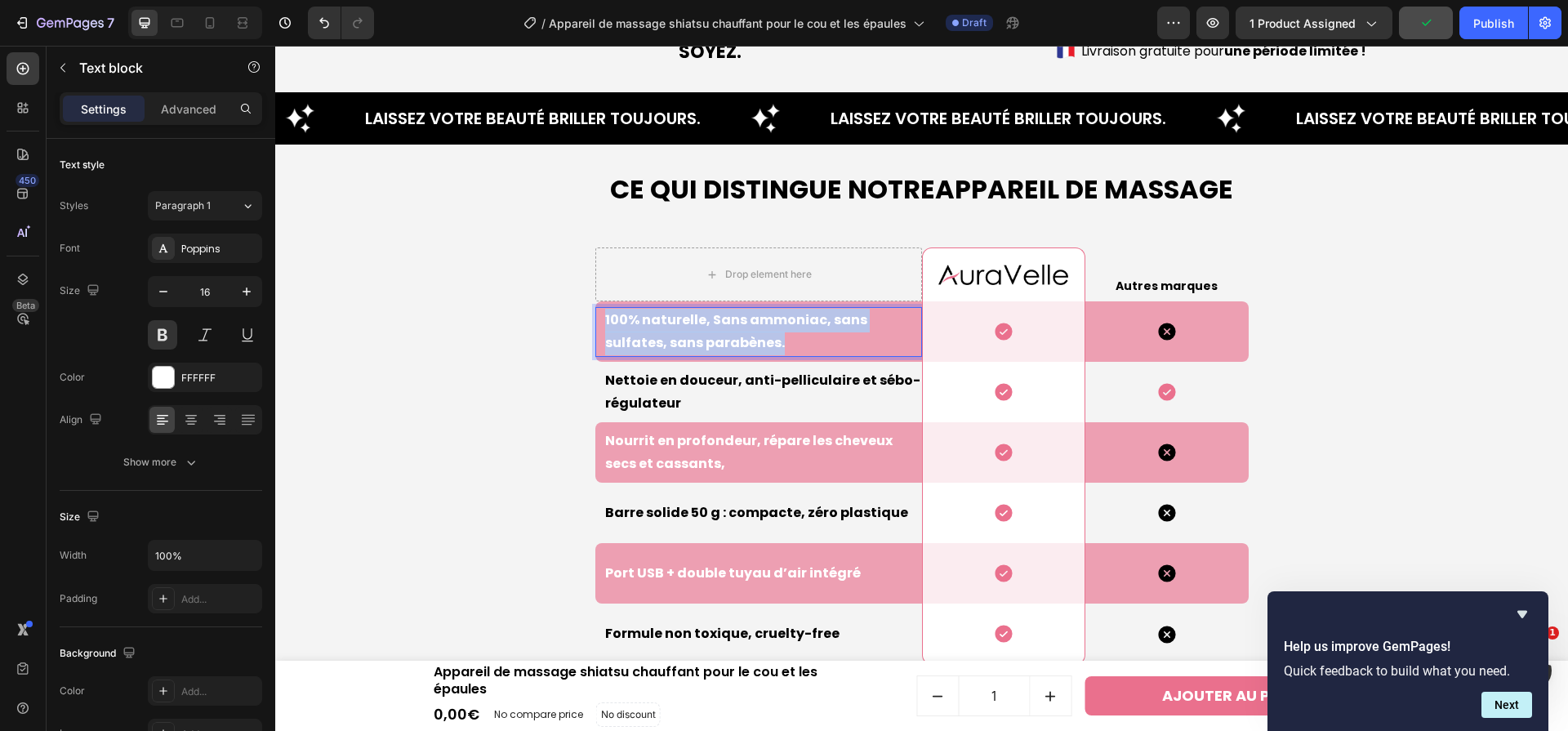
click at [820, 320] on p "100% naturelle, Sans ammoniac, sans sulfates, sans parabènes." at bounding box center [763, 332] width 315 height 47
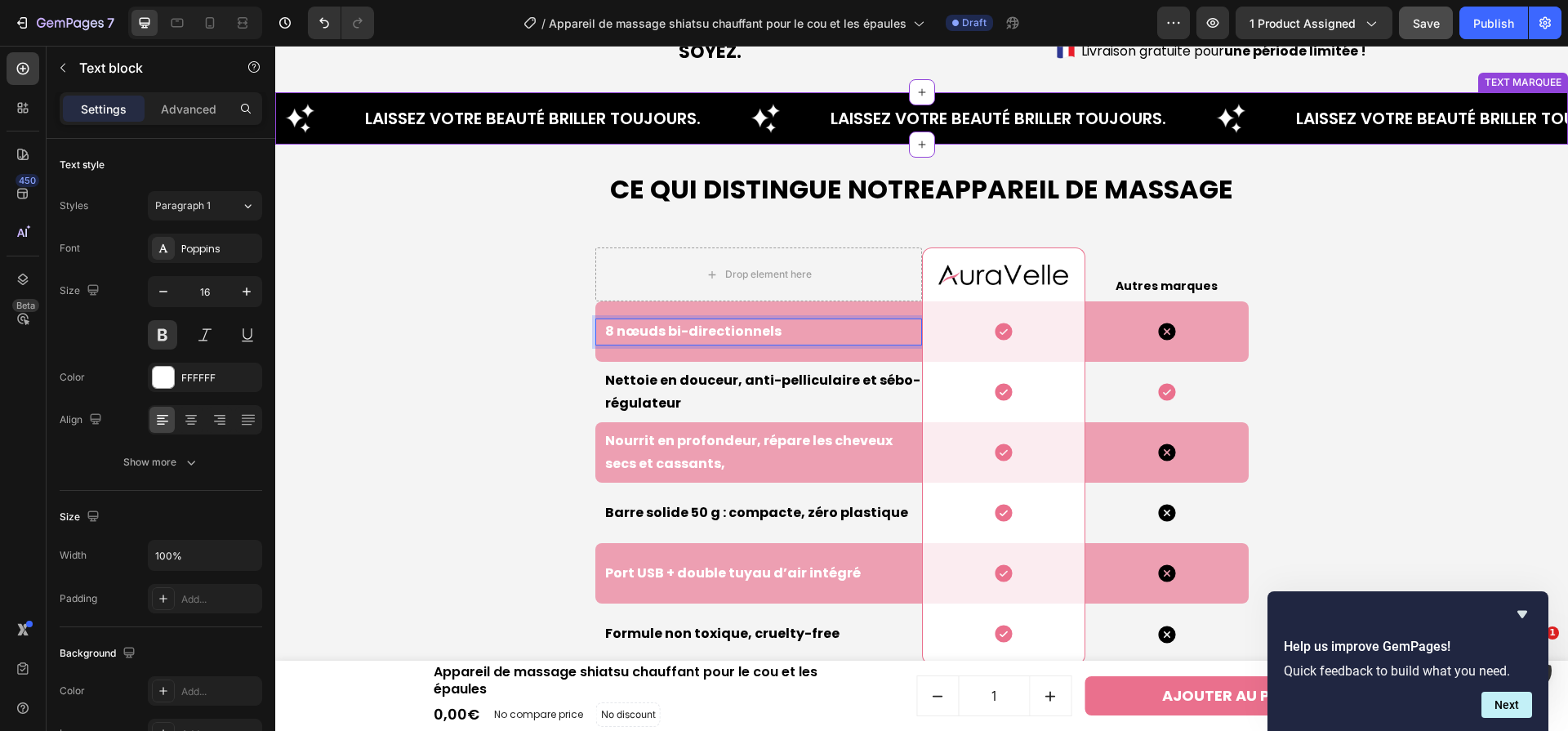
scroll to position [4389, 0]
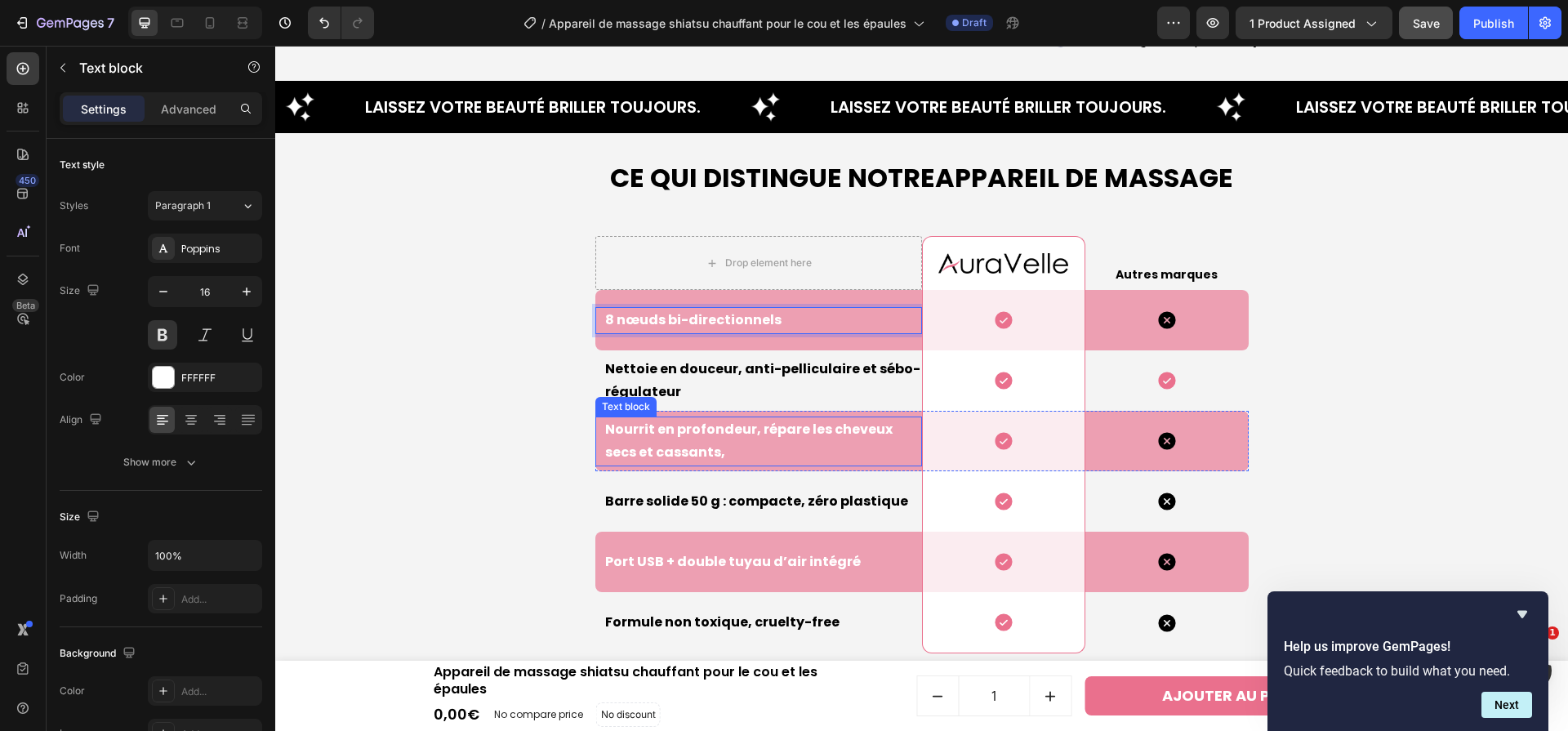
click at [789, 436] on p "Nourrit en profondeur, répare les cheveux secs et cassants," at bounding box center [763, 441] width 315 height 47
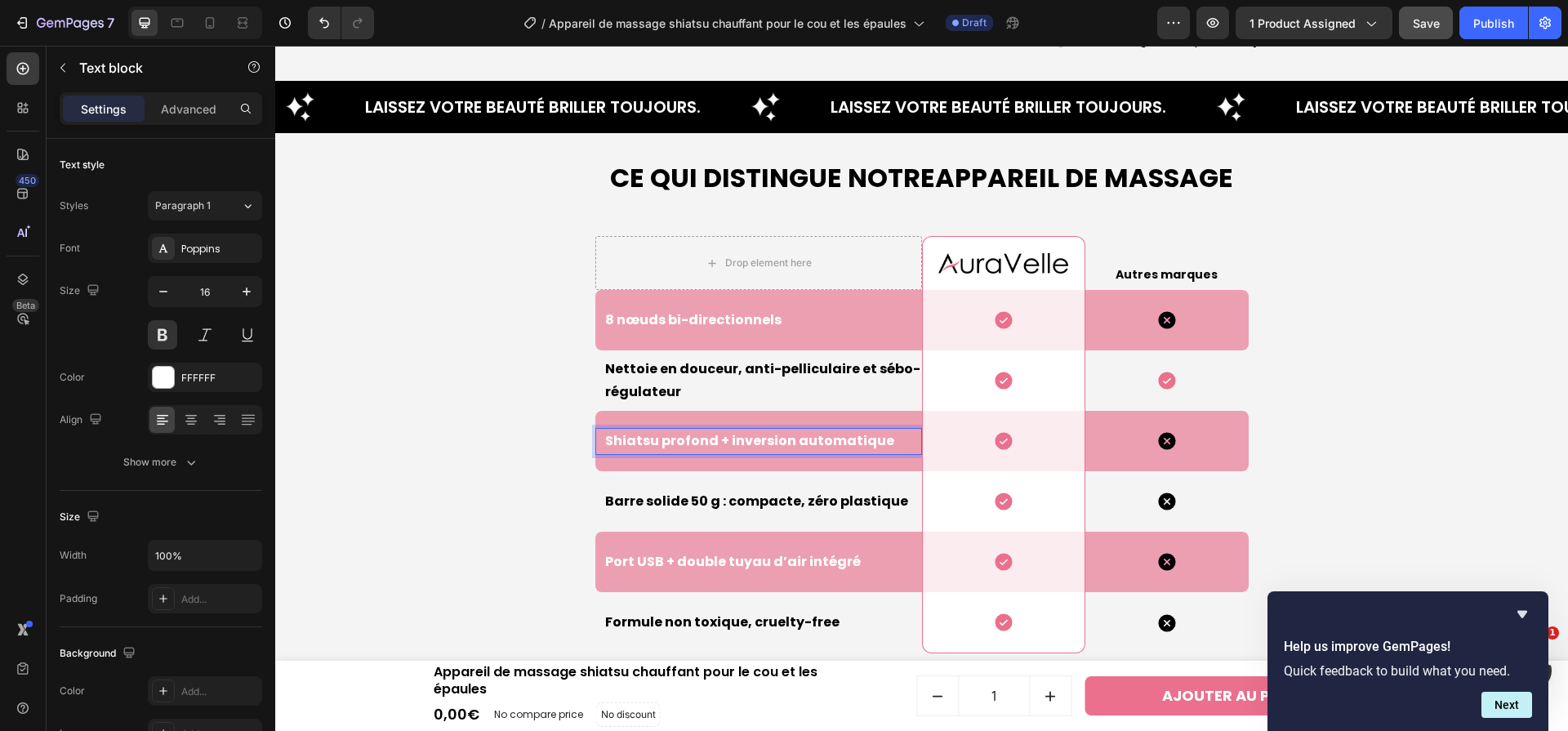
scroll to position [4400, 0]
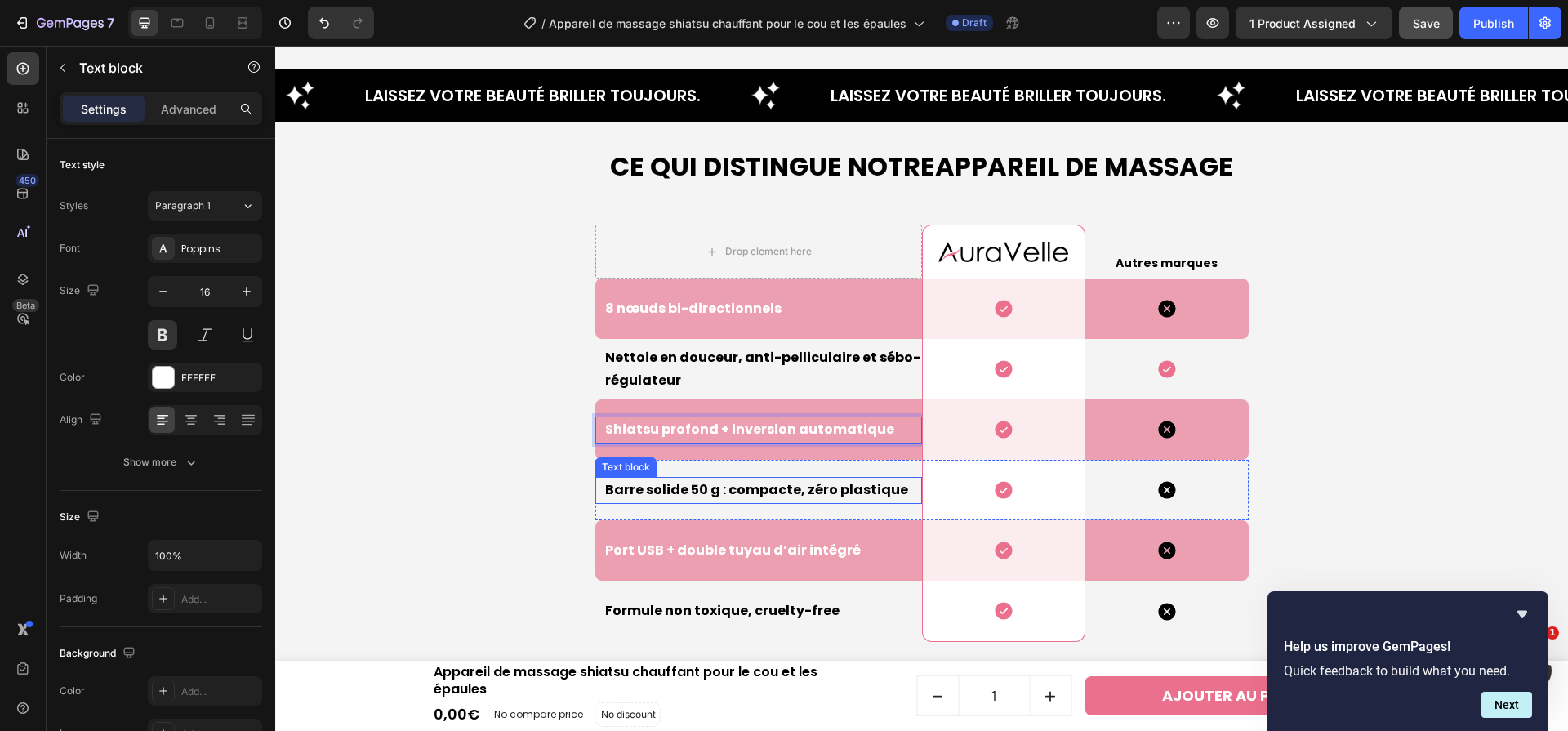
click at [825, 501] on p "Barre solide 50 g : compacte, zéro plastique" at bounding box center [763, 490] width 315 height 24
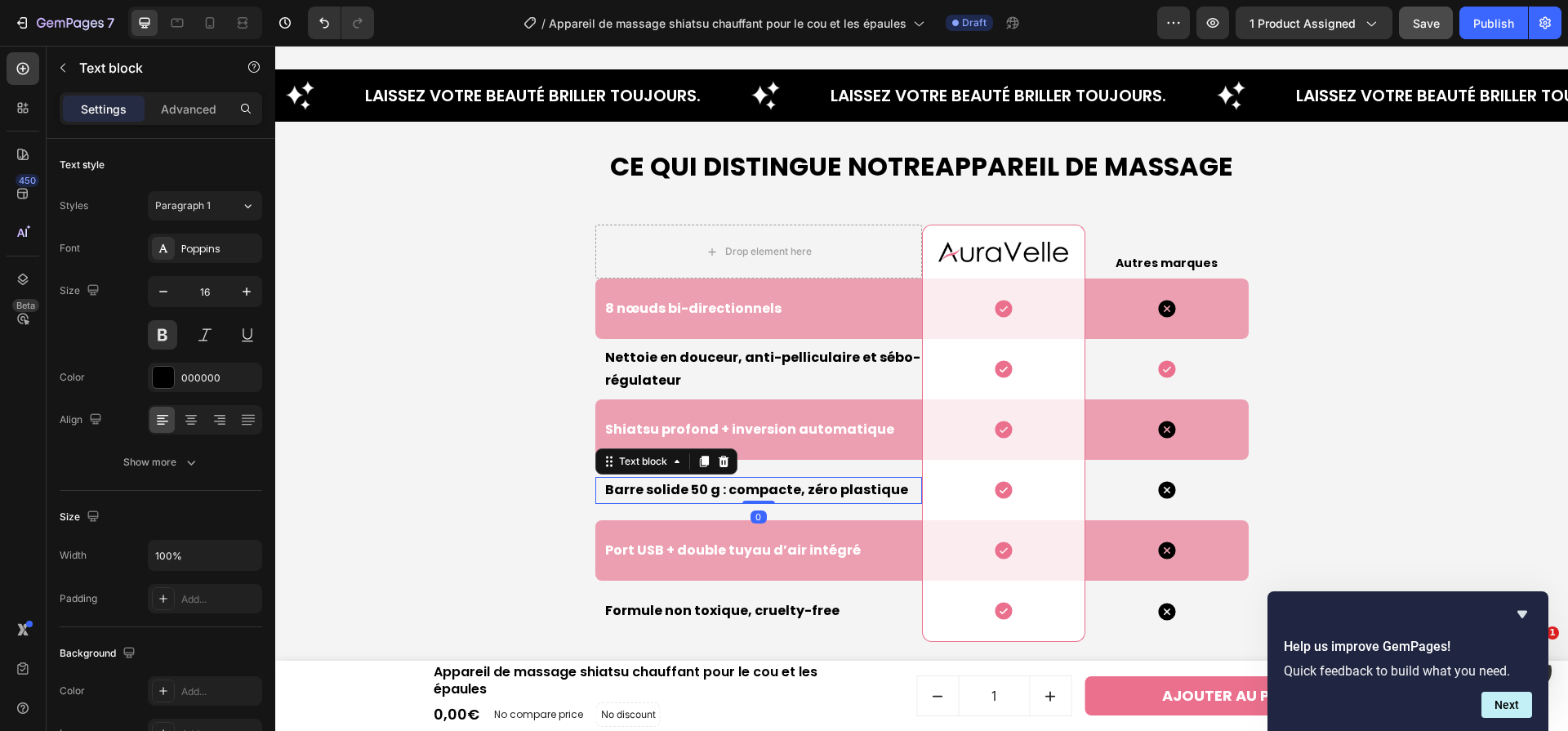
click at [825, 500] on p "Barre solide 50 g : compacte, zéro plastique" at bounding box center [763, 490] width 315 height 24
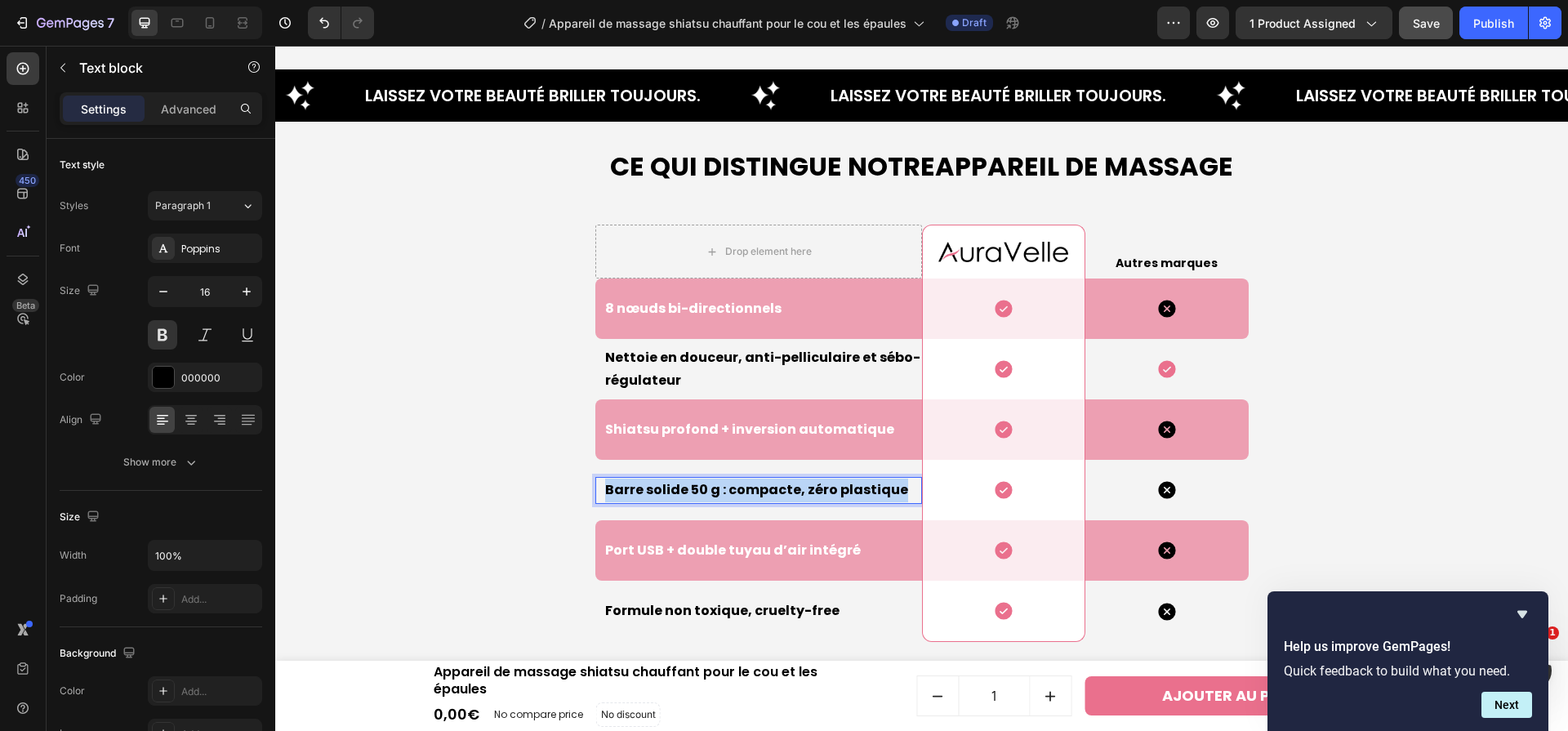
click at [825, 500] on p "Barre solide 50 g : compacte, zéro plastique" at bounding box center [763, 490] width 315 height 24
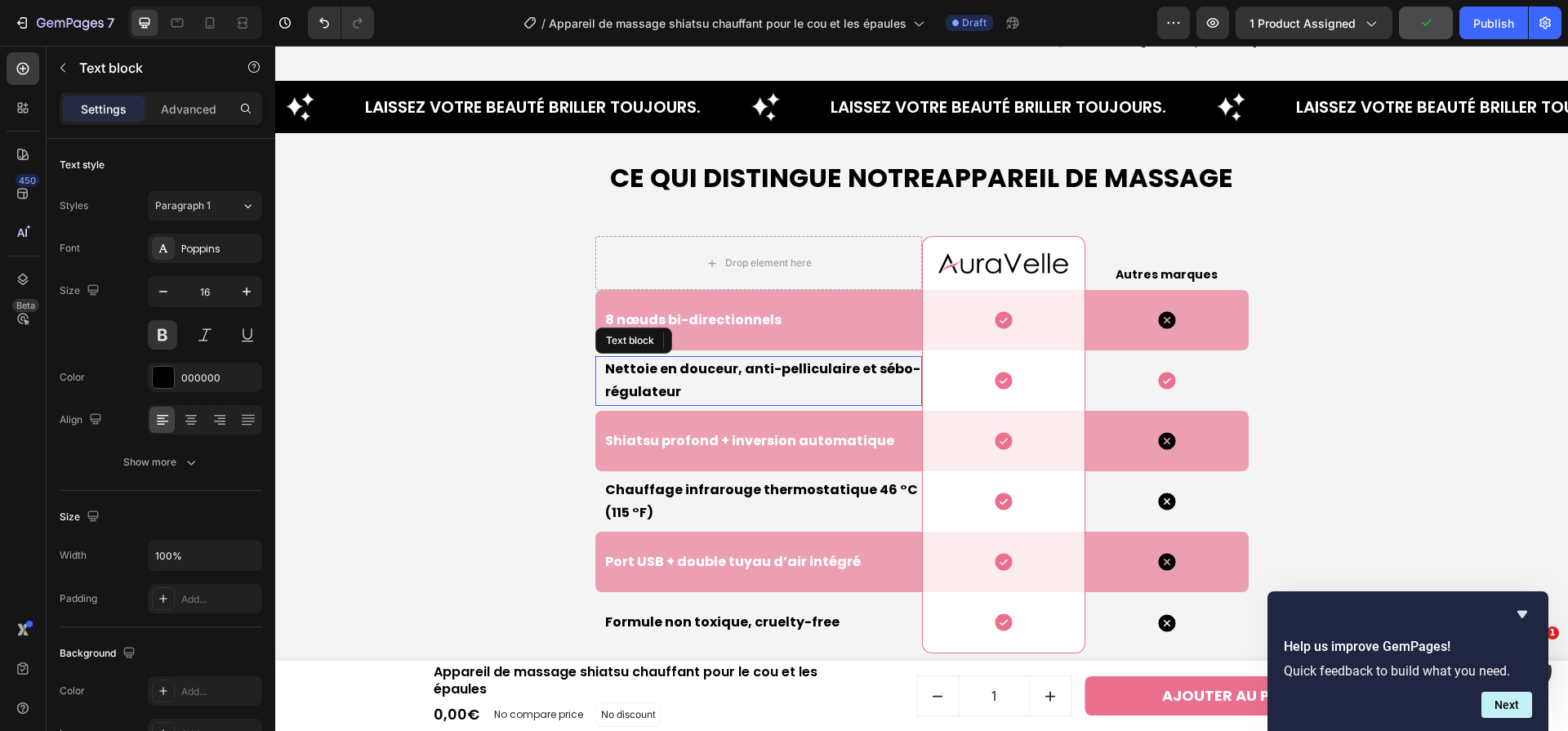
click at [707, 379] on p "Nettoie en douceur, anti-pelliculaire et sébo-régulateur" at bounding box center [763, 381] width 315 height 47
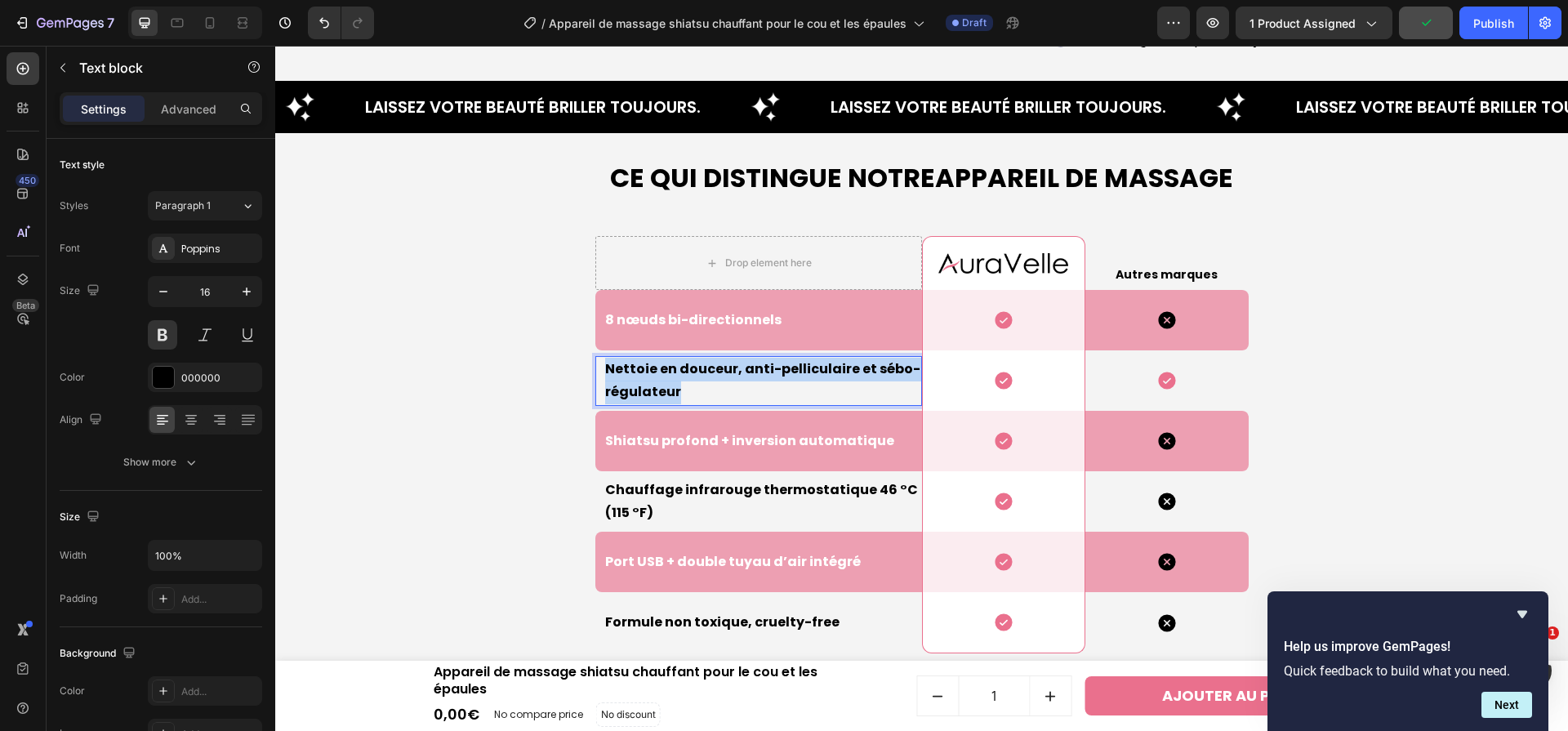
click at [707, 379] on p "Nettoie en douceur, anti-pelliculaire et sébo-régulateur" at bounding box center [763, 381] width 315 height 47
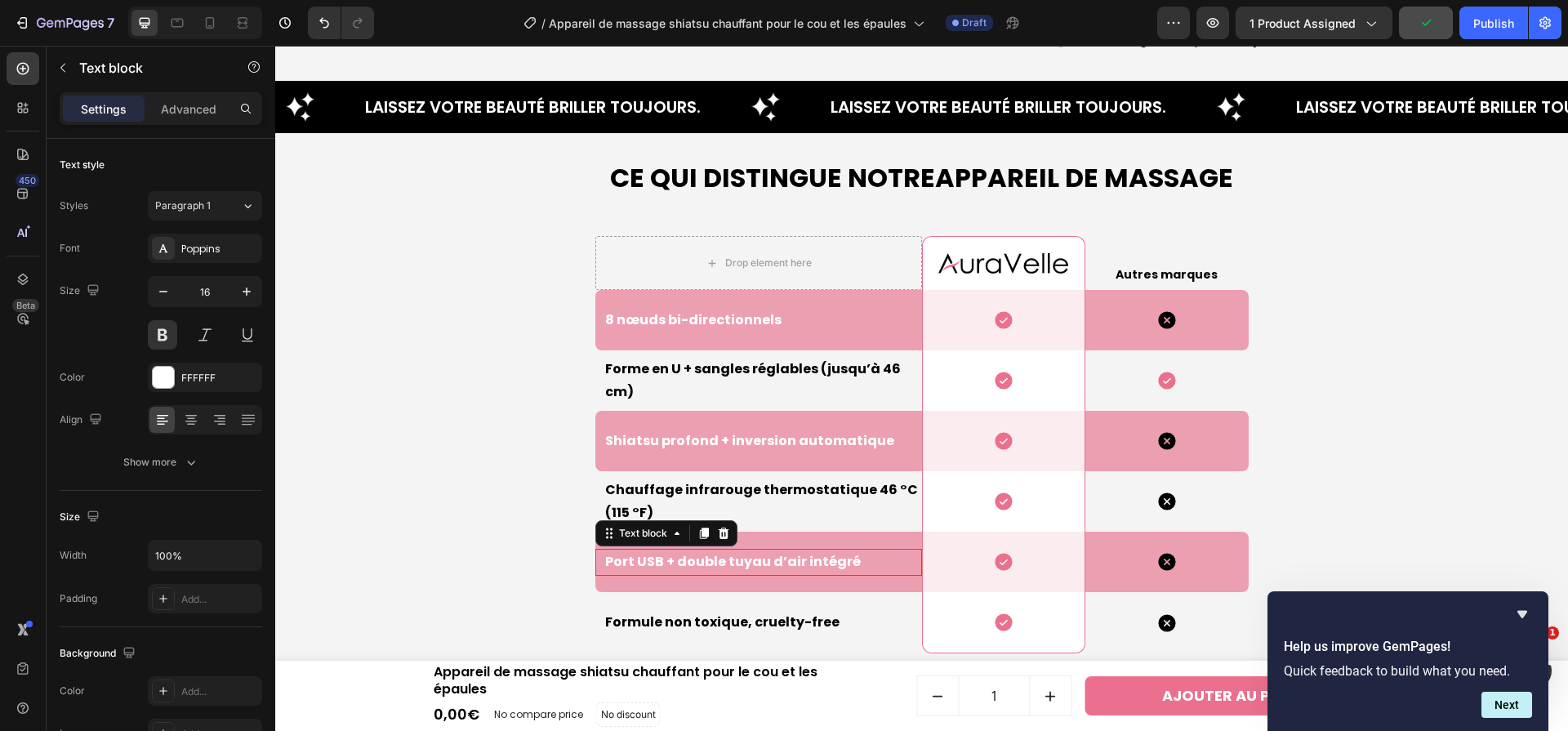
click at [795, 557] on p "Port USB + double tuyau d’air intégré" at bounding box center [763, 562] width 315 height 24
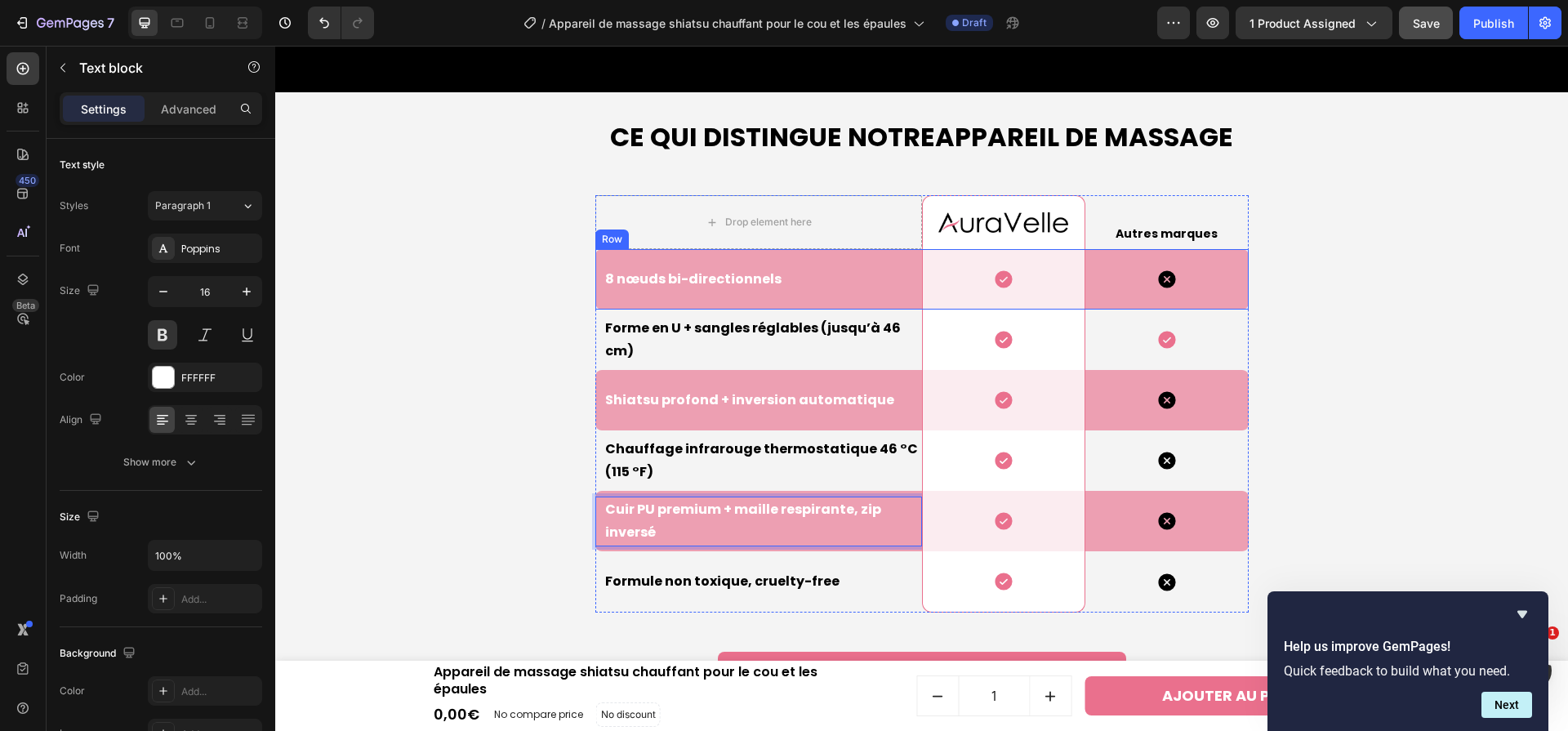
scroll to position [4477, 0]
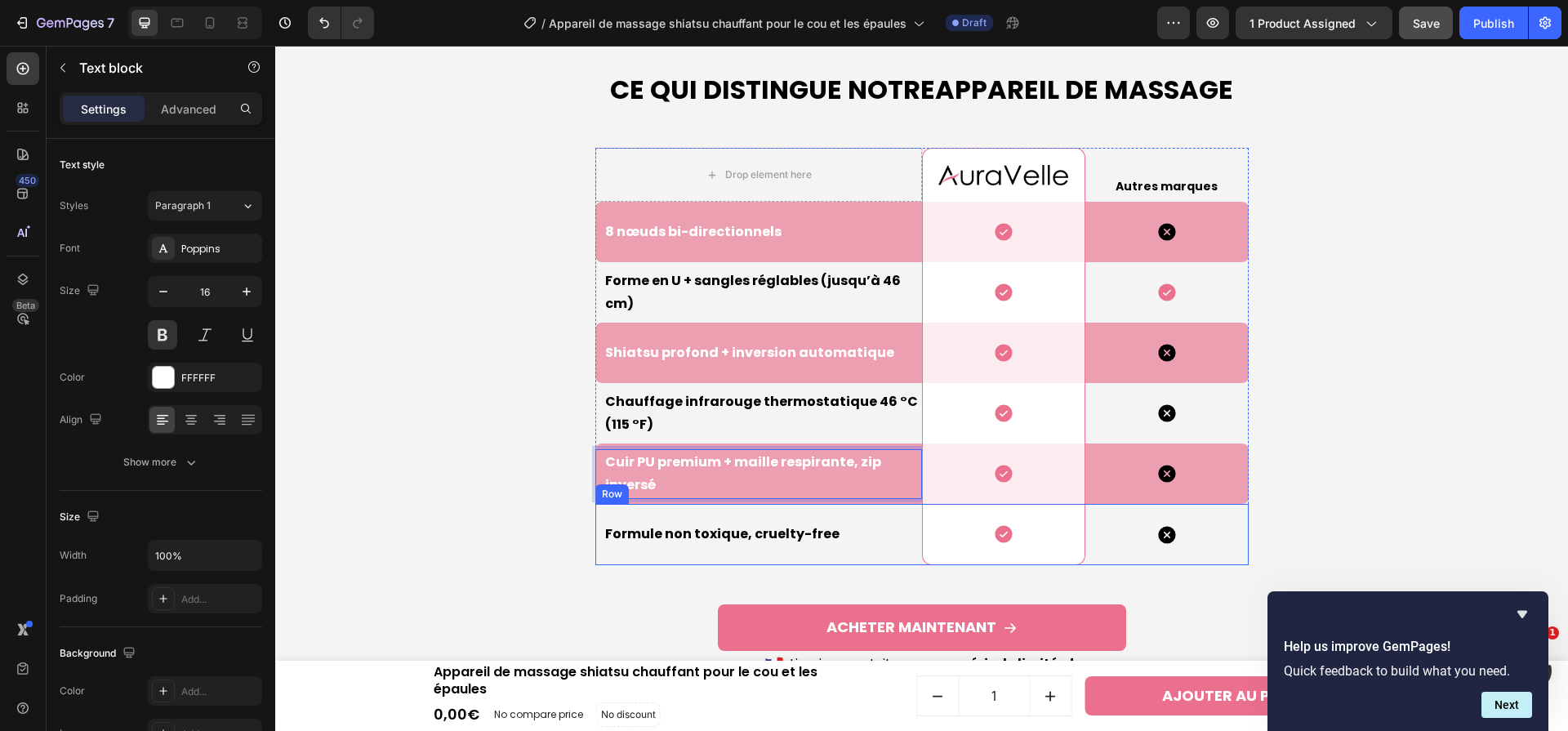
click at [722, 529] on p "Formule non toxique, cruelty-free" at bounding box center [763, 534] width 315 height 24
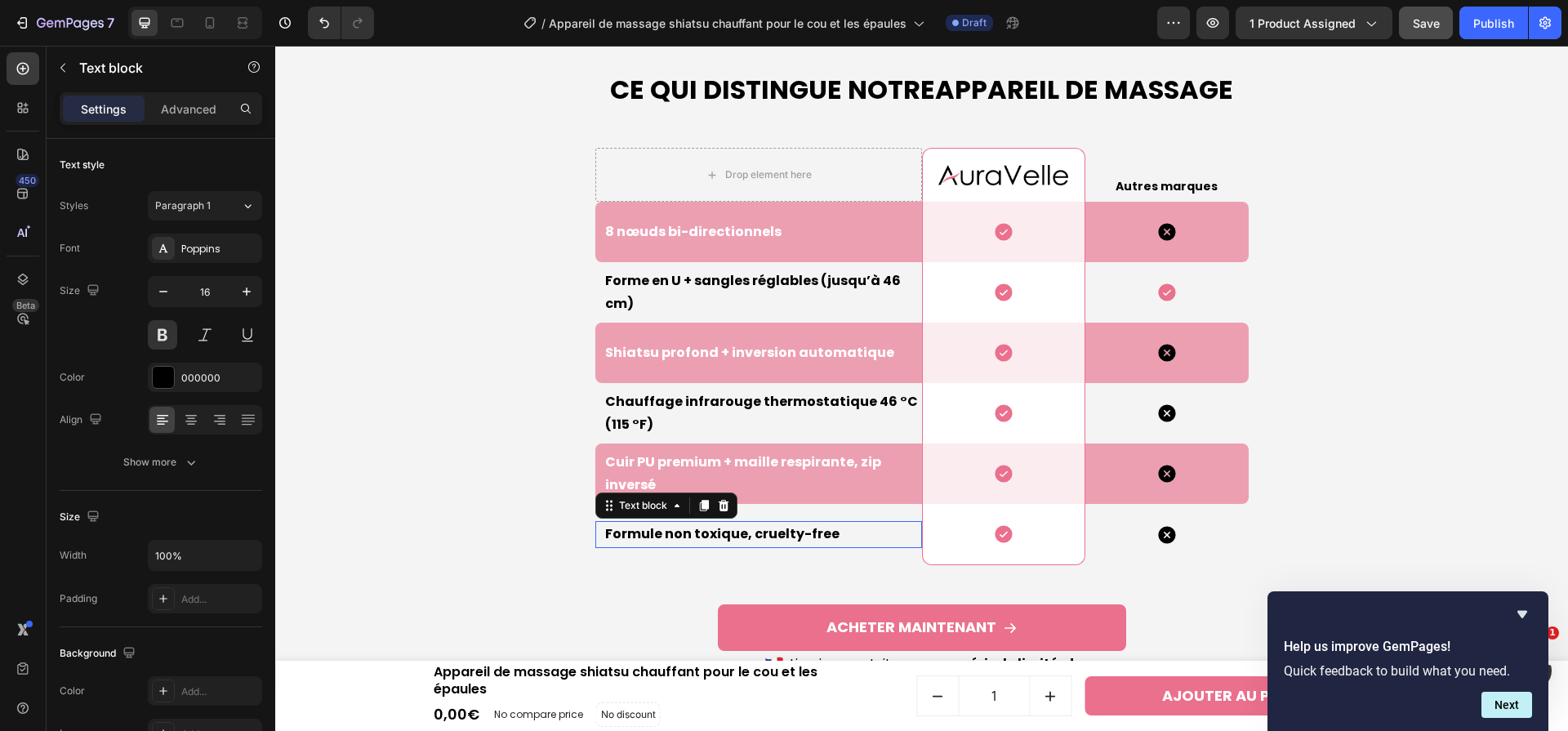
click at [722, 529] on p "Formule non toxique, cruelty-free" at bounding box center [763, 534] width 315 height 24
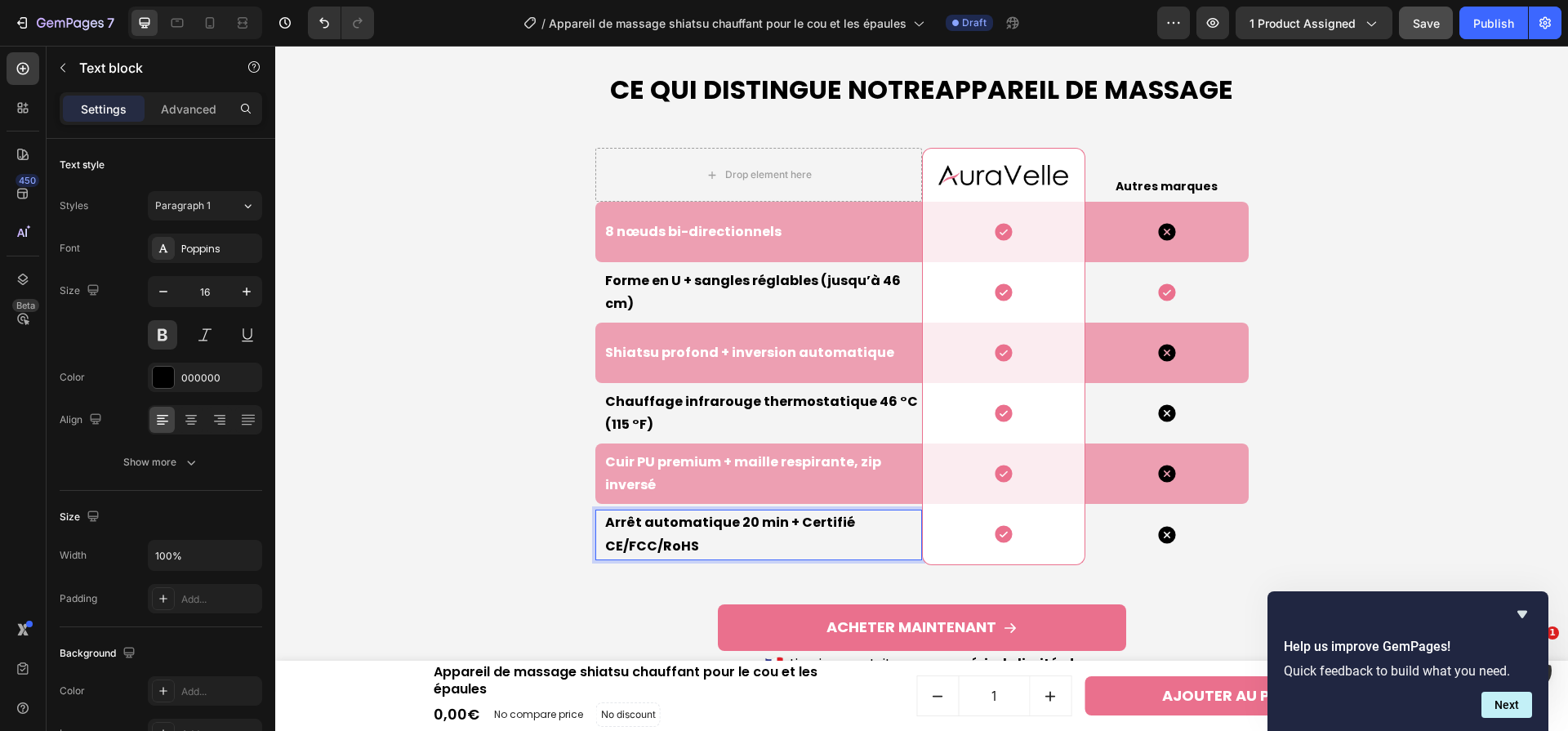
scroll to position [4465, 0]
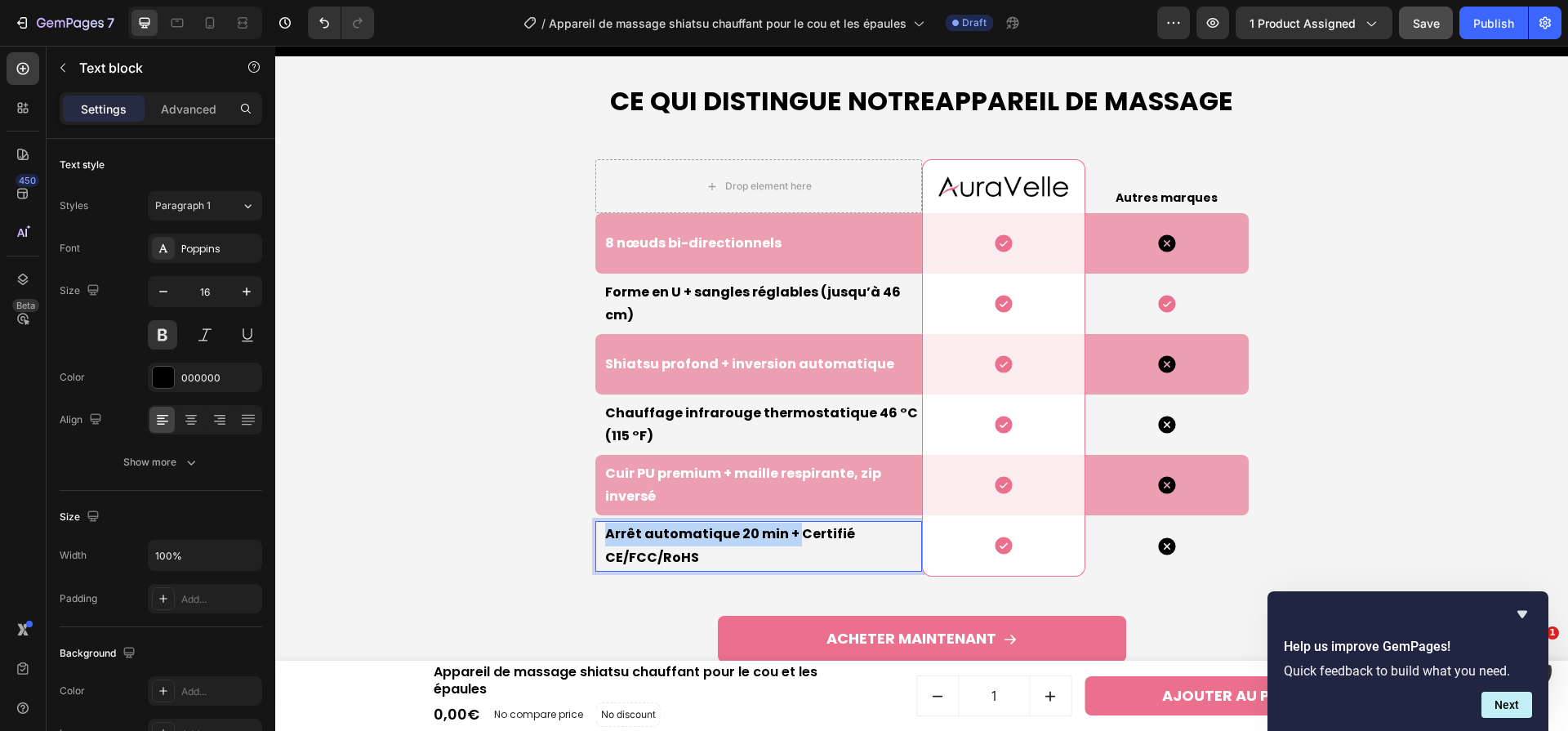
drag, startPoint x: 795, startPoint y: 531, endPoint x: 608, endPoint y: 533, distance: 187.0
click at [608, 533] on p "Arrêt automatique 20 min + Certifié CE/FCC/RoHS" at bounding box center [763, 546] width 315 height 47
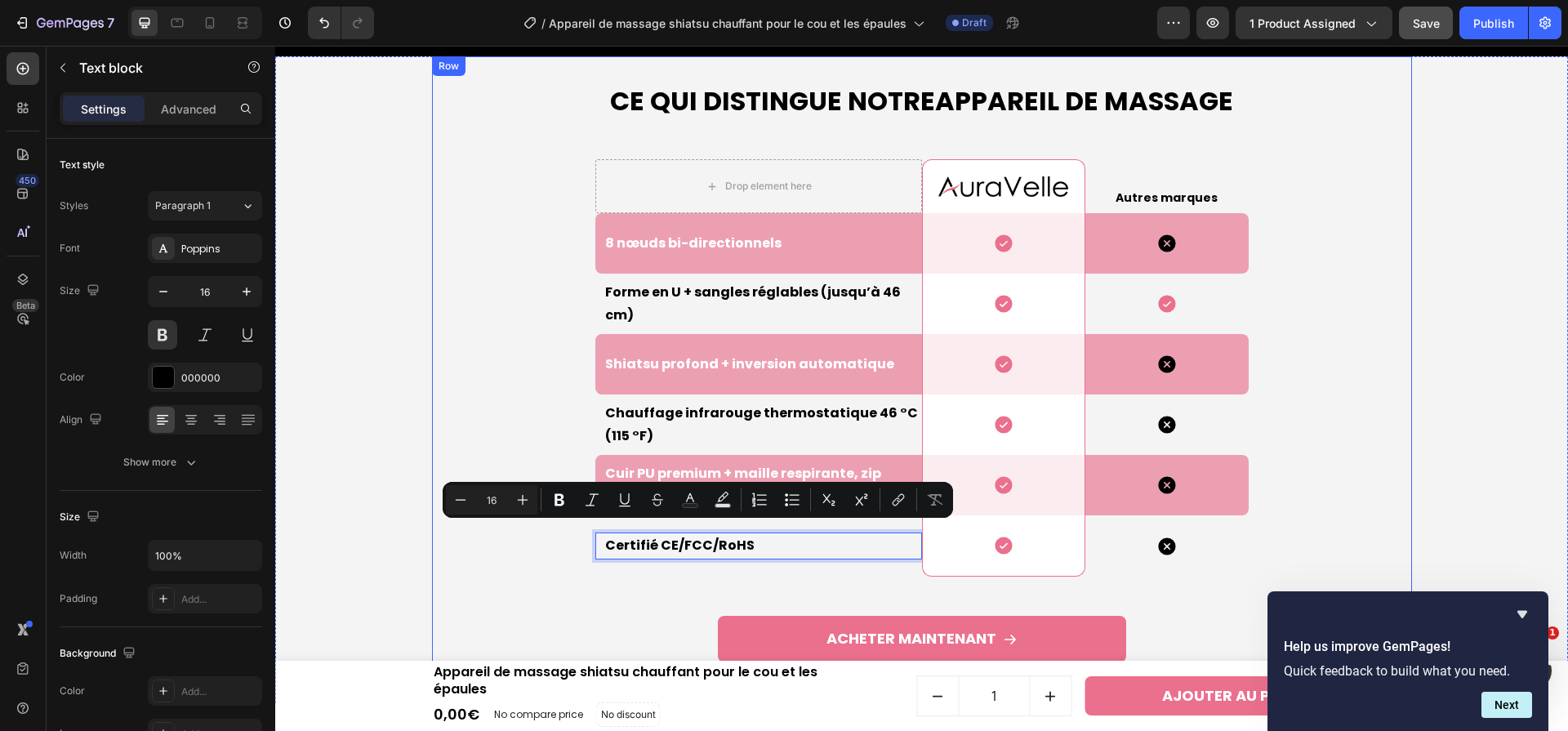
scroll to position [4477, 0]
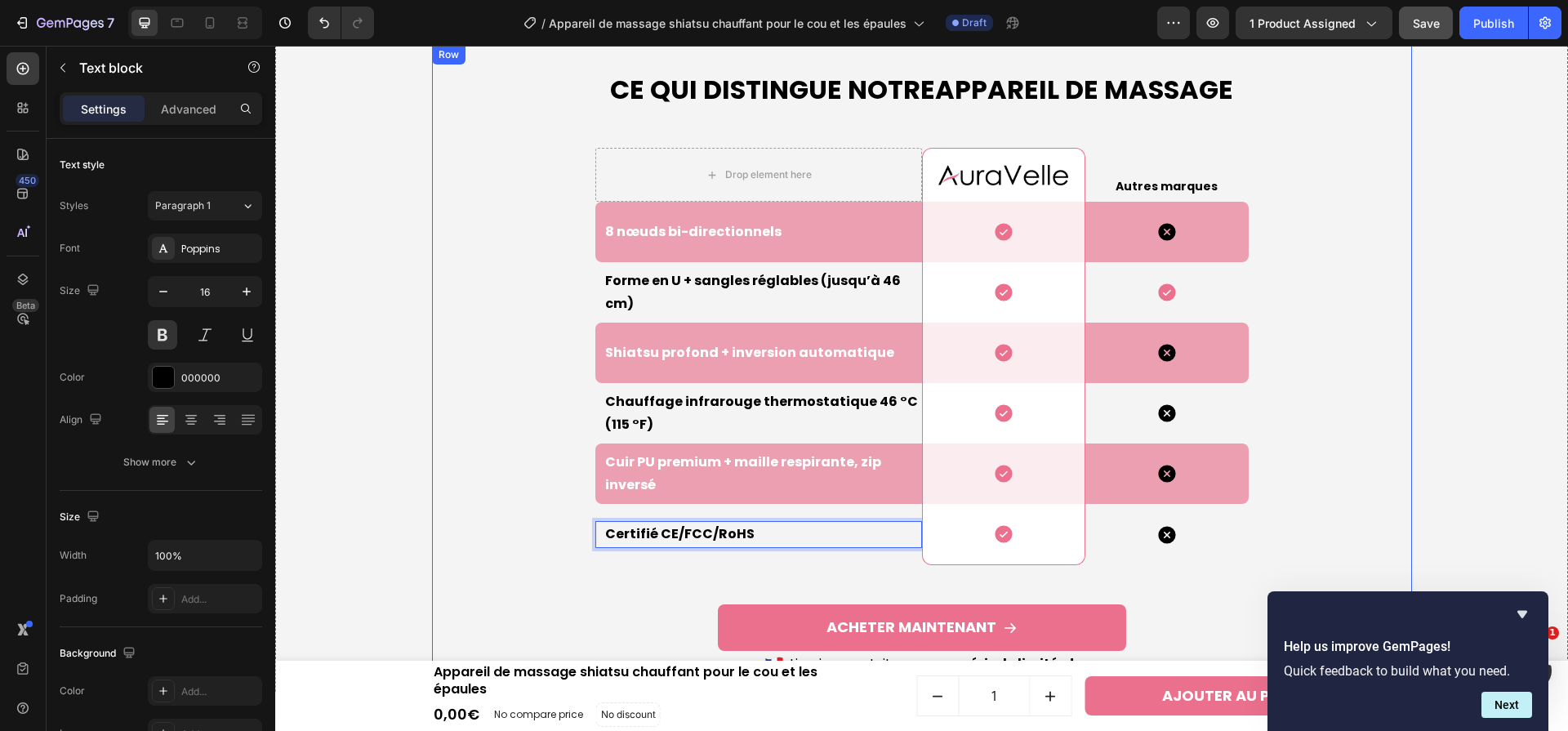
click at [412, 494] on div "Ce qui Distingue Notre Appareil de massage Heading Drop element here Image Row …" at bounding box center [921, 367] width 1277 height 646
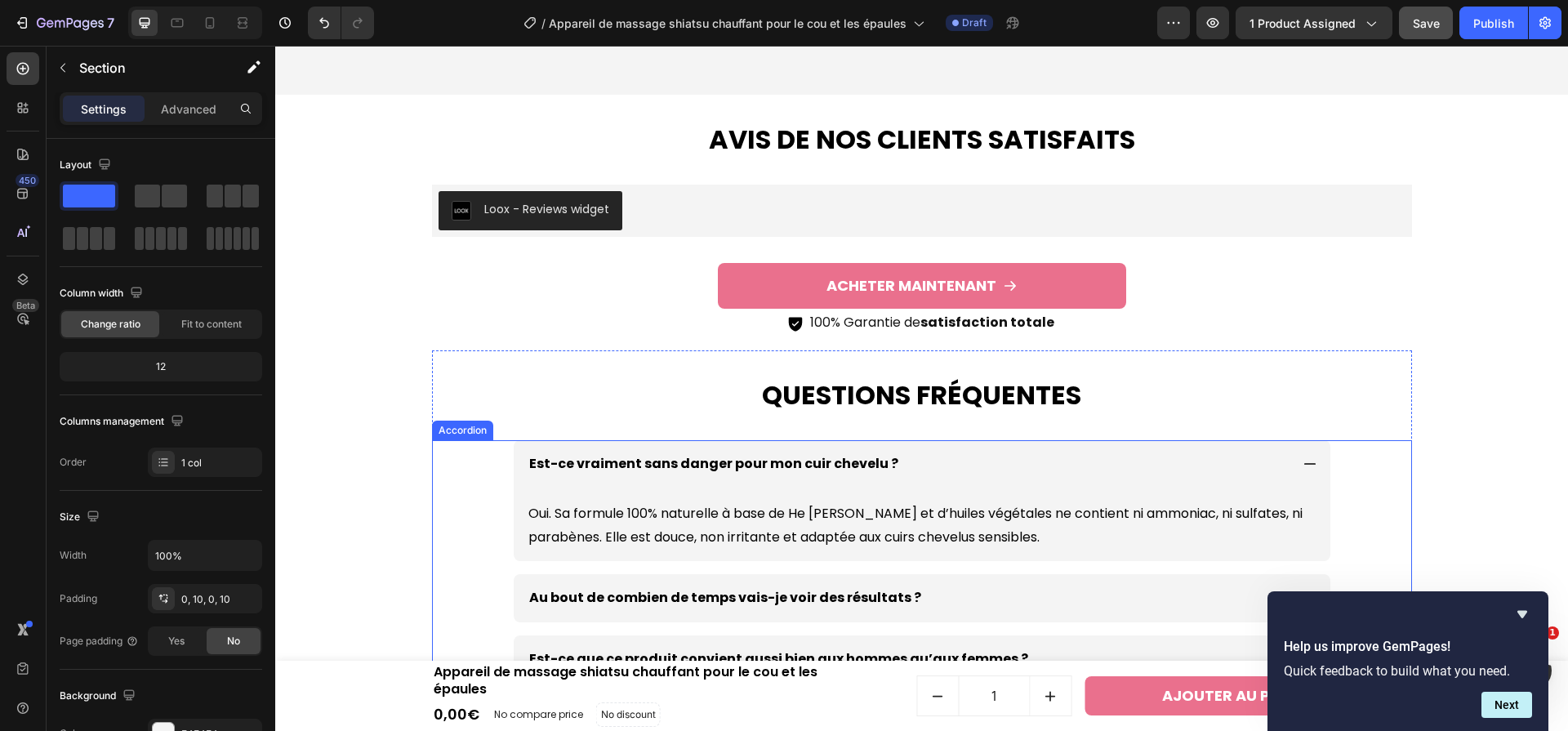
scroll to position [5154, 0]
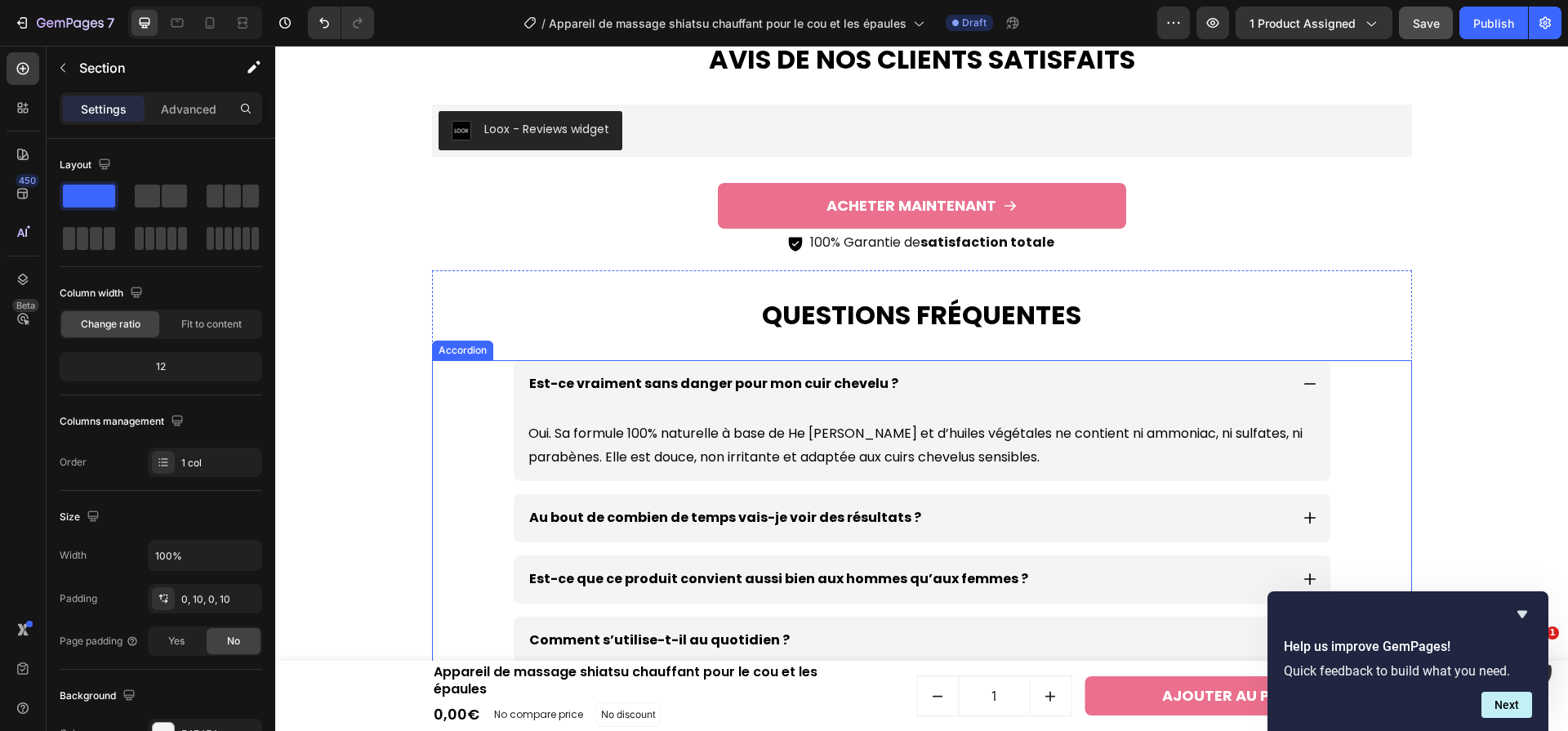
click at [832, 384] on p "Est-ce vraiment sans danger pour mon cuir chevelu ?" at bounding box center [714, 384] width 369 height 24
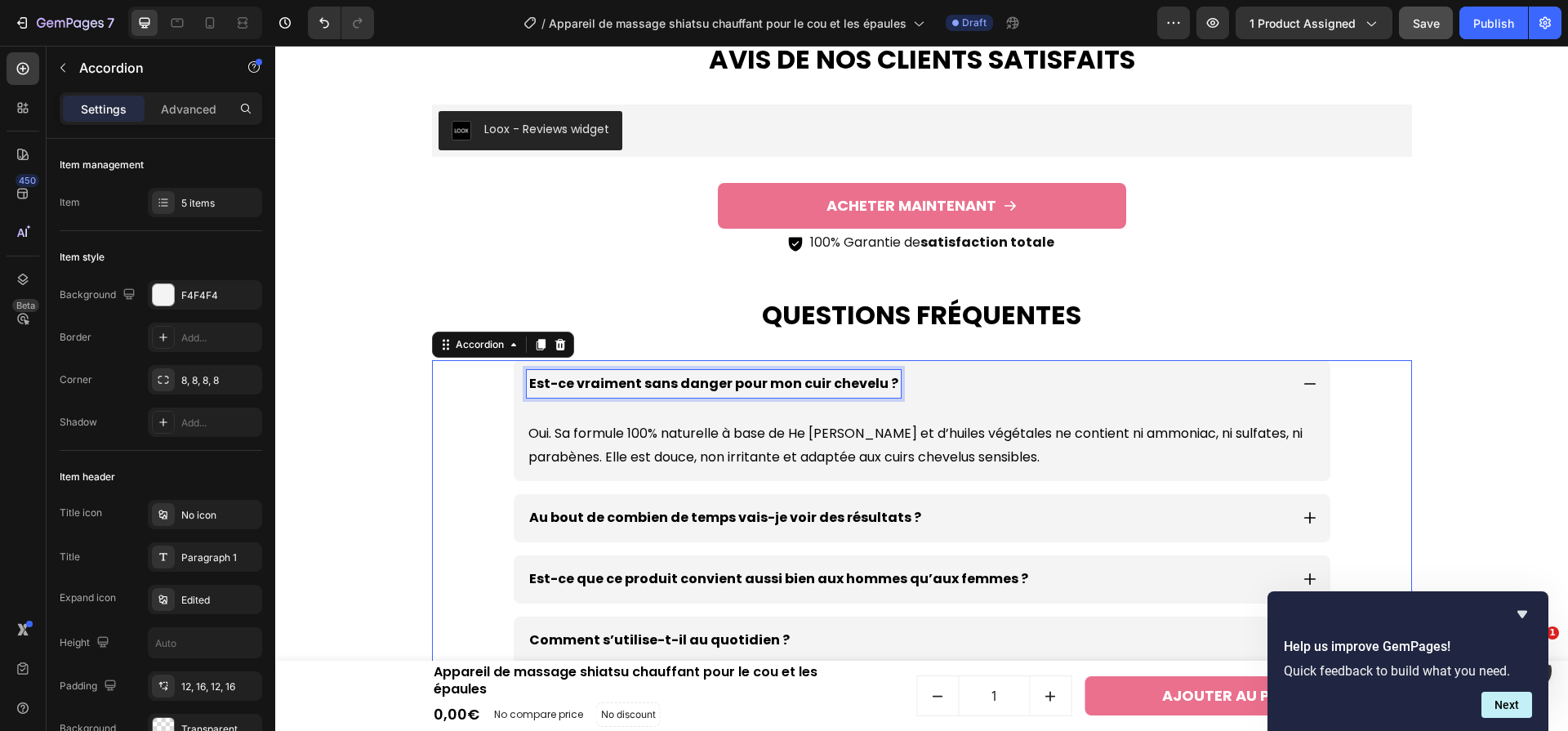
click at [832, 384] on p "Est-ce vraiment sans danger pour mon cuir chevelu ?" at bounding box center [714, 384] width 369 height 24
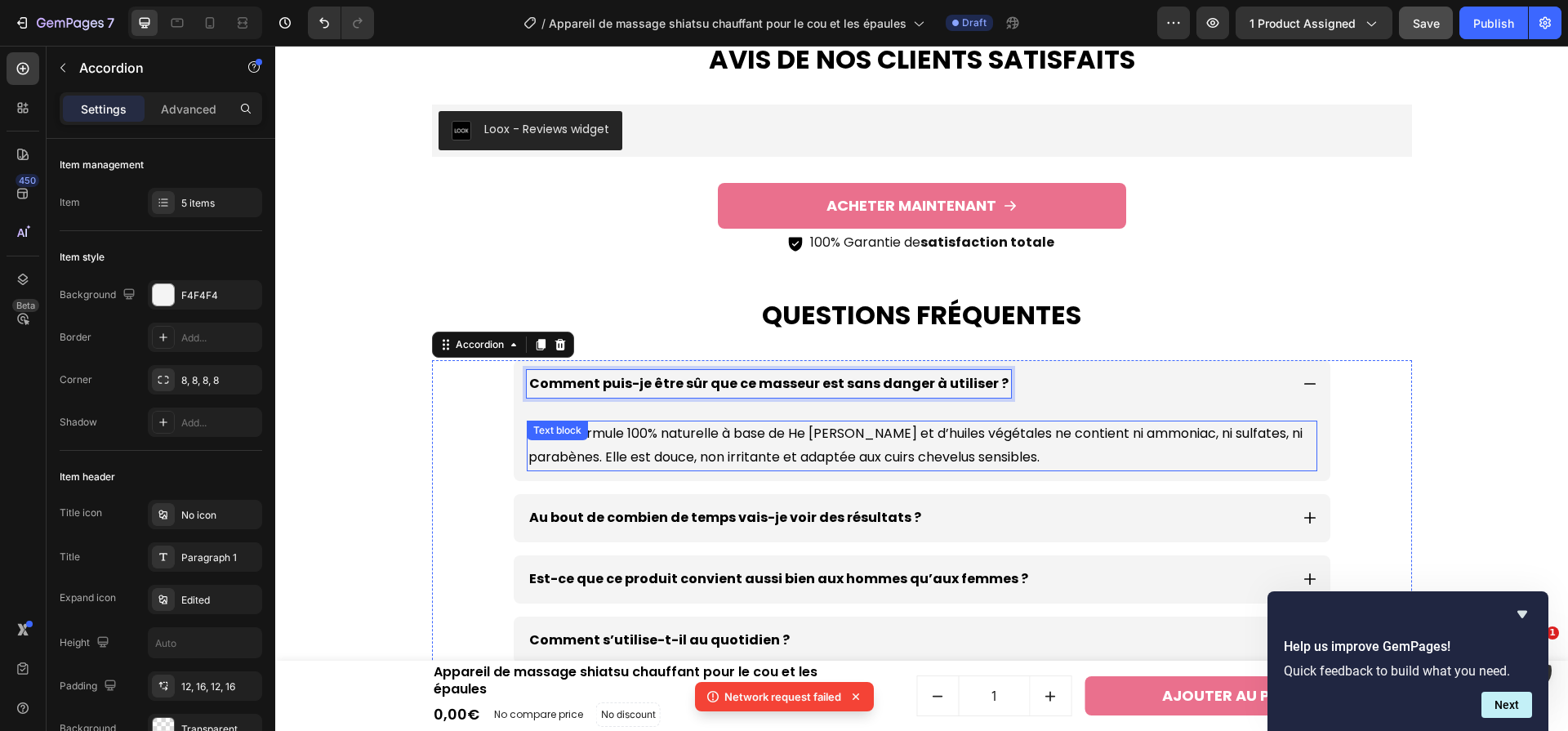
click at [891, 446] on p "Oui. Sa formule 100% naturelle à base de He Shou Wu et d’huiles végétales ne co…" at bounding box center [922, 446] width 787 height 47
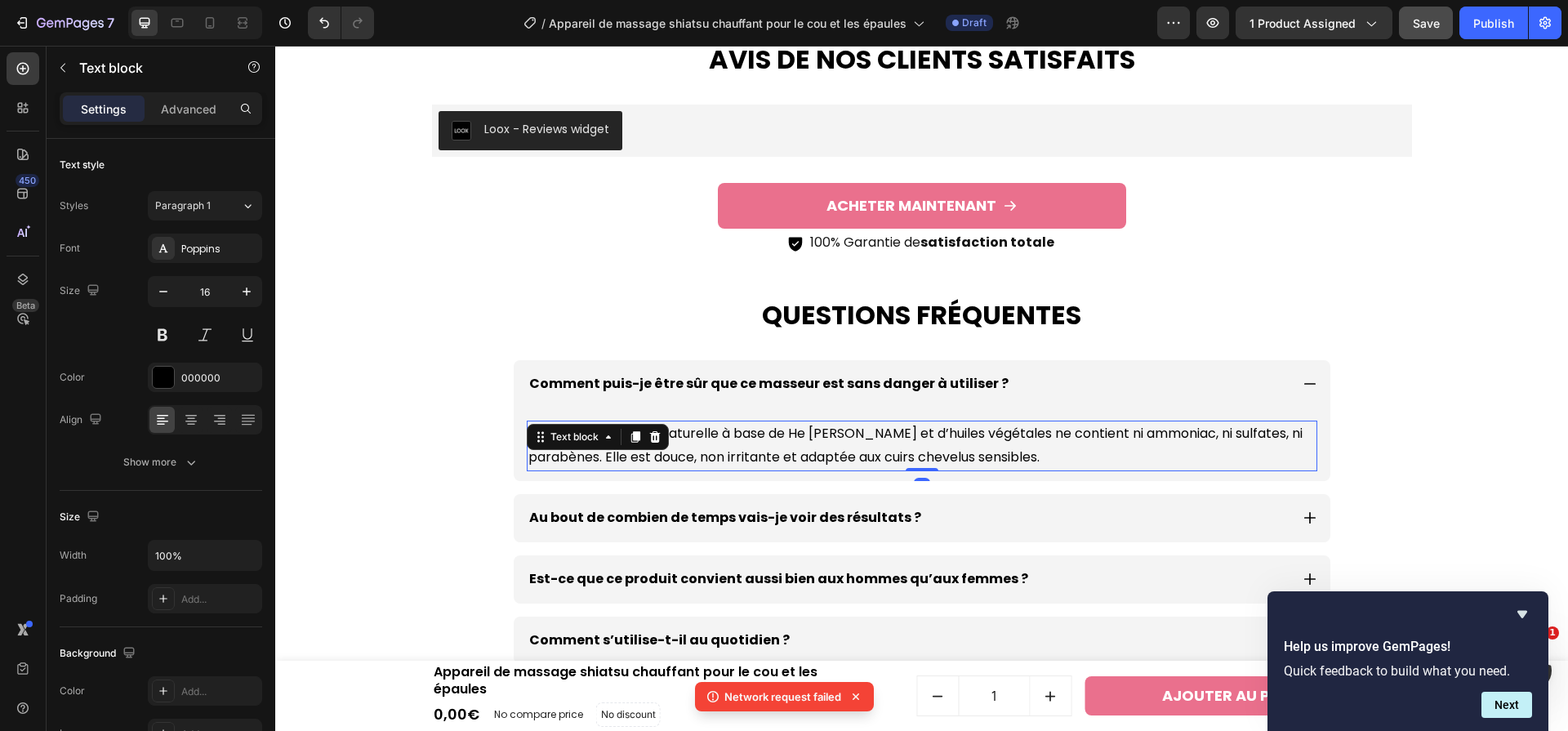
click at [891, 446] on p "Oui. Sa formule 100% naturelle à base de He Shou Wu et d’huiles végétales ne co…" at bounding box center [922, 446] width 787 height 47
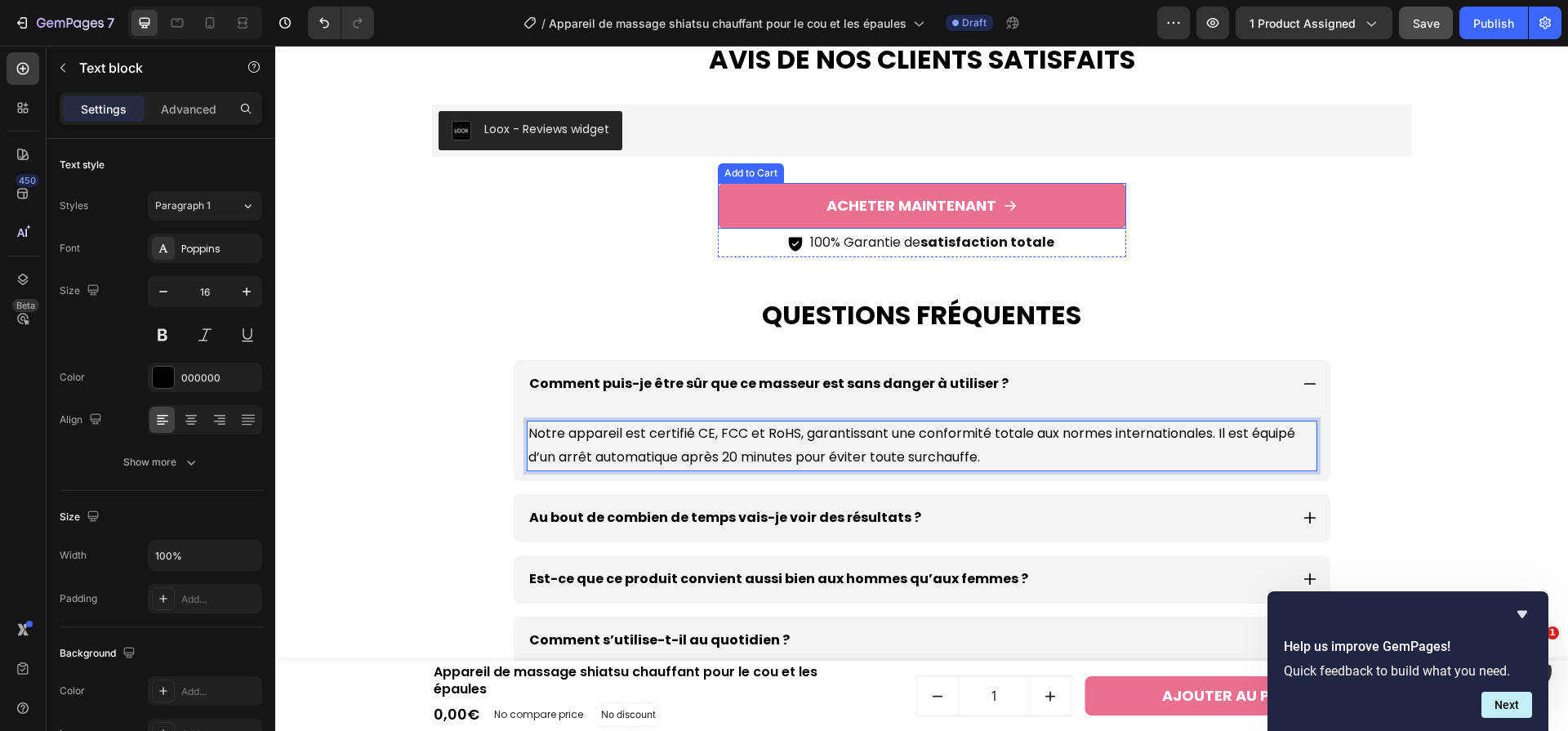
click at [866, 475] on div "Notre appareil est certifié CE, FCC et RoHS, garantissant une conformité totale…" at bounding box center [922, 444] width 817 height 73
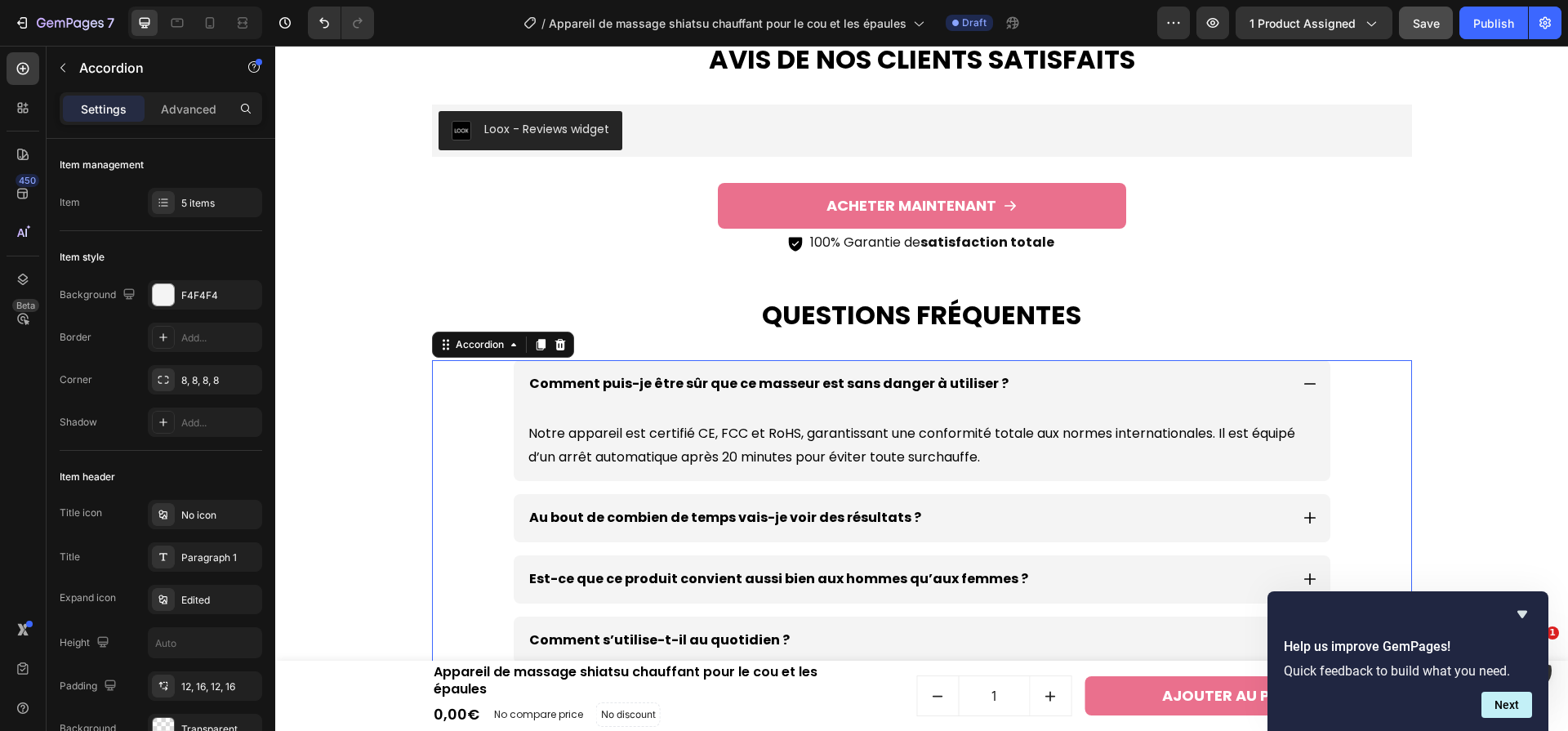
scroll to position [5204, 0]
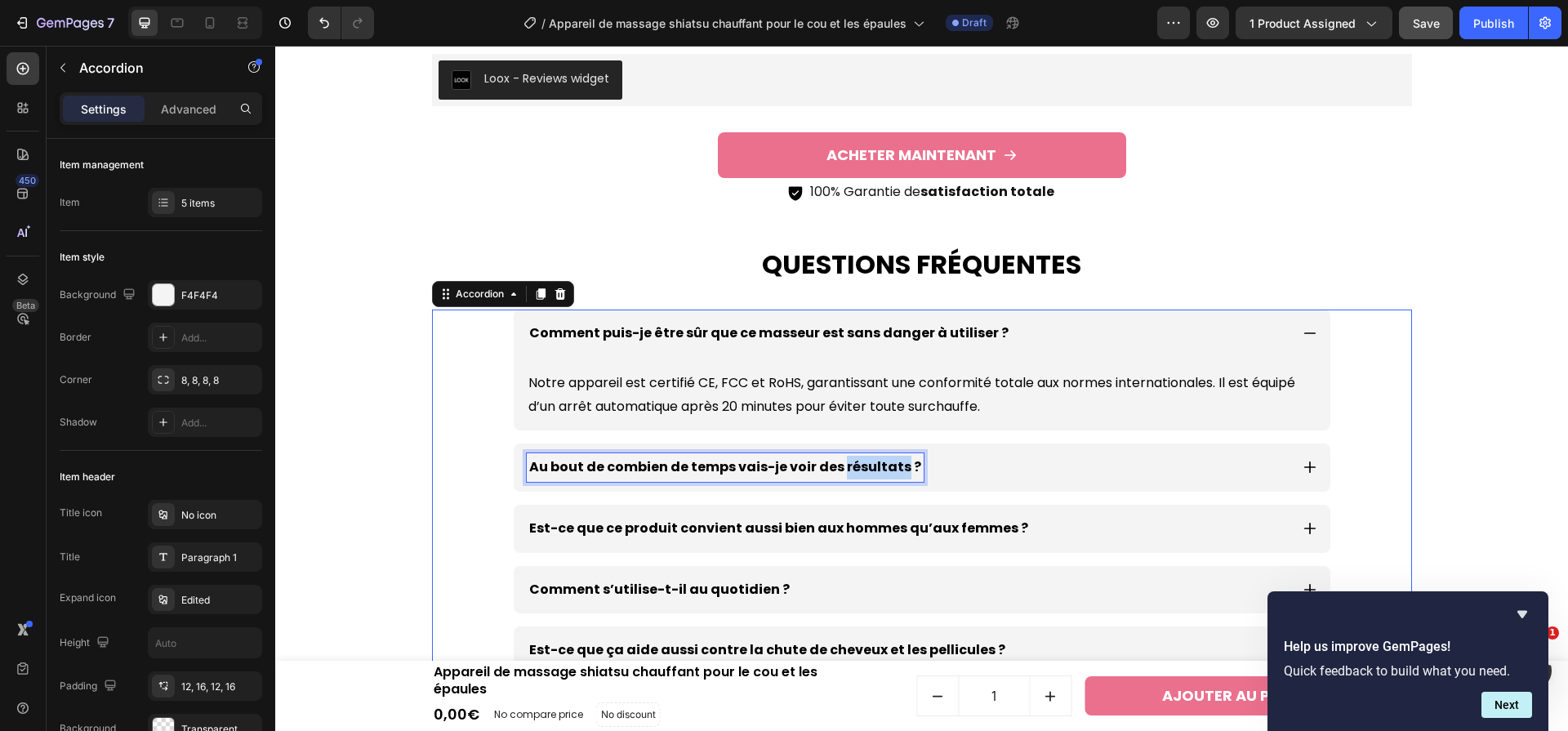
click at [866, 471] on p "Au bout de combien de temps vais-je voir des résultats ?" at bounding box center [725, 467] width 392 height 24
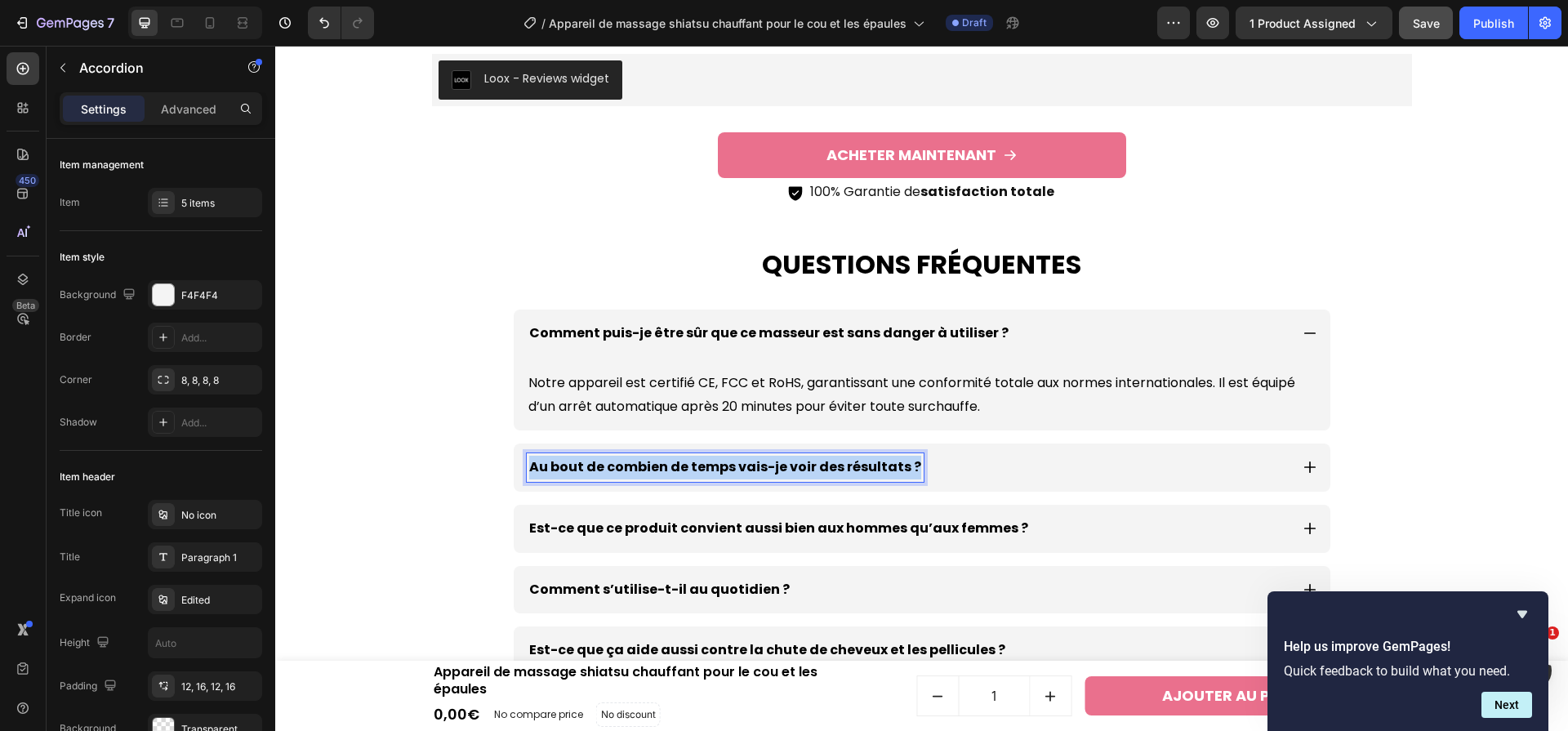
click at [866, 471] on p "Au bout de combien de temps vais-je voir des résultats ?" at bounding box center [725, 467] width 392 height 24
click at [986, 465] on div "Est-ce compliqué à utiliser pour un débutant ?" at bounding box center [908, 468] width 763 height 29
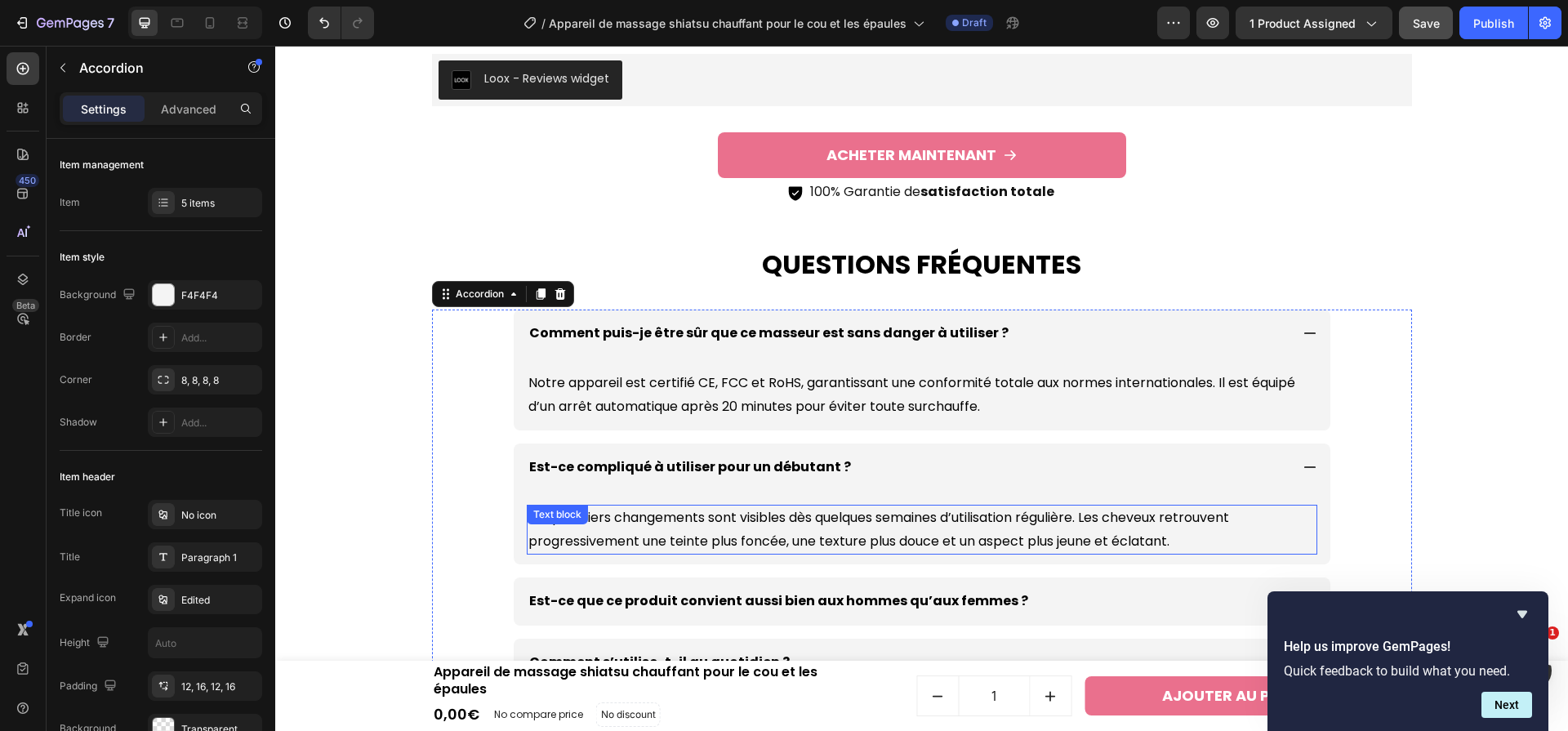
click at [908, 516] on p "Les premiers changements sont visibles dès quelques semaines d’utilisation régu…" at bounding box center [922, 529] width 787 height 47
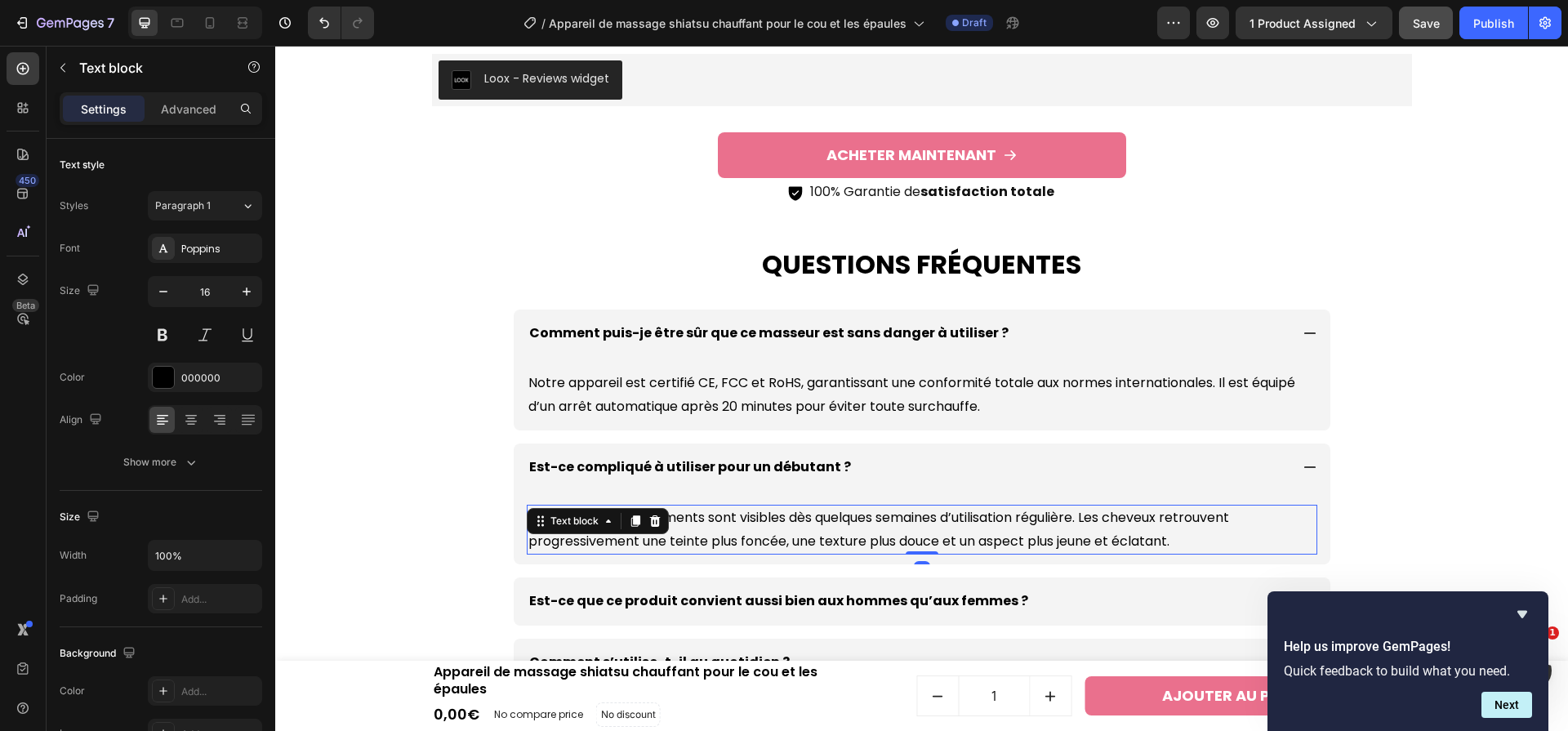
click at [910, 516] on p "Les premiers changements sont visibles dès quelques semaines d’utilisation régu…" at bounding box center [922, 529] width 787 height 47
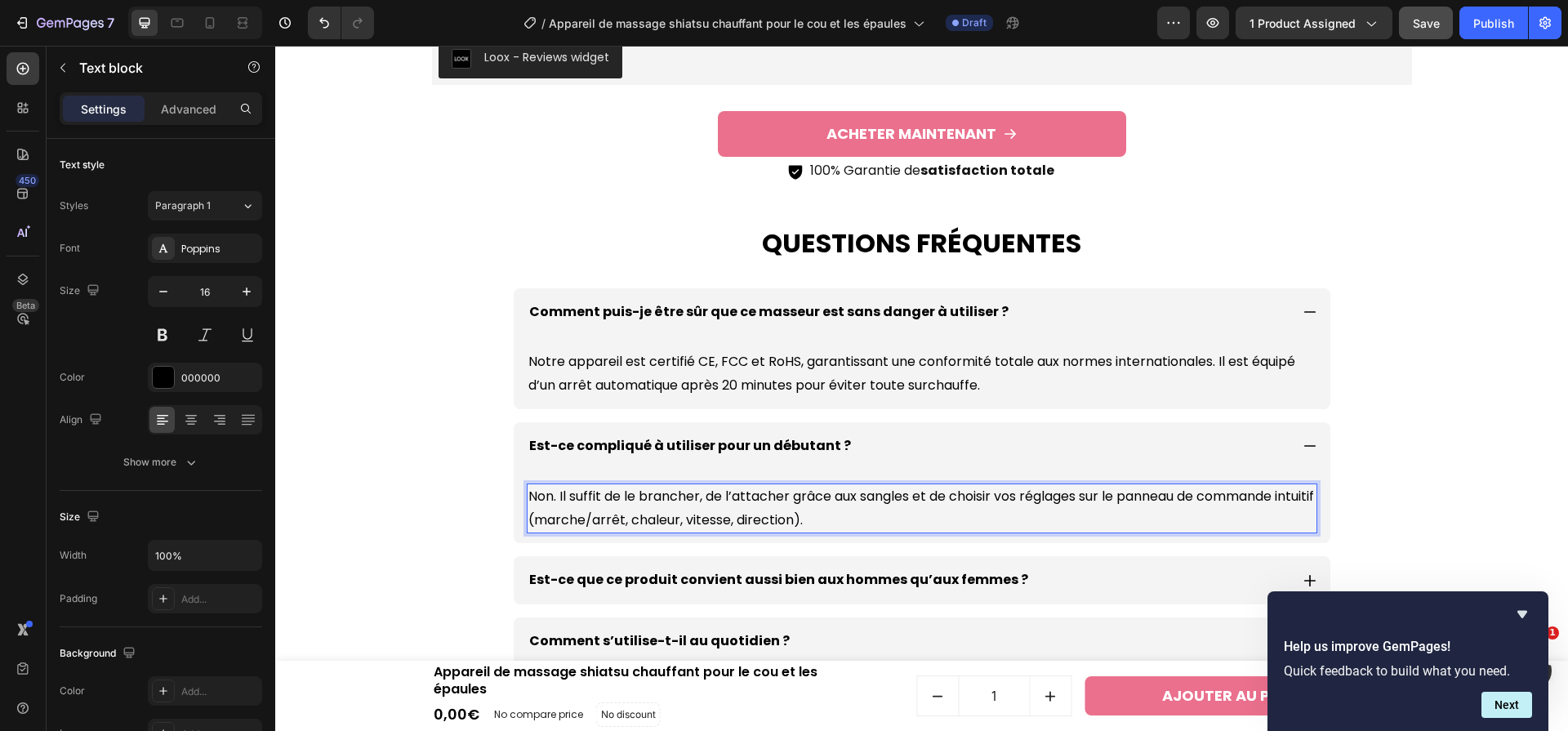
scroll to position [5408, 0]
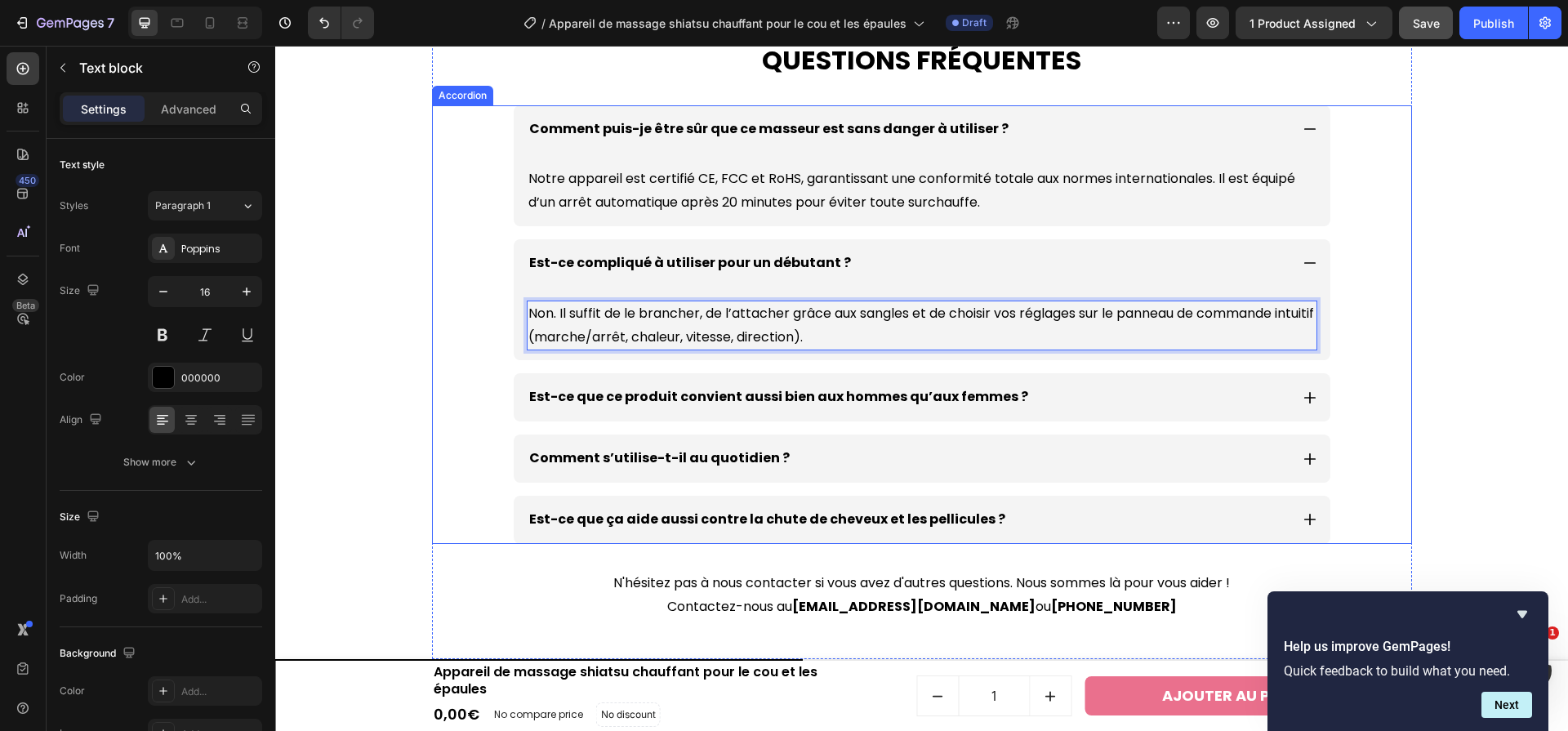
click at [788, 396] on p "Est-ce que ce produit convient aussi bien aux hommes qu’aux femmes ?" at bounding box center [779, 397] width 499 height 24
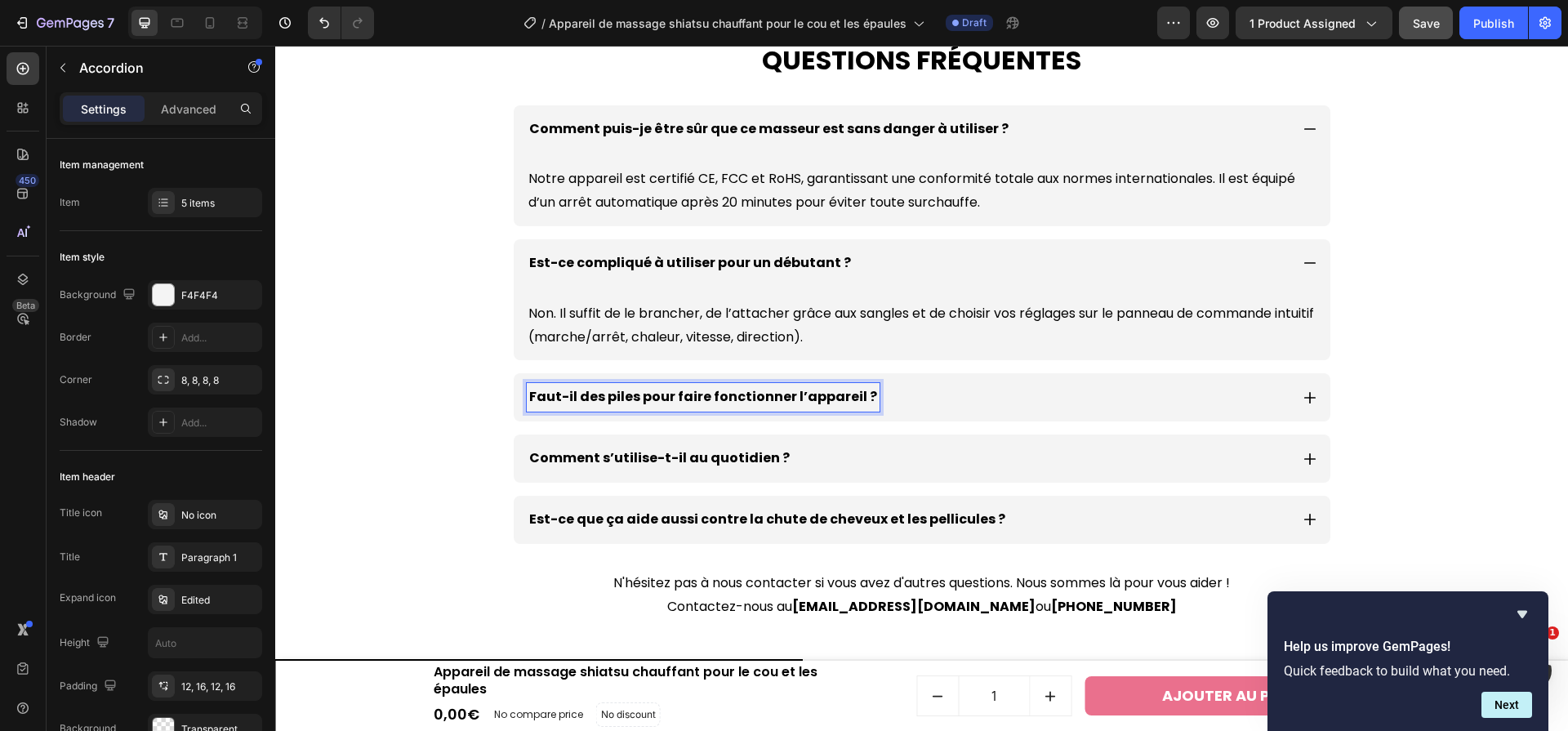
click at [1140, 398] on div "Faut-il des piles pour faire fonctionner l’appareil ?" at bounding box center [908, 397] width 763 height 29
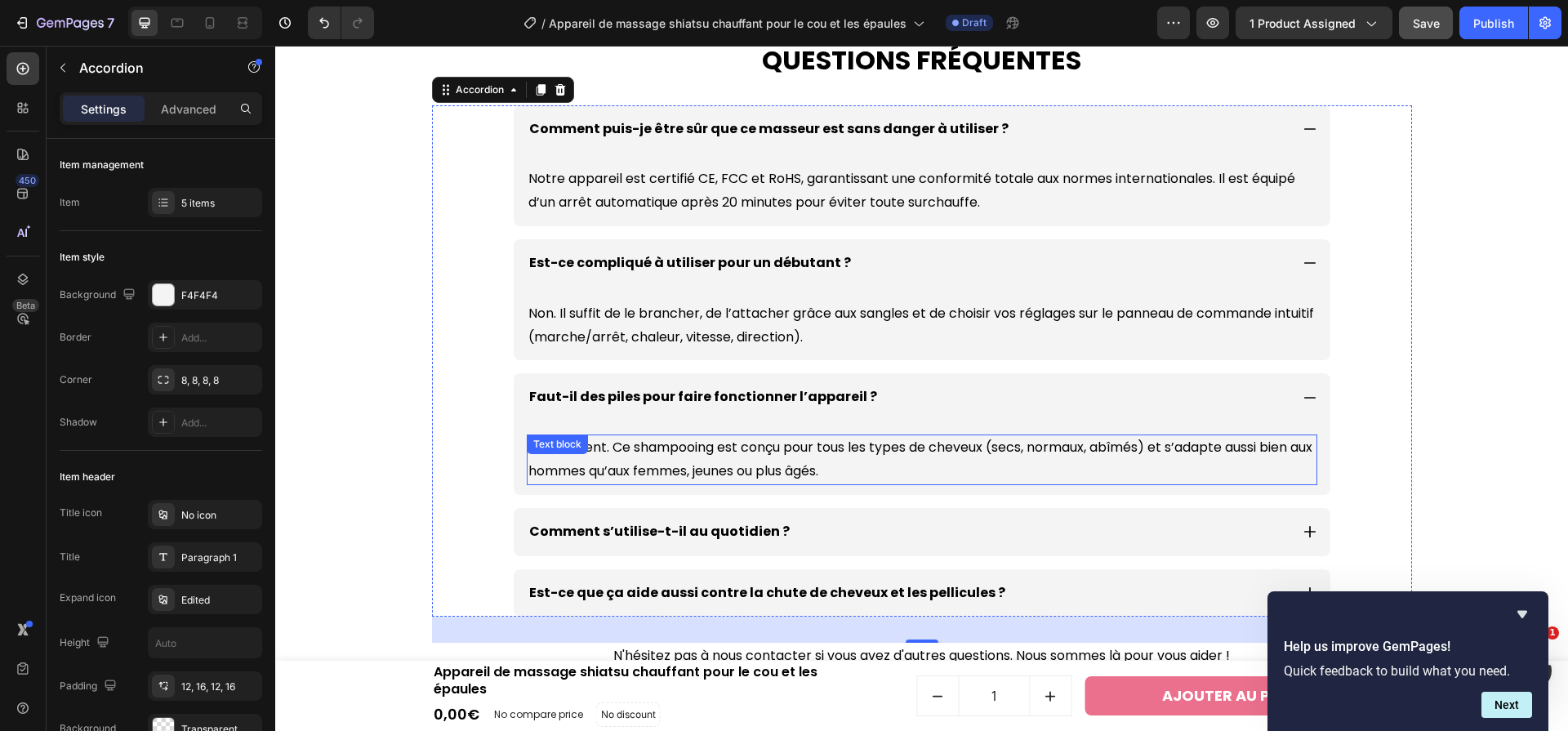
click at [991, 448] on p "Absolument. Ce shampooing est conçu pour tous les types de cheveux (secs, norma…" at bounding box center [922, 460] width 787 height 47
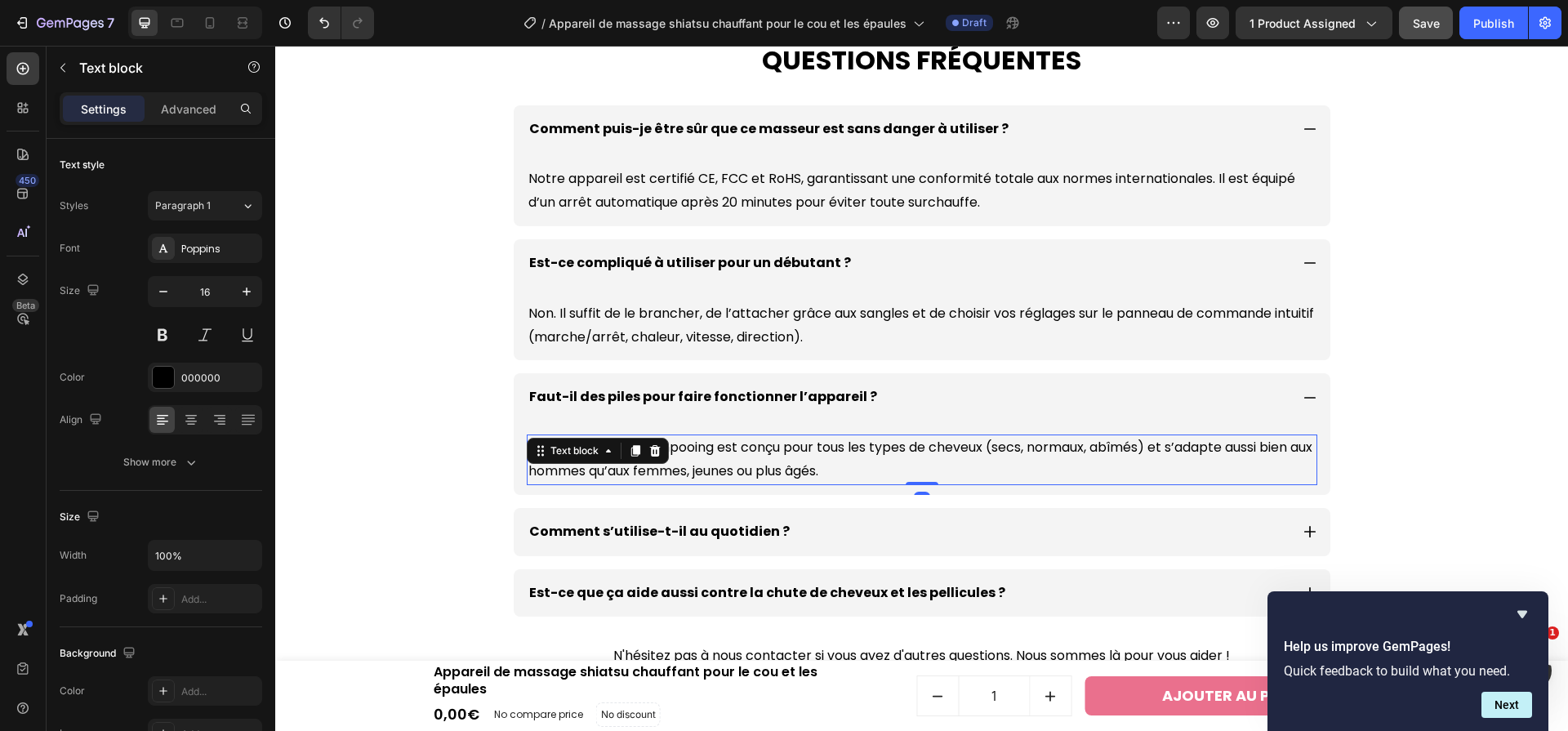
click at [991, 448] on p "Absolument. Ce shampooing est conçu pour tous les types de cheveux (secs, norma…" at bounding box center [922, 460] width 787 height 47
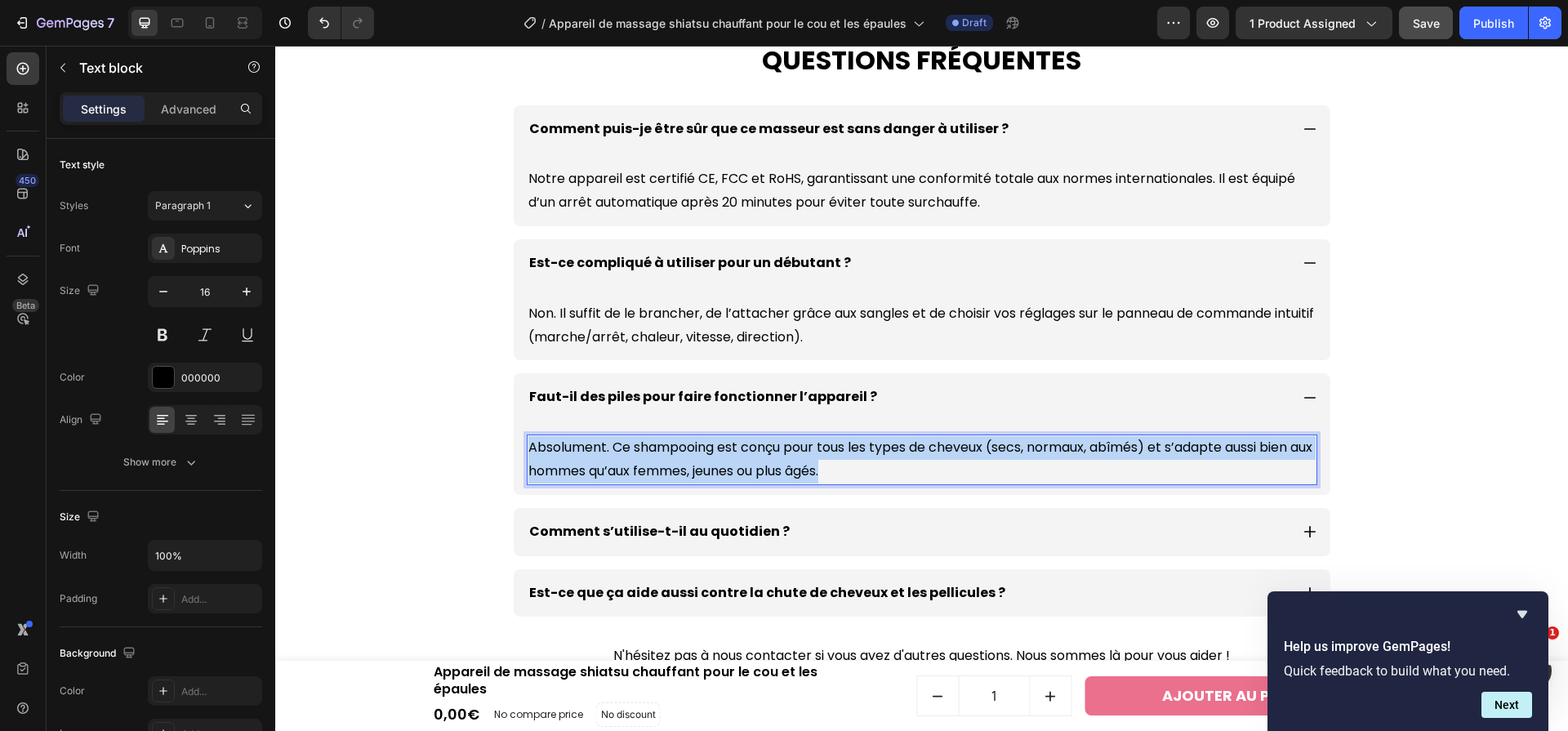
click at [991, 448] on p "Absolument. Ce shampooing est conçu pour tous les types de cheveux (secs, norma…" at bounding box center [922, 460] width 787 height 47
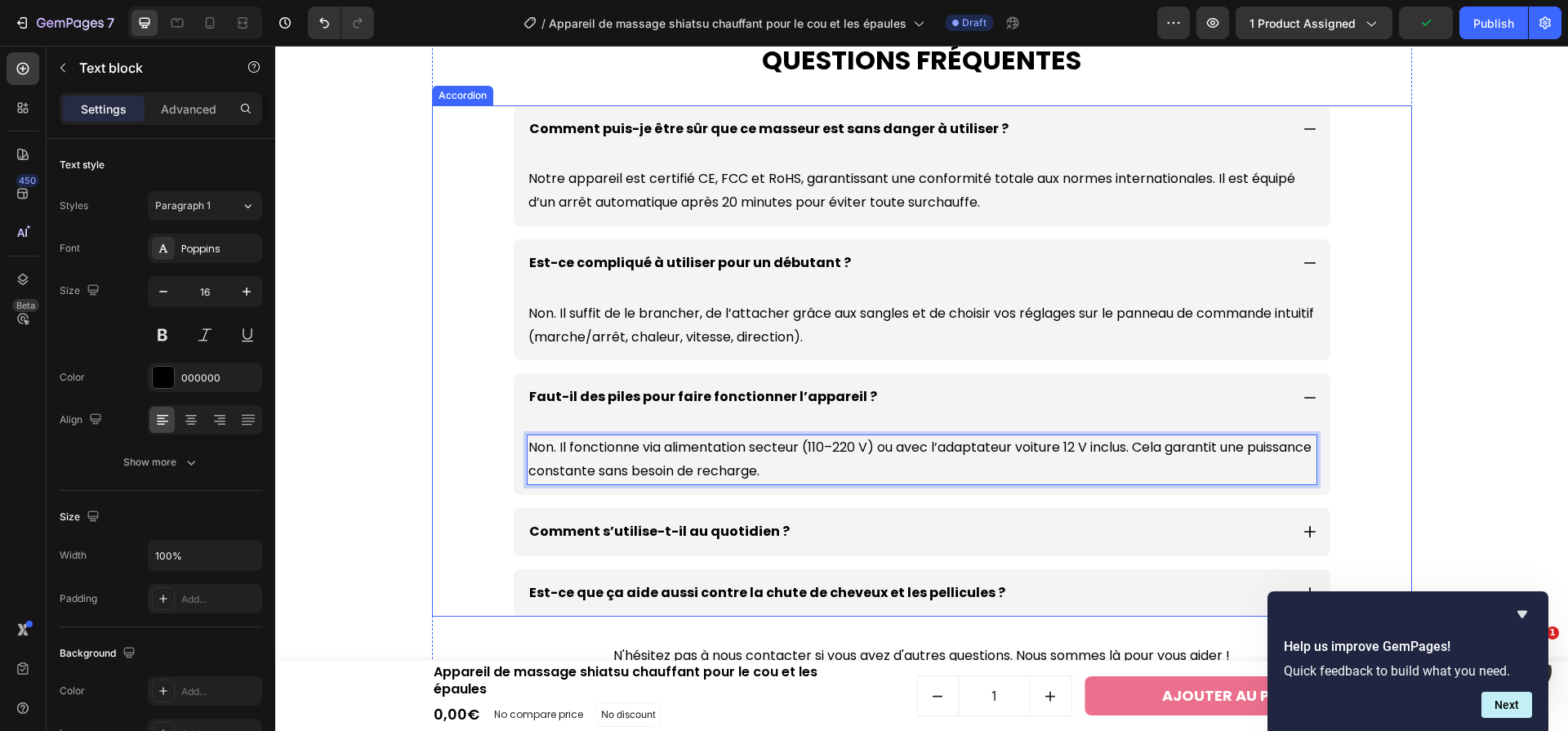
click at [737, 530] on p "Comment s’utilise-t-il au quotidien ?" at bounding box center [660, 531] width 261 height 24
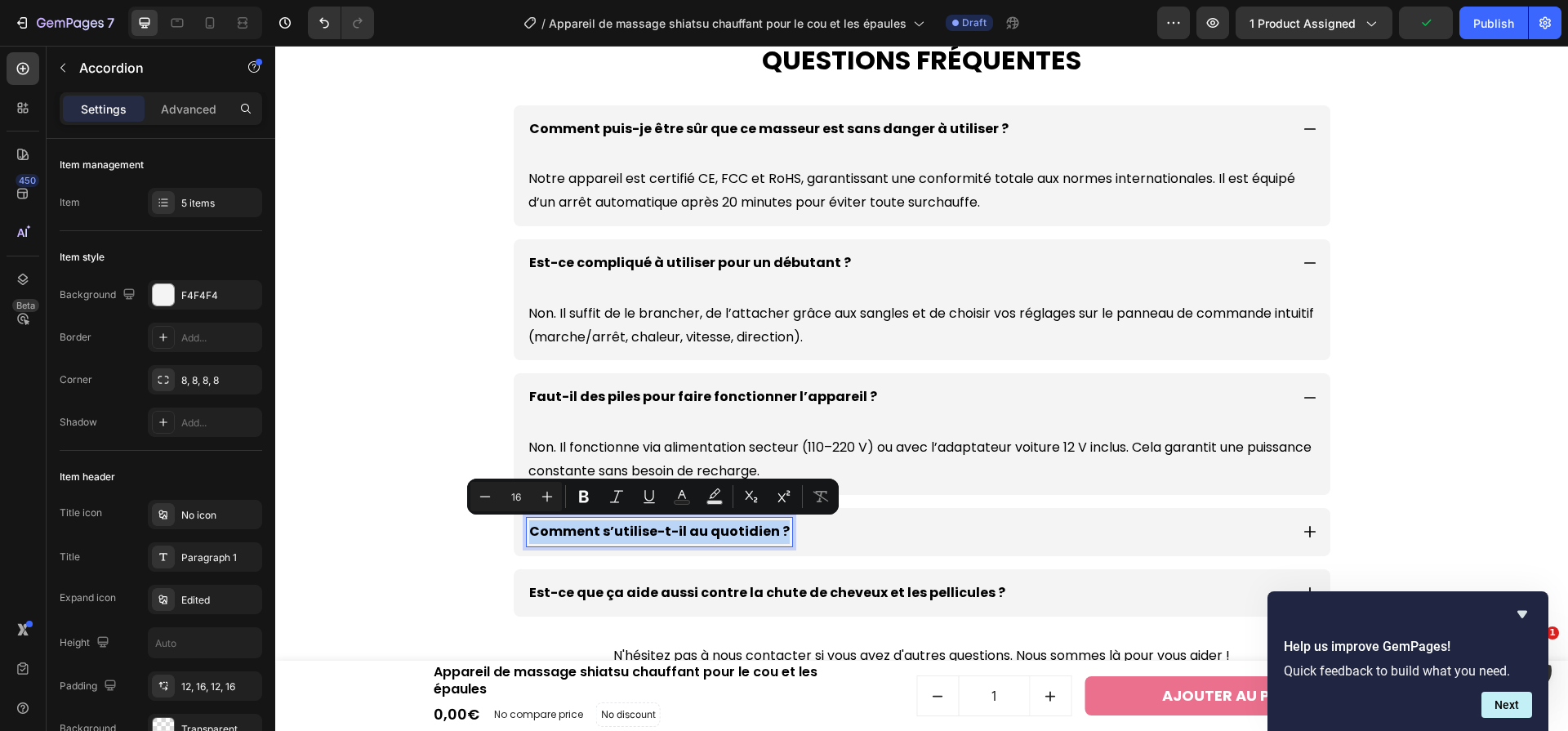
click at [737, 530] on p "Comment s’utilise-t-il au quotidien ?" at bounding box center [660, 531] width 261 height 24
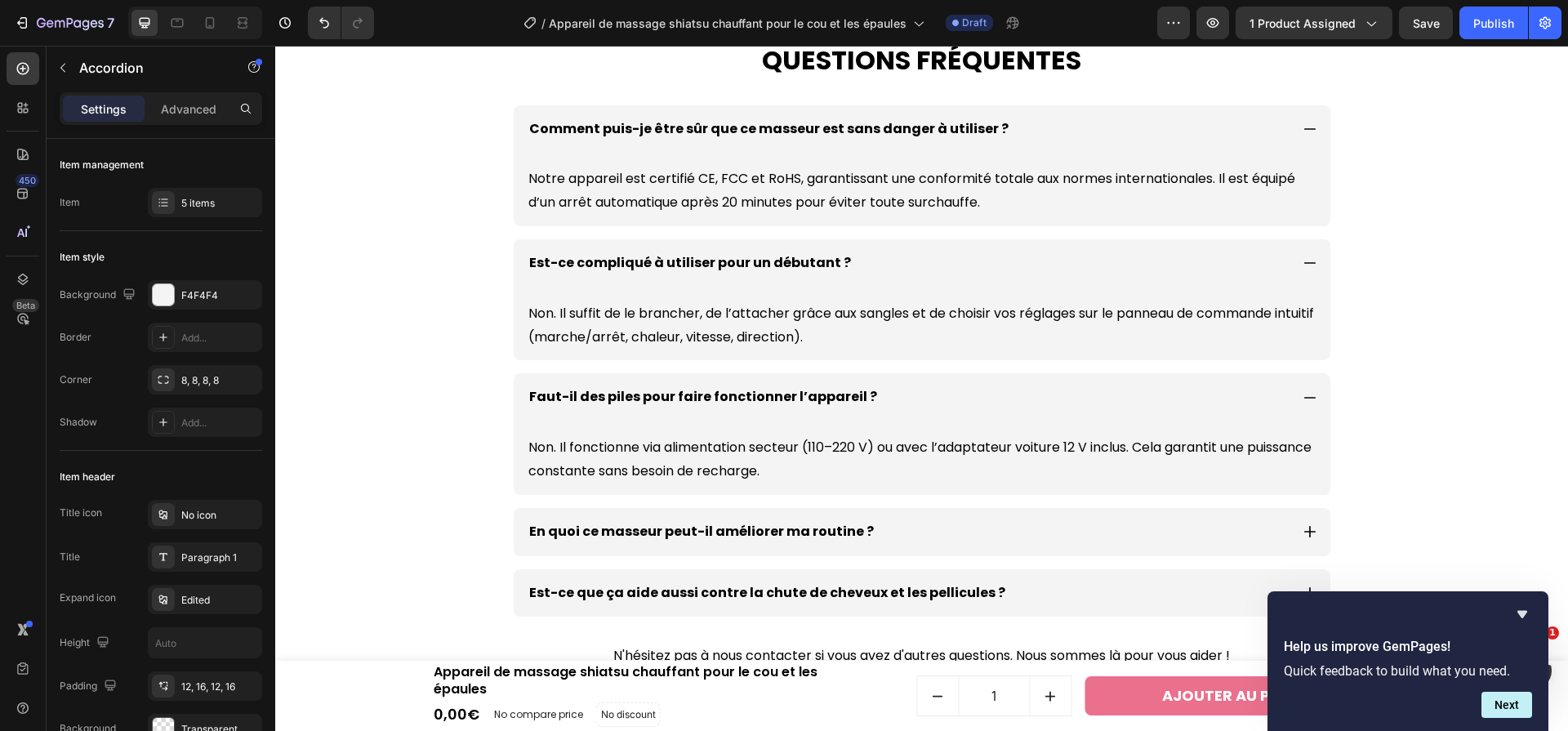
click at [1176, 540] on div "En quoi ce masseur peut-il améliorer ma routine ?" at bounding box center [908, 531] width 763 height 29
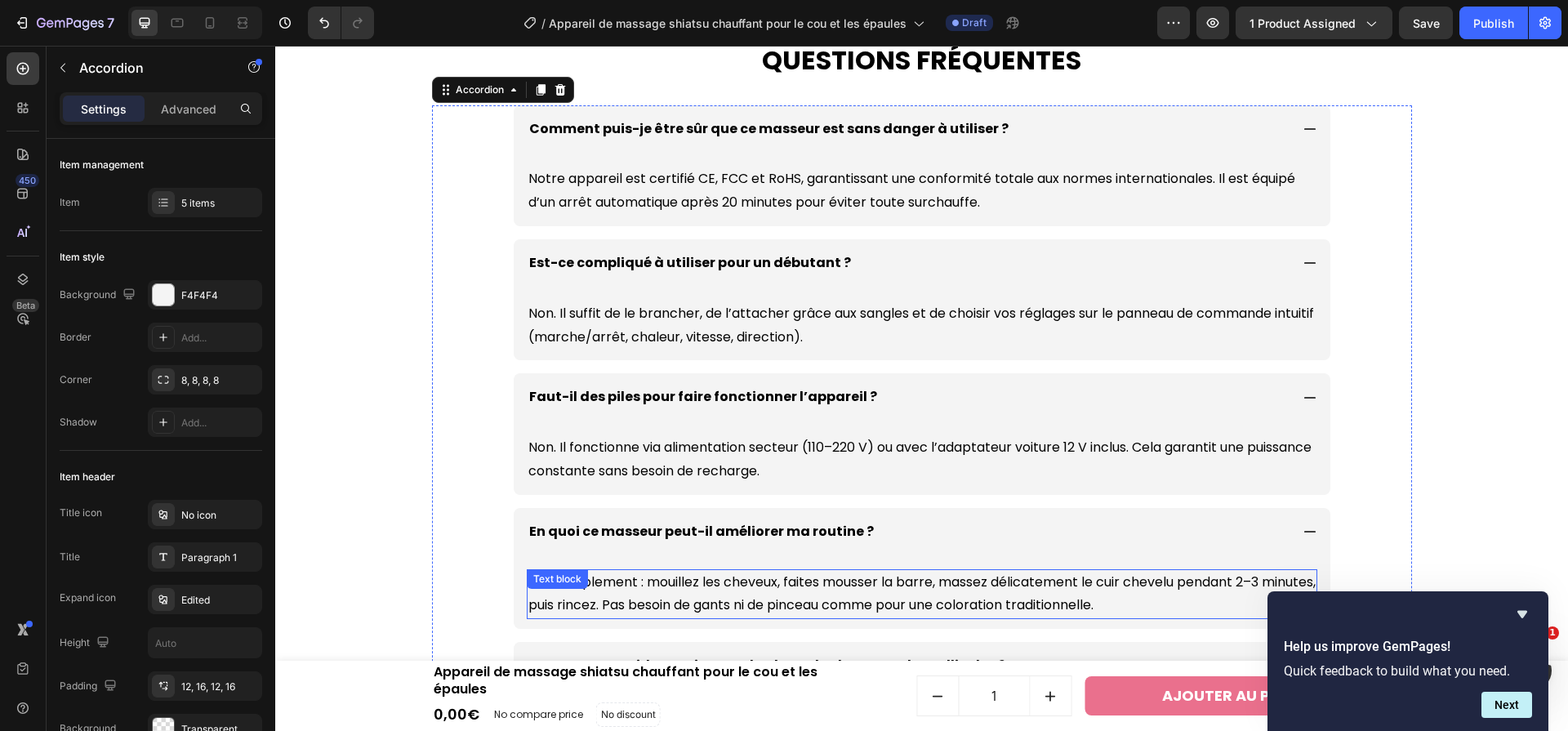
click at [955, 579] on p "Très simplement : mouillez les cheveux, faites mousser la barre, massez délicat…" at bounding box center [922, 594] width 787 height 47
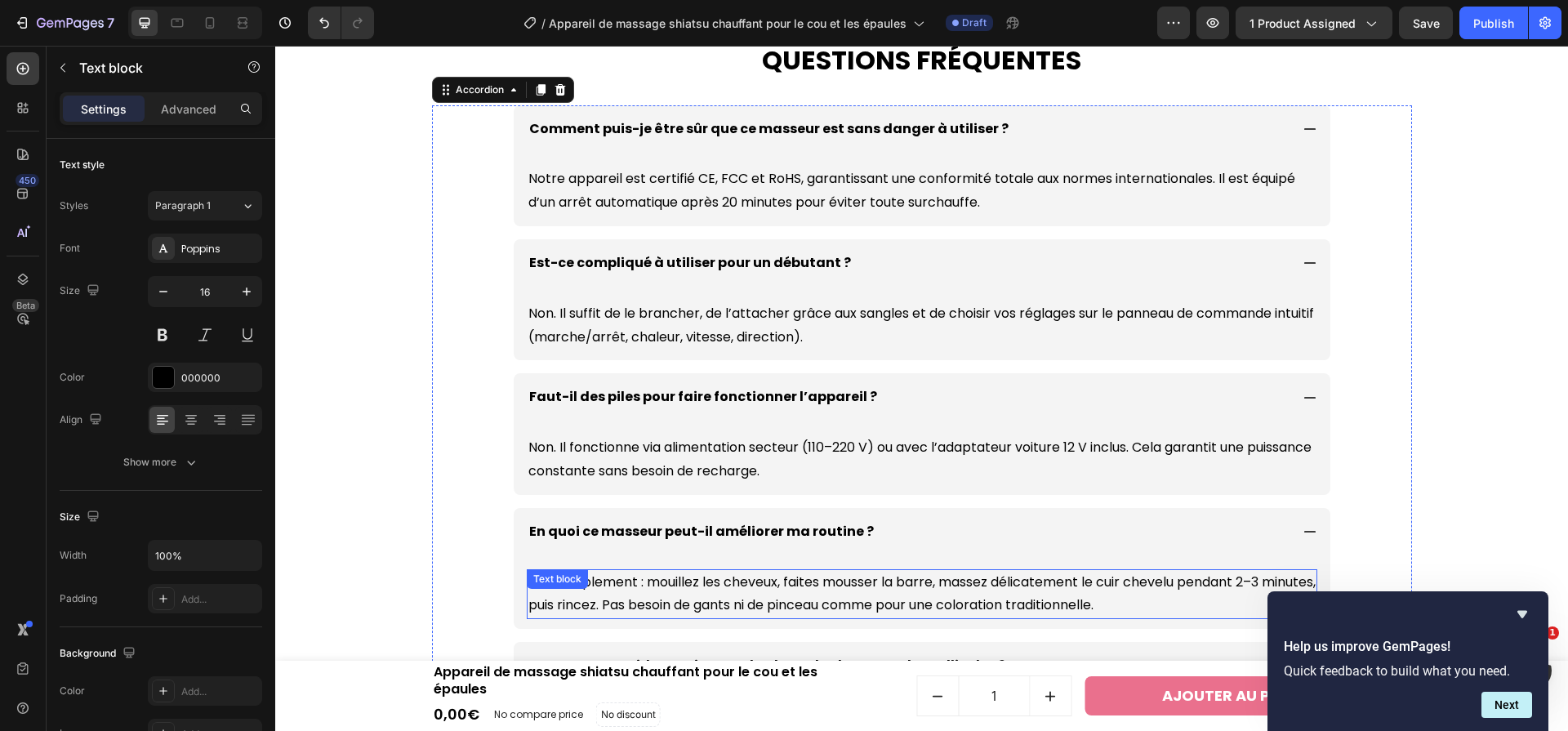
click at [955, 579] on p "Très simplement : mouillez les cheveux, faites mousser la barre, massez délicat…" at bounding box center [922, 594] width 787 height 47
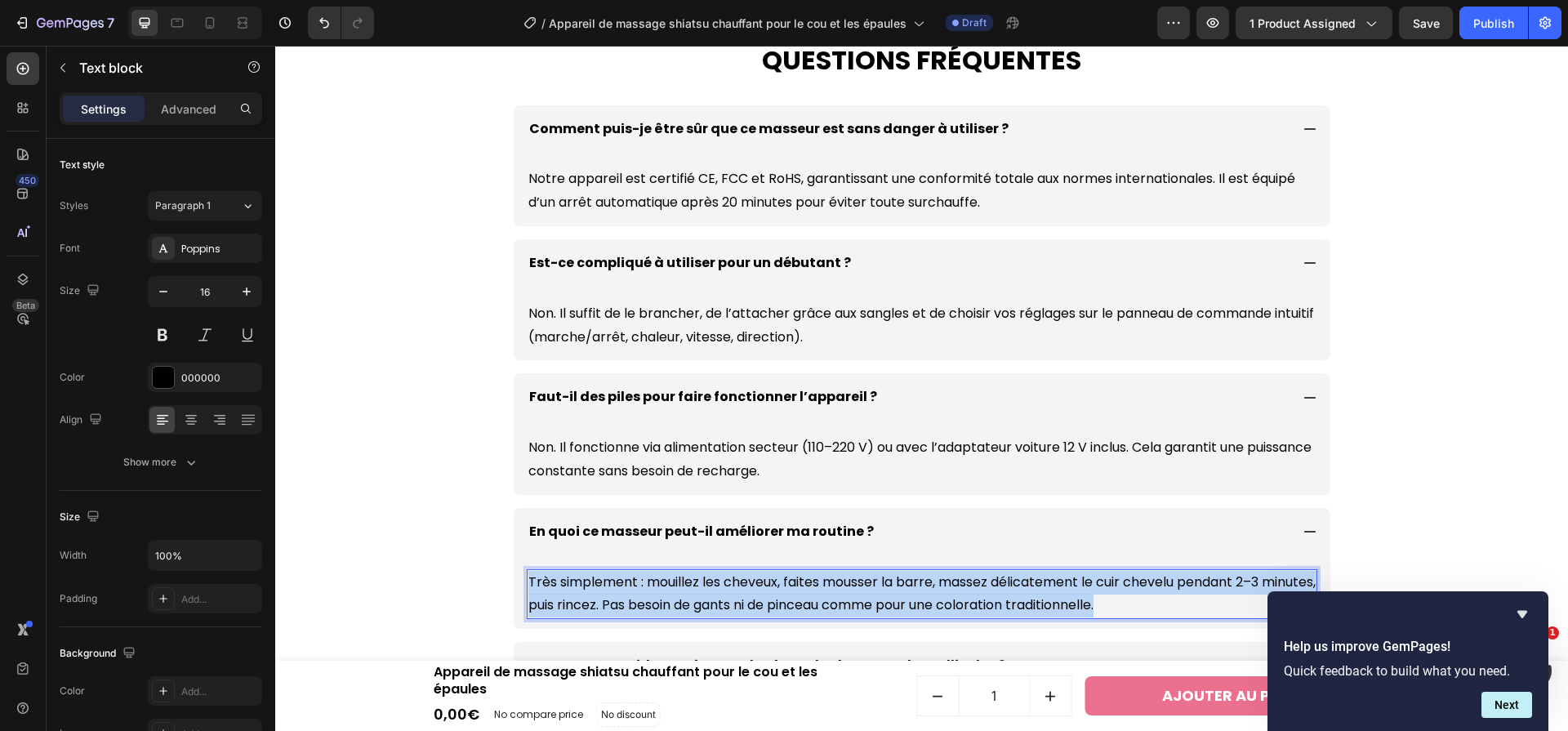
click at [955, 579] on p "Très simplement : mouillez les cheveux, faites mousser la barre, massez délicat…" at bounding box center [922, 594] width 787 height 47
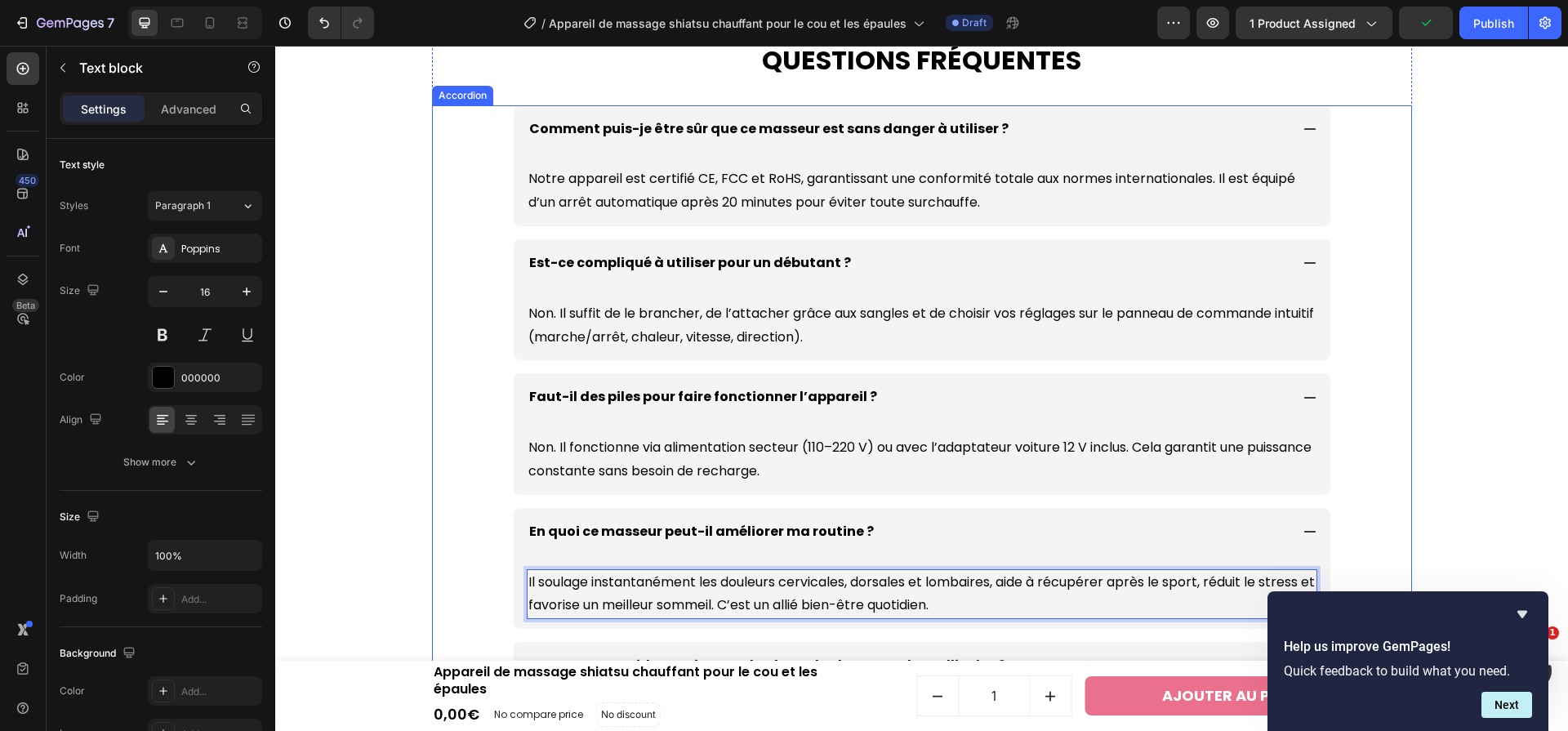
scroll to position [5537, 0]
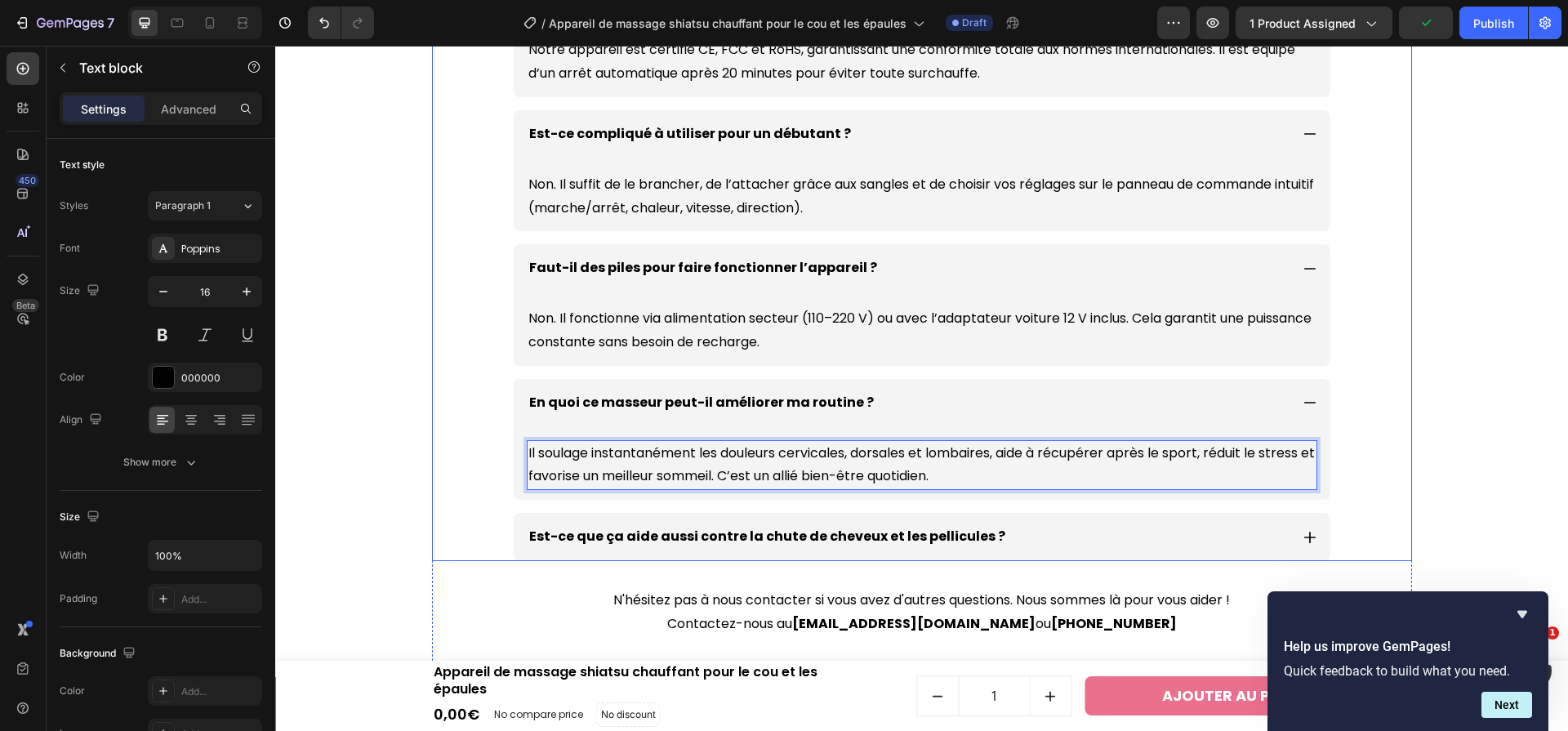
click at [881, 539] on p "Est-ce que ça aide aussi contre la chute de cheveux et les pellicules ?" at bounding box center [768, 536] width 476 height 24
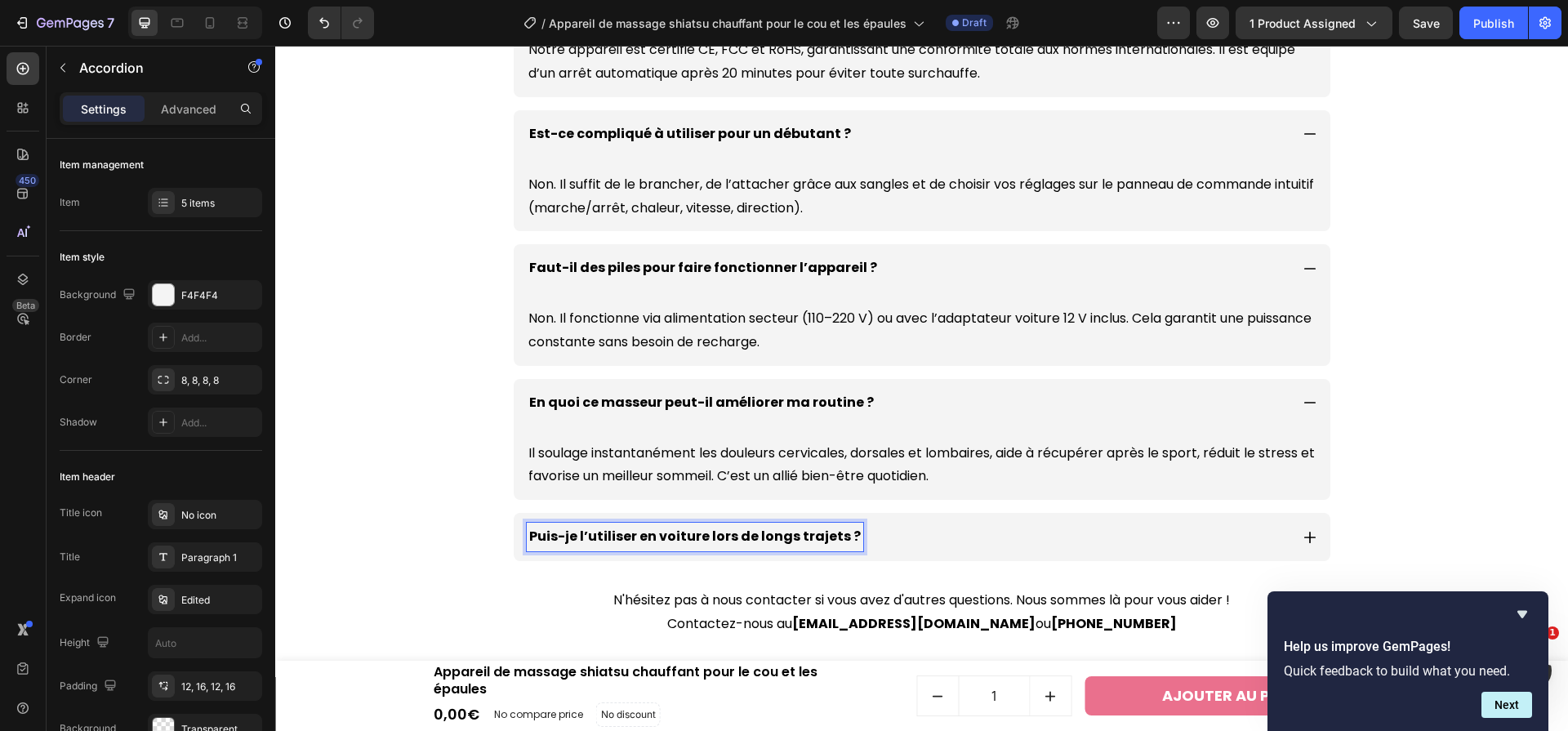
click at [1091, 532] on div "Puis-je l’utiliser en voiture lors de longs trajets ?" at bounding box center [908, 536] width 763 height 29
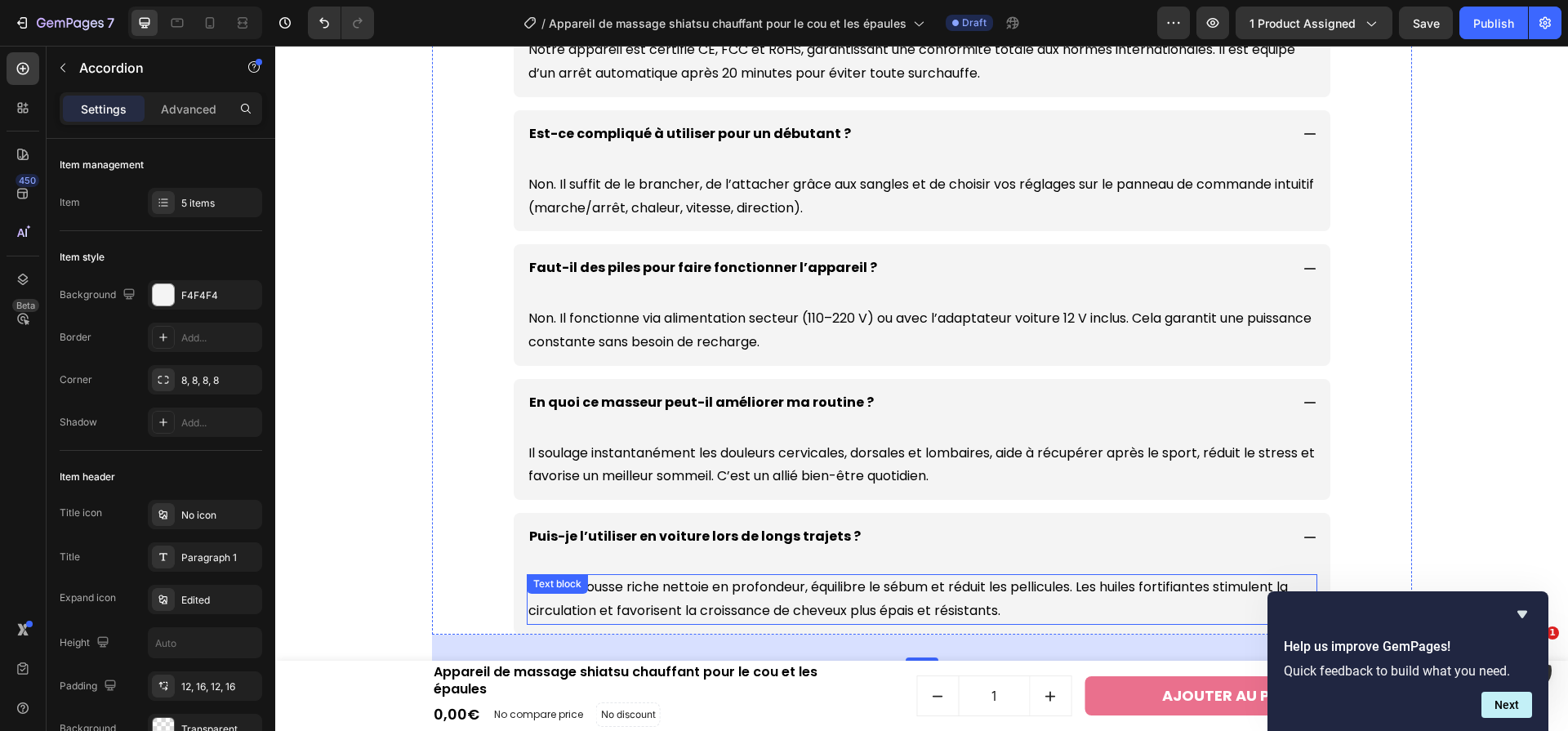
click at [895, 582] on p "Oui. Sa mousse riche nettoie en profondeur, équilibre le sébum et réduit les pe…" at bounding box center [922, 599] width 787 height 47
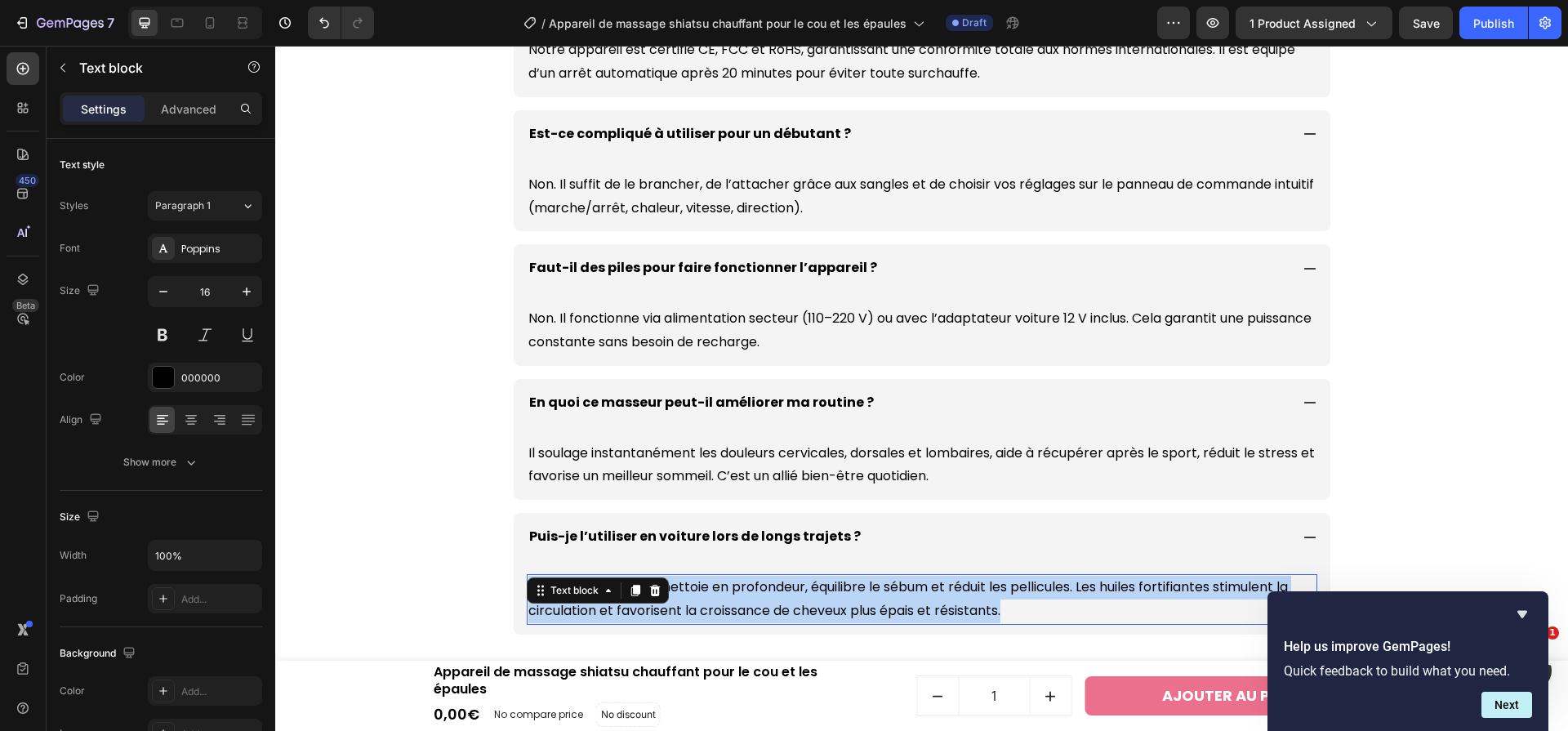
click at [895, 582] on p "Oui. Sa mousse riche nettoie en profondeur, équilibre le sébum et réduit les pe…" at bounding box center [922, 599] width 787 height 47
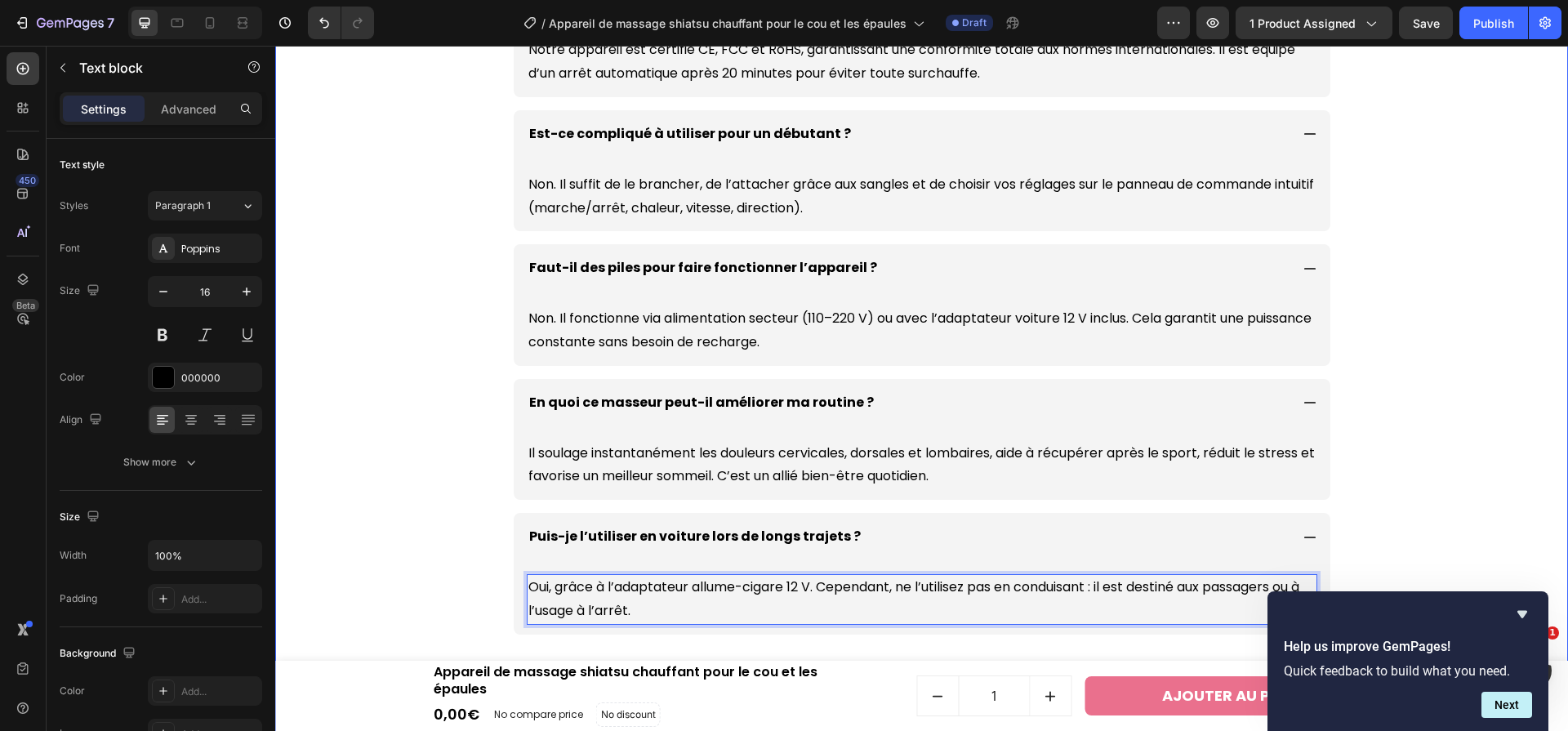
click at [1463, 300] on div "Questions fréquentes Heading Comment puis-je être sûr que ce masseur est sans d…" at bounding box center [921, 318] width 1277 height 863
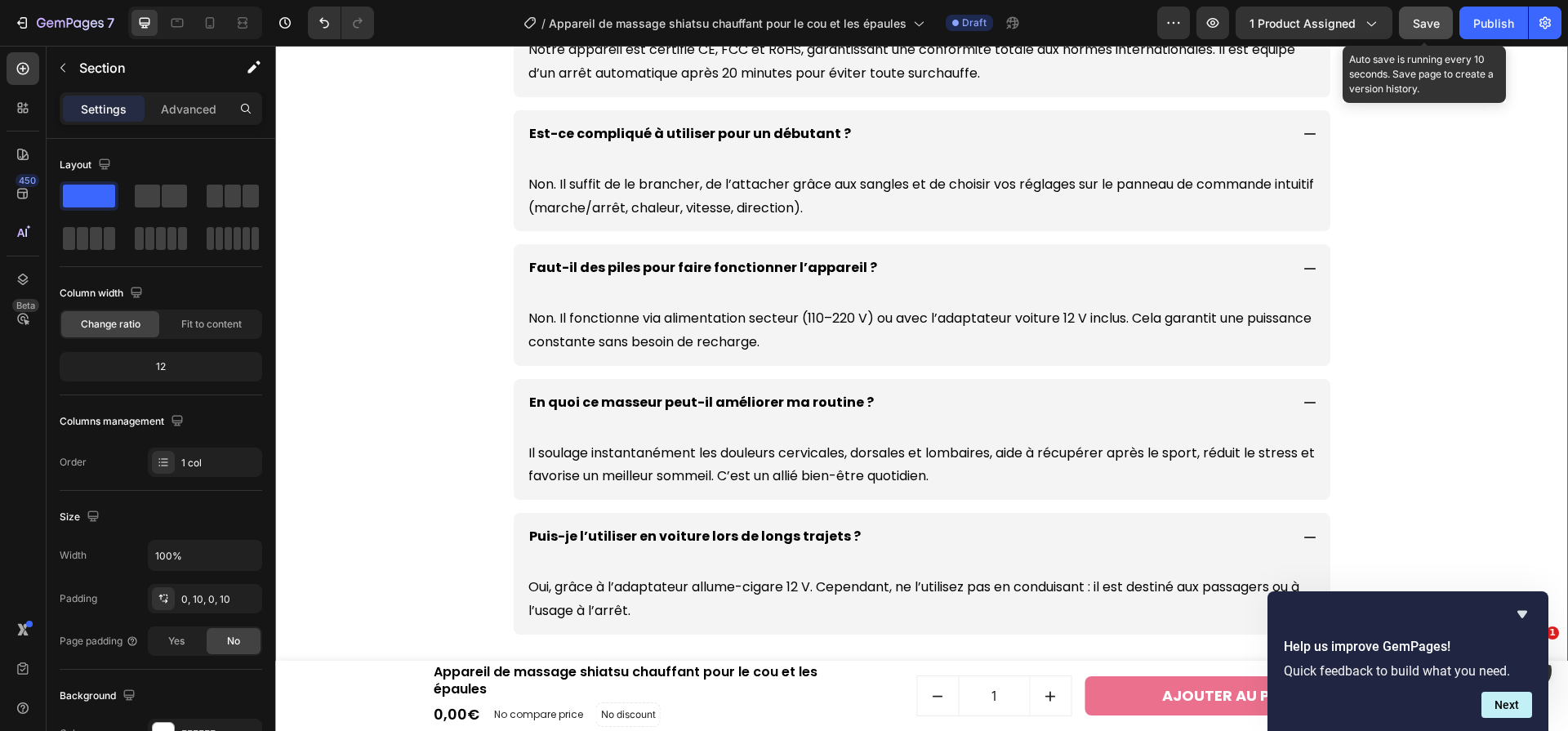
drag, startPoint x: 1428, startPoint y: 19, endPoint x: 1129, endPoint y: 79, distance: 305.0
click at [1428, 19] on span "Save" at bounding box center [1426, 24] width 27 height 14
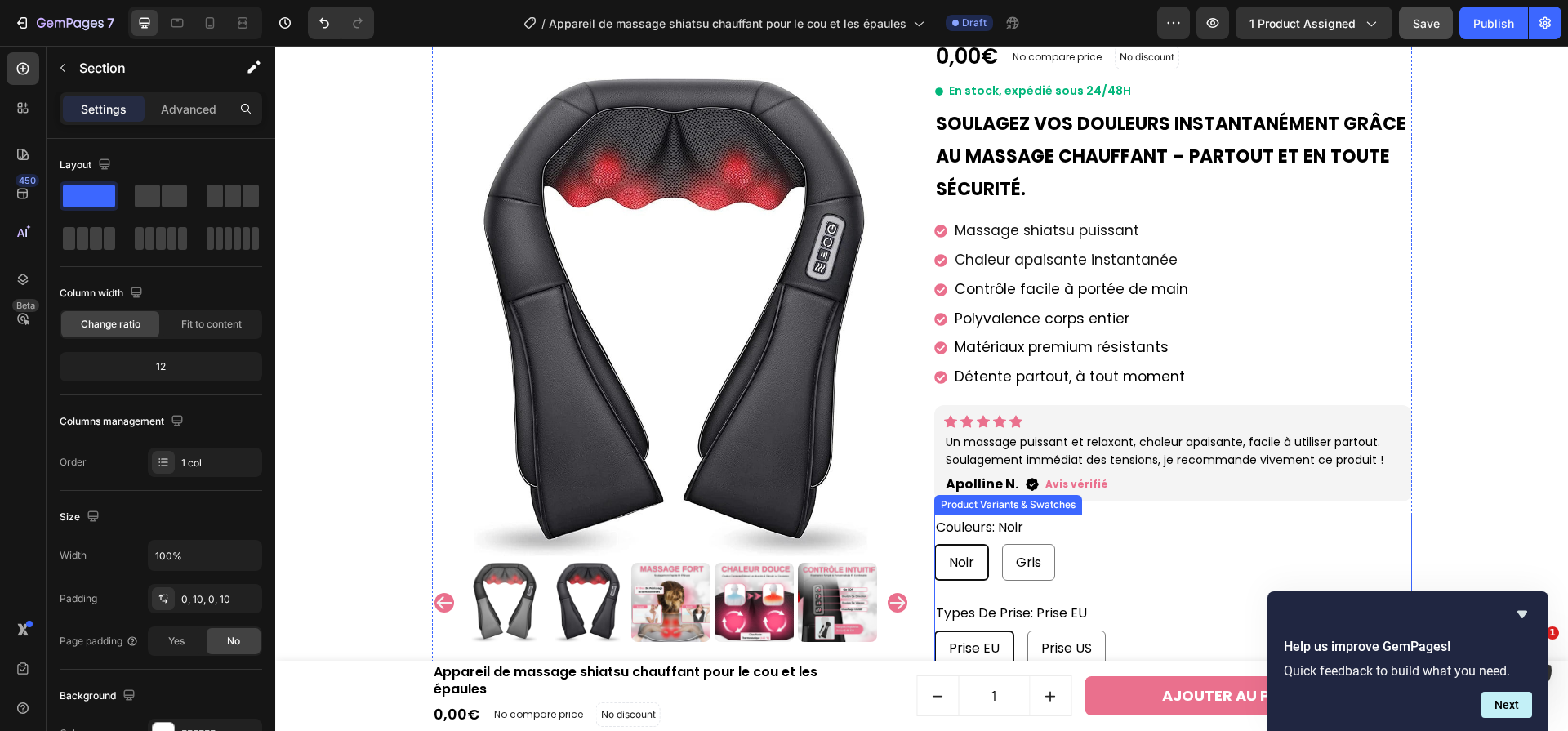
scroll to position [0, 0]
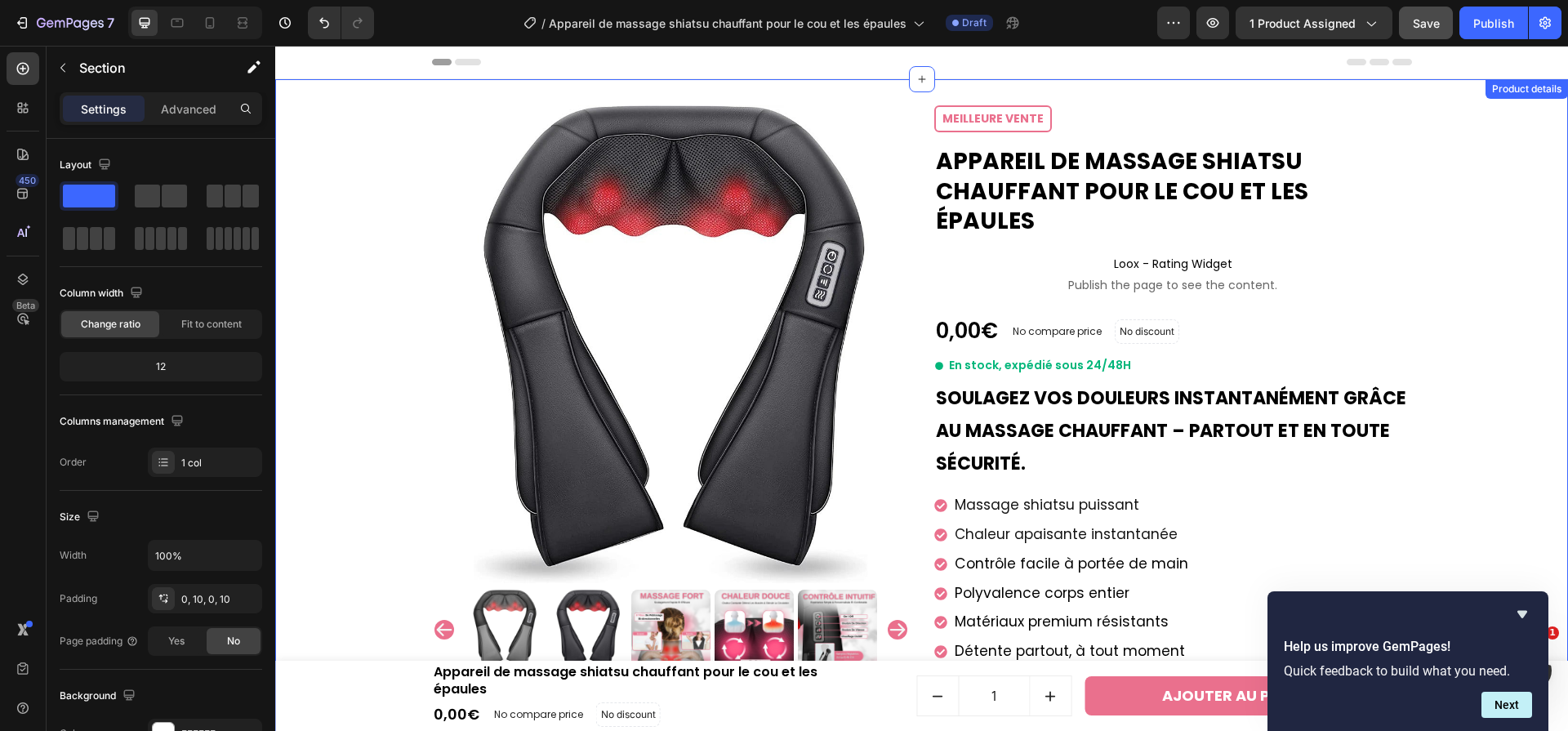
click at [1548, 464] on div "Product Images Image Livraison Gratuite Partout en [GEOGRAPHIC_DATA] Text block…" at bounding box center [921, 682] width 1277 height 1154
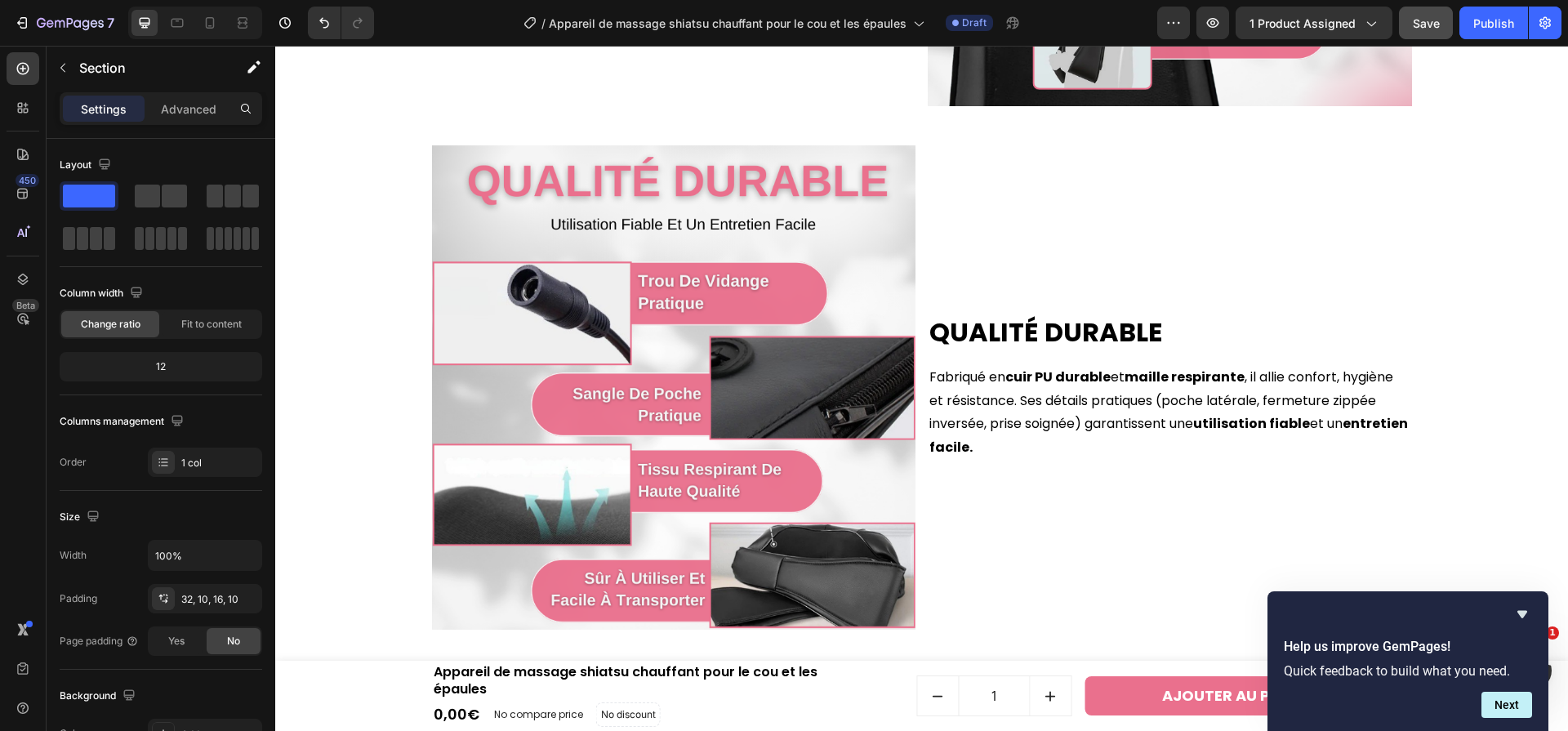
scroll to position [3186, 0]
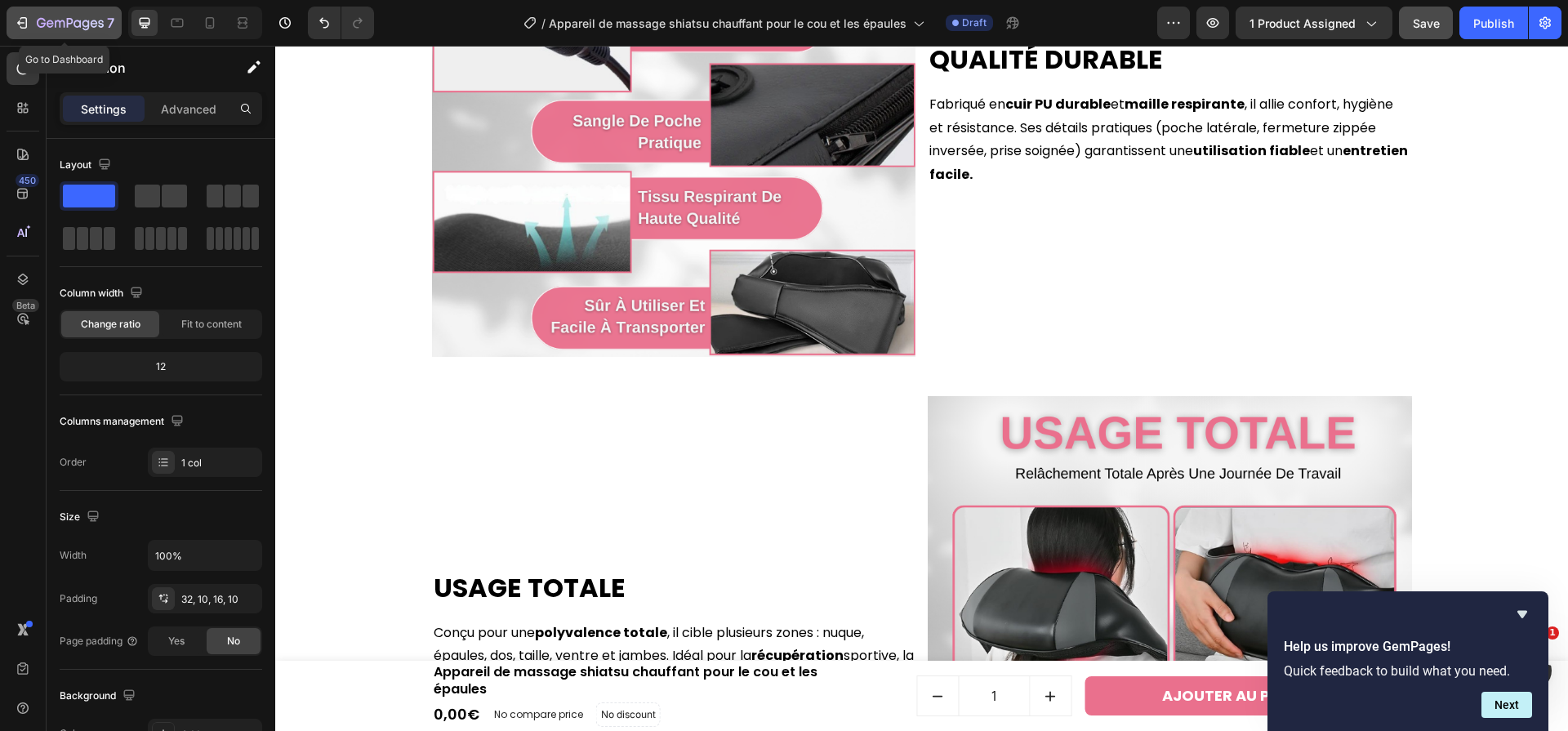
click at [65, 19] on icon "button" at bounding box center [70, 24] width 67 height 14
